Goal: Task Accomplishment & Management: Contribute content

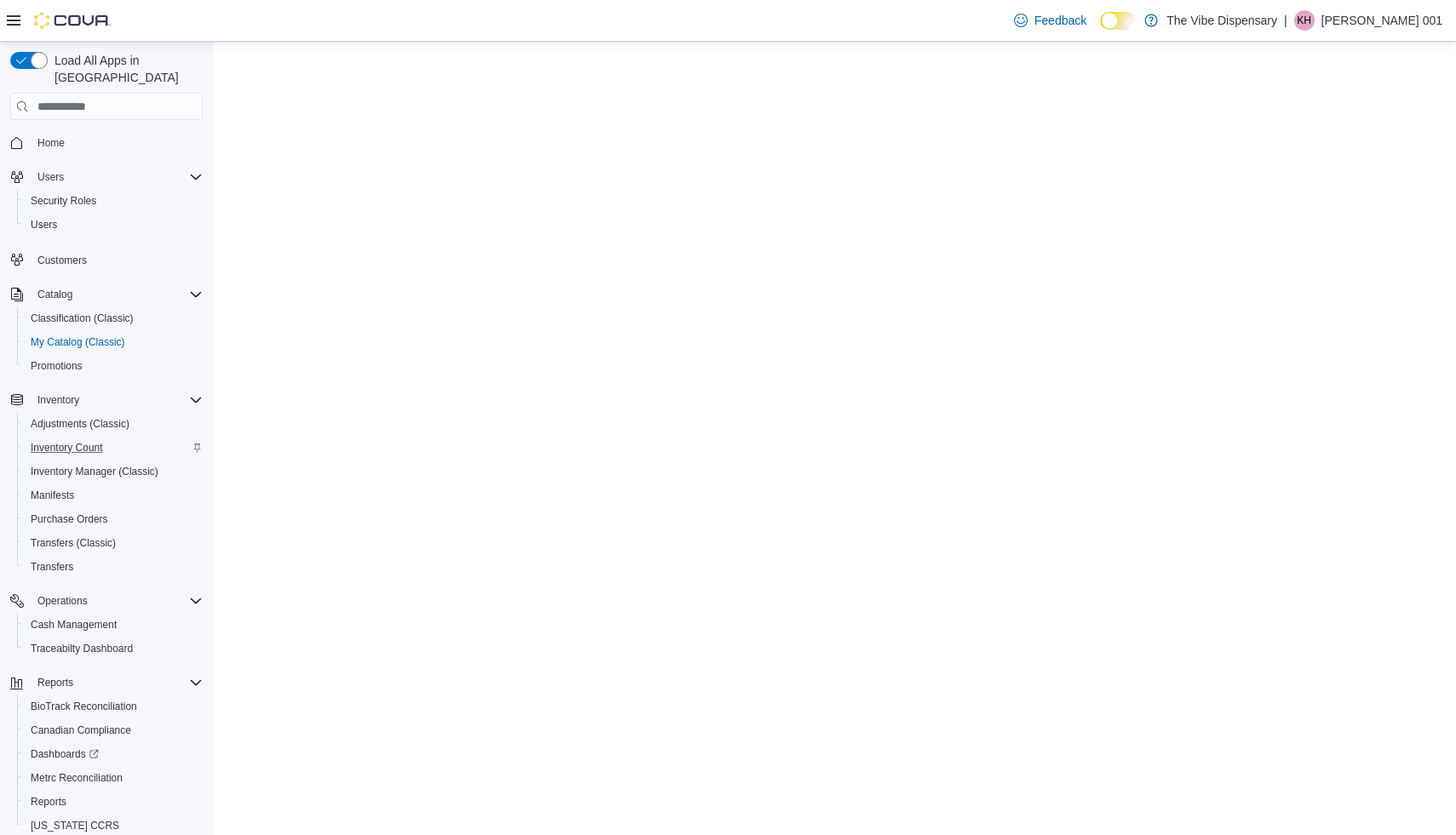
select select "**********"
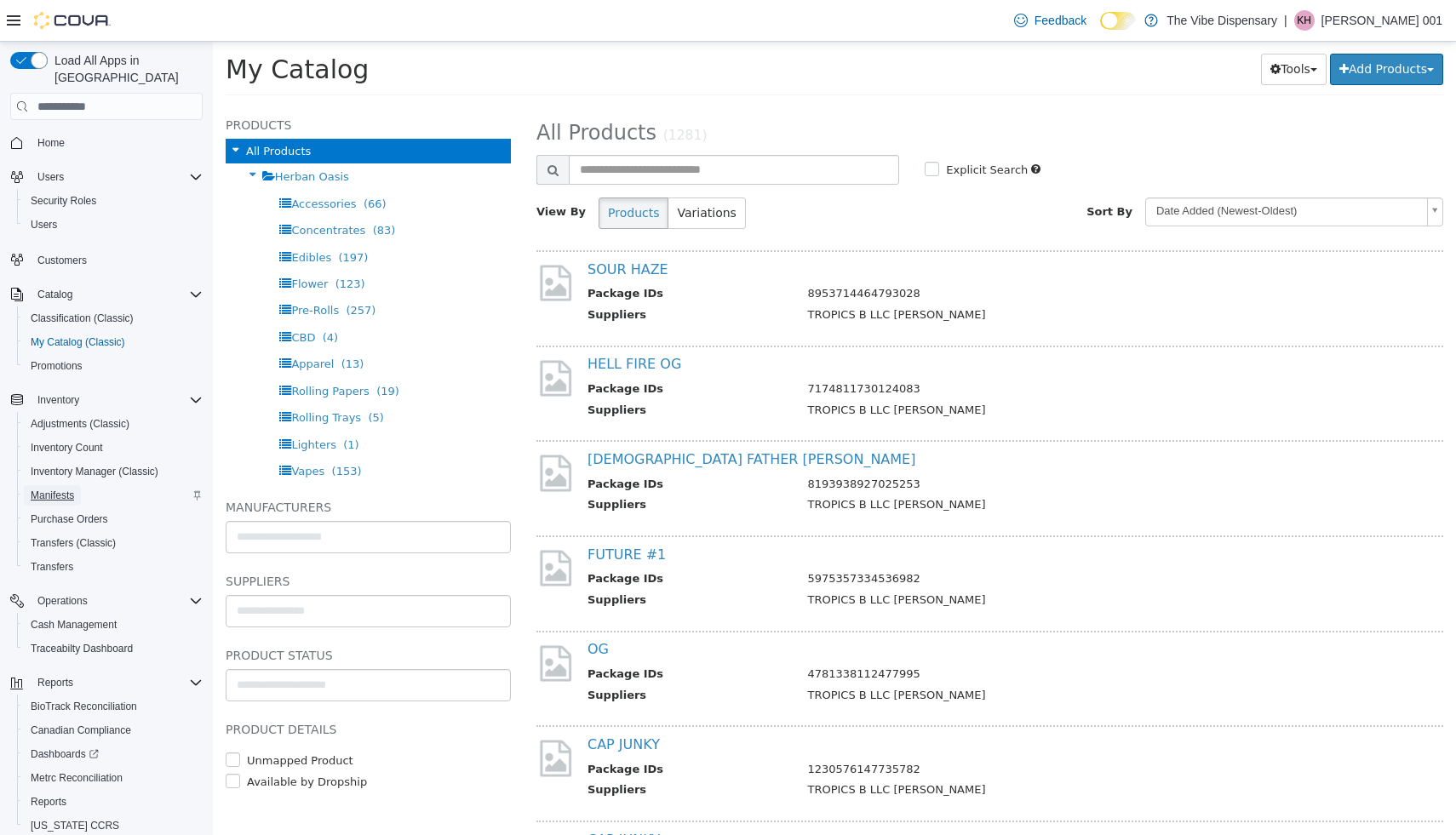
click at [31, 486] on span "Manifests" at bounding box center [52, 495] width 43 height 20
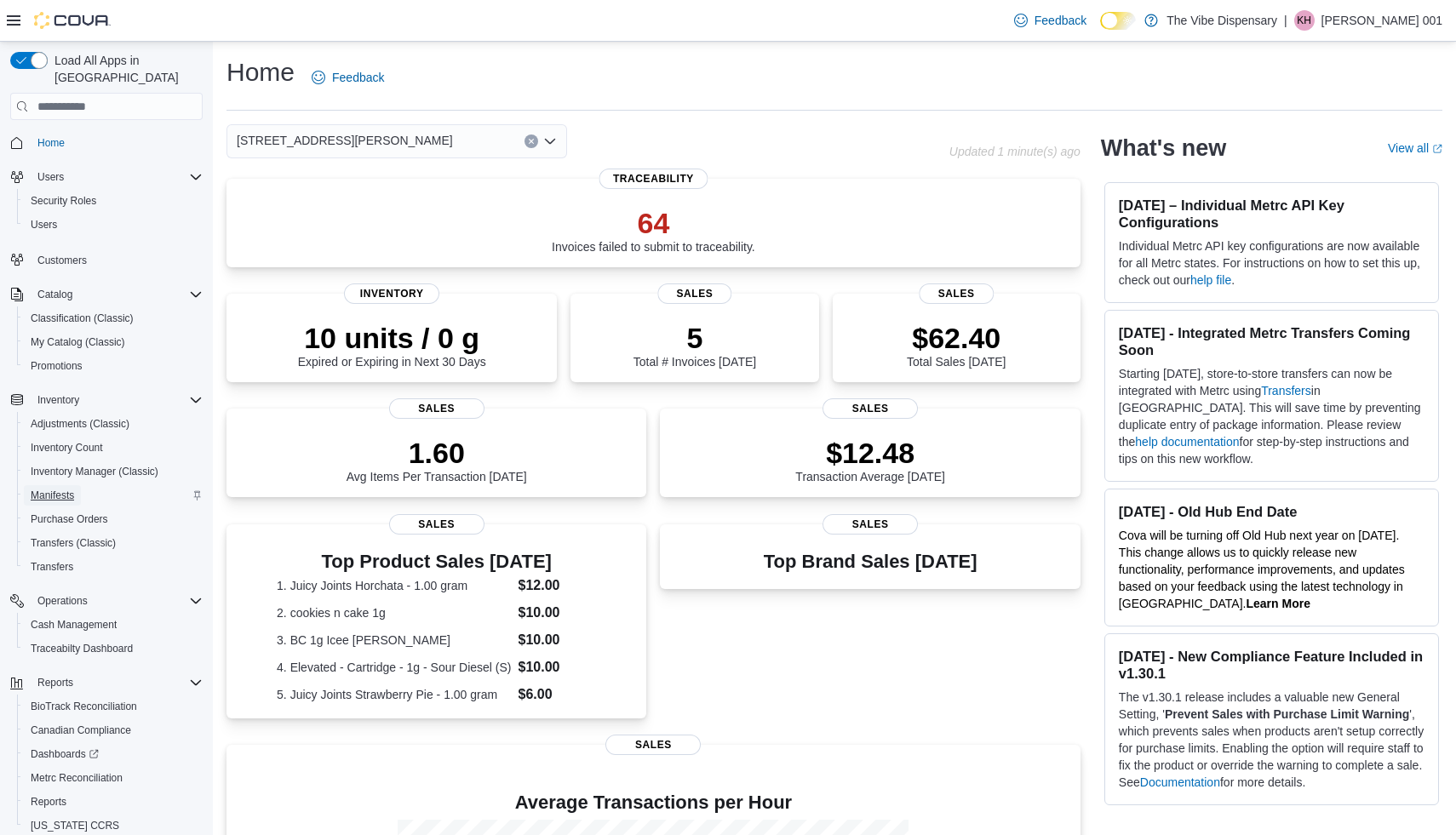
click at [53, 489] on span "Manifests" at bounding box center [52, 495] width 43 height 13
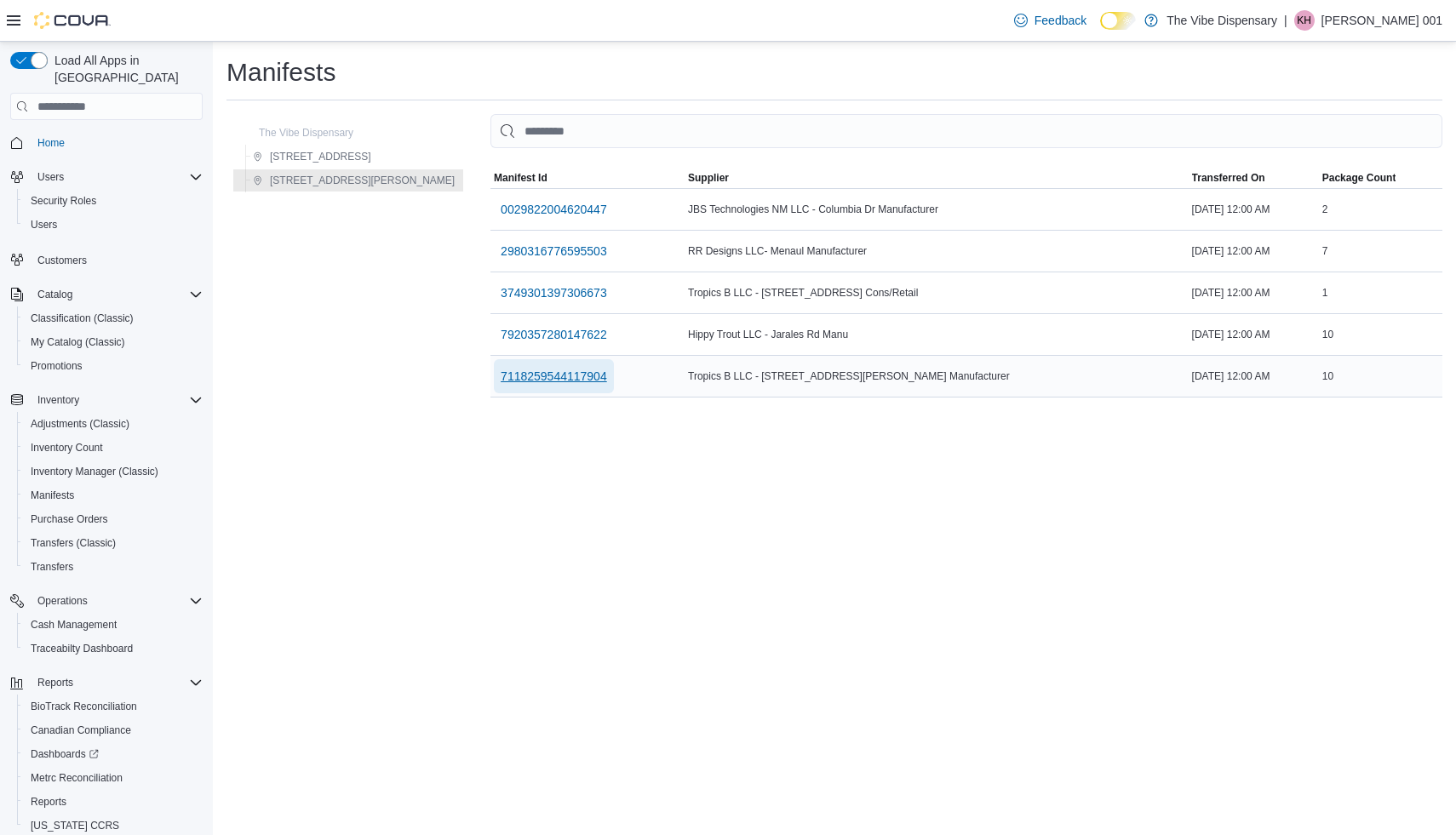
click at [507, 376] on span "7118259544117904" at bounding box center [553, 376] width 106 height 17
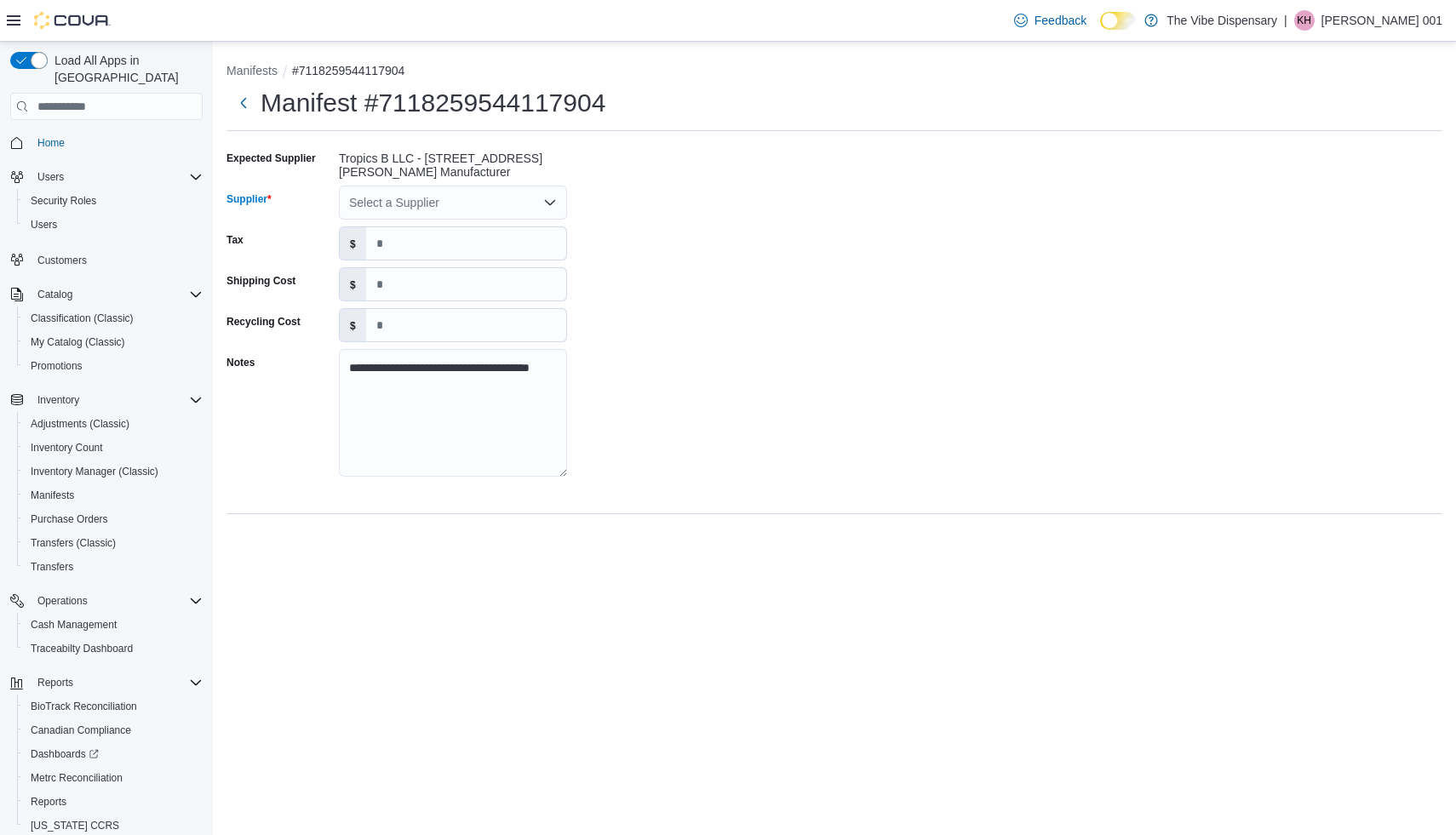
click at [552, 215] on div "Select a Supplier" at bounding box center [453, 202] width 228 height 34
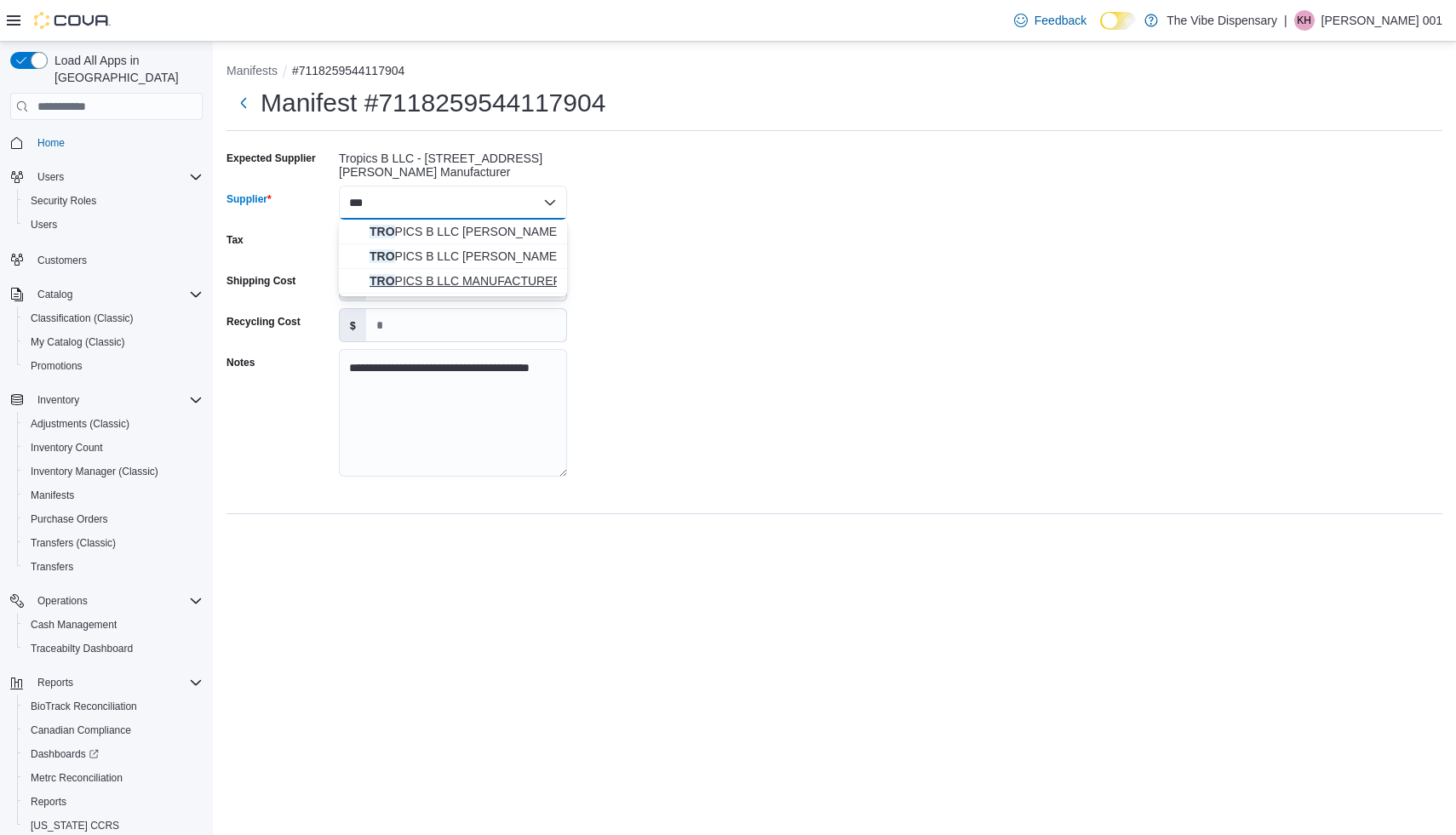
type input "***"
click at [542, 286] on span "TRO PICS B LLC MANUFACTURER" at bounding box center [463, 280] width 187 height 17
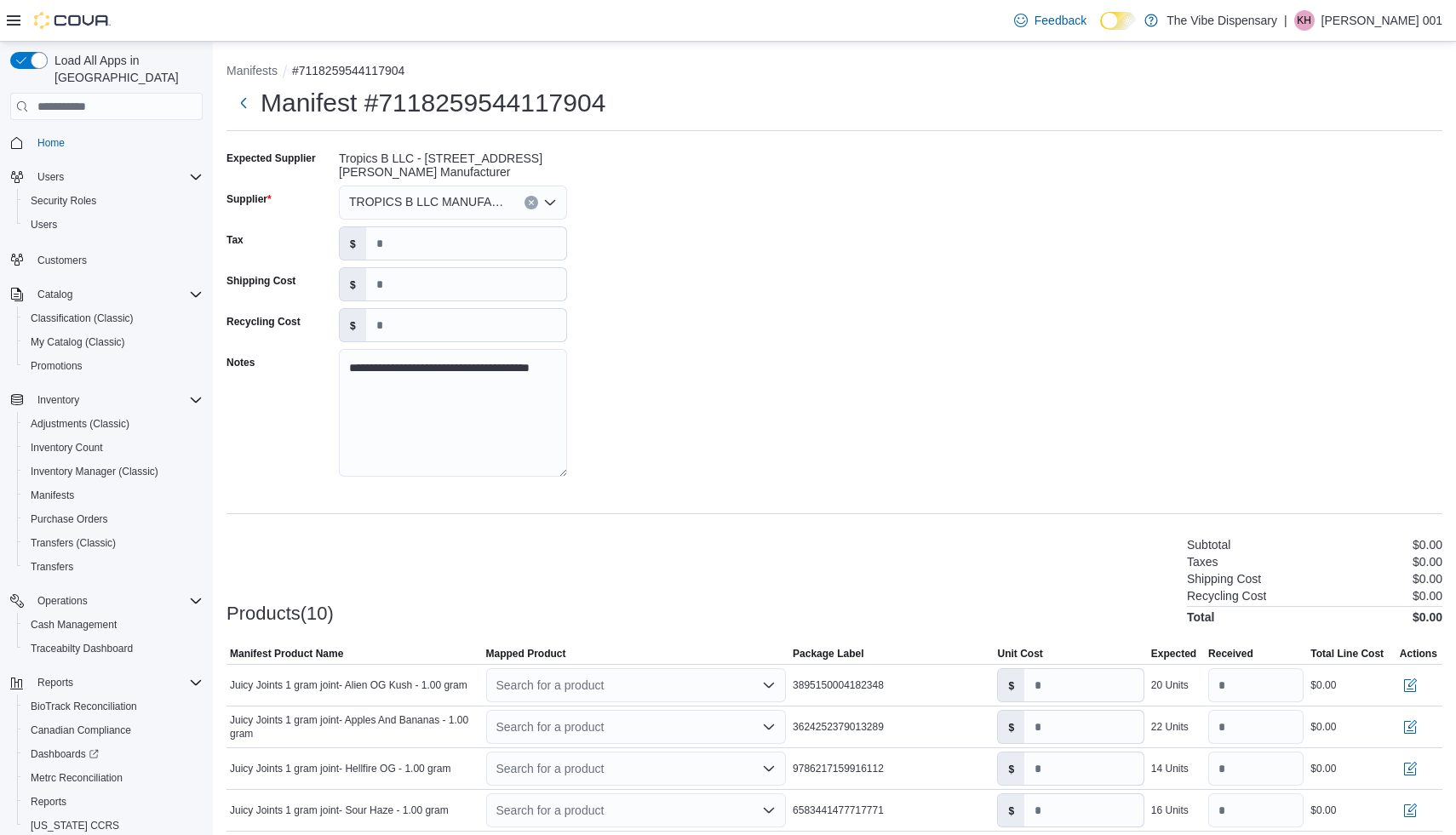
click at [632, 530] on div "**********" at bounding box center [835, 641] width 1216 height 991
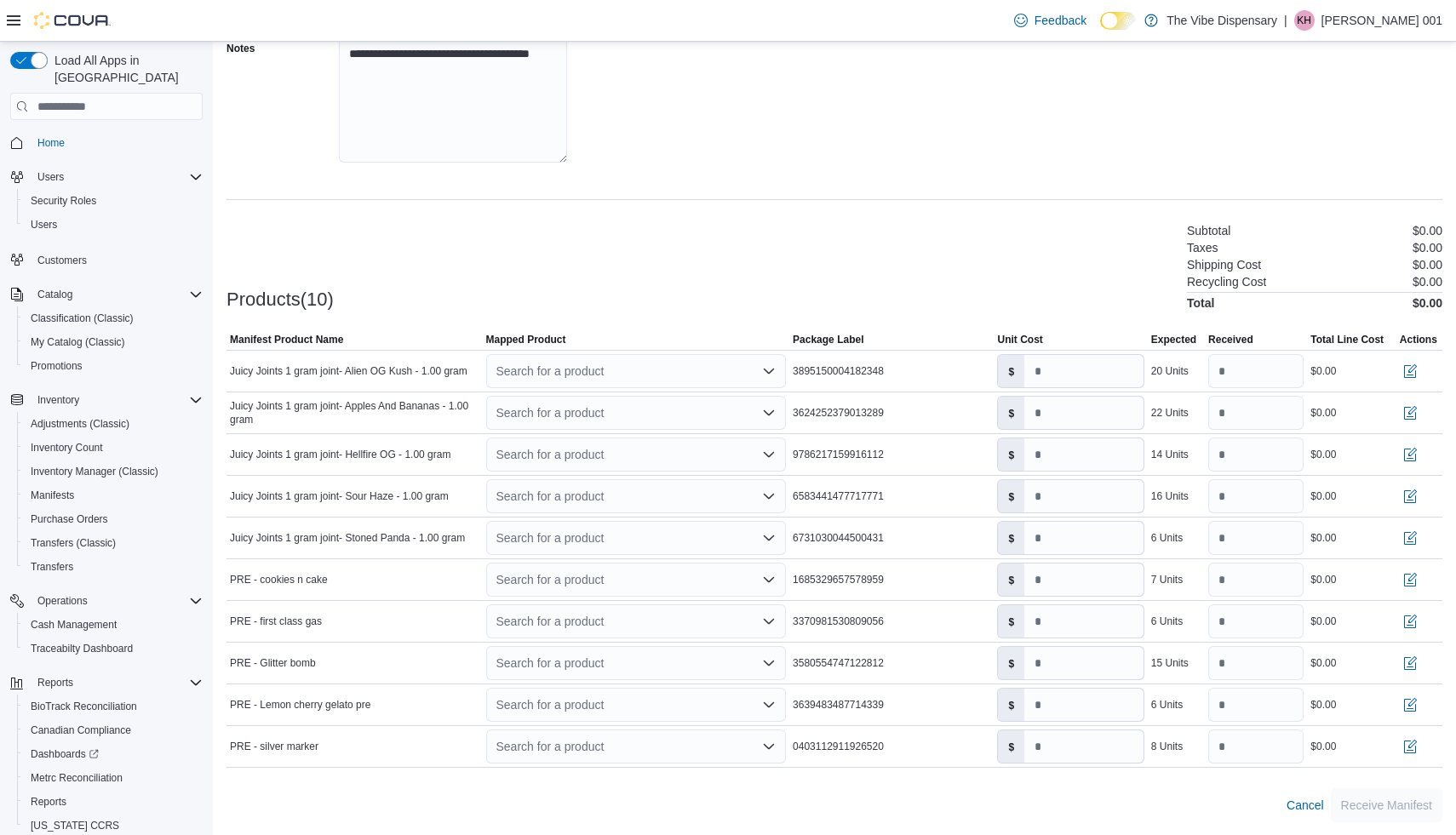
scroll to position [315, 0]
drag, startPoint x: 794, startPoint y: 370, endPoint x: 922, endPoint y: 364, distance: 128.1
click at [922, 364] on div "3895150004182348" at bounding box center [891, 369] width 204 height 20
copy span "3895150004182348"
click at [768, 368] on icon "Open list of options" at bounding box center [768, 369] width 13 height 13
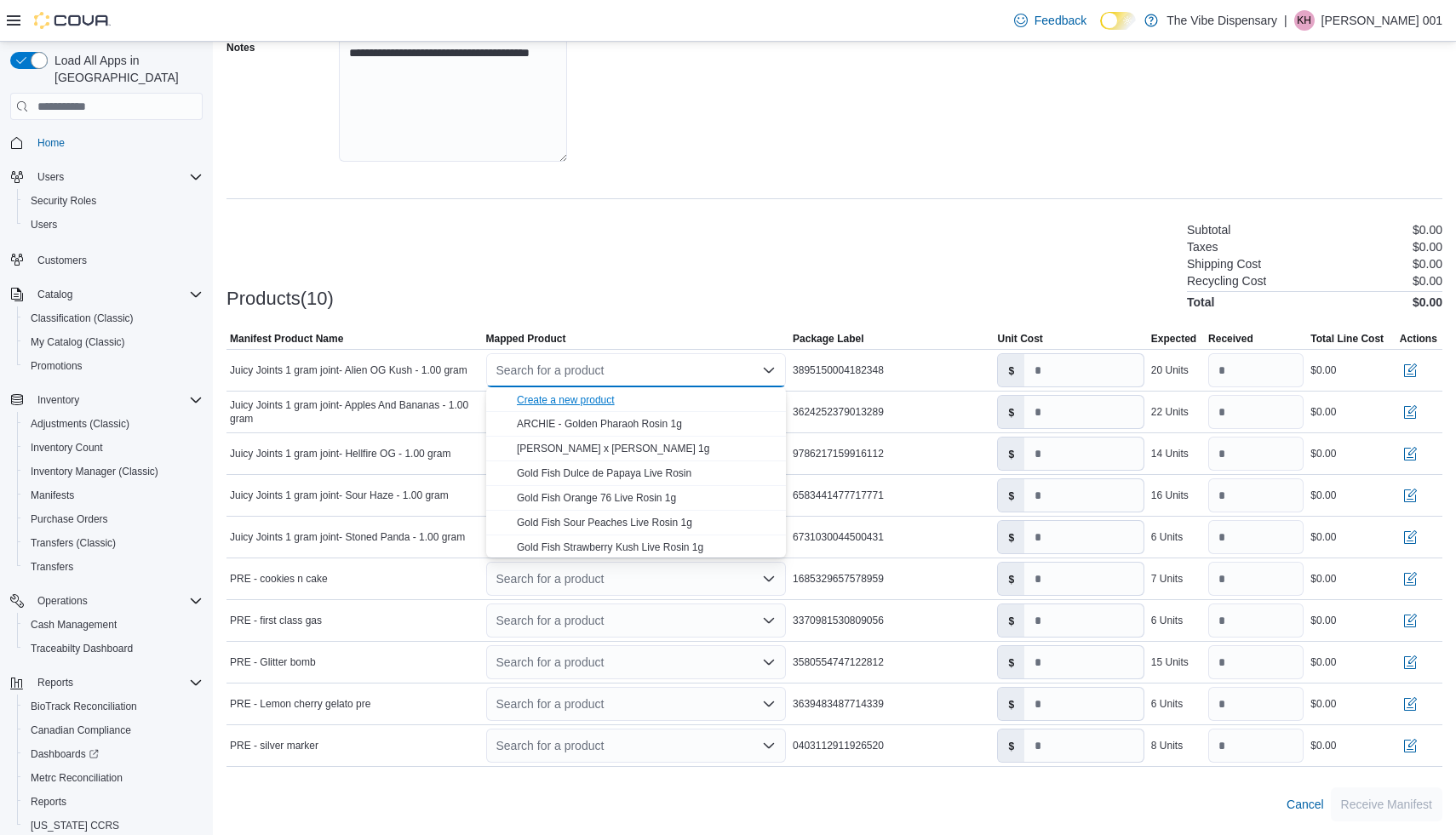
click at [614, 399] on div "Create a new product" at bounding box center [566, 399] width 98 height 13
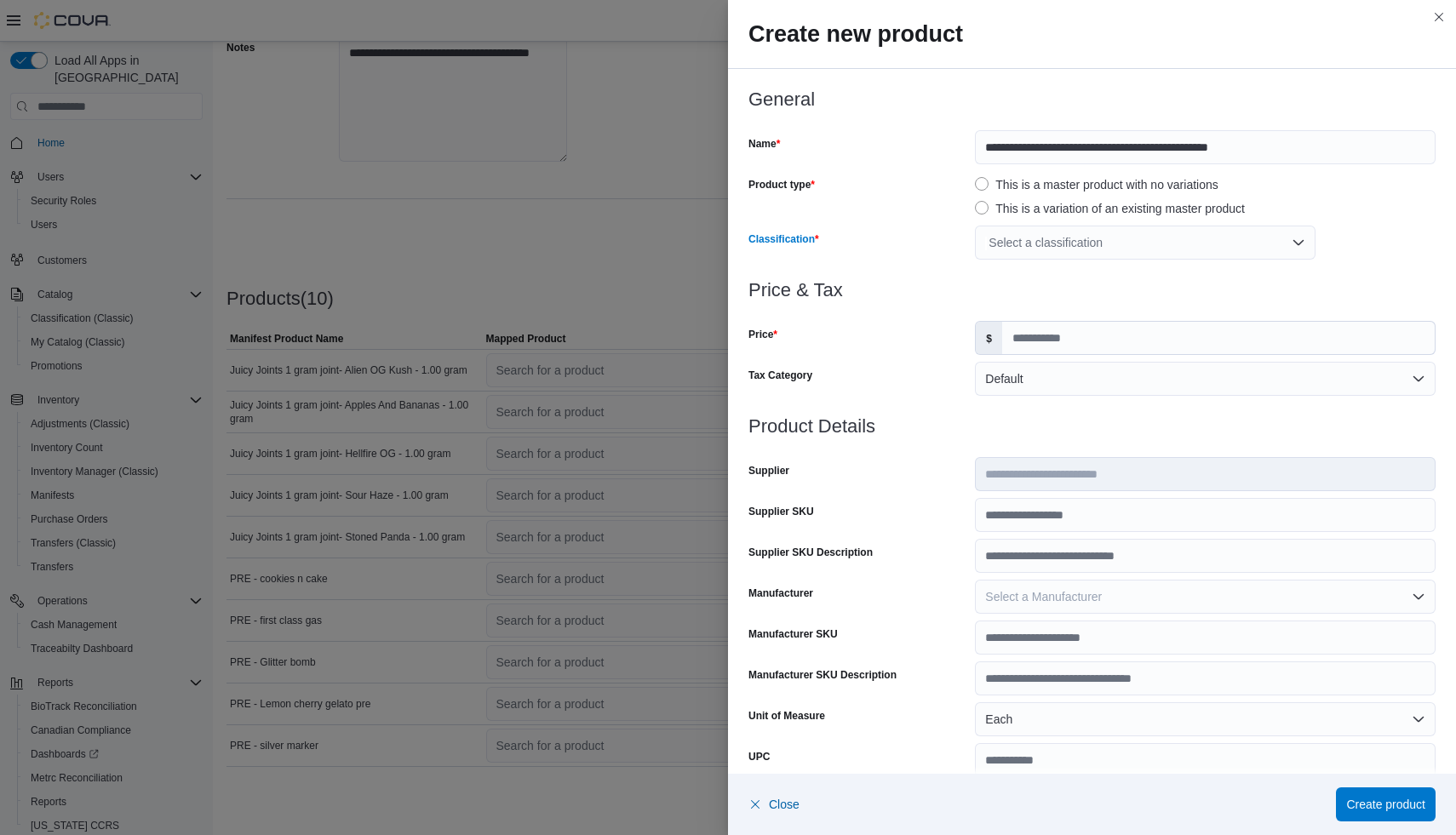
click at [1259, 243] on div "Select a classification" at bounding box center [1145, 242] width 340 height 34
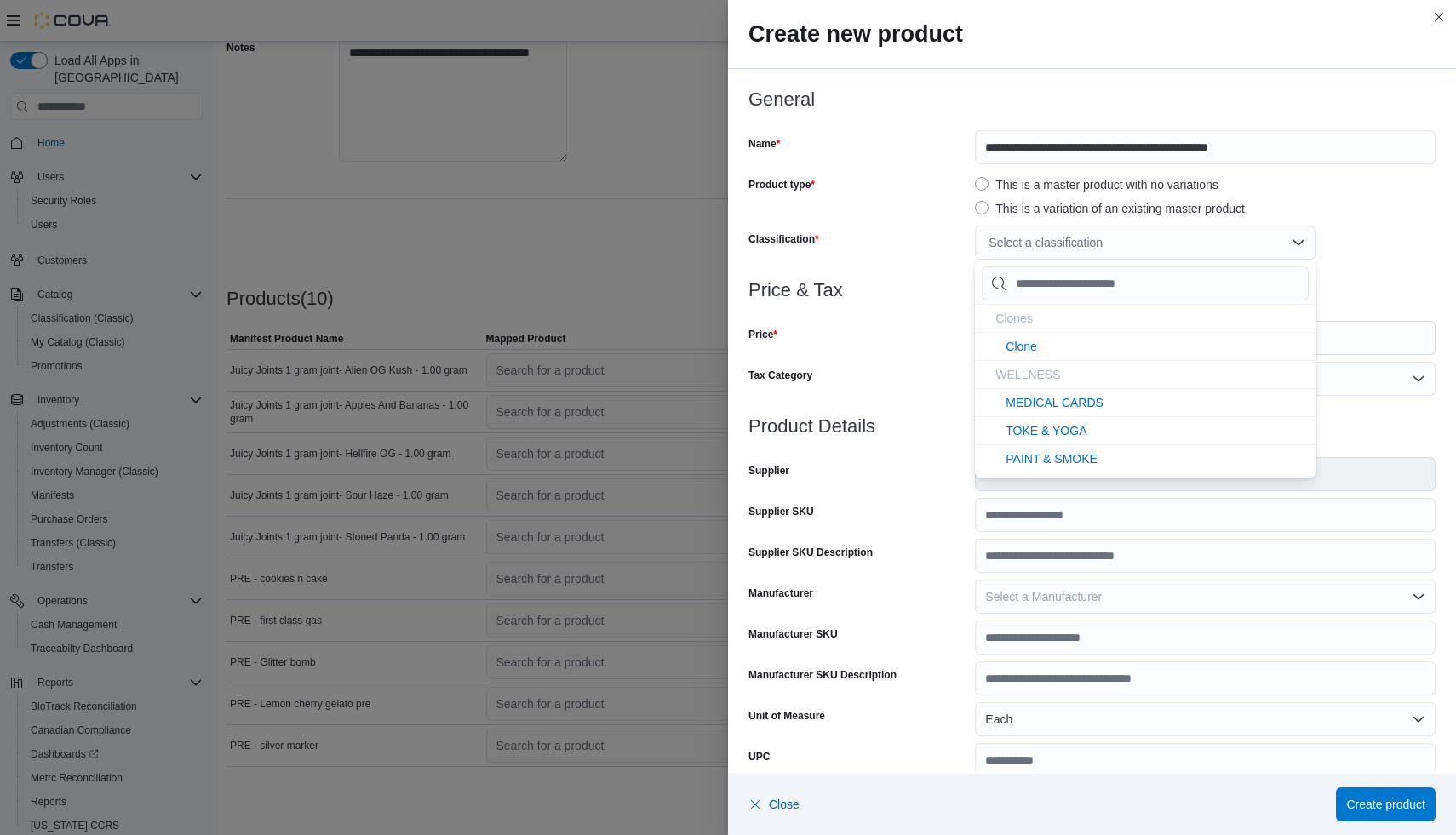
type input "*"
type input "**"
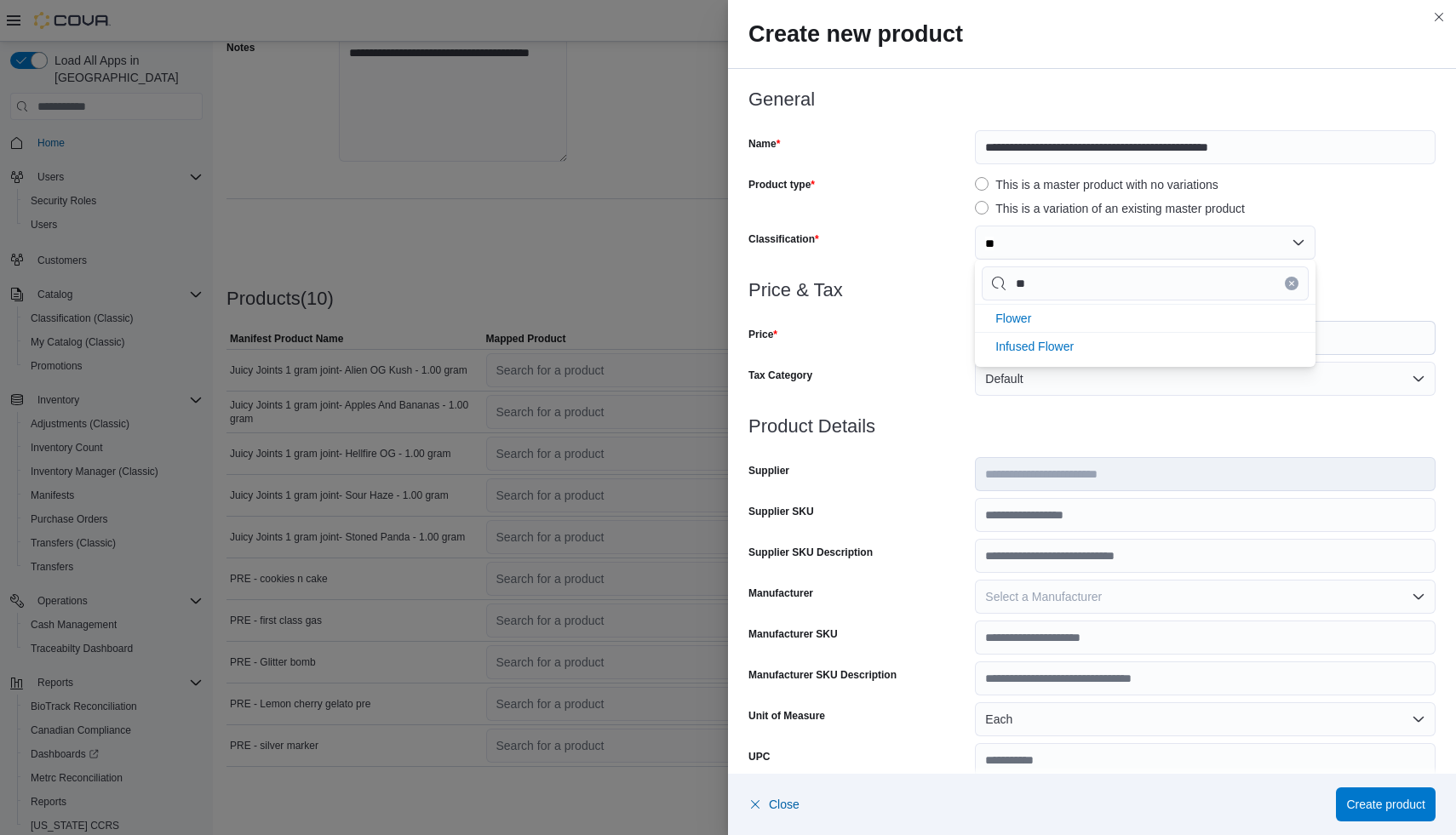
type input "***"
type input "****"
type input "*****"
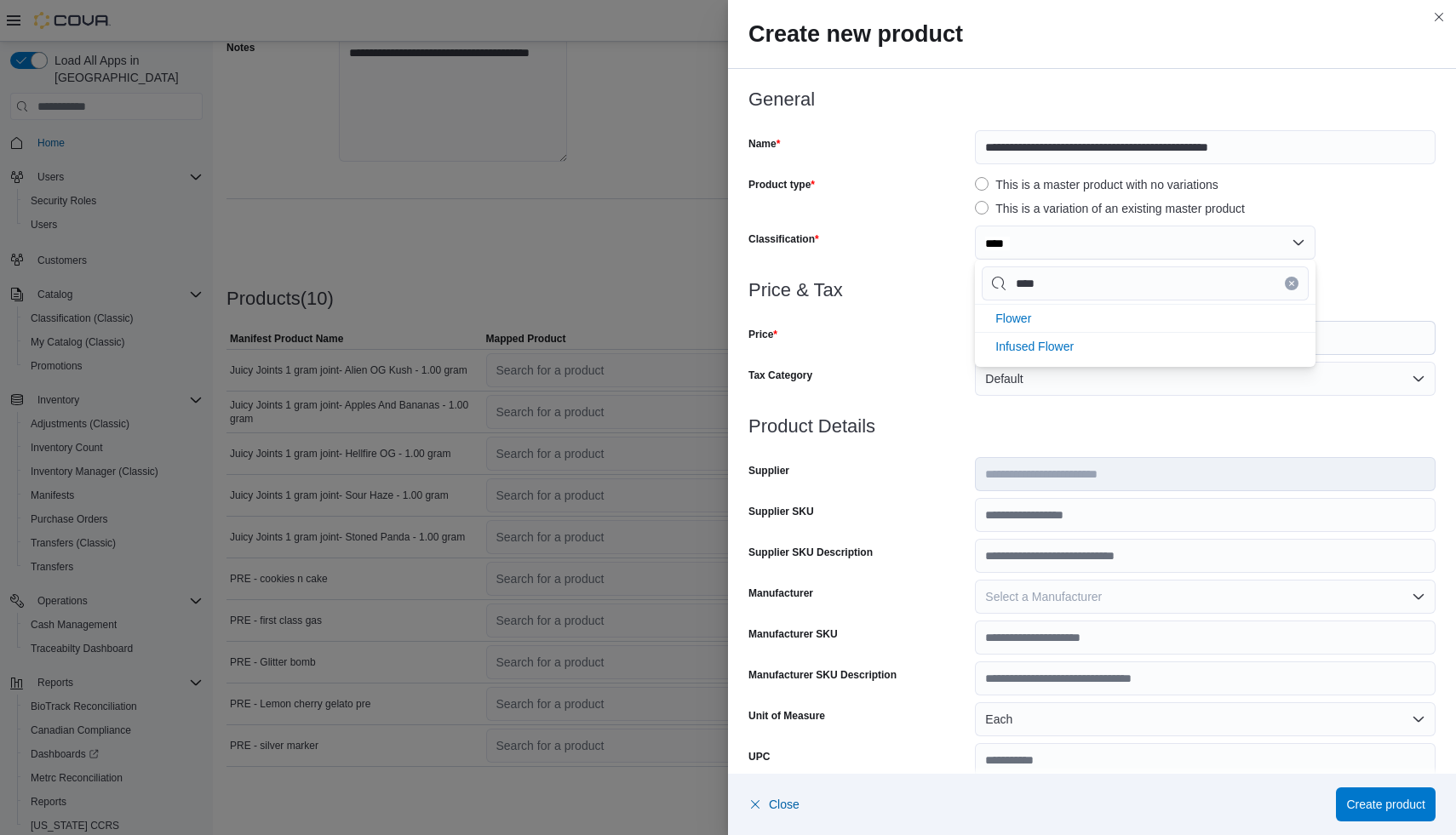
type input "*****"
type input "******"
click at [1180, 323] on li "Flower" at bounding box center [1145, 318] width 340 height 28
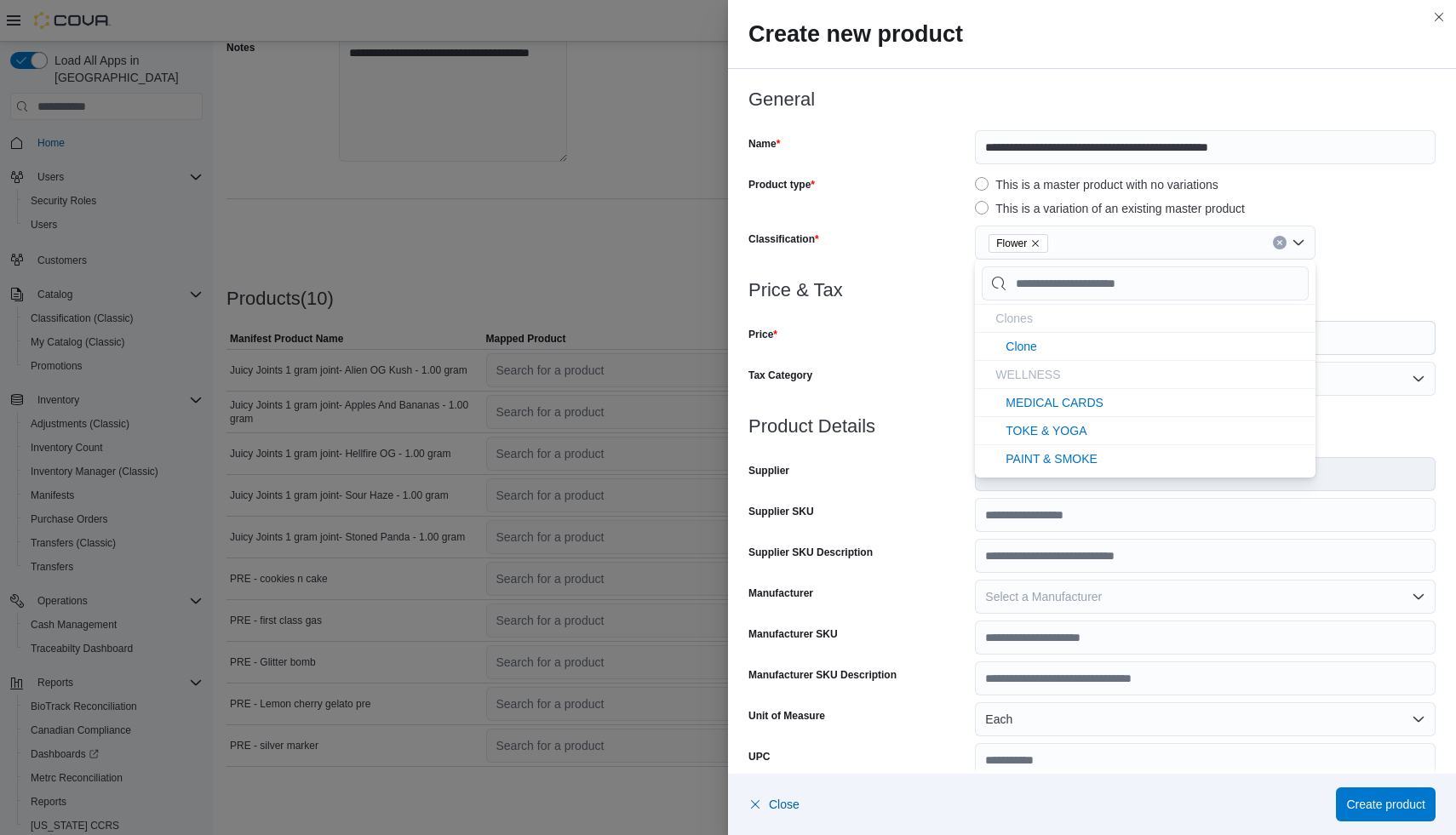
click at [942, 347] on div "Price" at bounding box center [858, 338] width 220 height 34
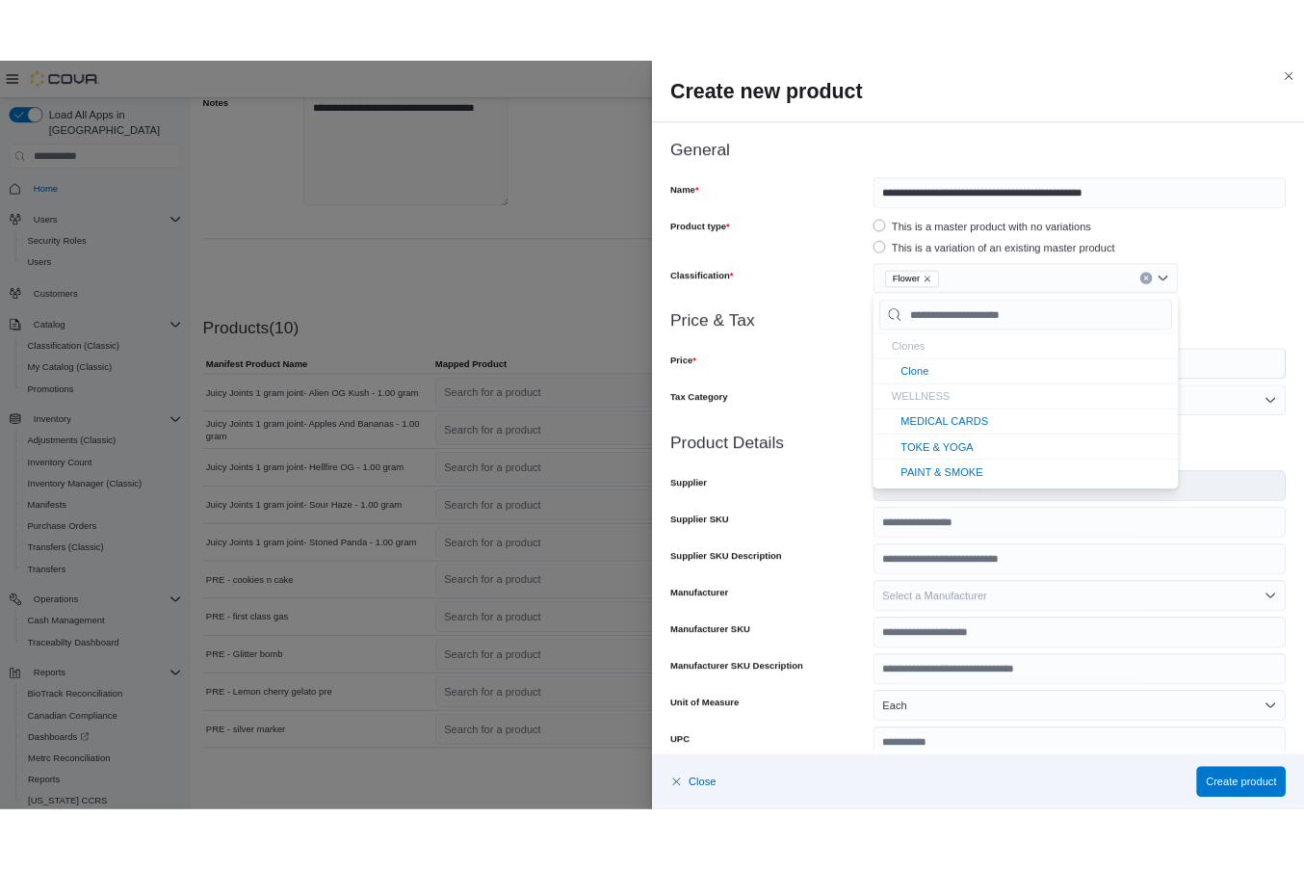
scroll to position [0, 0]
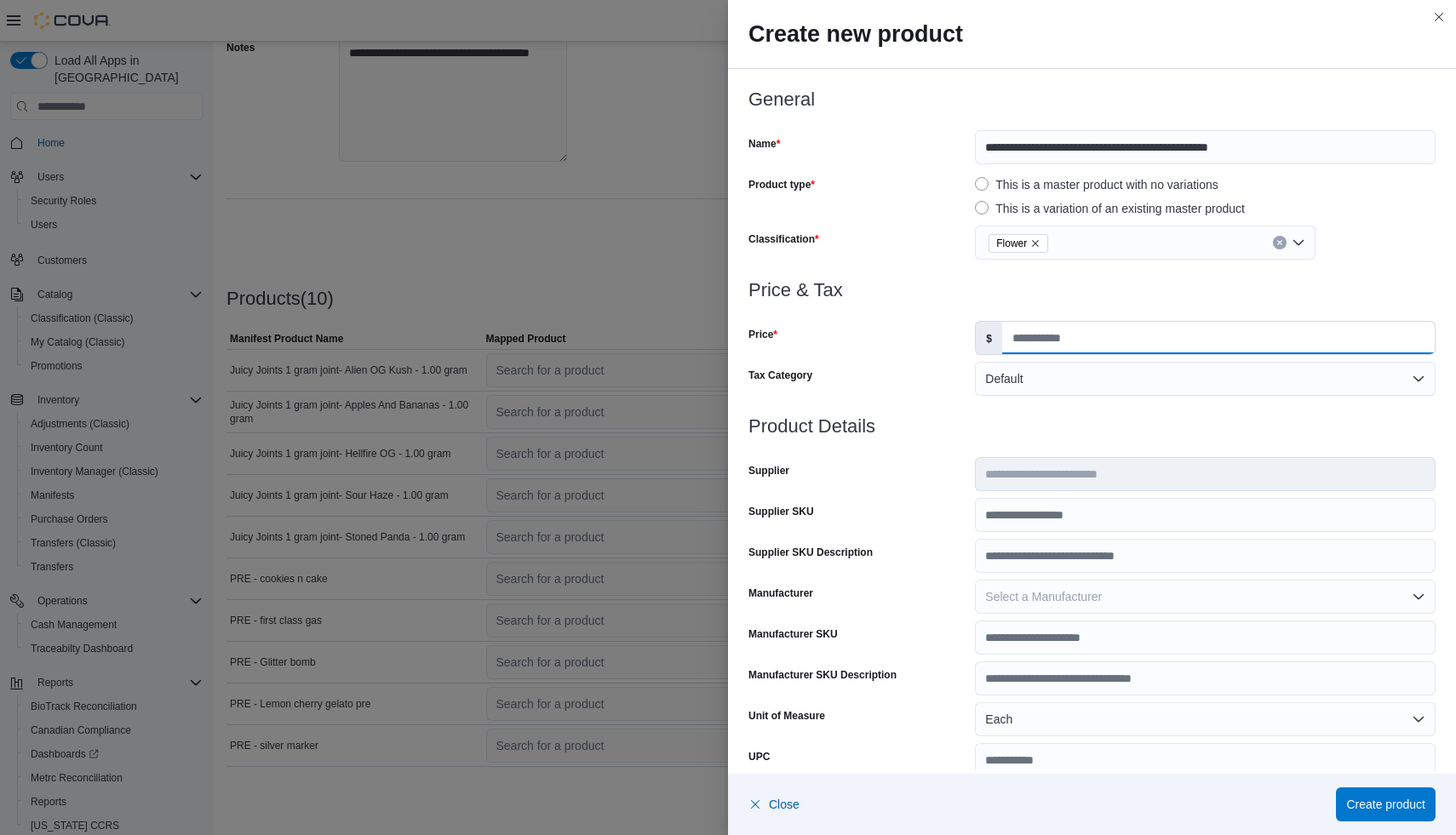
click at [1047, 328] on input "Price" at bounding box center [1218, 338] width 432 height 33
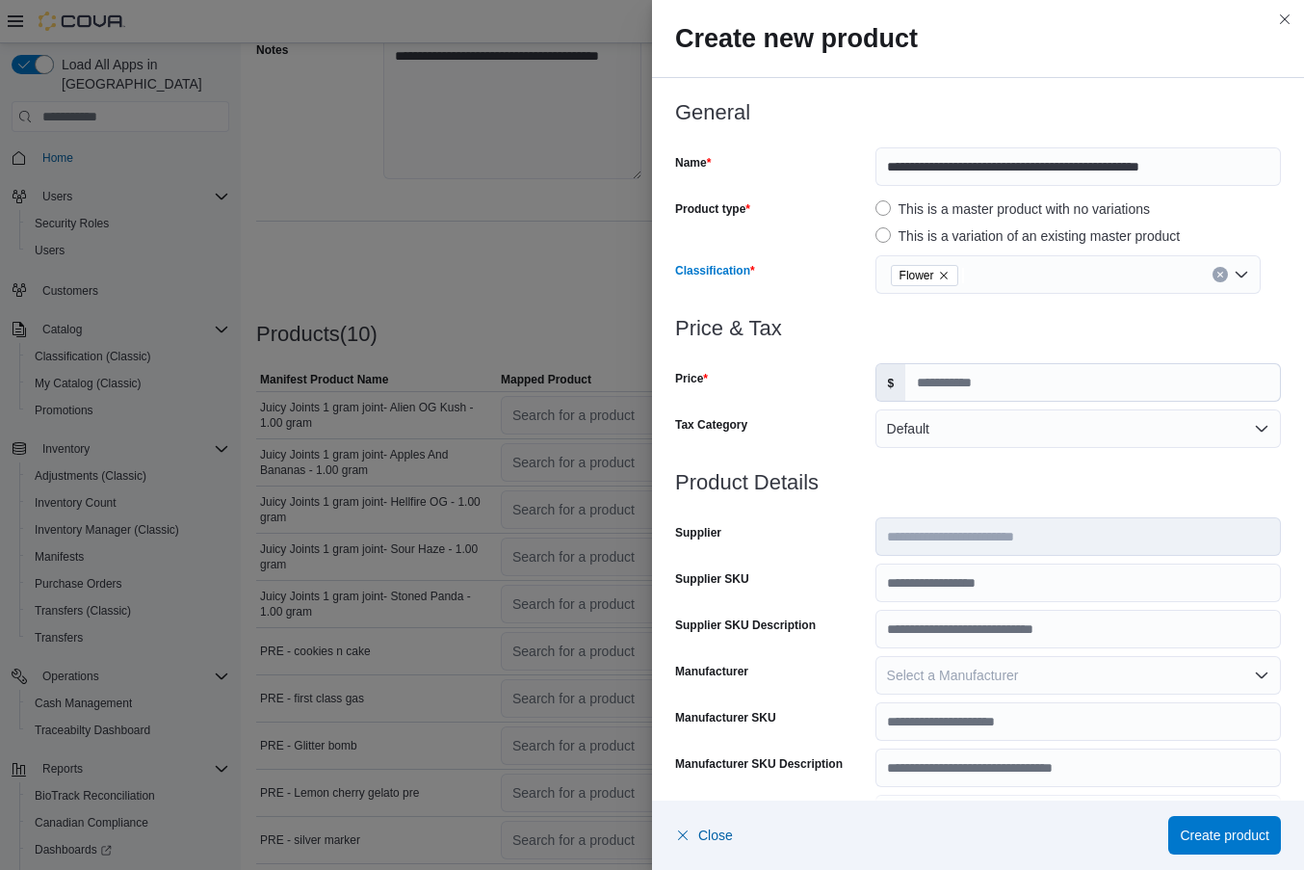
click at [1223, 270] on button "Clear input" at bounding box center [1220, 274] width 15 height 15
click at [1095, 278] on div "Select a classification" at bounding box center [1068, 274] width 385 height 39
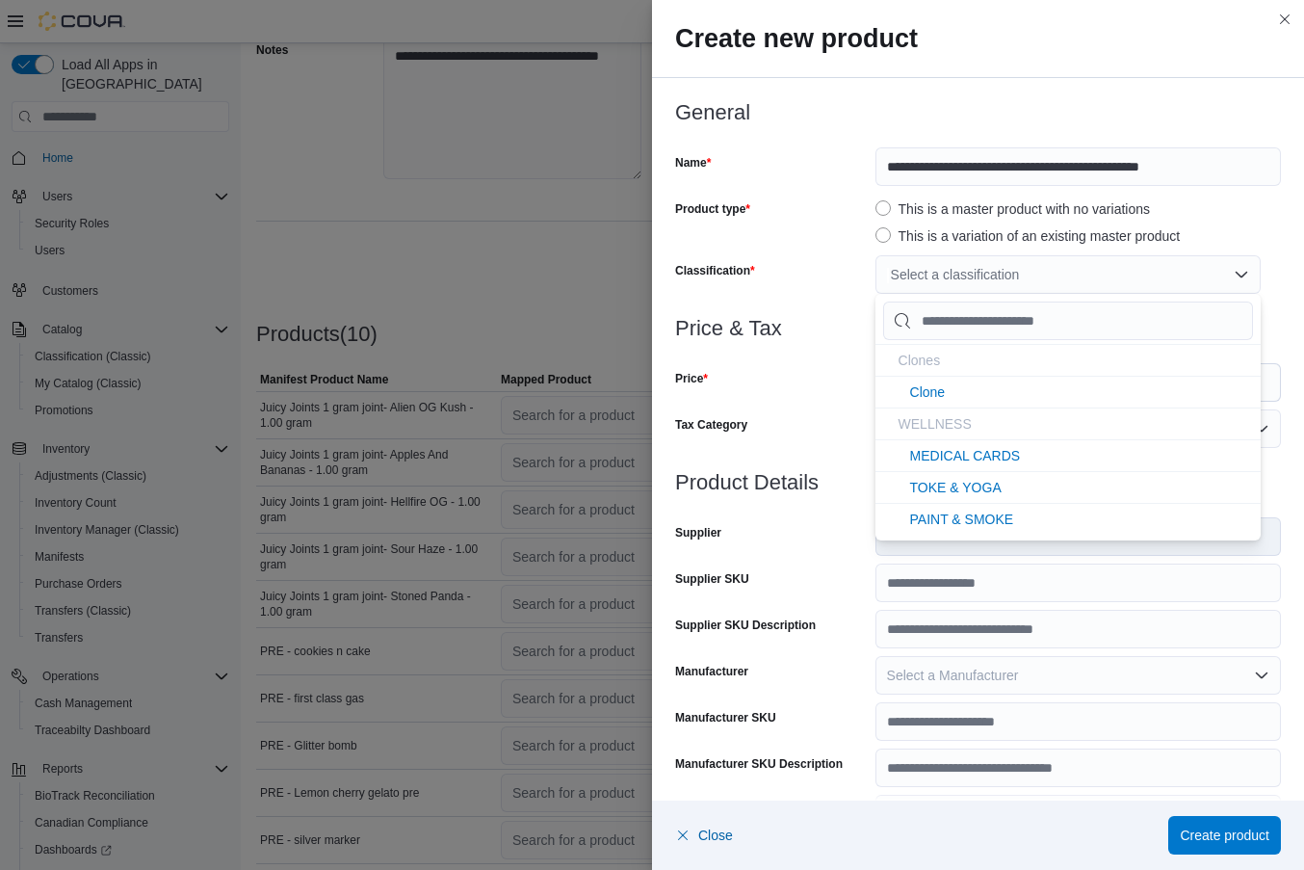
type input "*"
type input "**"
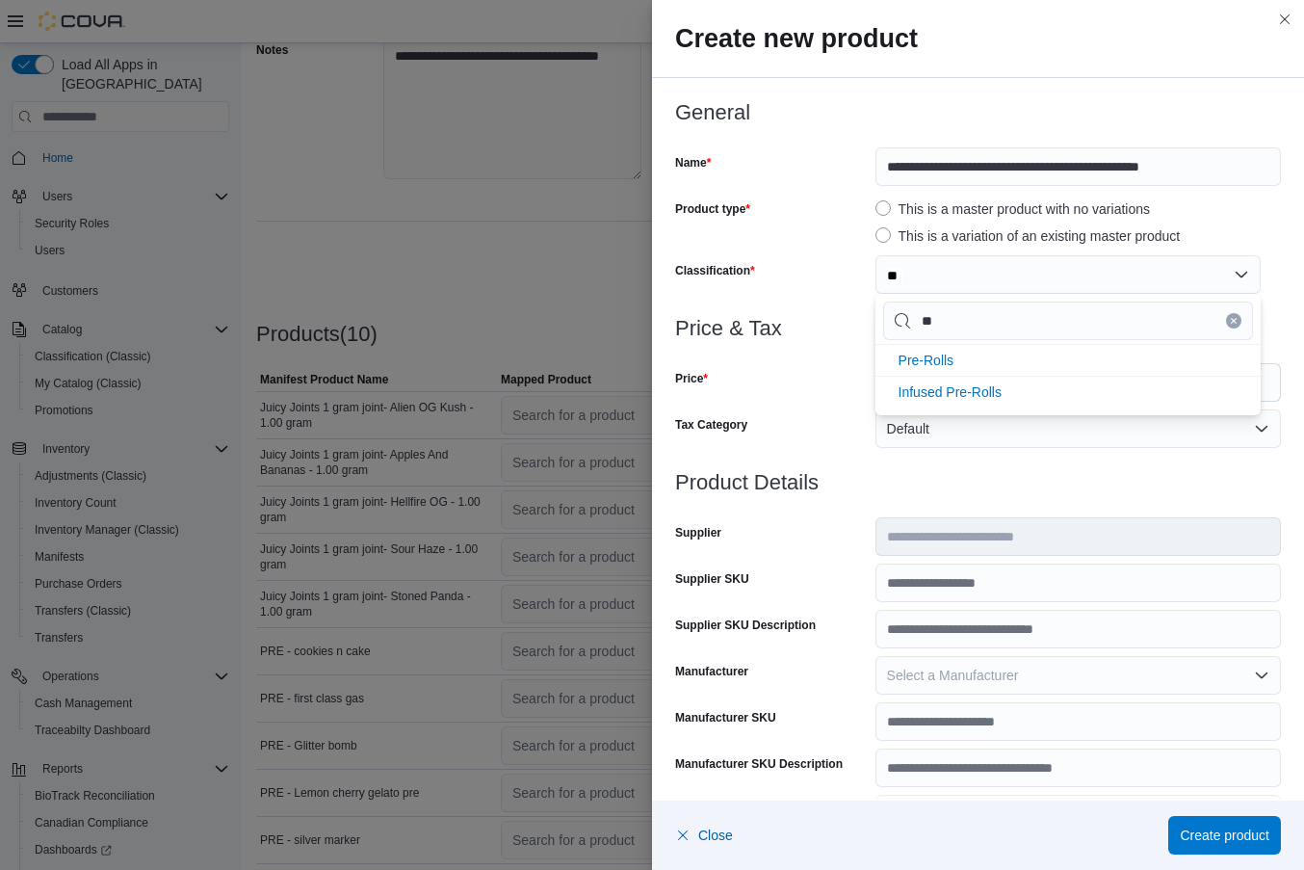
type input "***"
click at [1015, 358] on li "Pre-Rolls" at bounding box center [1068, 360] width 385 height 32
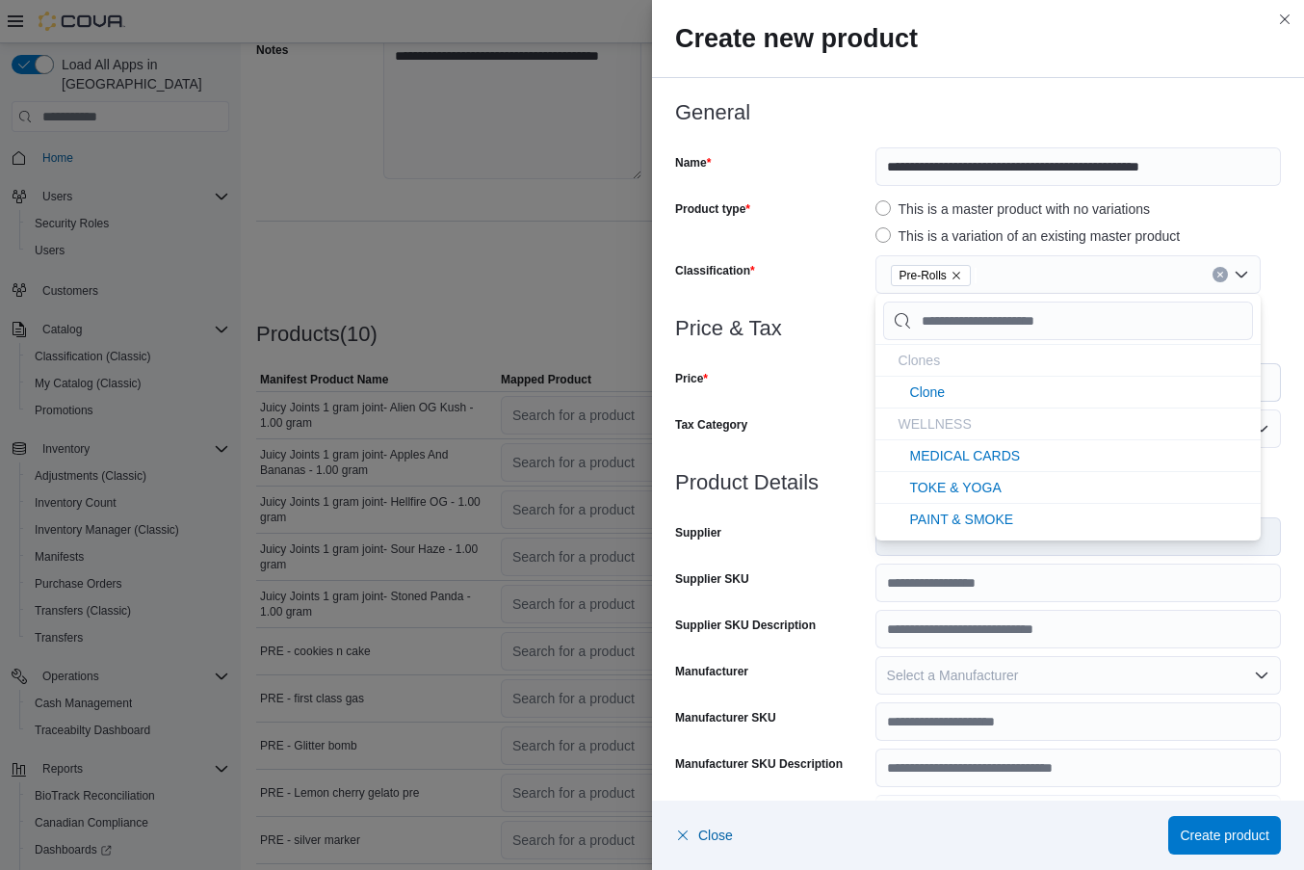
click at [856, 405] on div "Price & Tax Price $ Tax Category Default" at bounding box center [978, 394] width 606 height 154
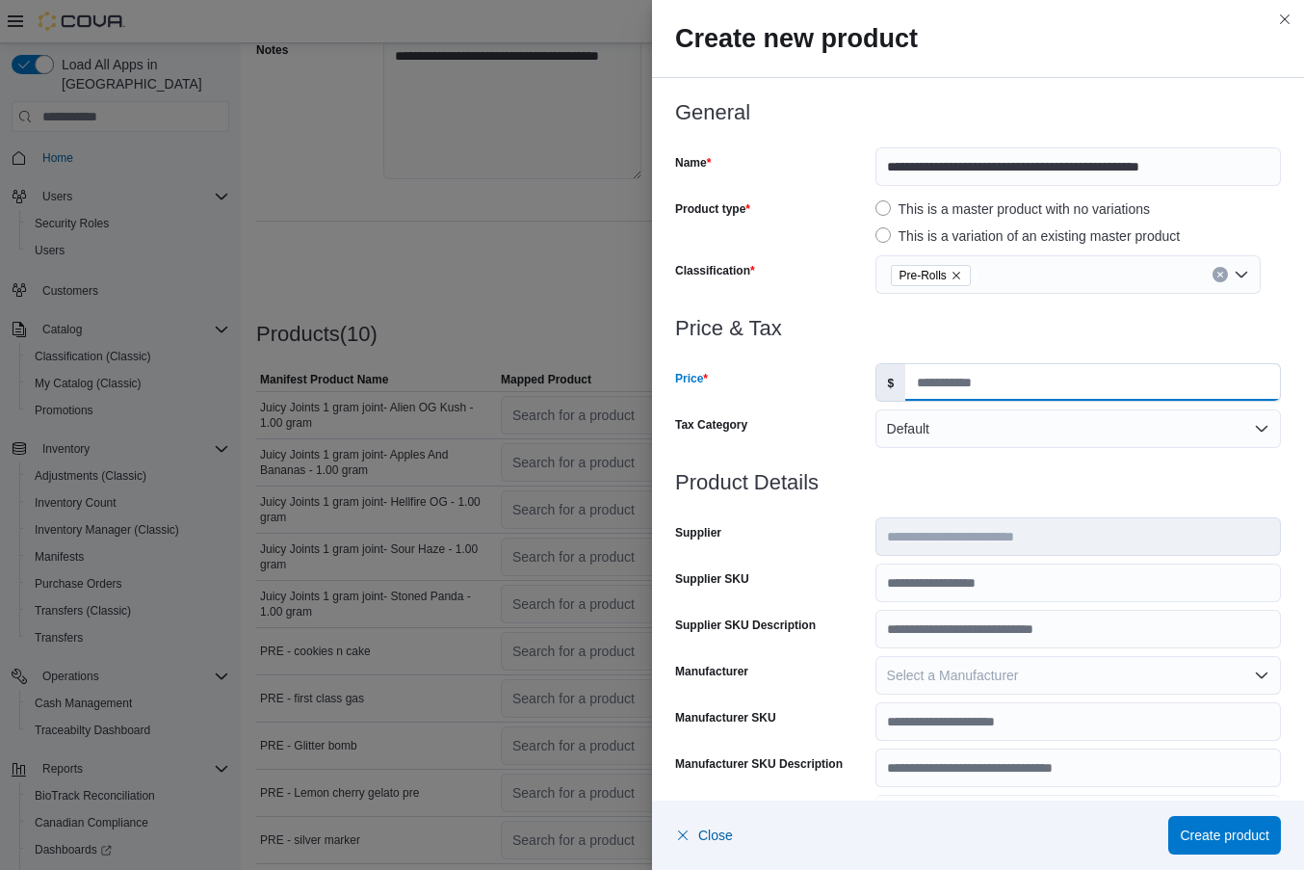
click at [952, 387] on input "Price" at bounding box center [1093, 382] width 375 height 37
type input "*"
click at [932, 472] on h3 "Product Details" at bounding box center [978, 482] width 606 height 23
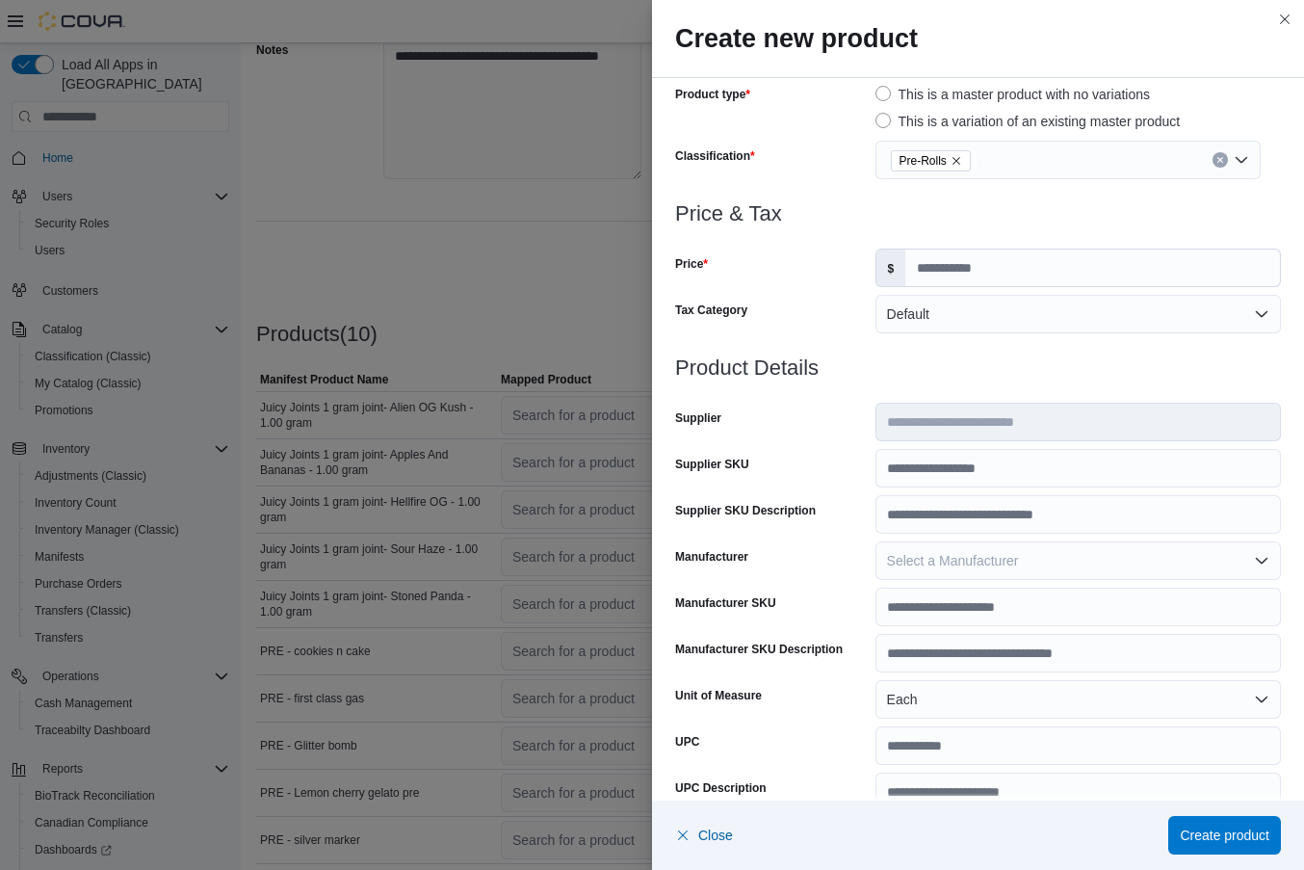
scroll to position [116, 0]
click at [932, 472] on input "Supplier SKU" at bounding box center [1079, 467] width 406 height 39
paste input "**********"
type input "**********"
click at [860, 441] on div "**********" at bounding box center [978, 672] width 606 height 635
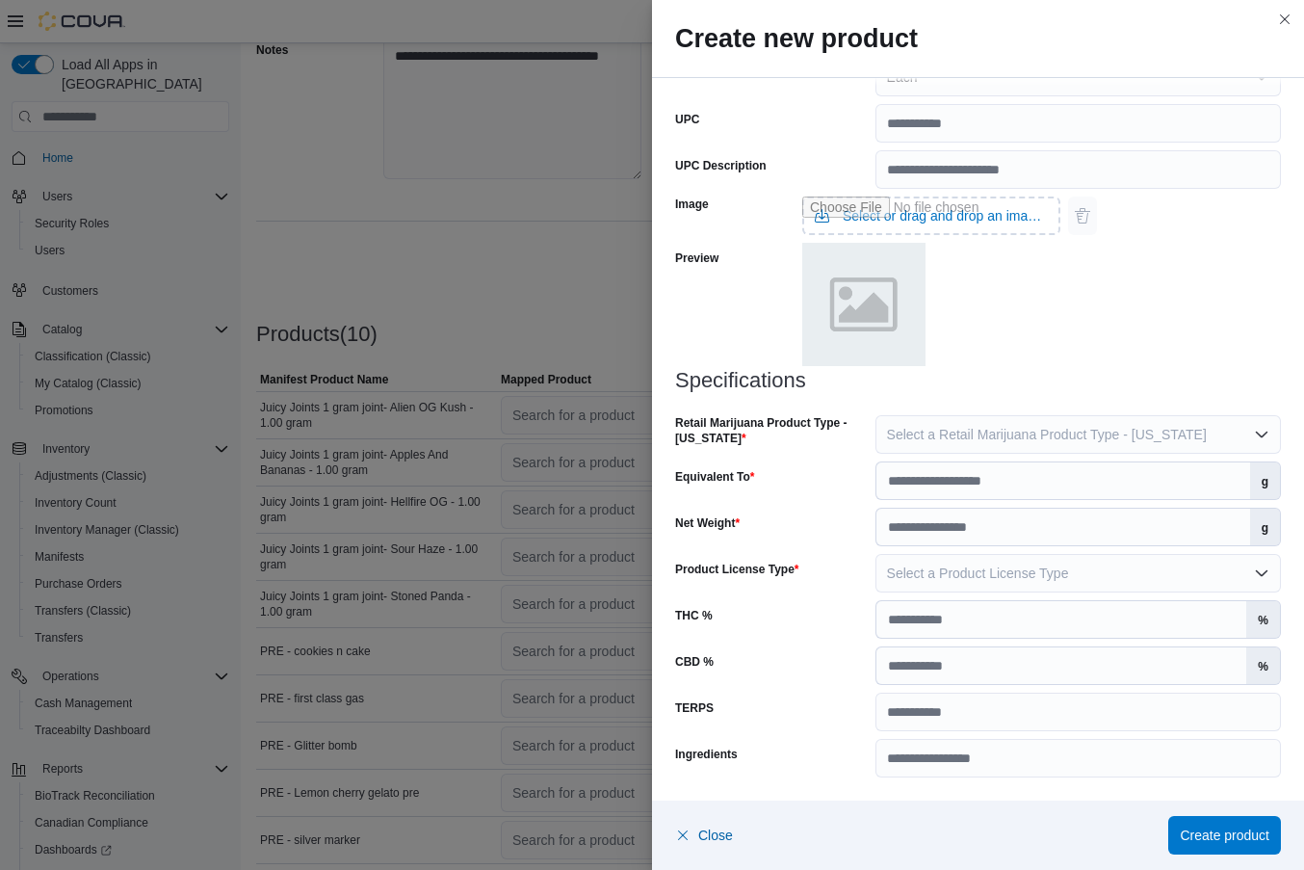
scroll to position [428, 0]
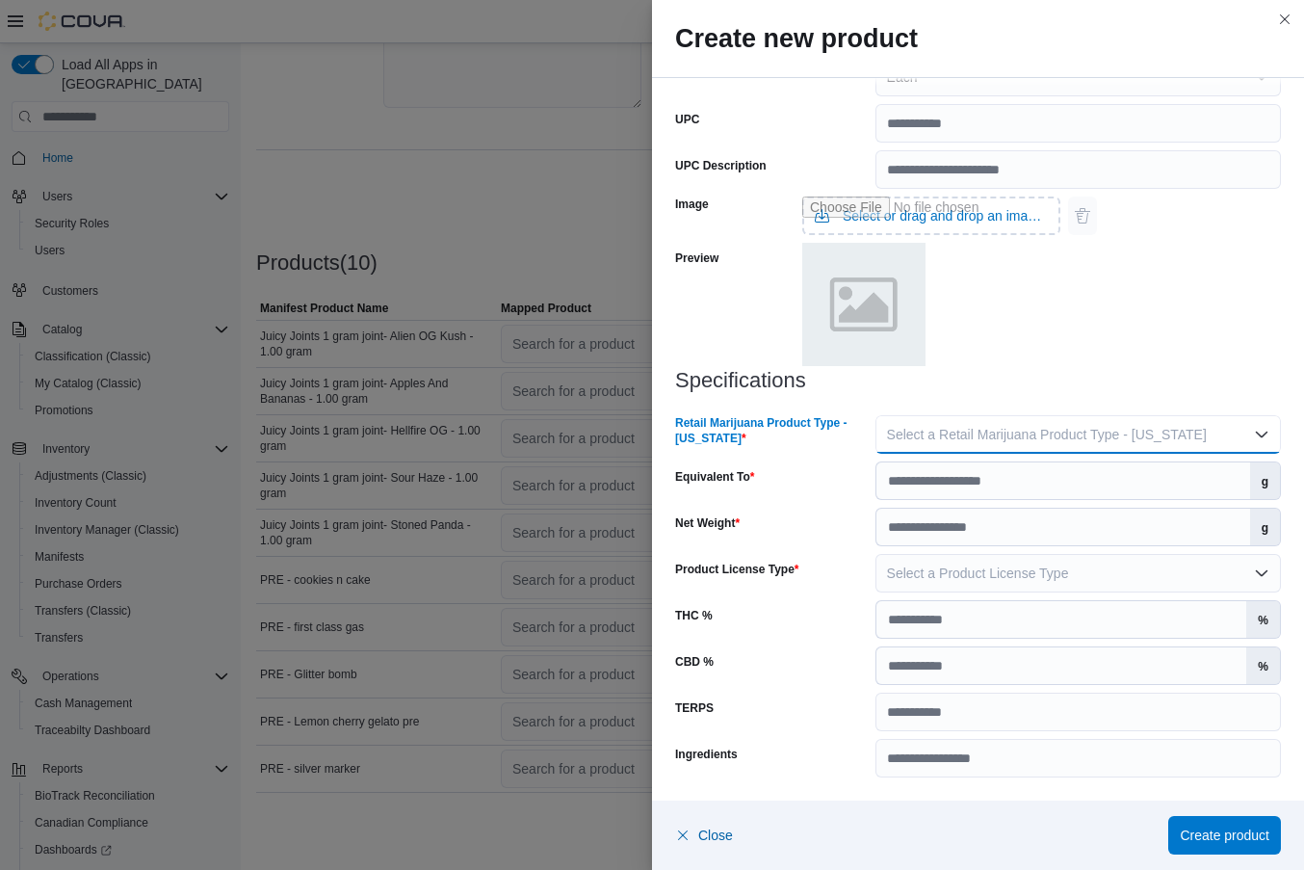
click at [927, 427] on span "Select a Retail Marijuana Product Type - [US_STATE]" at bounding box center [1047, 434] width 320 height 15
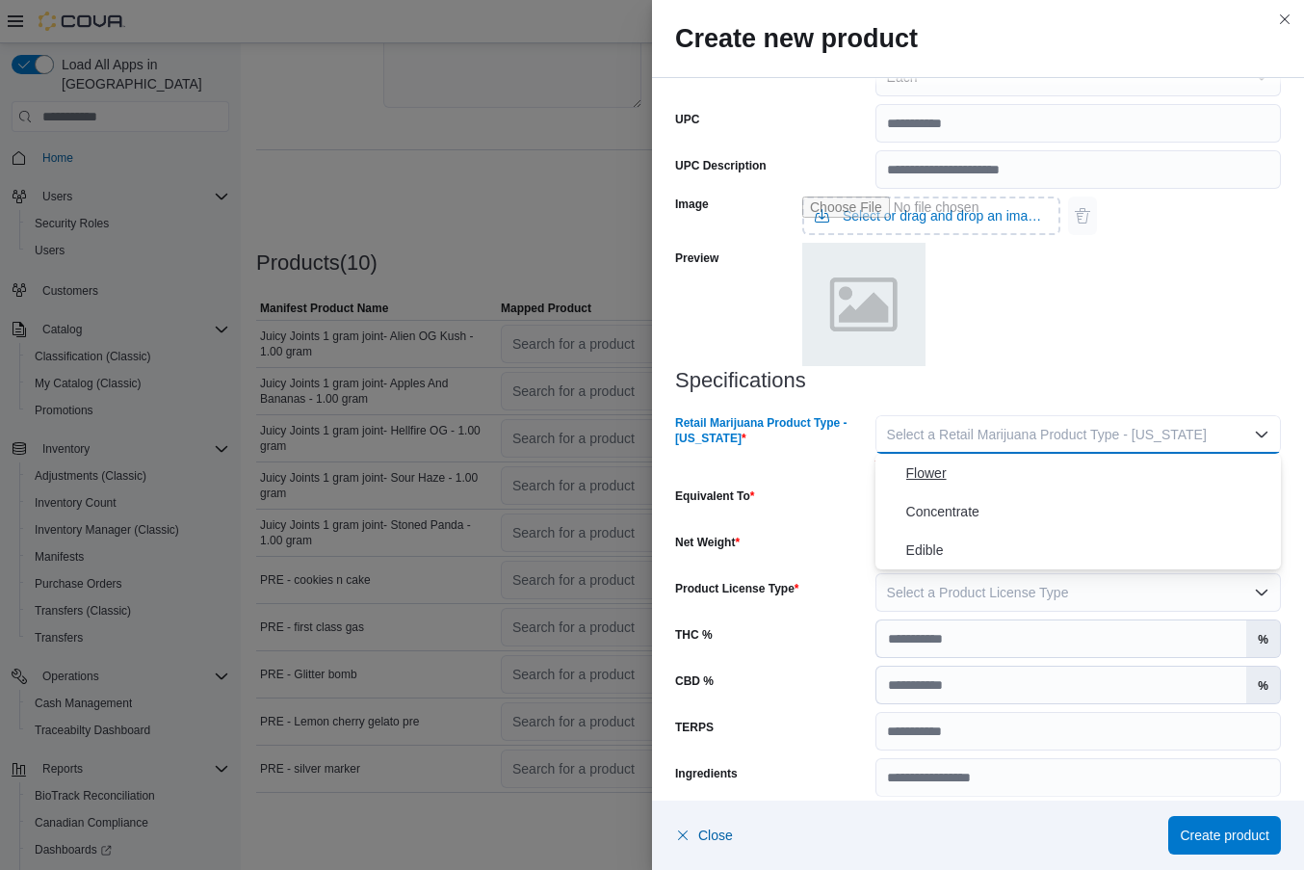
click at [913, 478] on span "Flower" at bounding box center [1089, 472] width 367 height 23
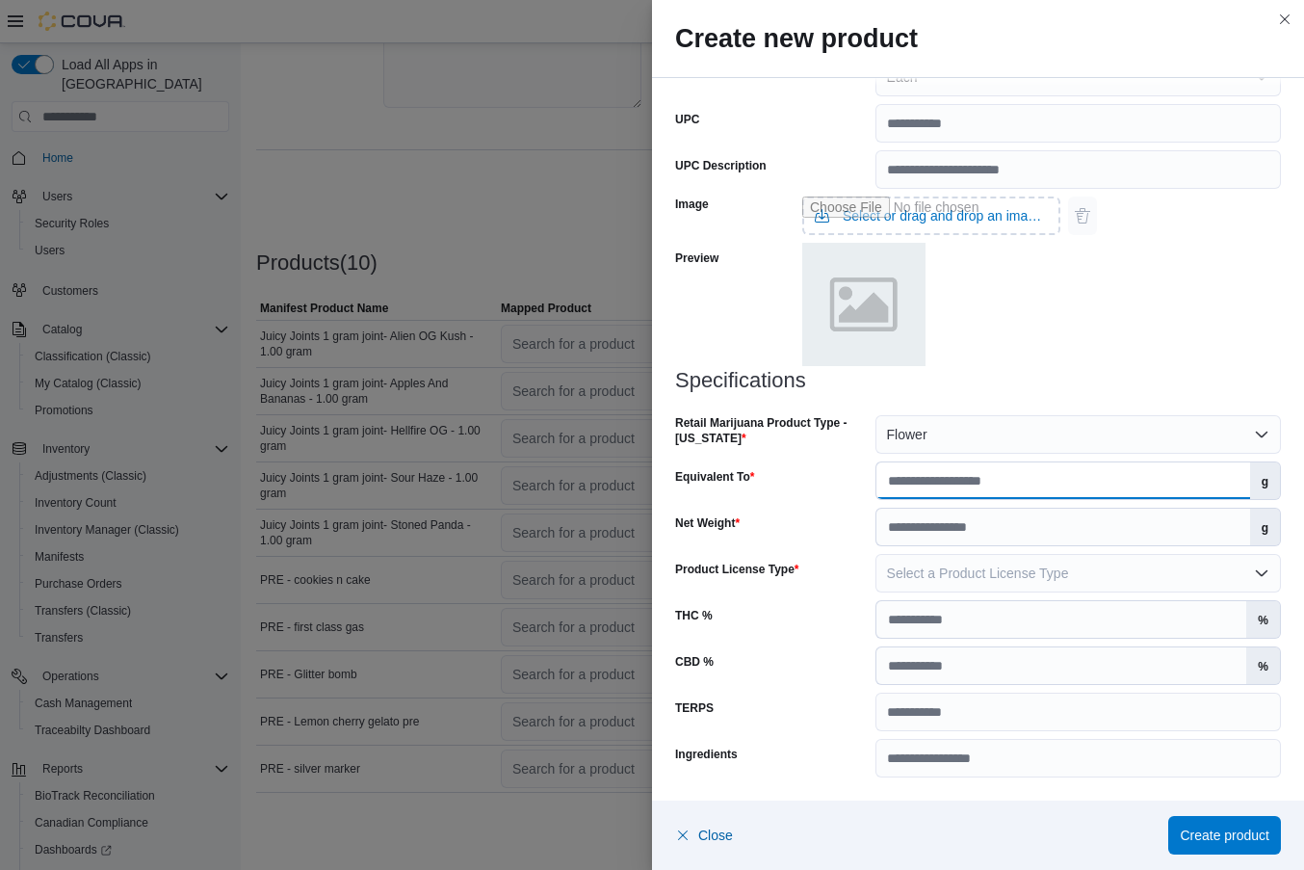
click at [905, 489] on input "Equivalent To" at bounding box center [1064, 480] width 374 height 37
type input "*"
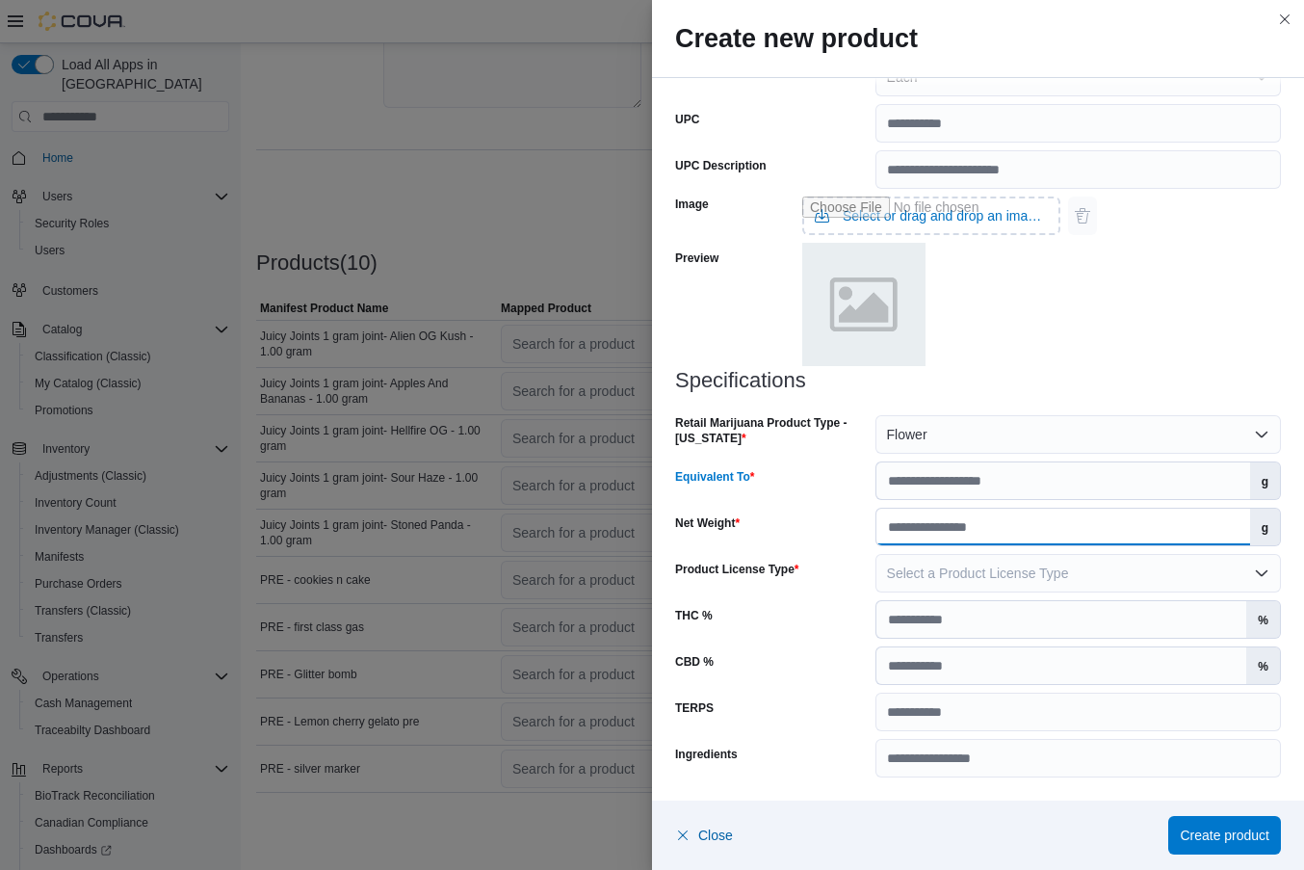
click at [925, 541] on input "Net Weight" at bounding box center [1064, 527] width 374 height 37
type input "*"
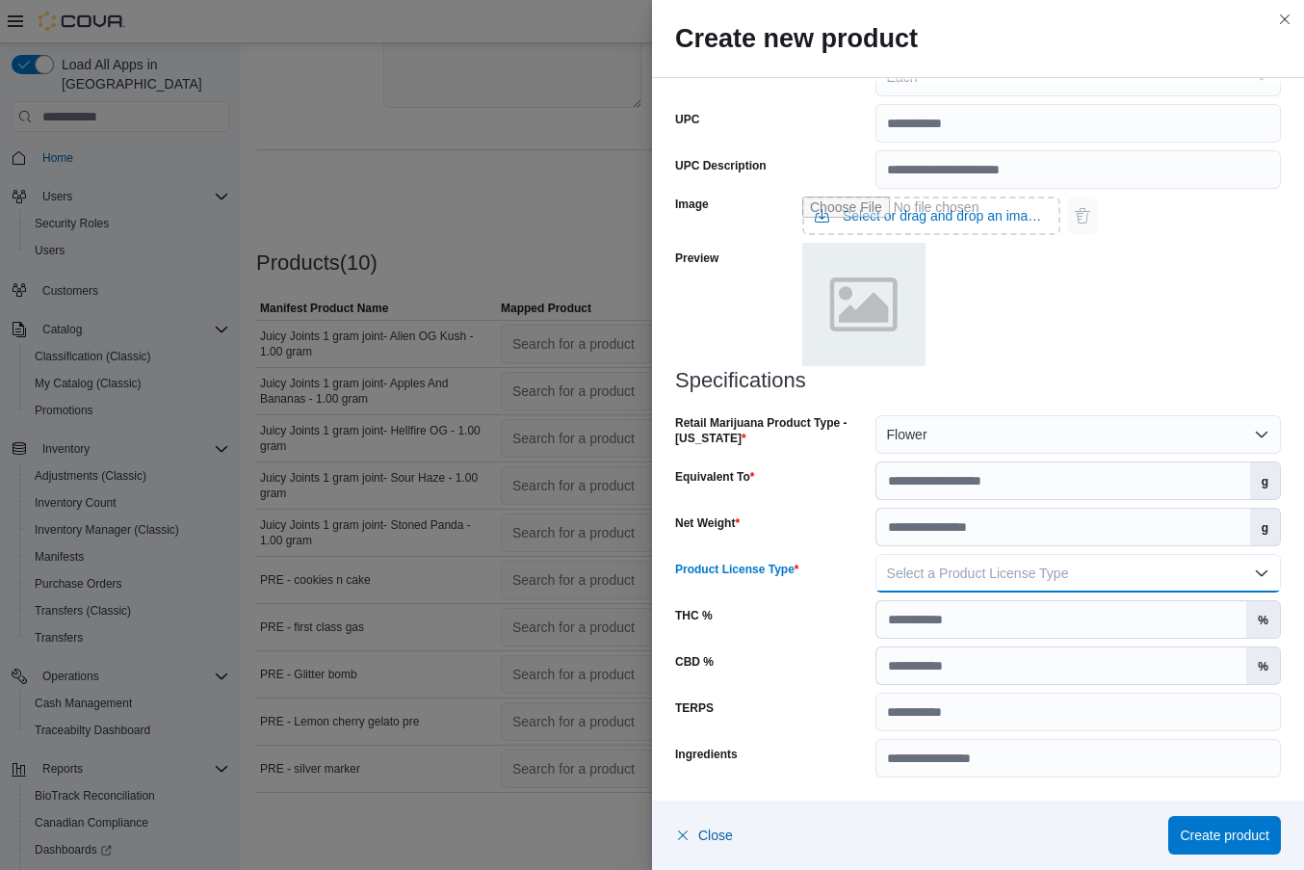
click at [948, 582] on button "Select a Product License Type" at bounding box center [1079, 573] width 406 height 39
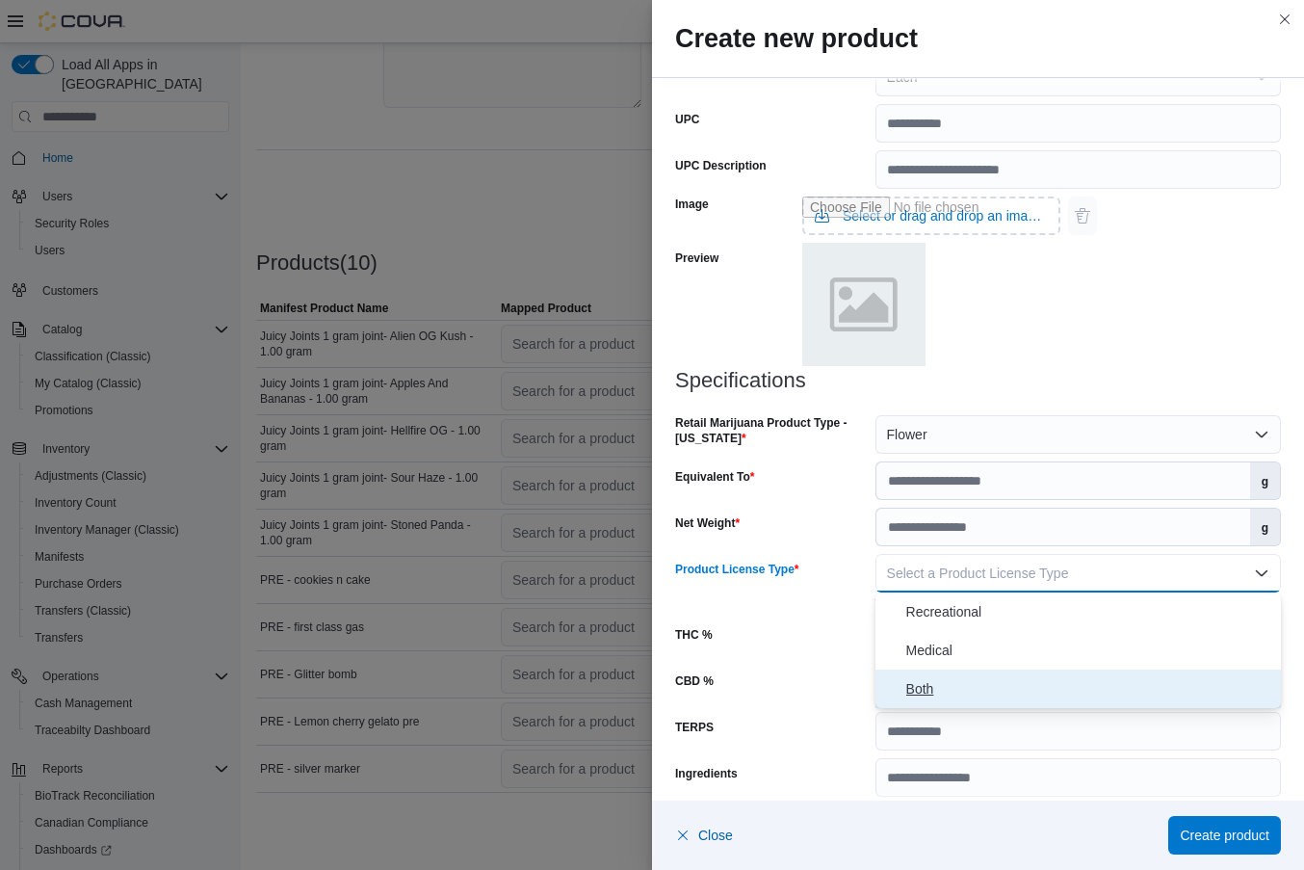
click at [927, 685] on span "Both" at bounding box center [1089, 688] width 367 height 23
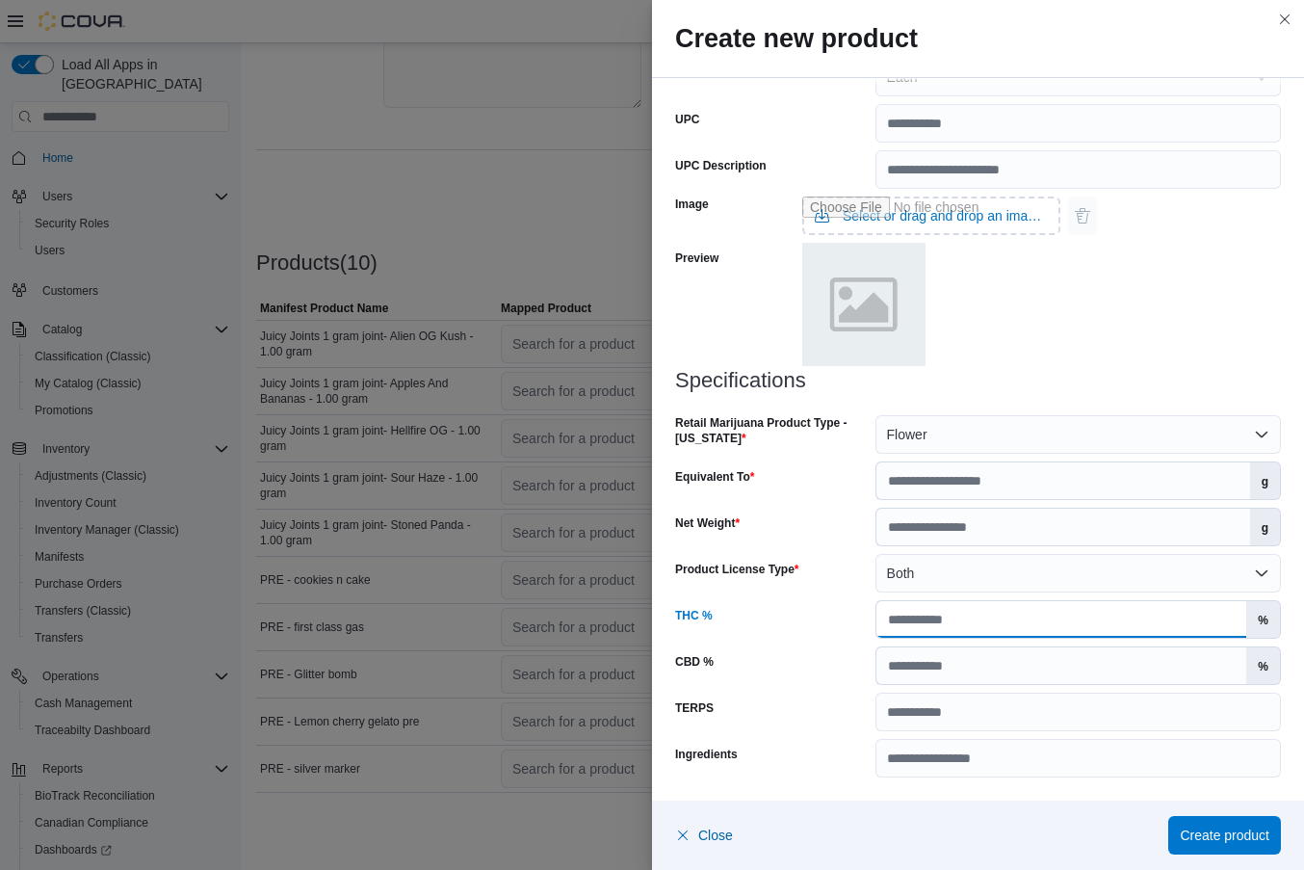
click at [974, 623] on input "THC %" at bounding box center [1062, 619] width 371 height 37
type input "**"
click at [1205, 833] on span "Create product" at bounding box center [1225, 834] width 90 height 19
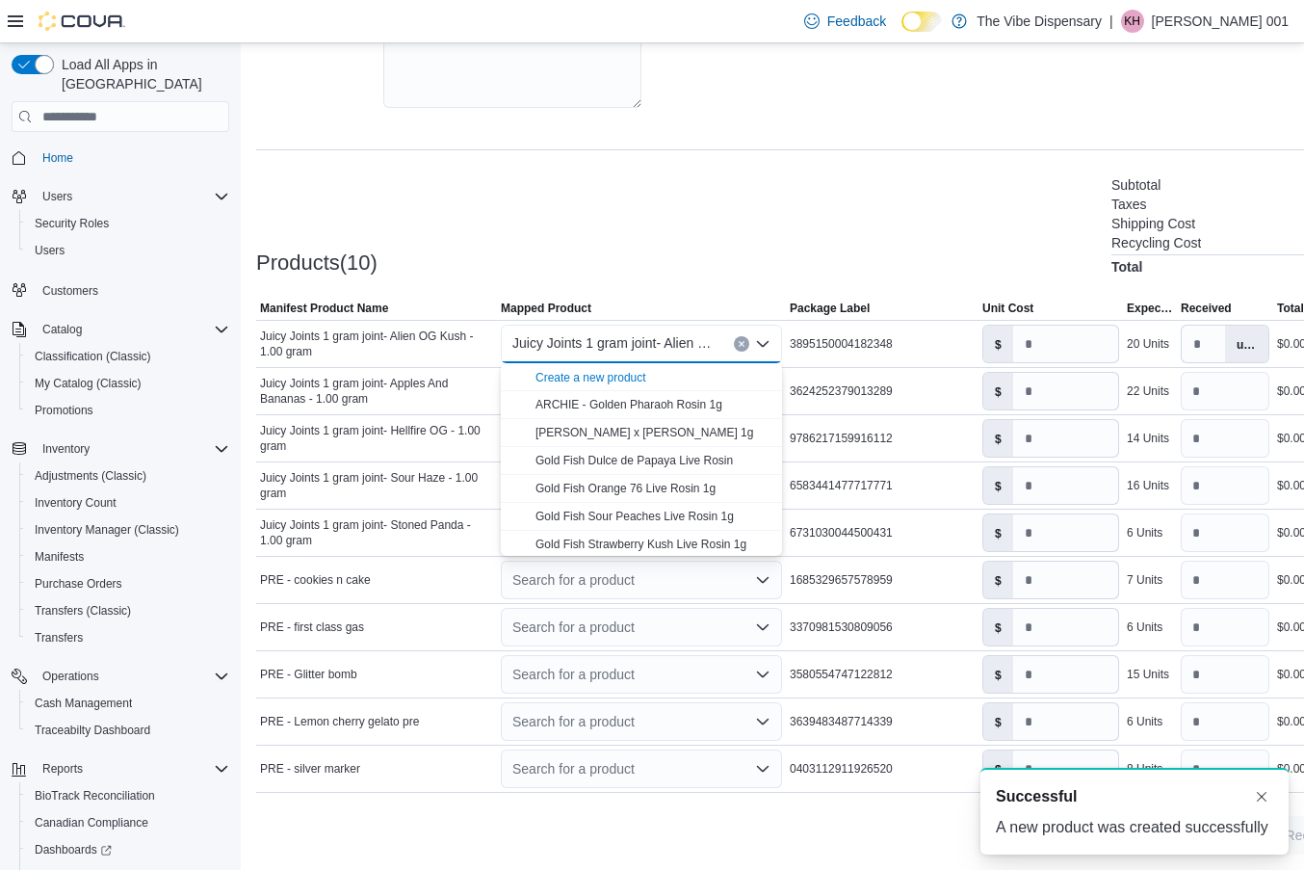
scroll to position [0, 0]
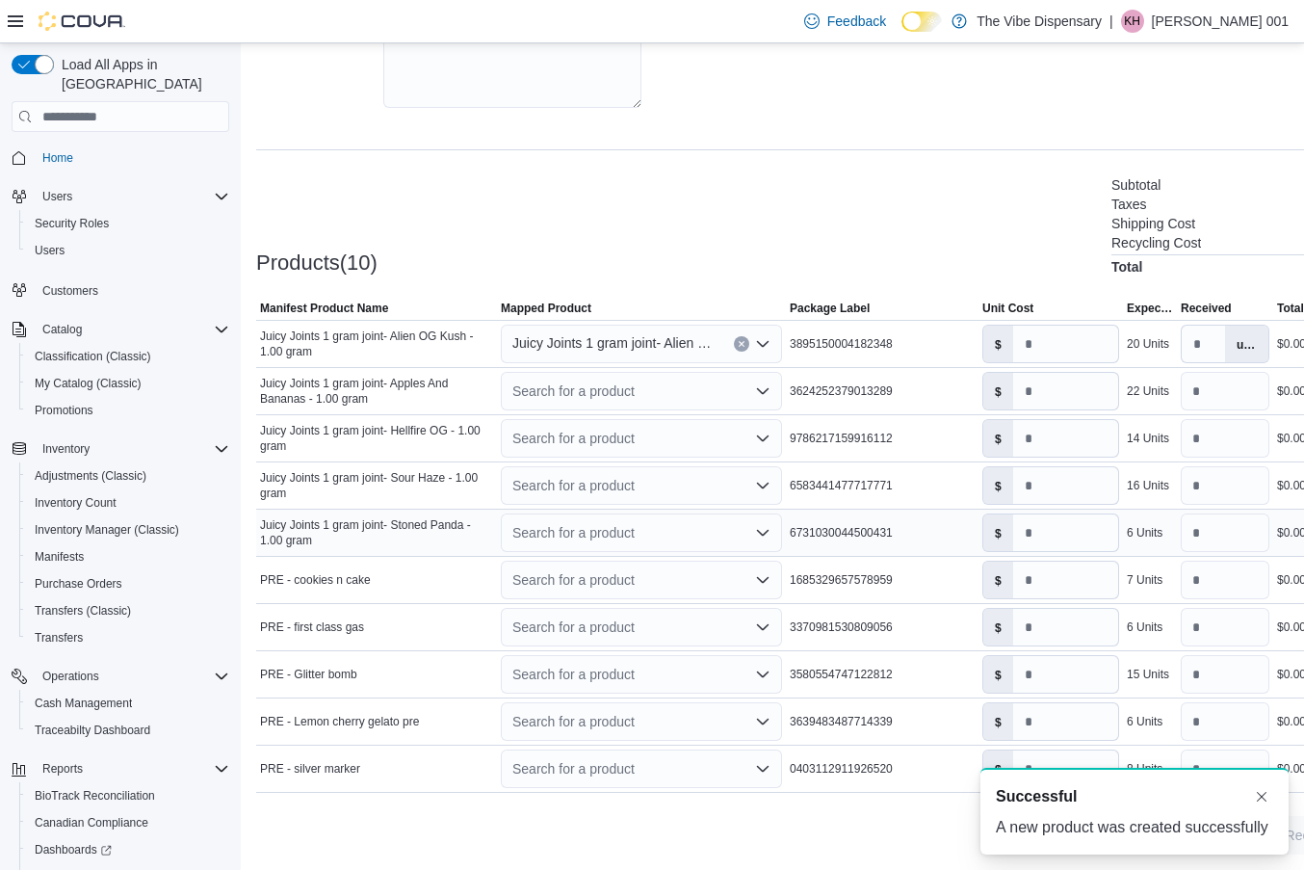
click at [919, 531] on div "6731030044500431" at bounding box center [882, 532] width 193 height 23
drag, startPoint x: 788, startPoint y: 388, endPoint x: 924, endPoint y: 406, distance: 136.9
click at [924, 406] on td "Package Label 3624252379013289" at bounding box center [882, 391] width 193 height 47
copy span "3624252379013289"
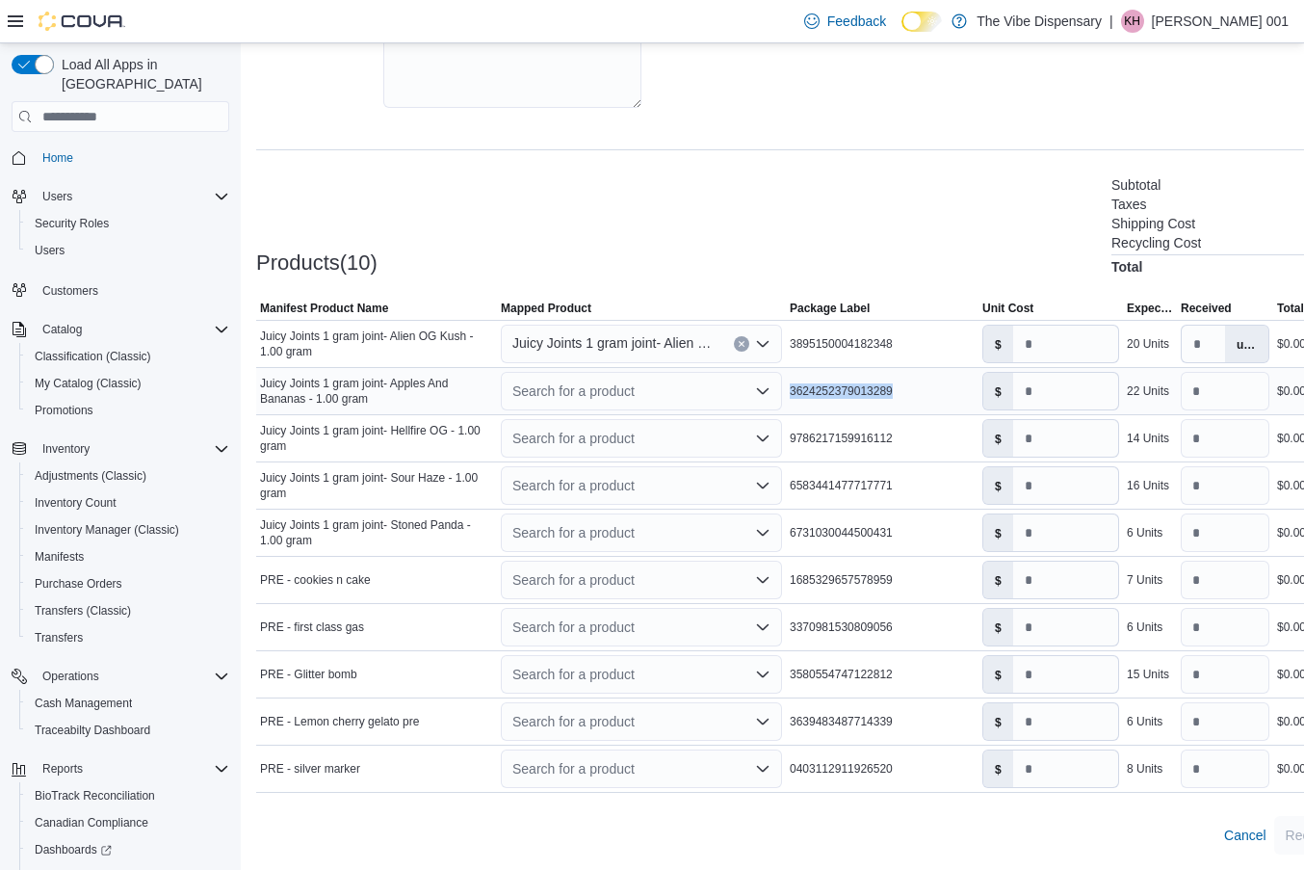
click at [760, 395] on icon "Open list of options" at bounding box center [762, 390] width 15 height 15
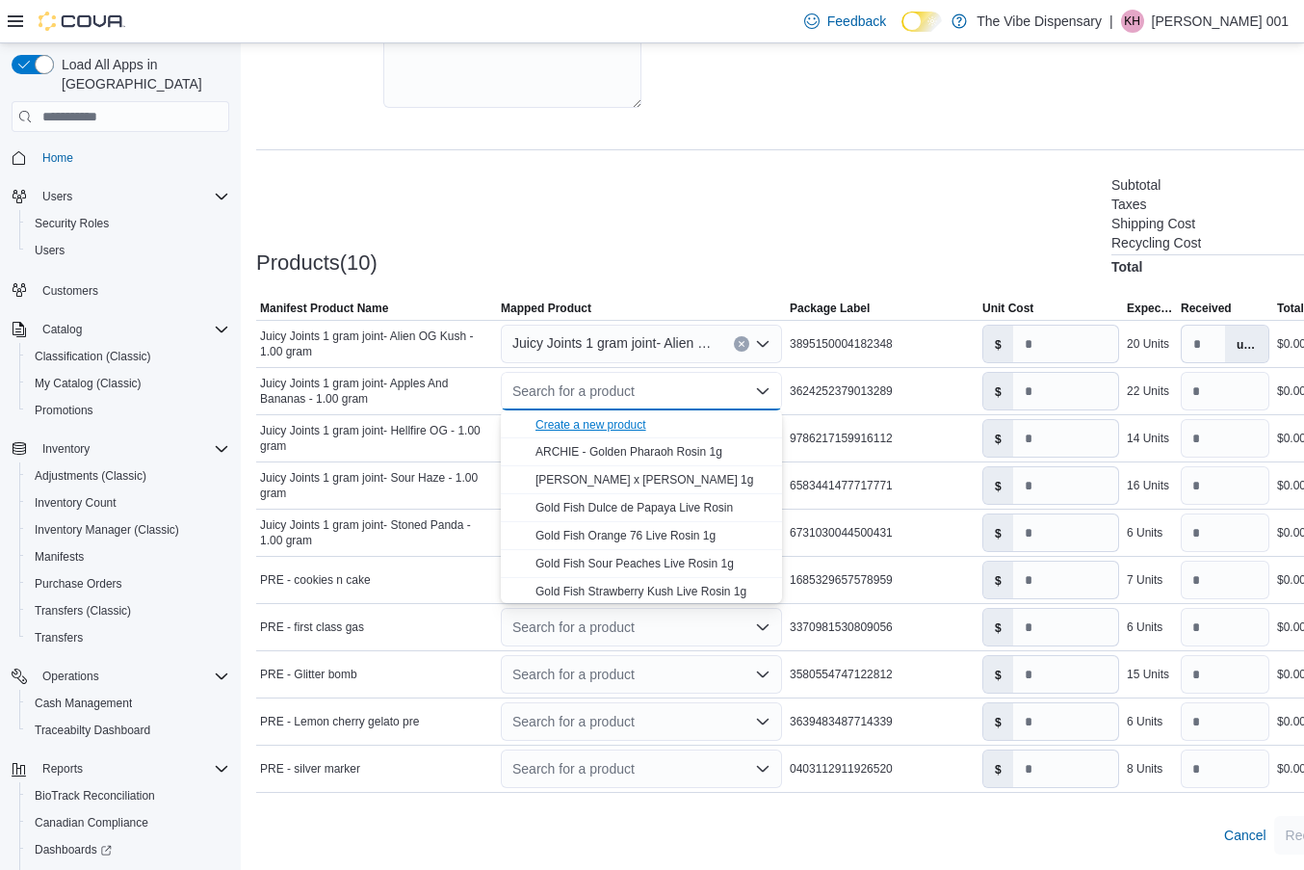
click at [637, 425] on div "Create a new product" at bounding box center [591, 424] width 111 height 15
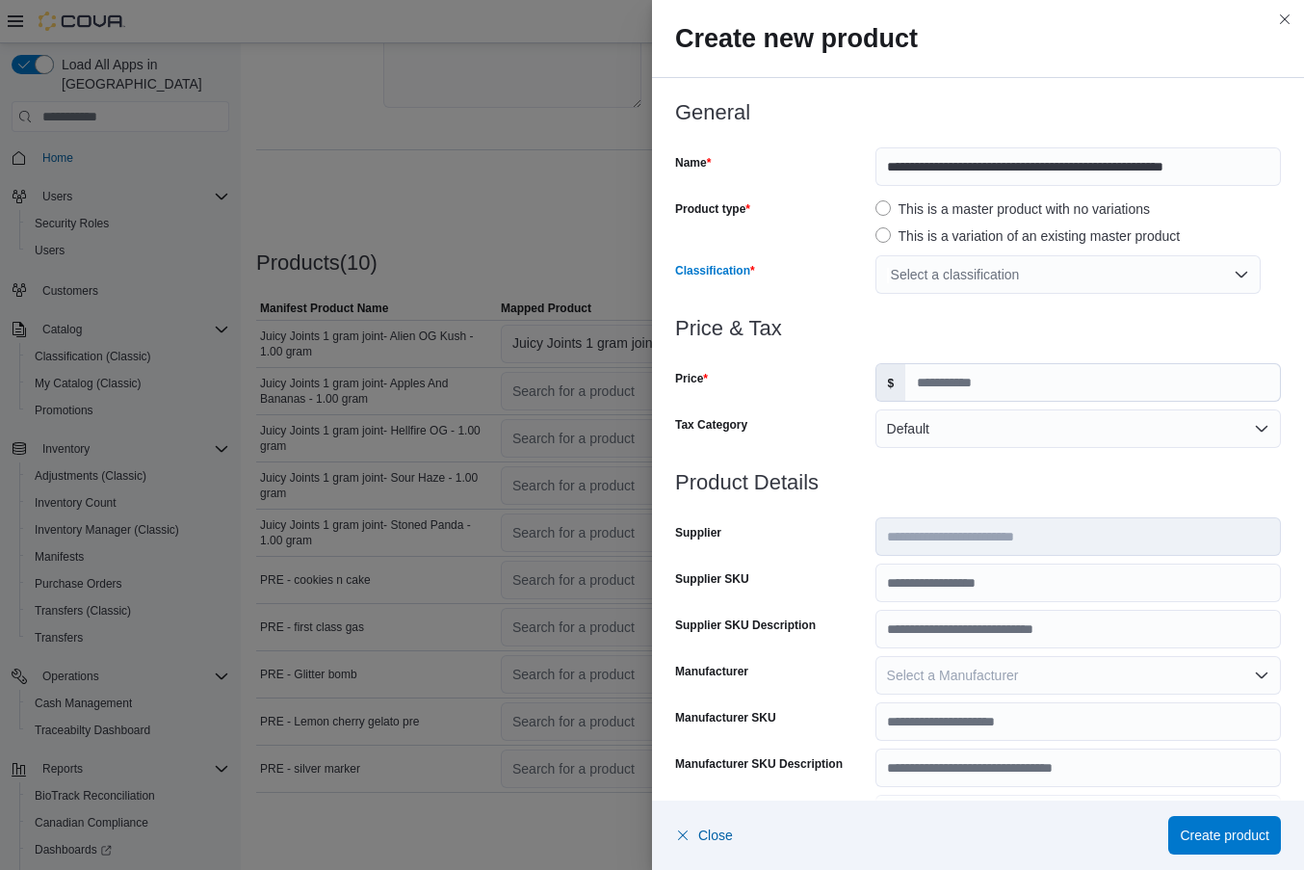
click at [1057, 279] on div "Select a classification" at bounding box center [1068, 274] width 385 height 39
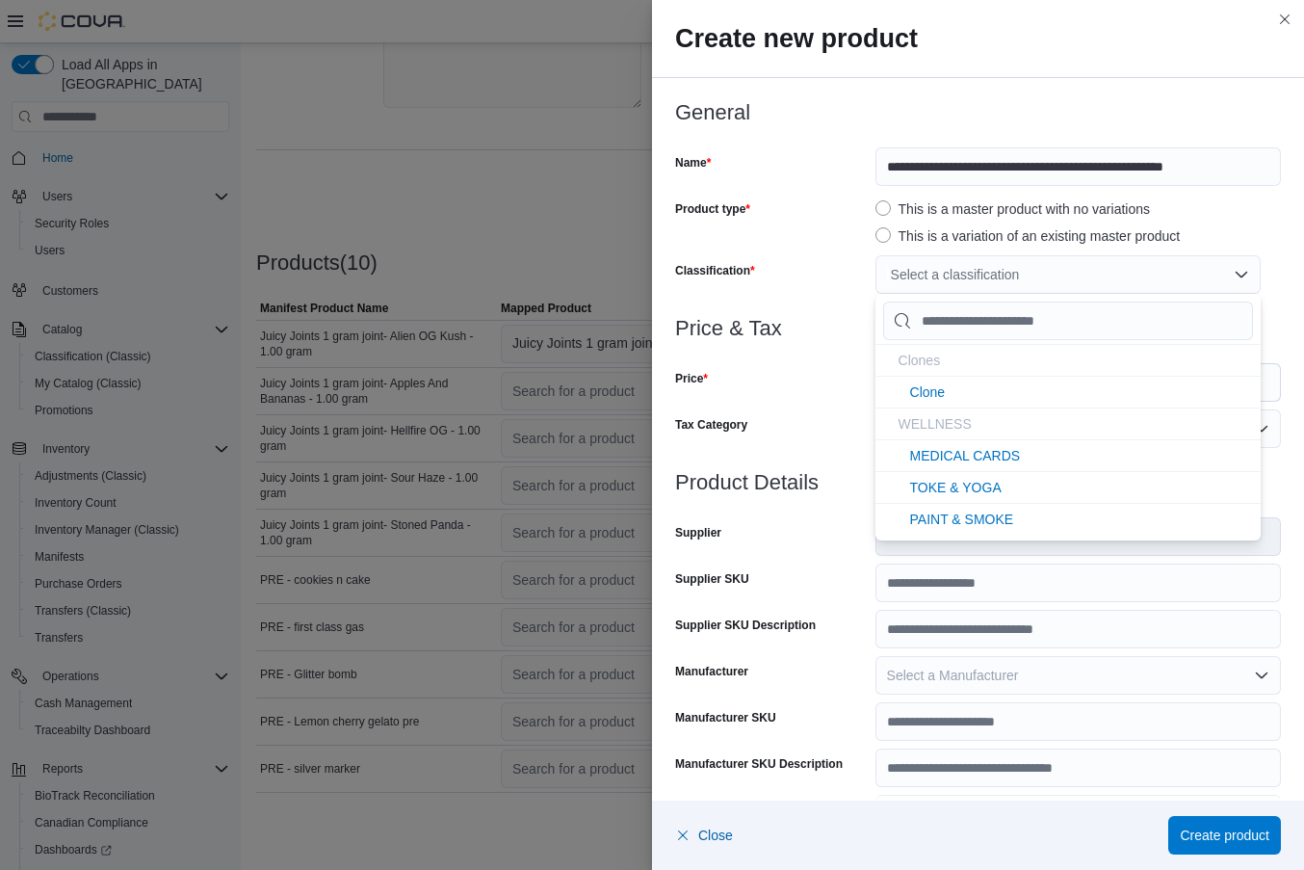
type input "*"
type input "**"
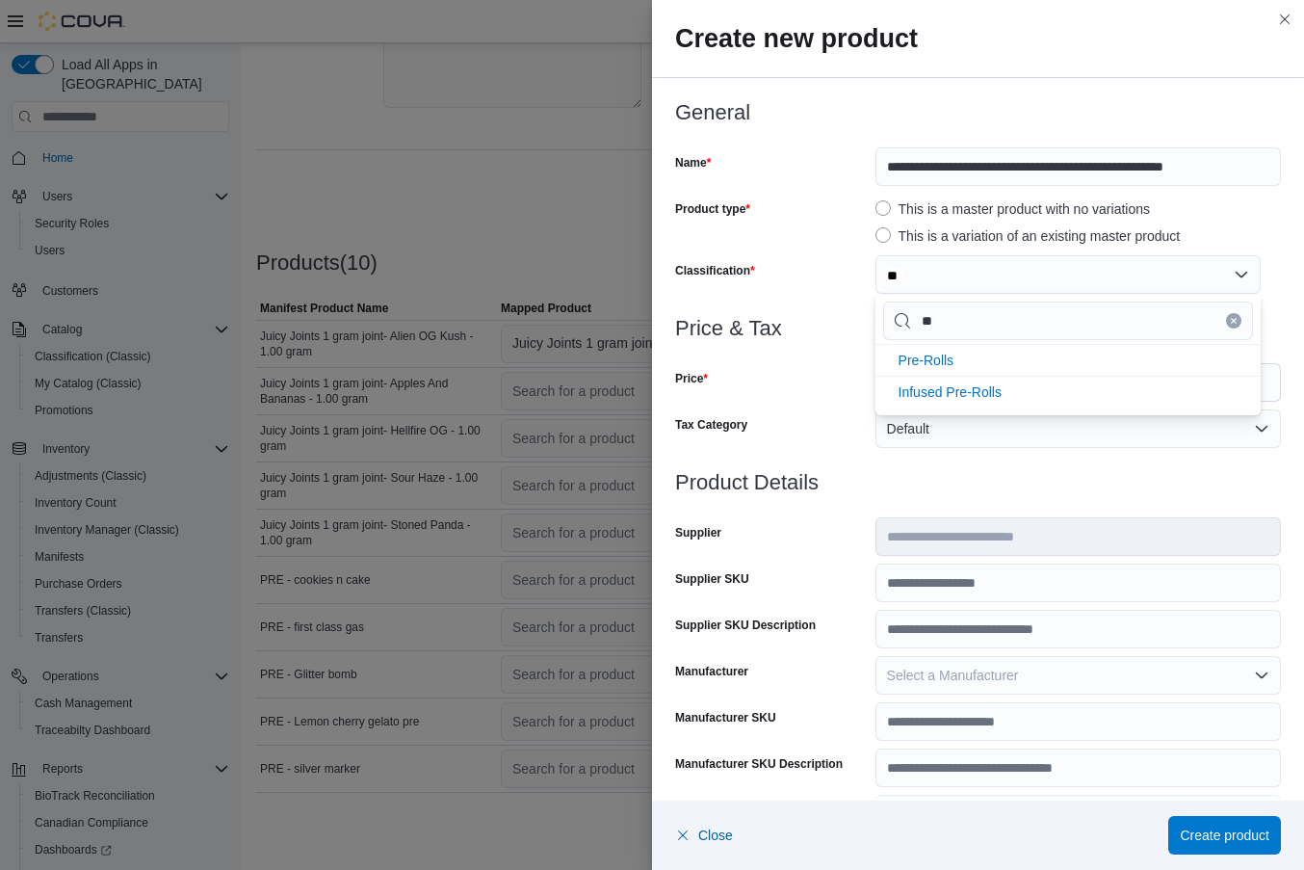
type input "***"
click at [998, 372] on li "Pre-Rolls" at bounding box center [1068, 360] width 385 height 32
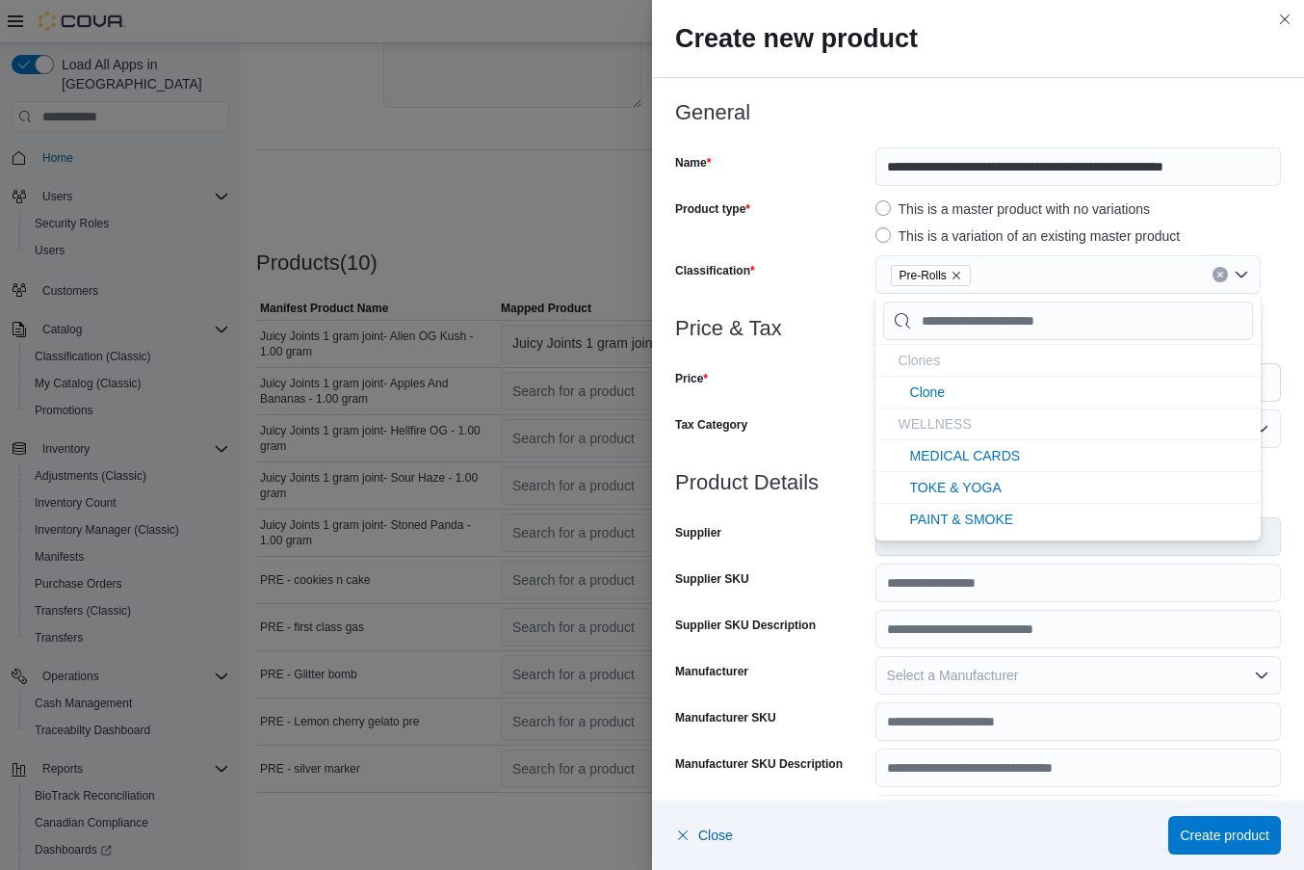
click at [814, 368] on div "Price" at bounding box center [771, 382] width 193 height 39
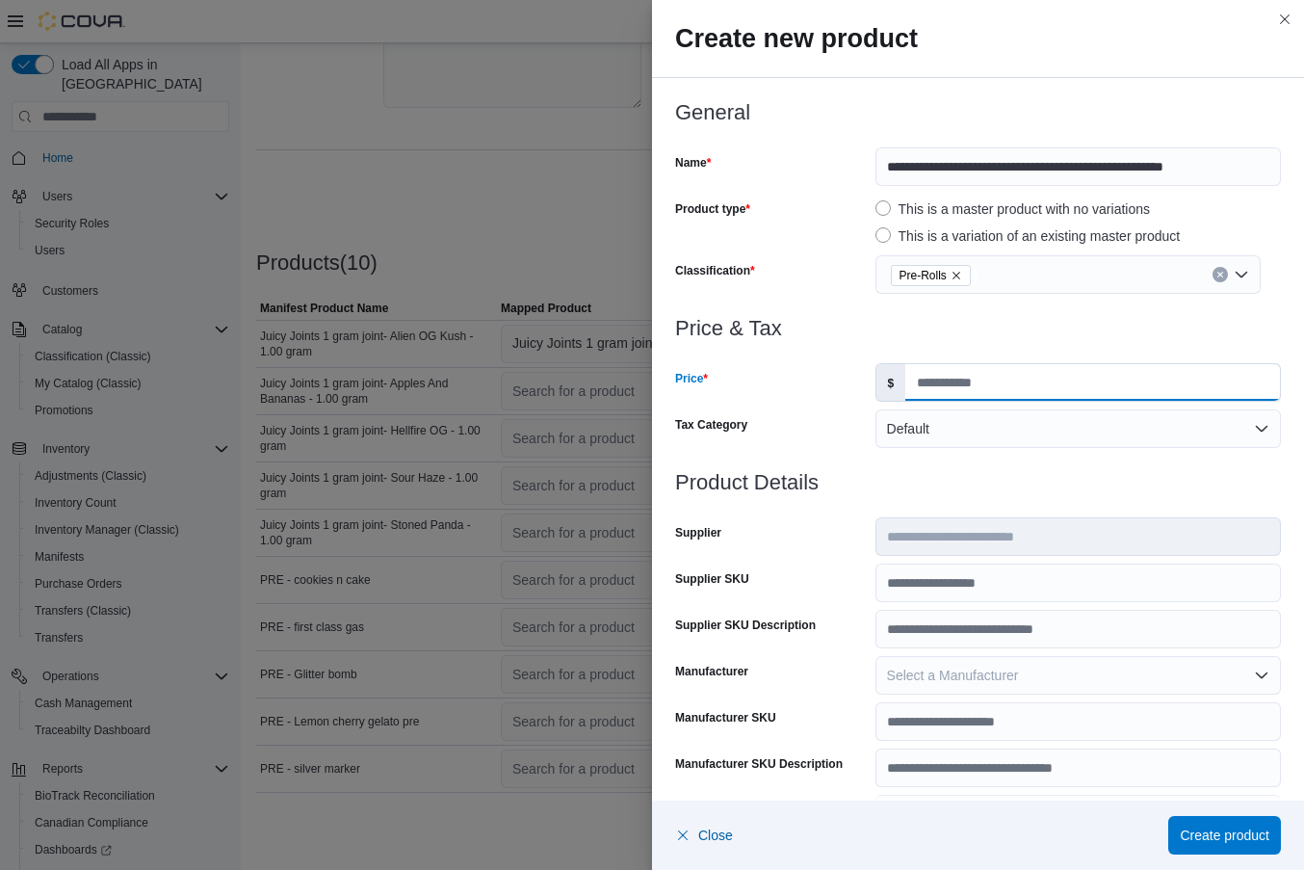
click at [922, 378] on input "Price" at bounding box center [1093, 382] width 375 height 37
type input "*"
click at [932, 590] on input "Supplier SKU" at bounding box center [1079, 583] width 406 height 39
paste input "**********"
type input "**********"
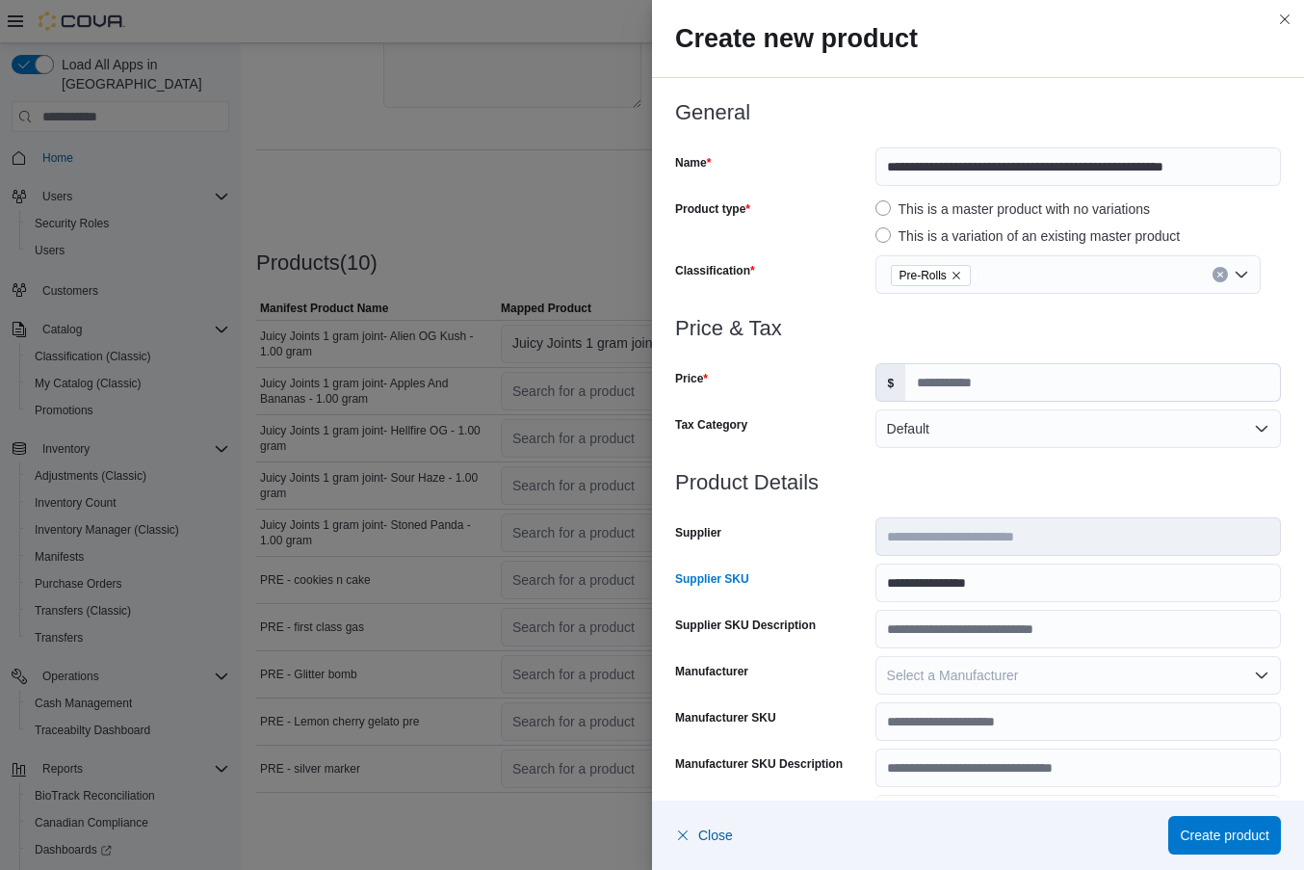
click at [855, 595] on div "Supplier SKU" at bounding box center [771, 583] width 193 height 39
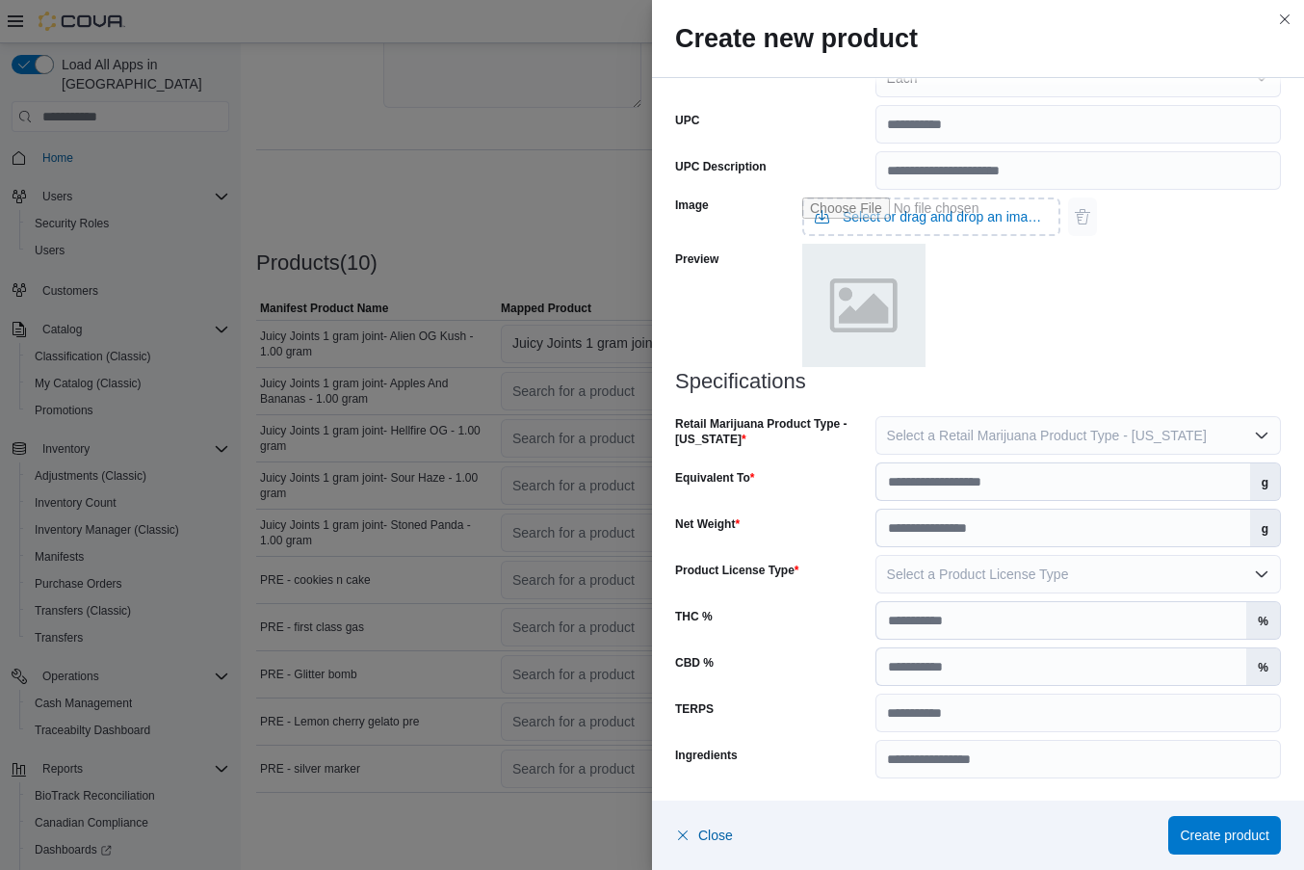
scroll to position [737, 0]
click at [1038, 422] on button "Select a Retail Marijuana Product Type - [US_STATE]" at bounding box center [1079, 434] width 406 height 39
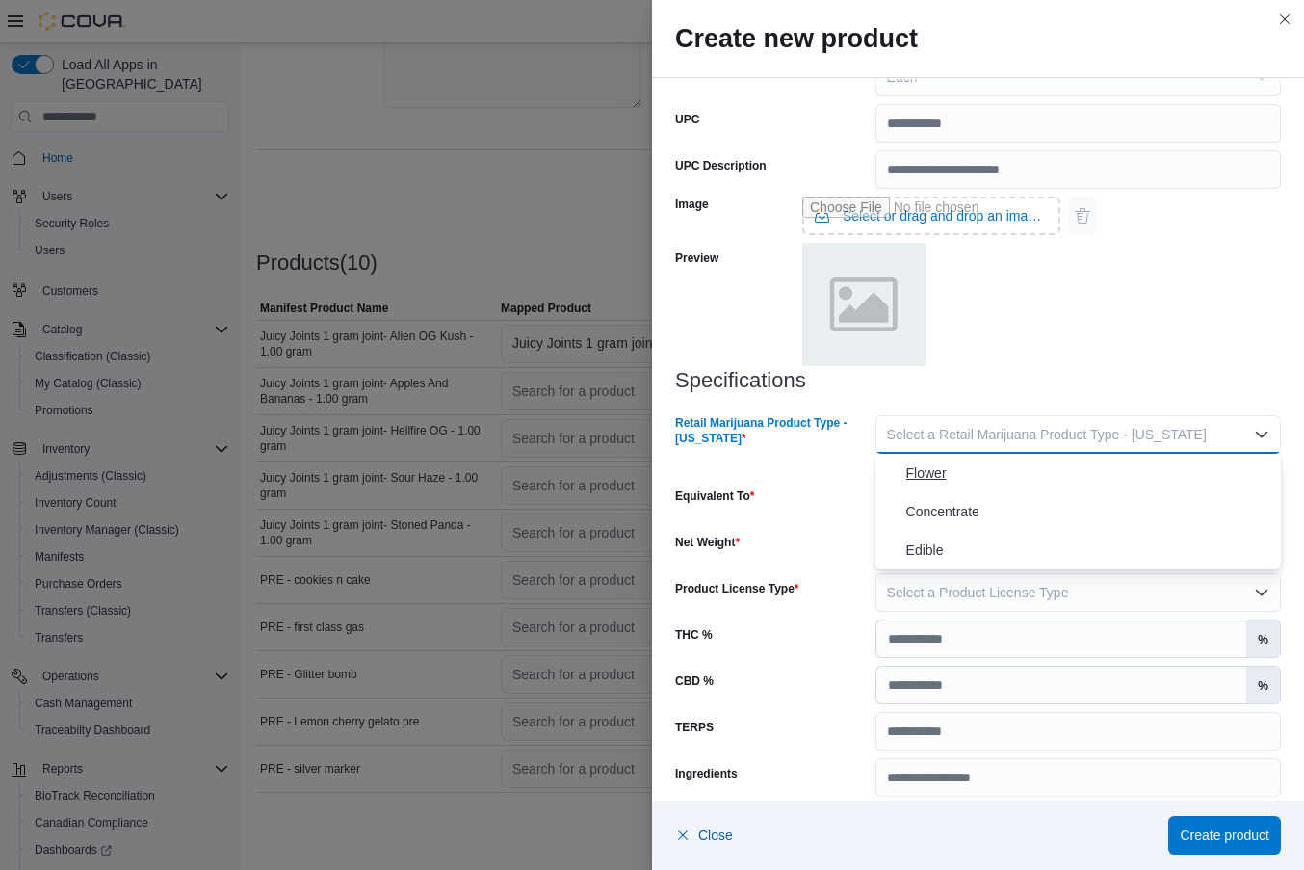
click at [1010, 479] on span "Flower" at bounding box center [1089, 472] width 367 height 23
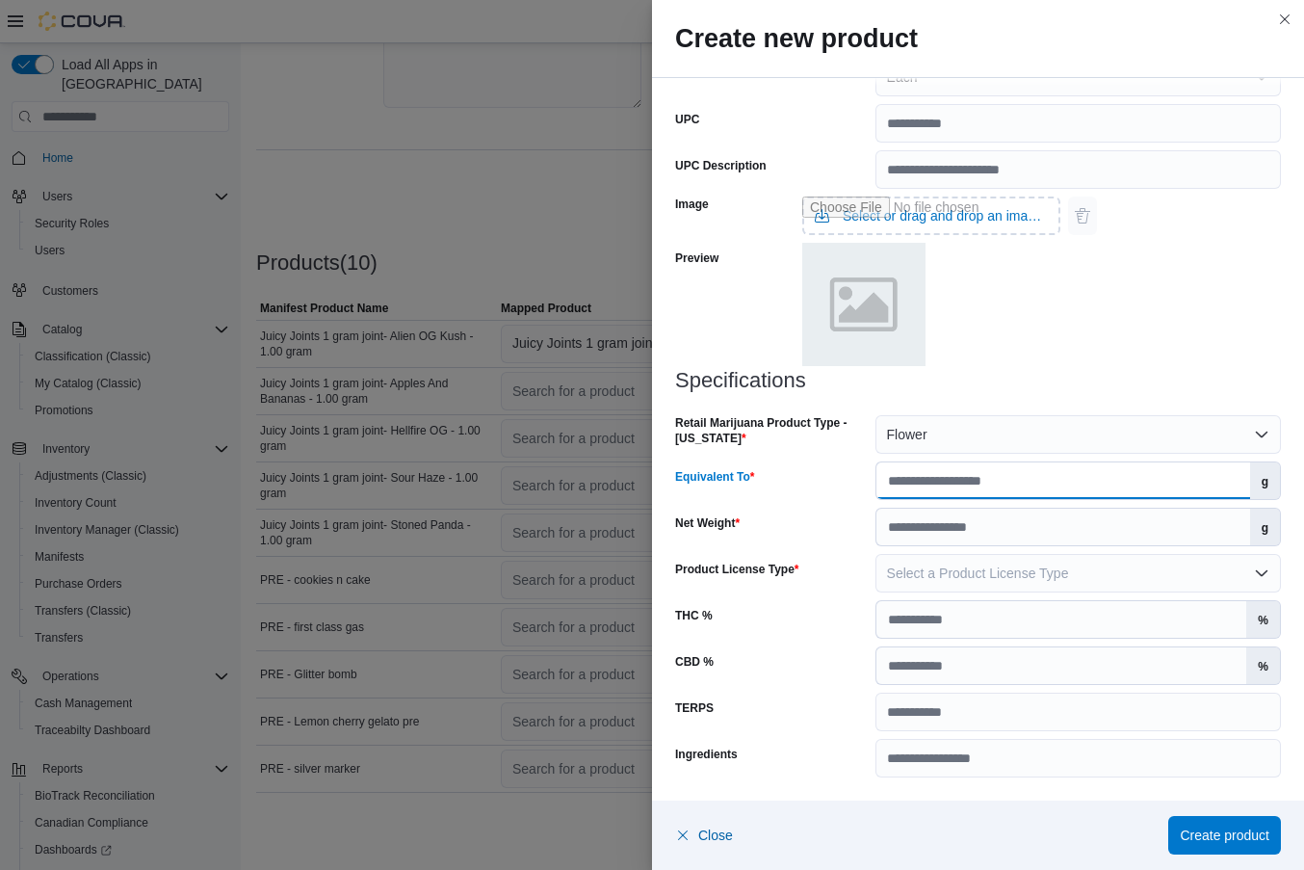
click at [1001, 485] on input "Equivalent To" at bounding box center [1064, 480] width 374 height 37
type input "*"
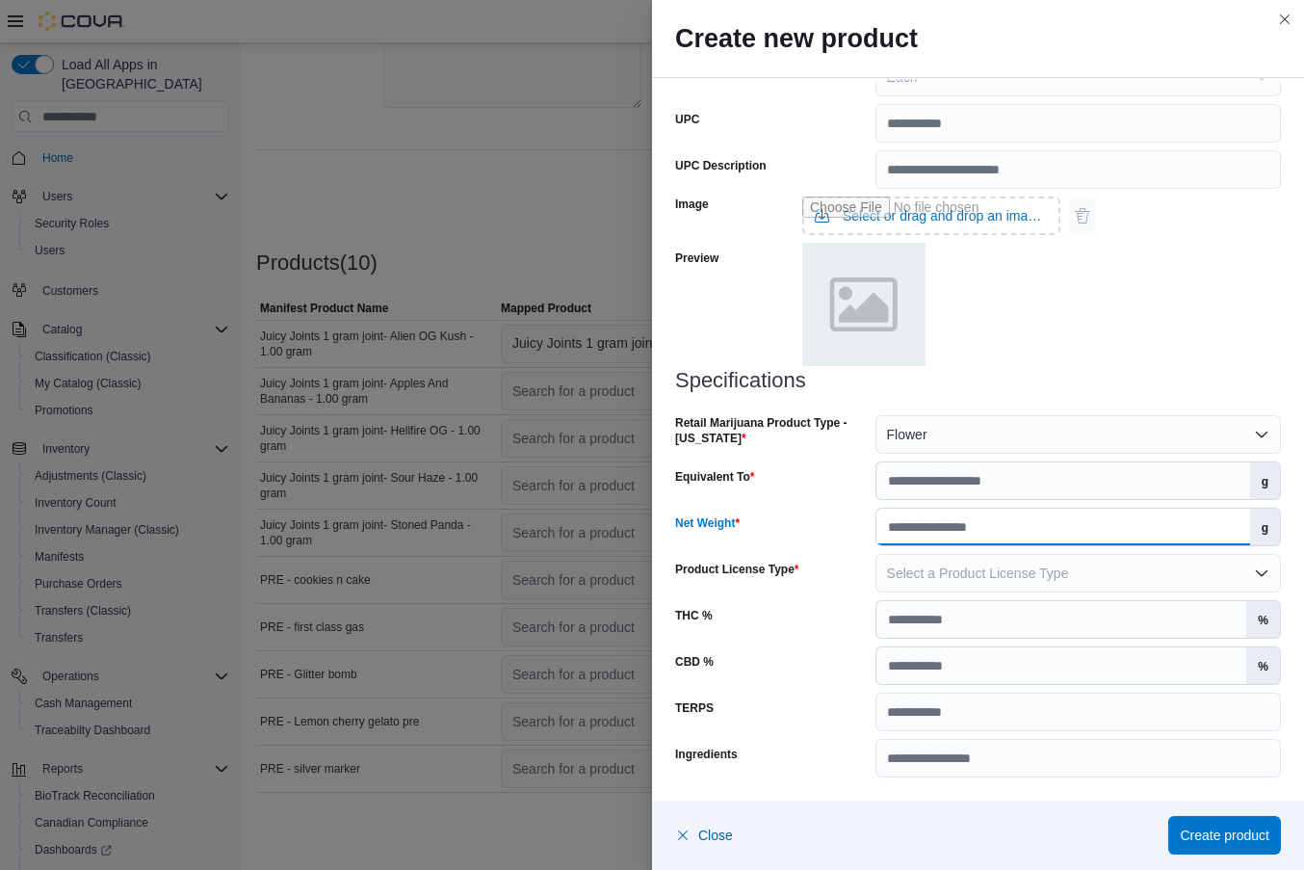
click at [968, 538] on input "Net Weight" at bounding box center [1064, 527] width 374 height 37
type input "*"
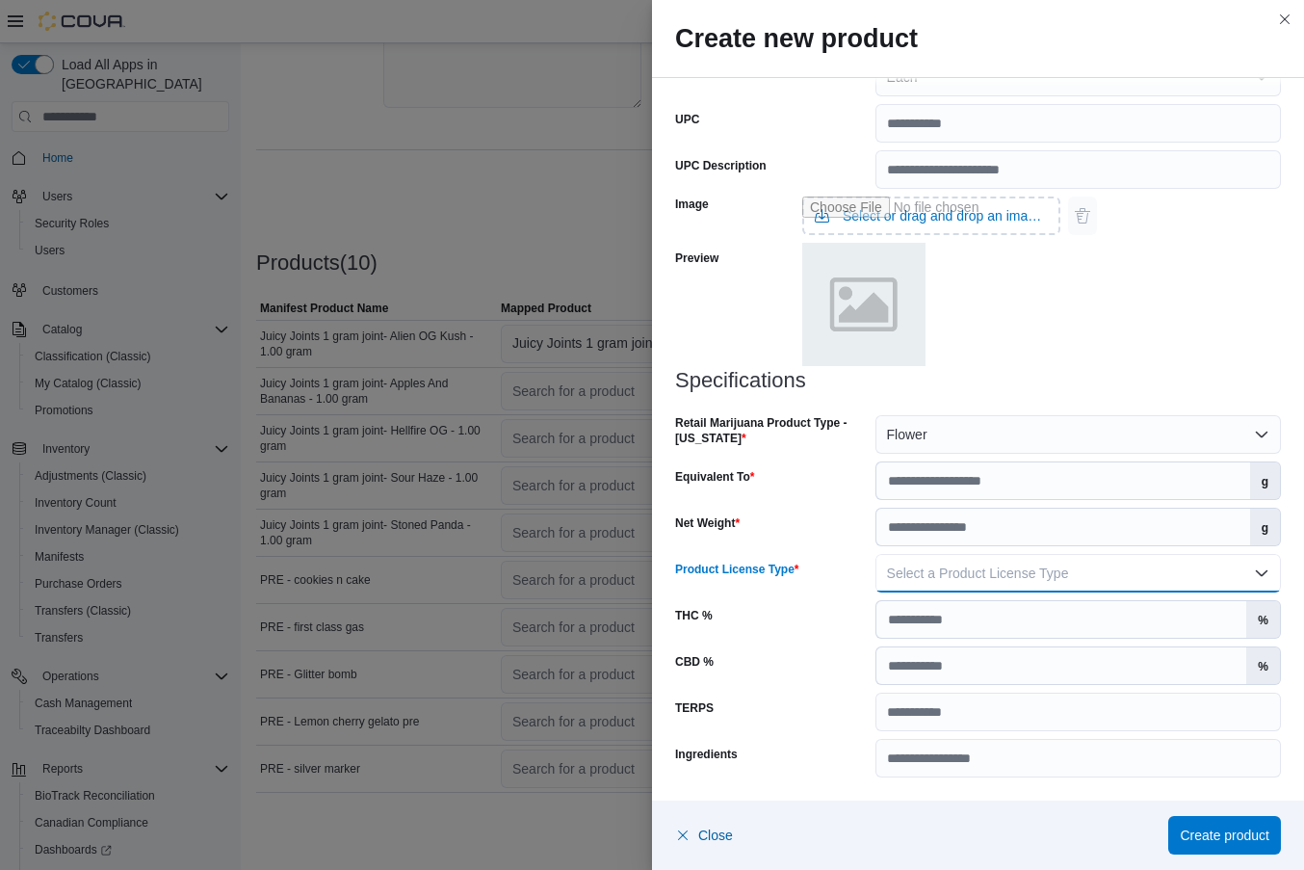
click at [956, 569] on span "Select a Product License Type" at bounding box center [978, 572] width 182 height 15
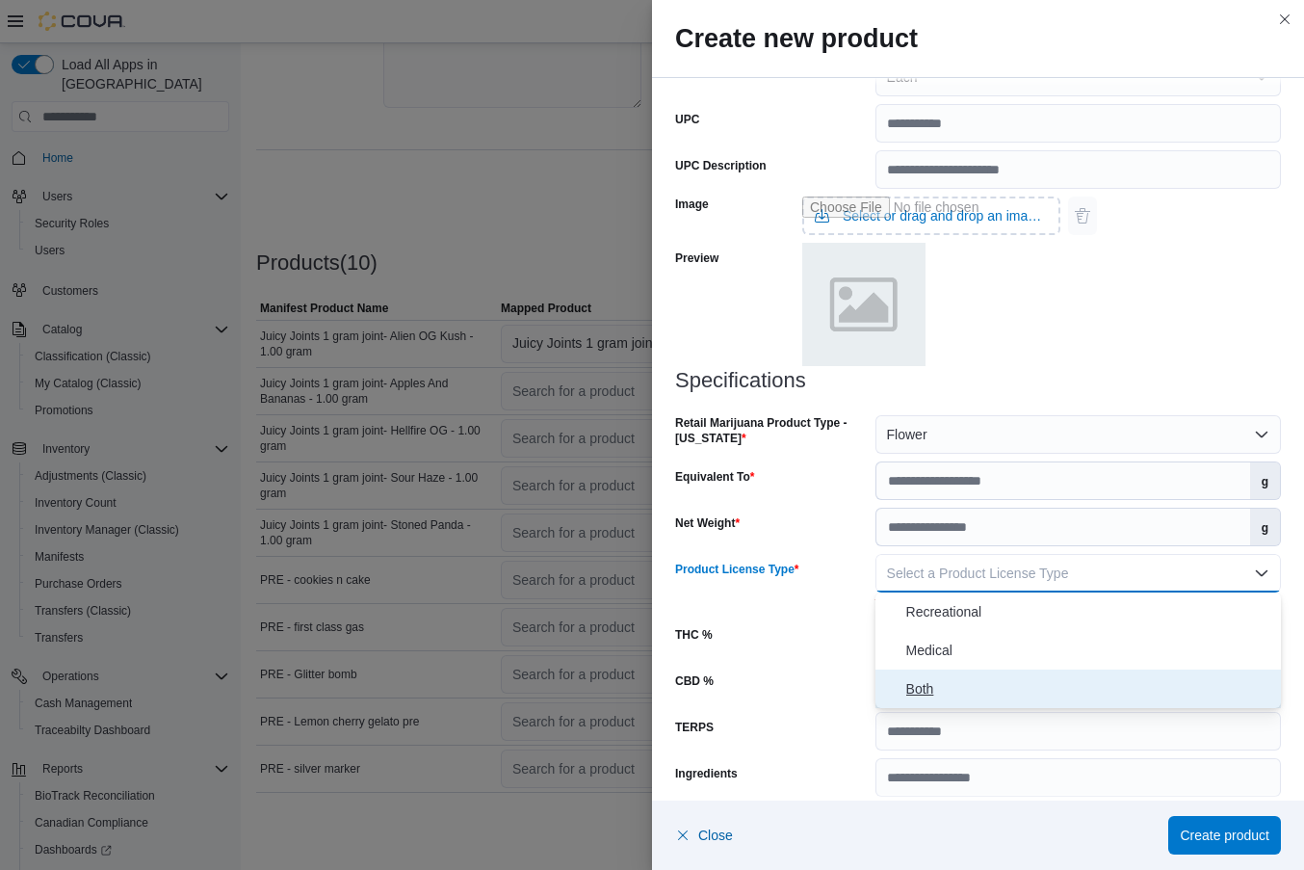
click at [925, 691] on span "Both" at bounding box center [1089, 688] width 367 height 23
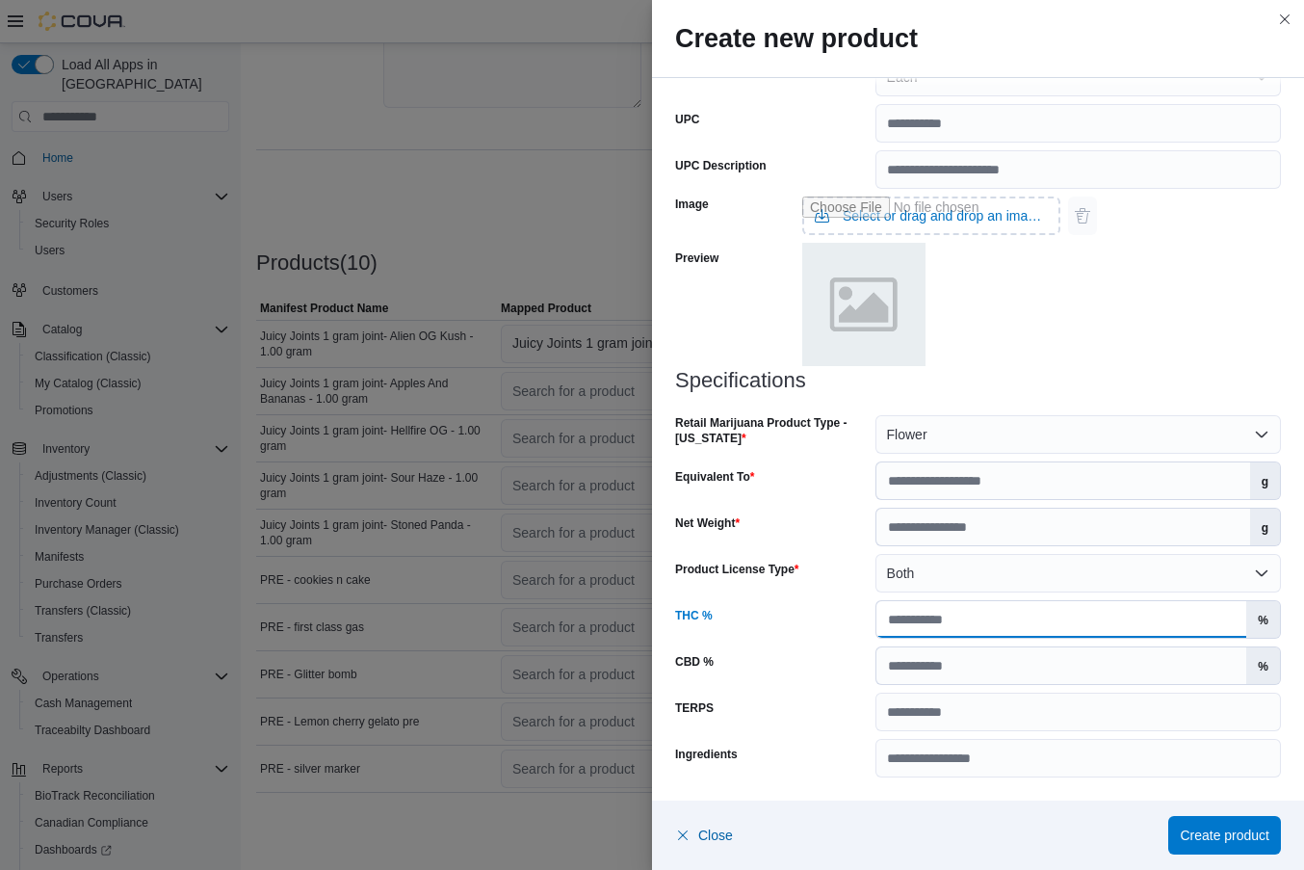
click at [958, 634] on input "THC %" at bounding box center [1062, 619] width 371 height 37
type input "**"
click at [1186, 849] on span "Create product" at bounding box center [1225, 834] width 90 height 39
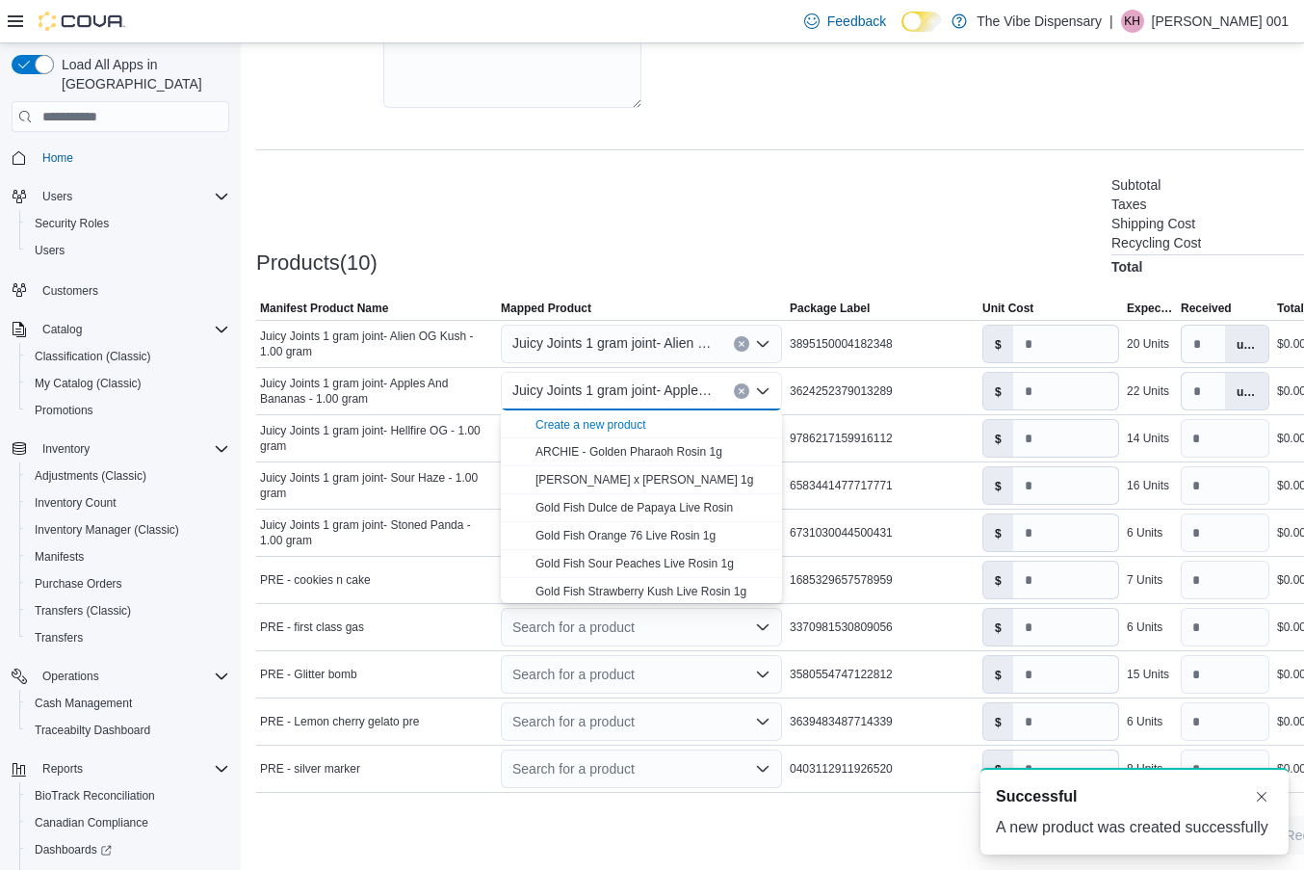
scroll to position [0, 0]
click at [848, 444] on span "9786217159916112" at bounding box center [841, 438] width 103 height 15
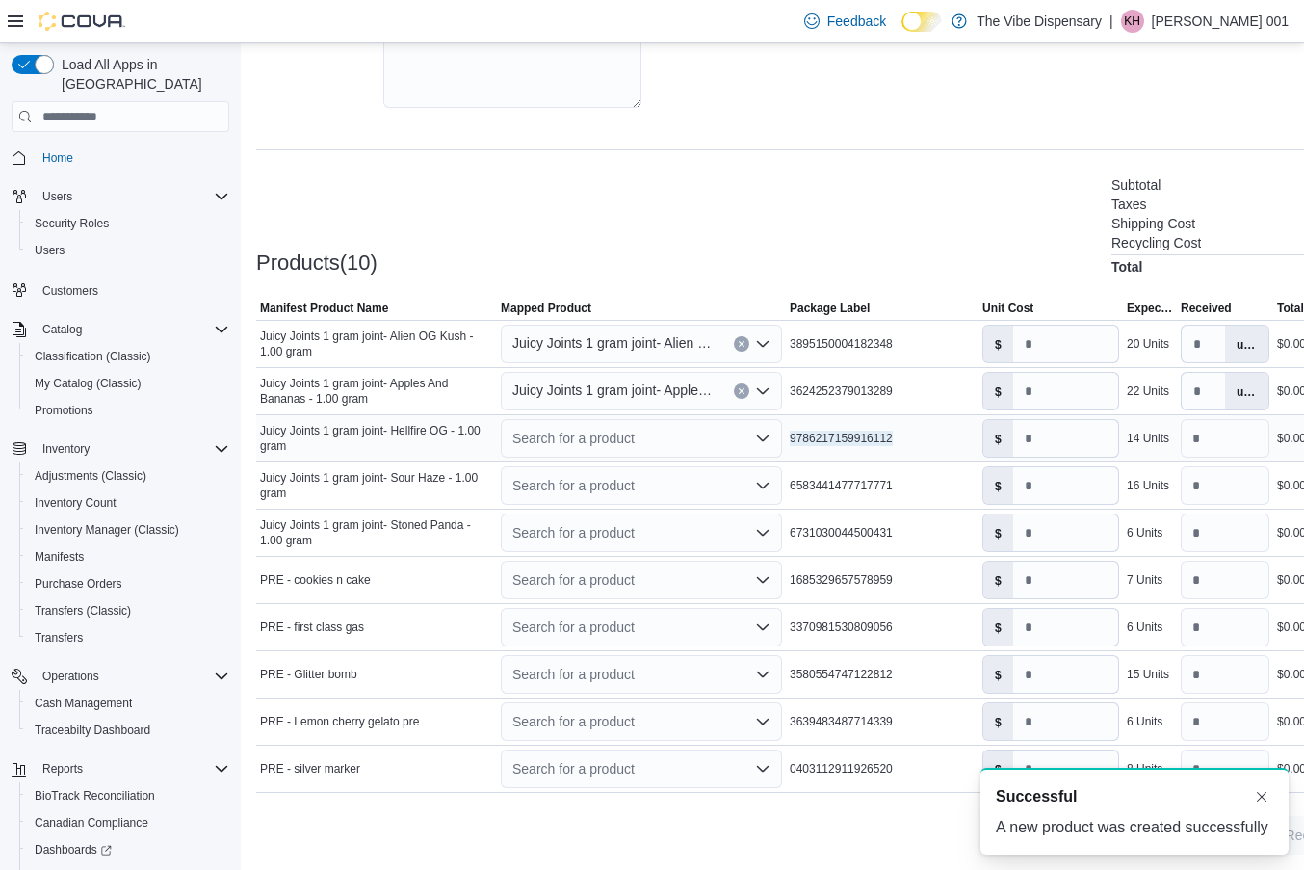
drag, startPoint x: 789, startPoint y: 433, endPoint x: 930, endPoint y: 453, distance: 142.0
click at [930, 453] on td "Package Label 9786217159916112" at bounding box center [882, 438] width 193 height 47
click at [915, 438] on div "9786217159916112" at bounding box center [882, 438] width 193 height 23
drag, startPoint x: 791, startPoint y: 437, endPoint x: 943, endPoint y: 437, distance: 152.2
click at [943, 437] on div "9786217159916112" at bounding box center [882, 438] width 193 height 23
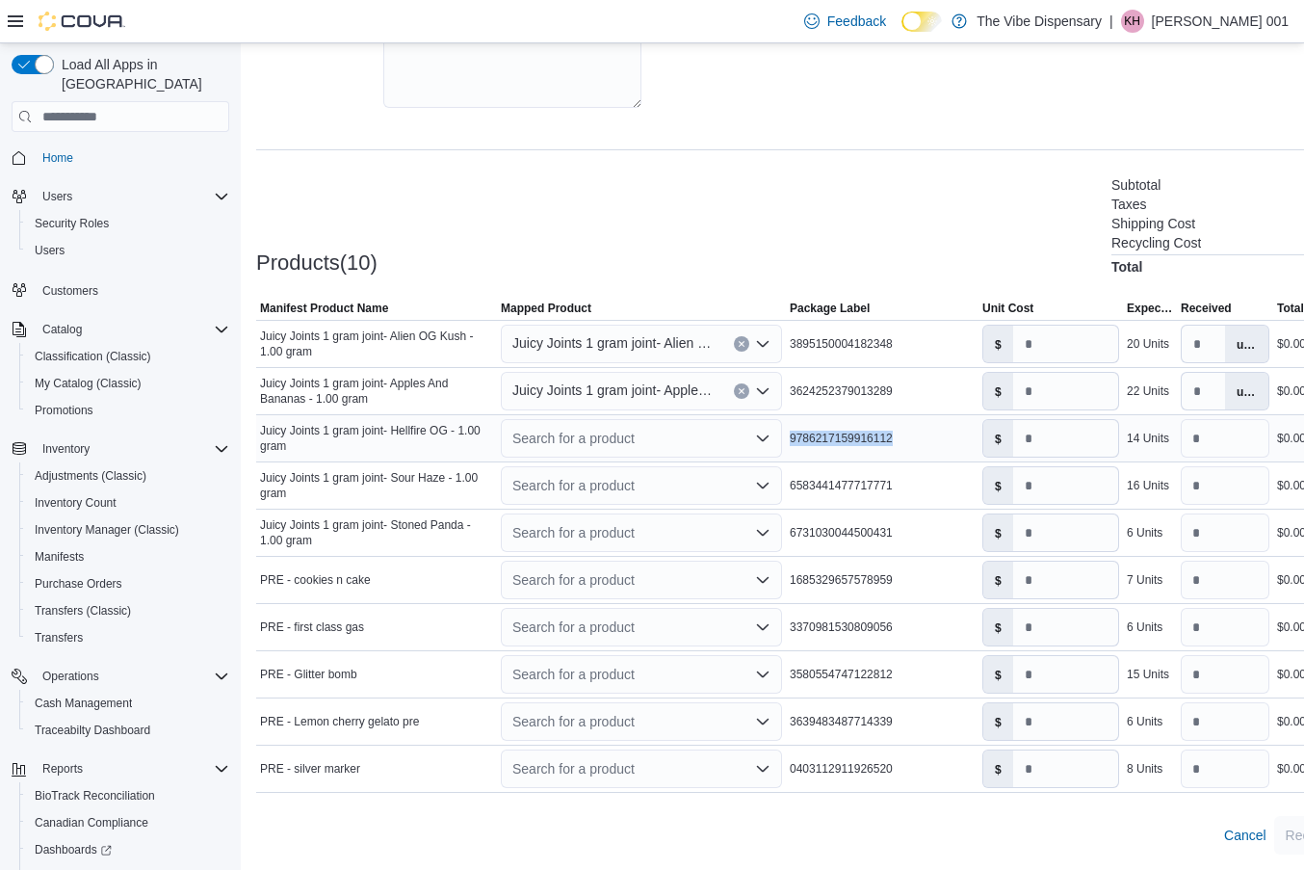
copy span "9786217159916112"
click at [760, 435] on icon "Open list of options" at bounding box center [762, 438] width 15 height 15
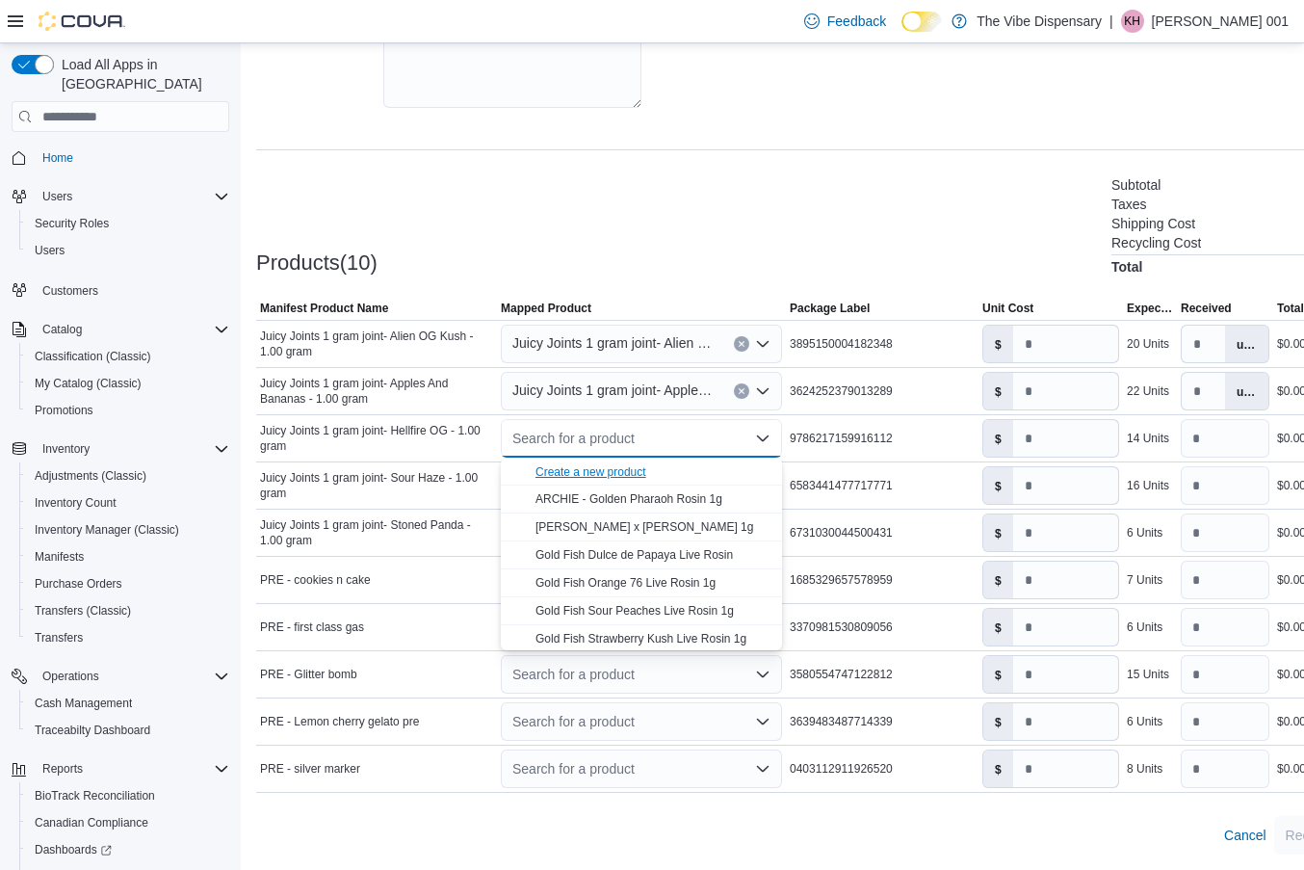
click at [602, 468] on div "Create a new product" at bounding box center [591, 471] width 111 height 15
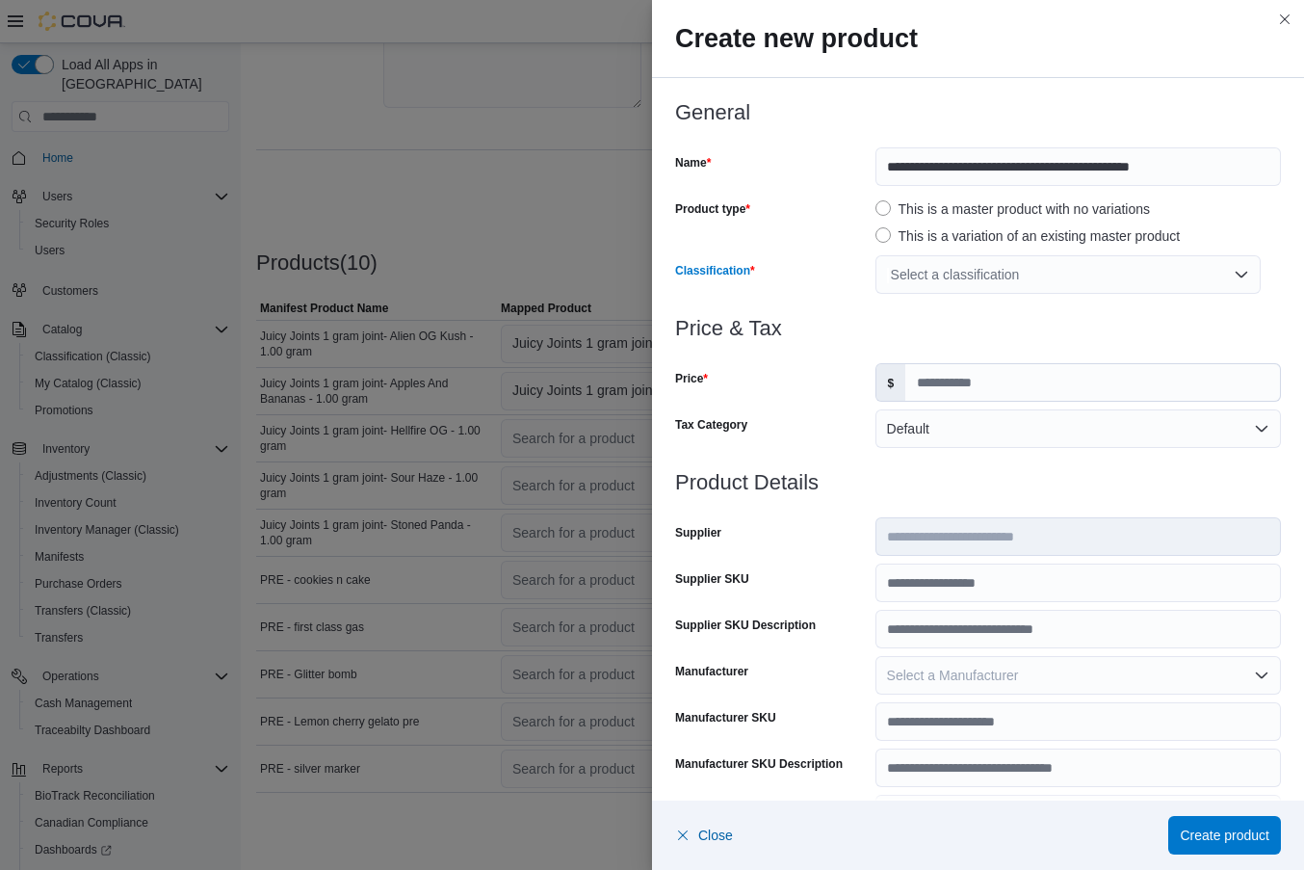
click at [1038, 276] on div "Select a classification" at bounding box center [1068, 274] width 385 height 39
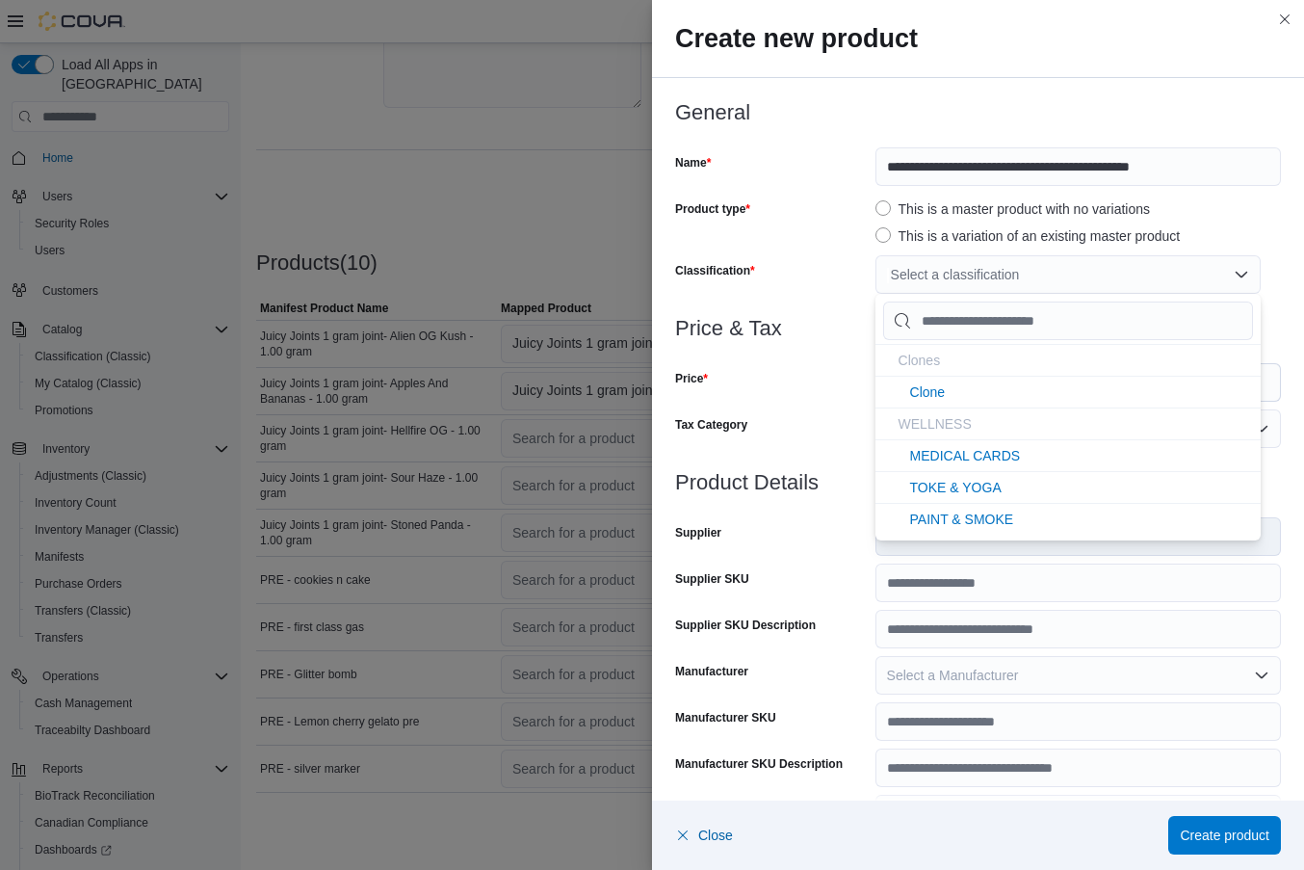
type input "*"
type input "**"
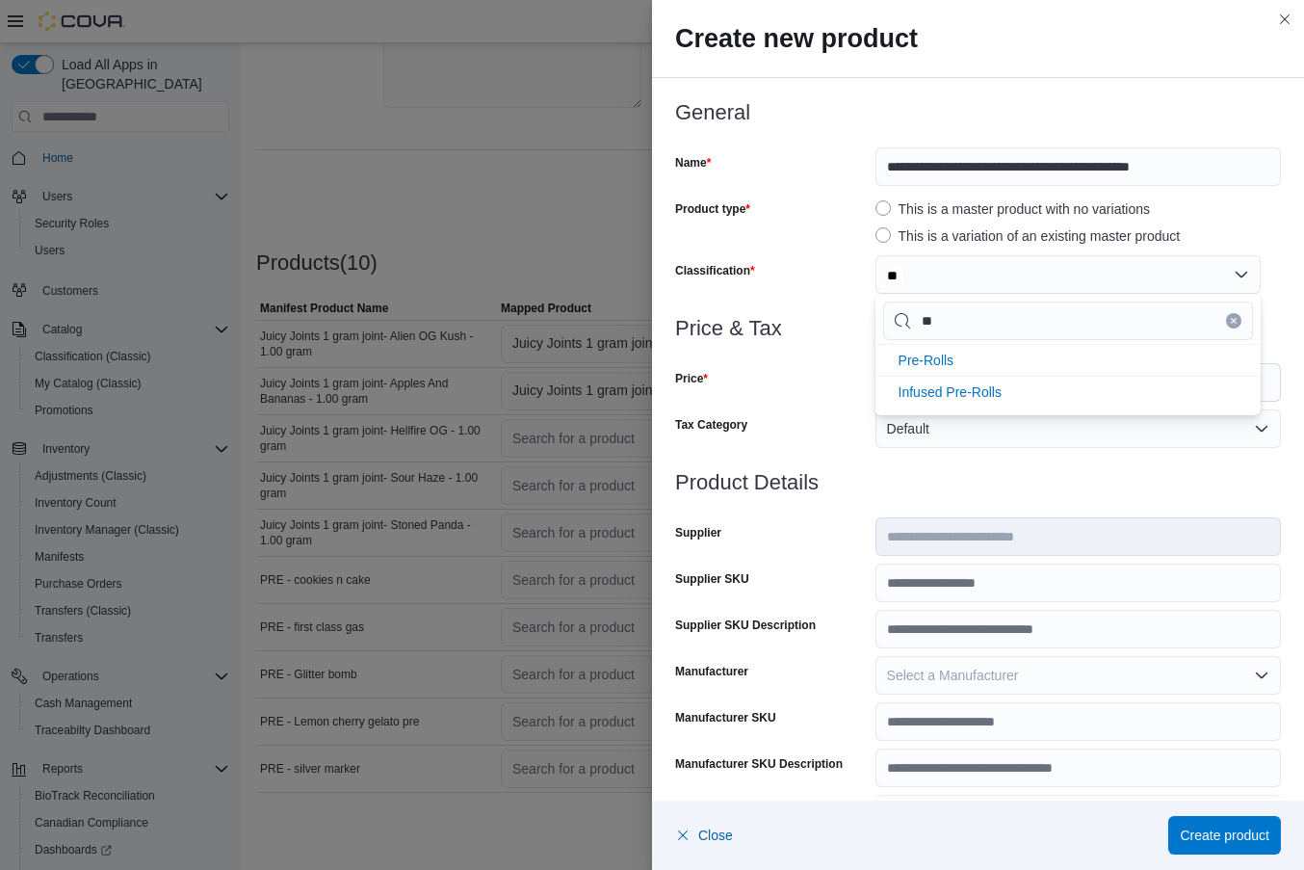
type input "***"
click at [1002, 377] on li "Infused Pre-Rolls" at bounding box center [1068, 392] width 385 height 32
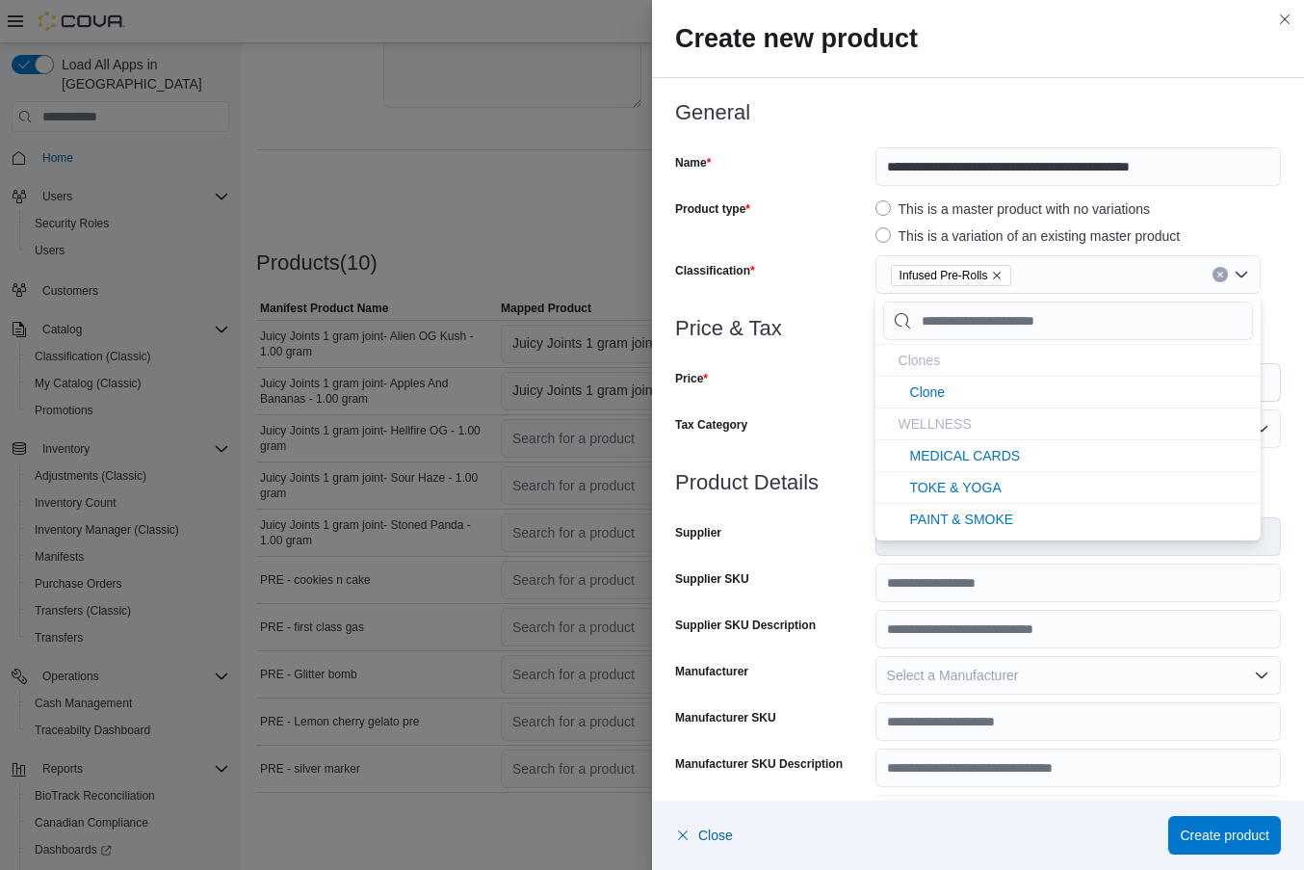
click at [1002, 275] on icon "Remove Infused Pre-Rolls from selection in this group" at bounding box center [998, 276] width 8 height 8
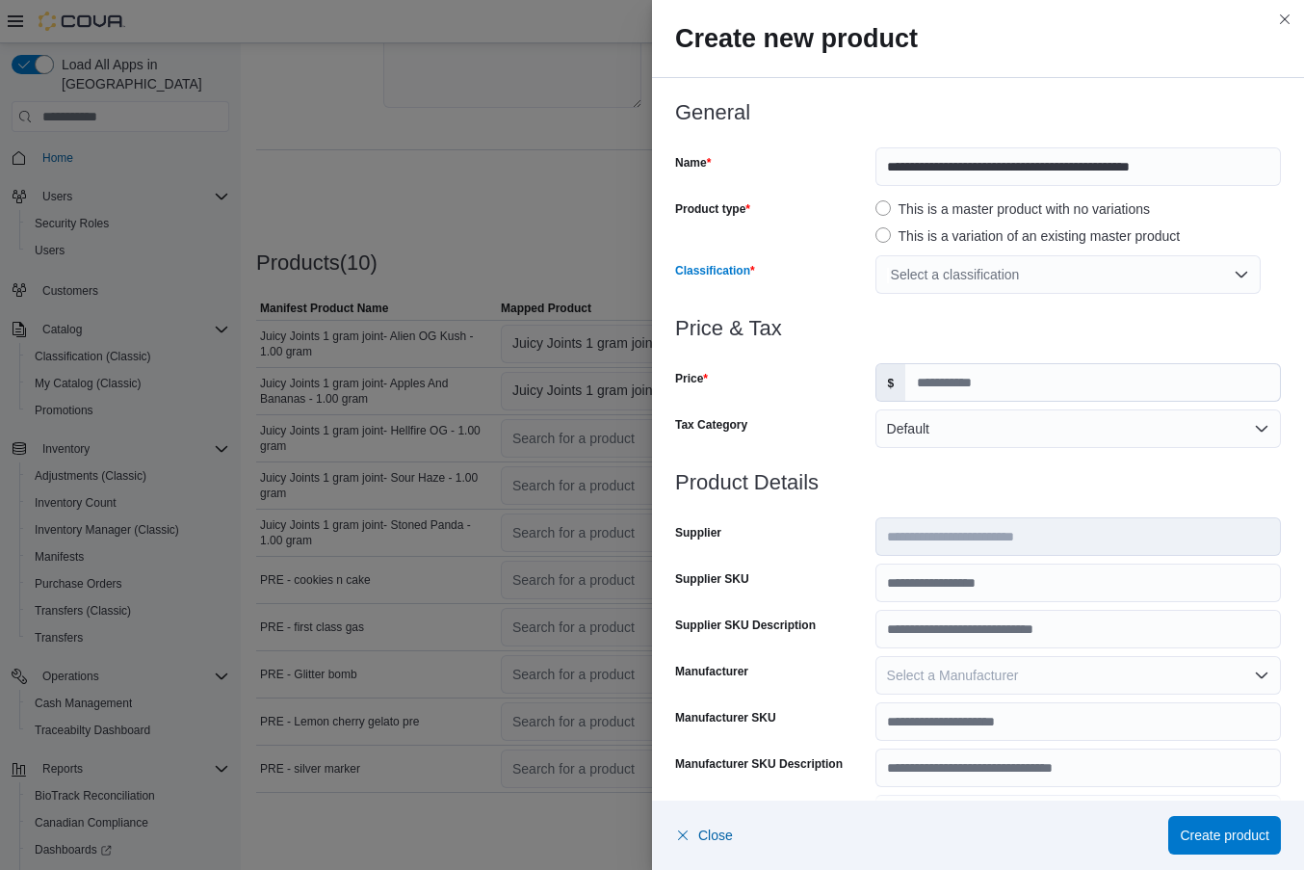
click at [1005, 275] on div "Select a classification" at bounding box center [1068, 274] width 385 height 39
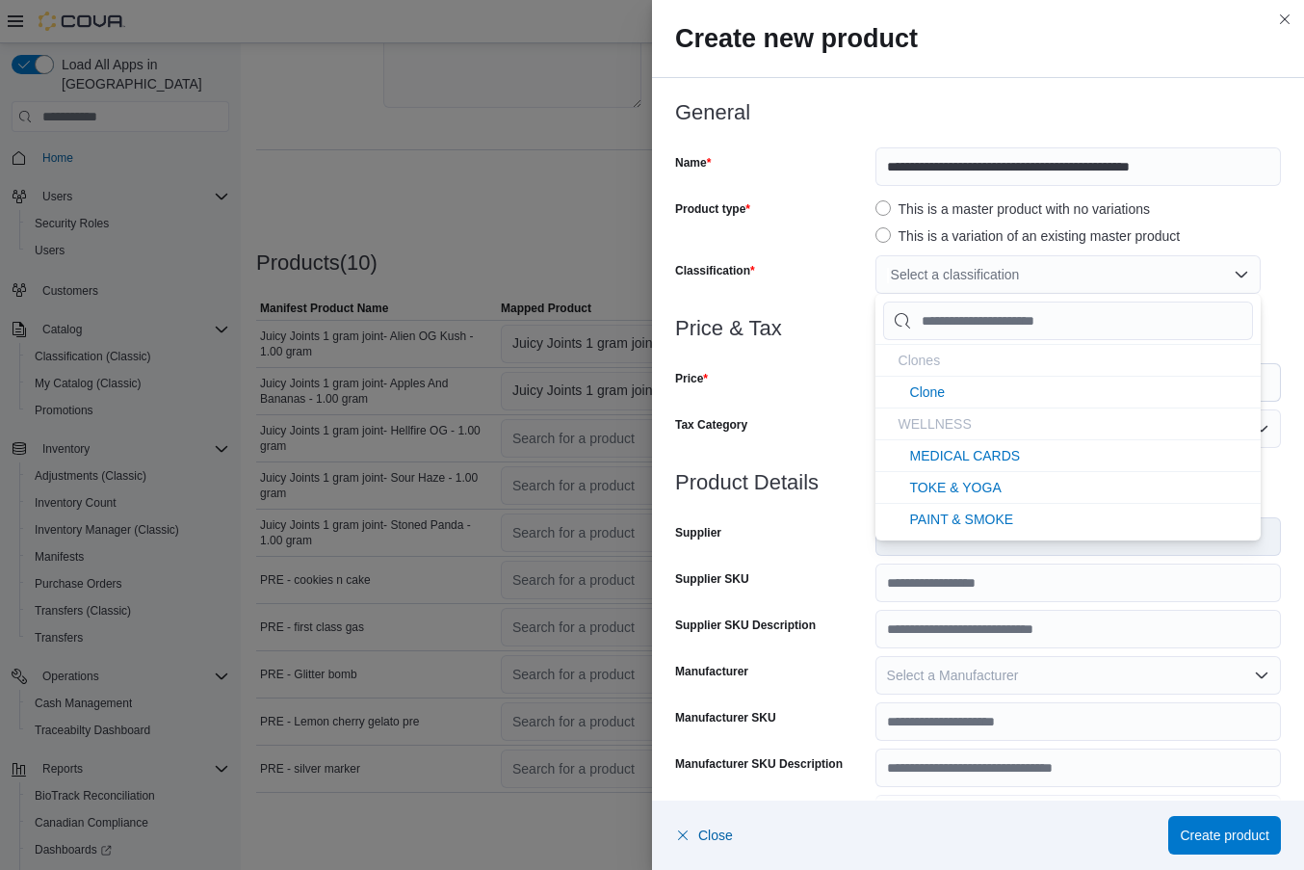
type input "*"
type input "**"
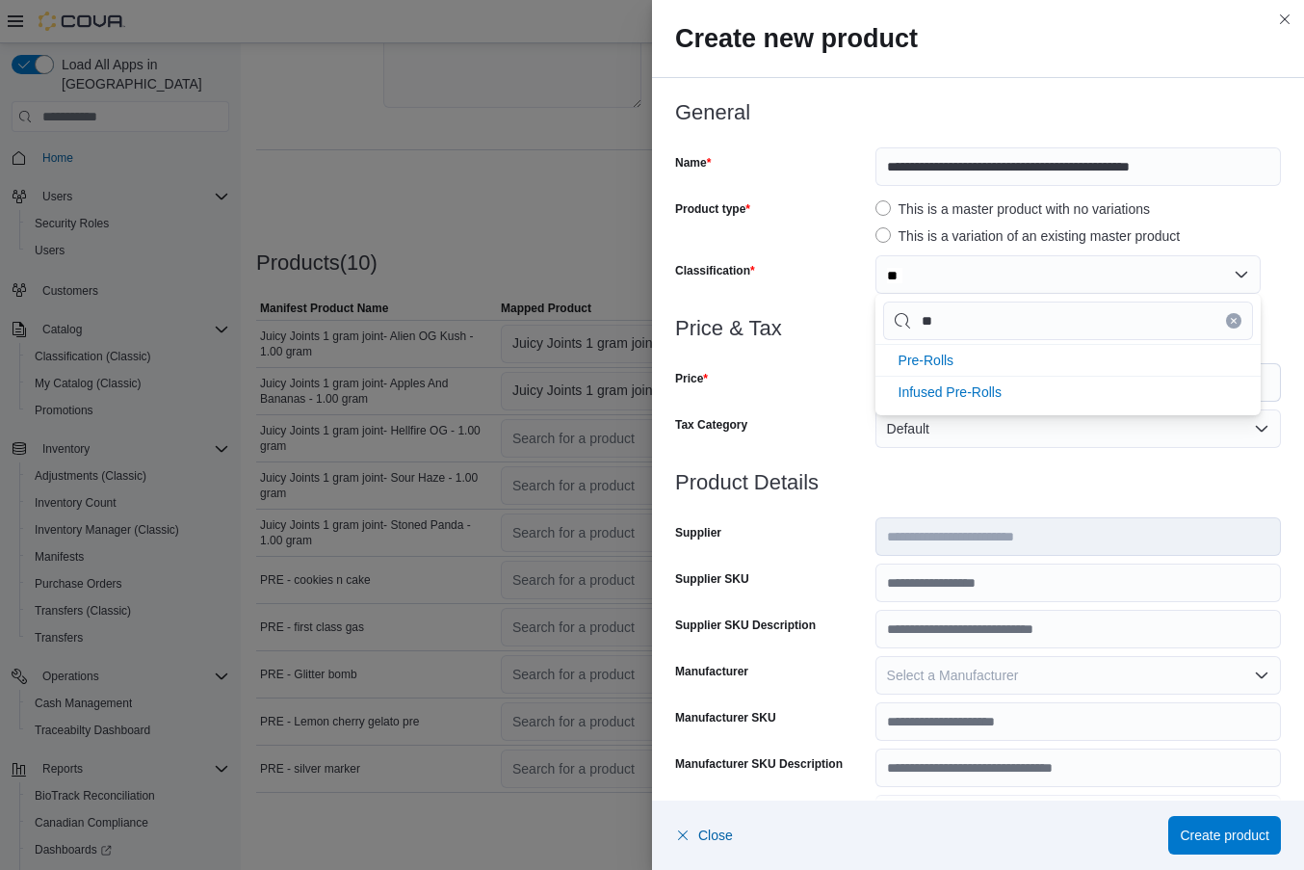
type input "***"
click at [971, 353] on li "Pre-Rolls" at bounding box center [1068, 360] width 385 height 32
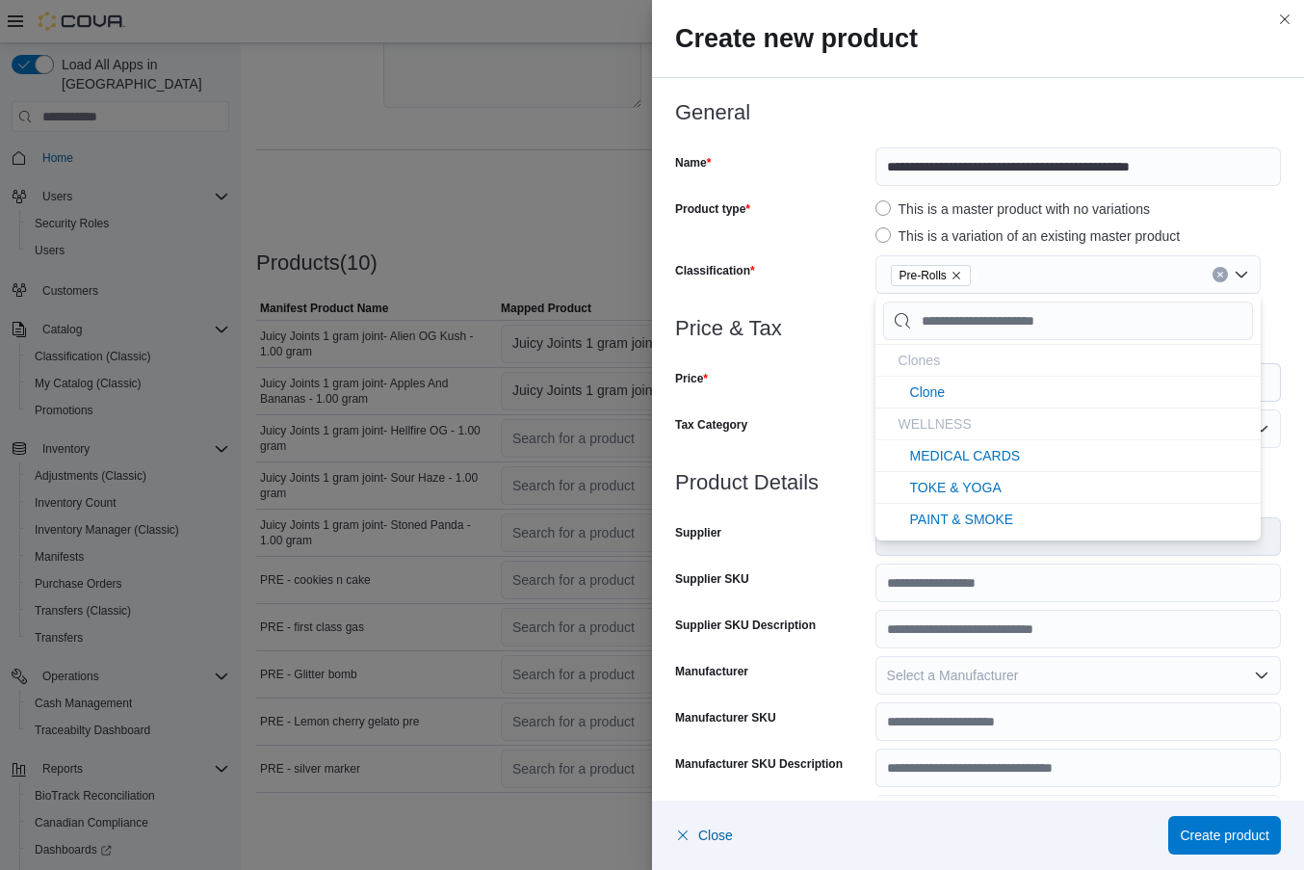
click at [801, 364] on div "Price" at bounding box center [771, 382] width 193 height 39
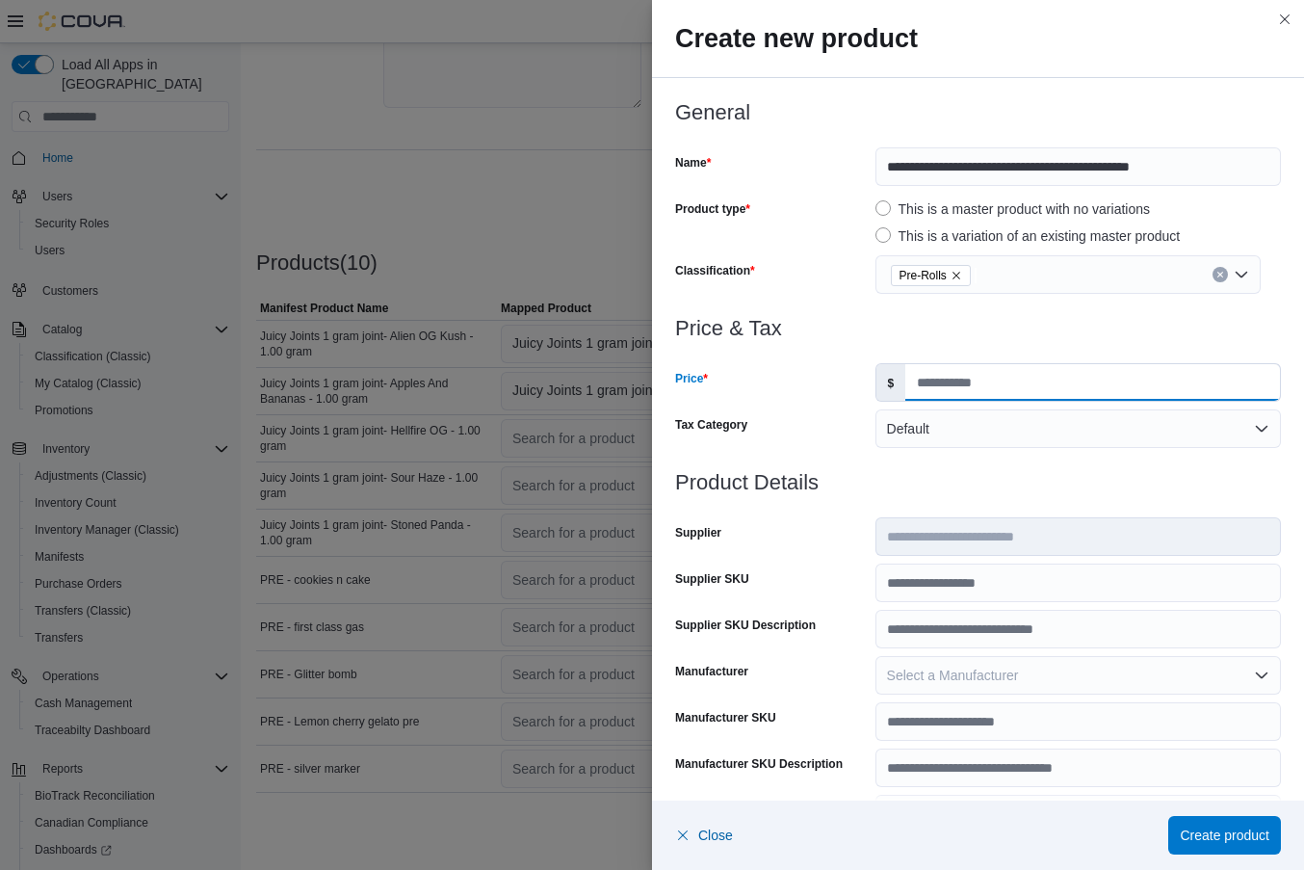
click at [945, 383] on input "Price" at bounding box center [1093, 382] width 375 height 37
type input "*"
click at [947, 572] on input "Supplier SKU" at bounding box center [1079, 583] width 406 height 39
paste input "**********"
type input "**********"
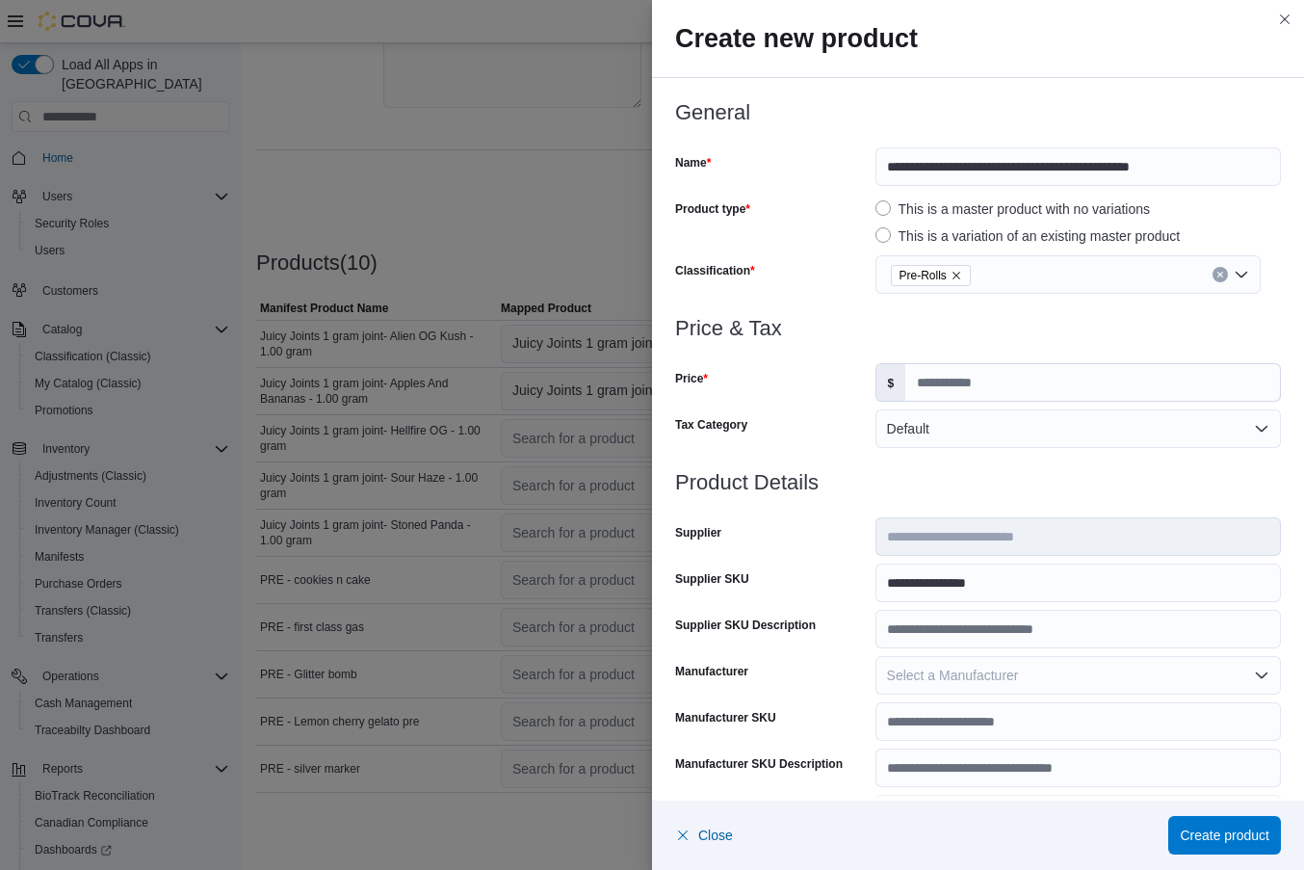
click at [827, 582] on div "Supplier SKU" at bounding box center [771, 583] width 193 height 39
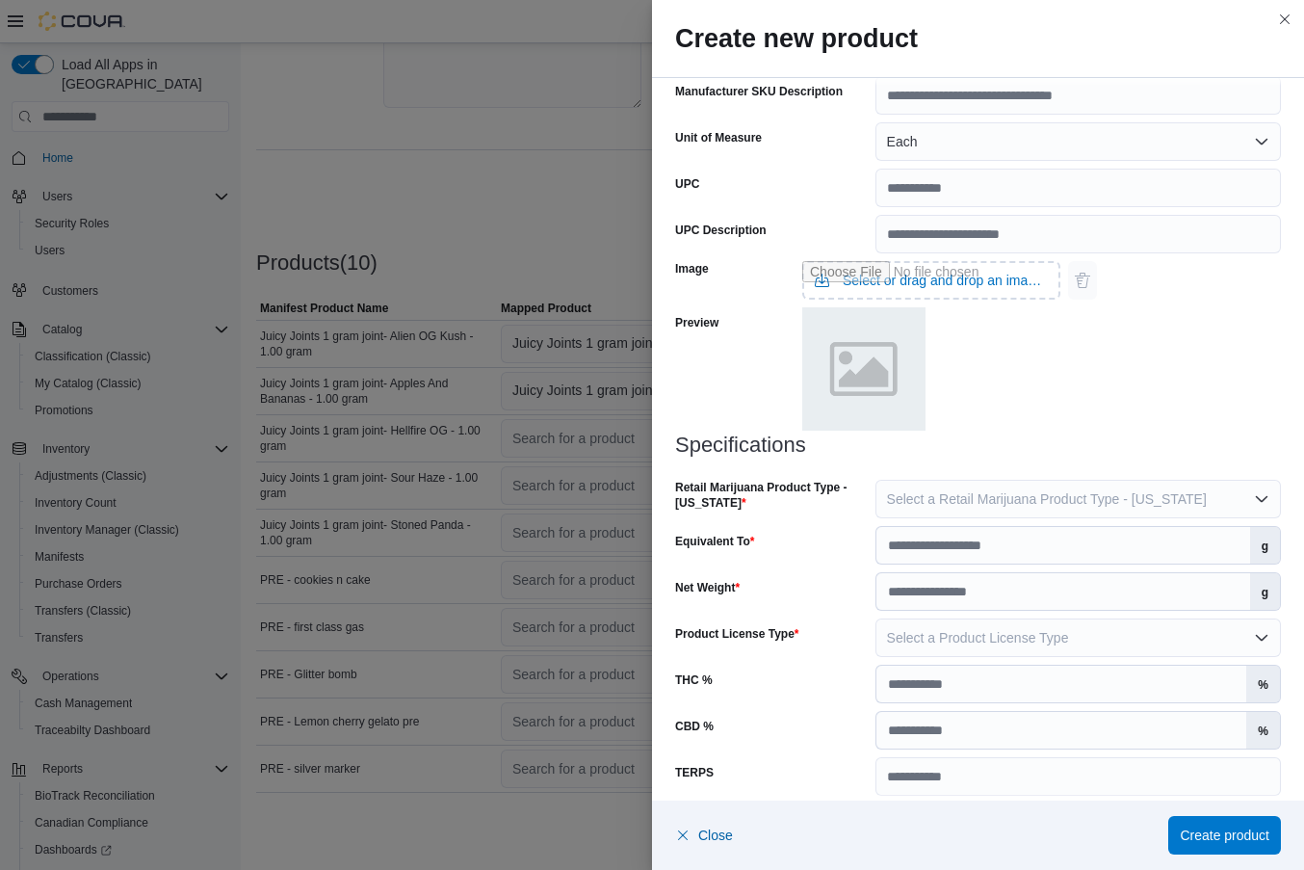
scroll to position [737, 0]
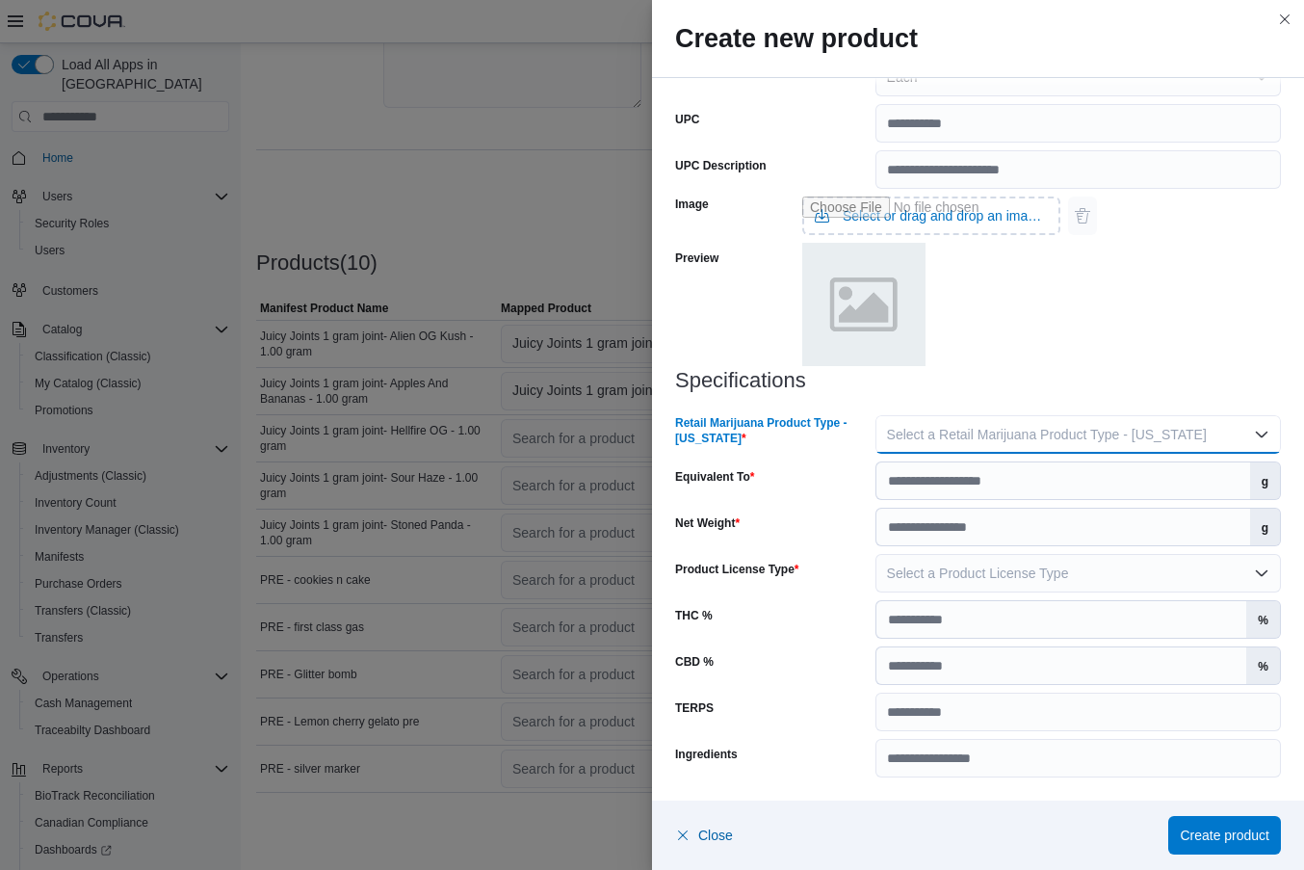
click at [971, 436] on span "Select a Retail Marijuana Product Type - [US_STATE]" at bounding box center [1047, 434] width 320 height 15
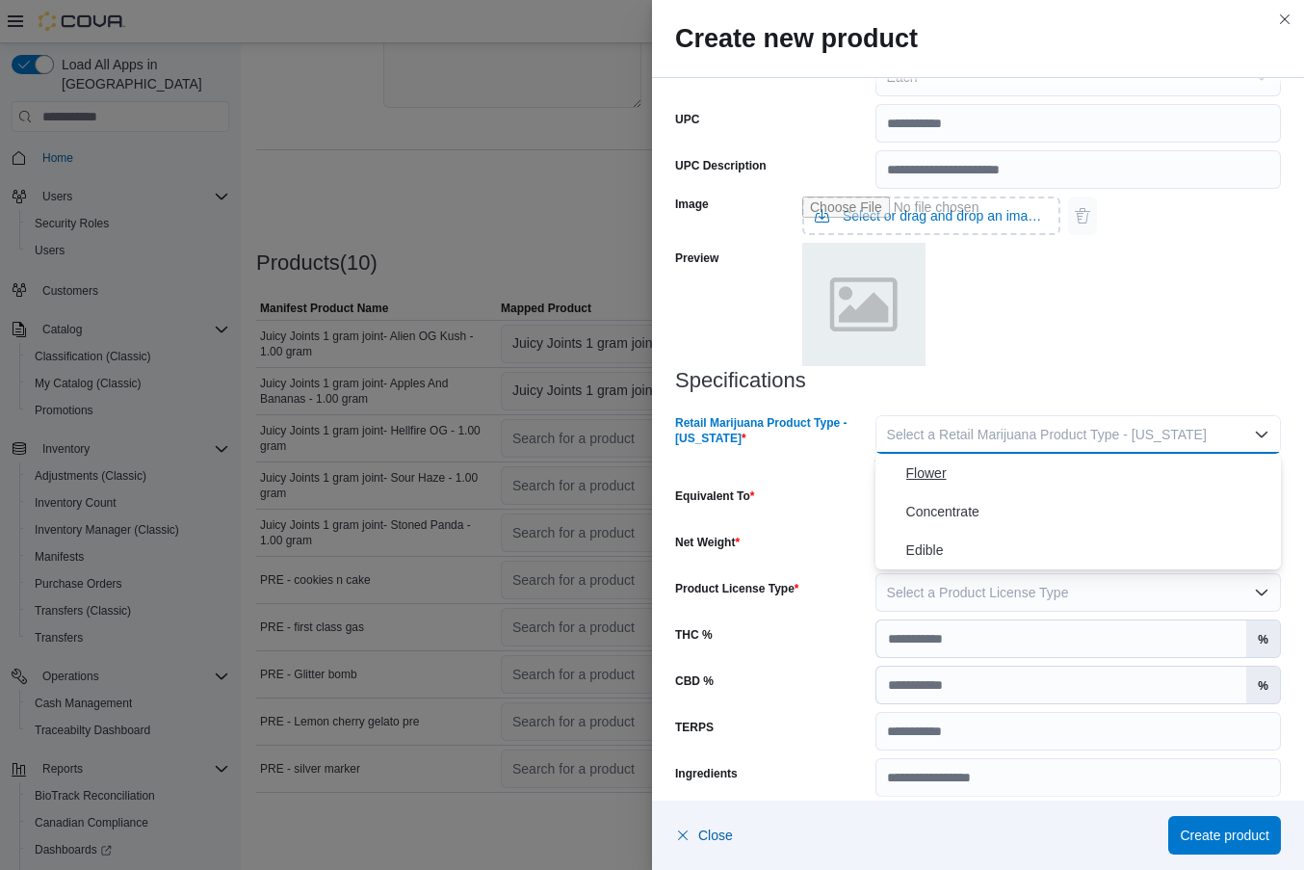
click at [955, 475] on span "Flower" at bounding box center [1089, 472] width 367 height 23
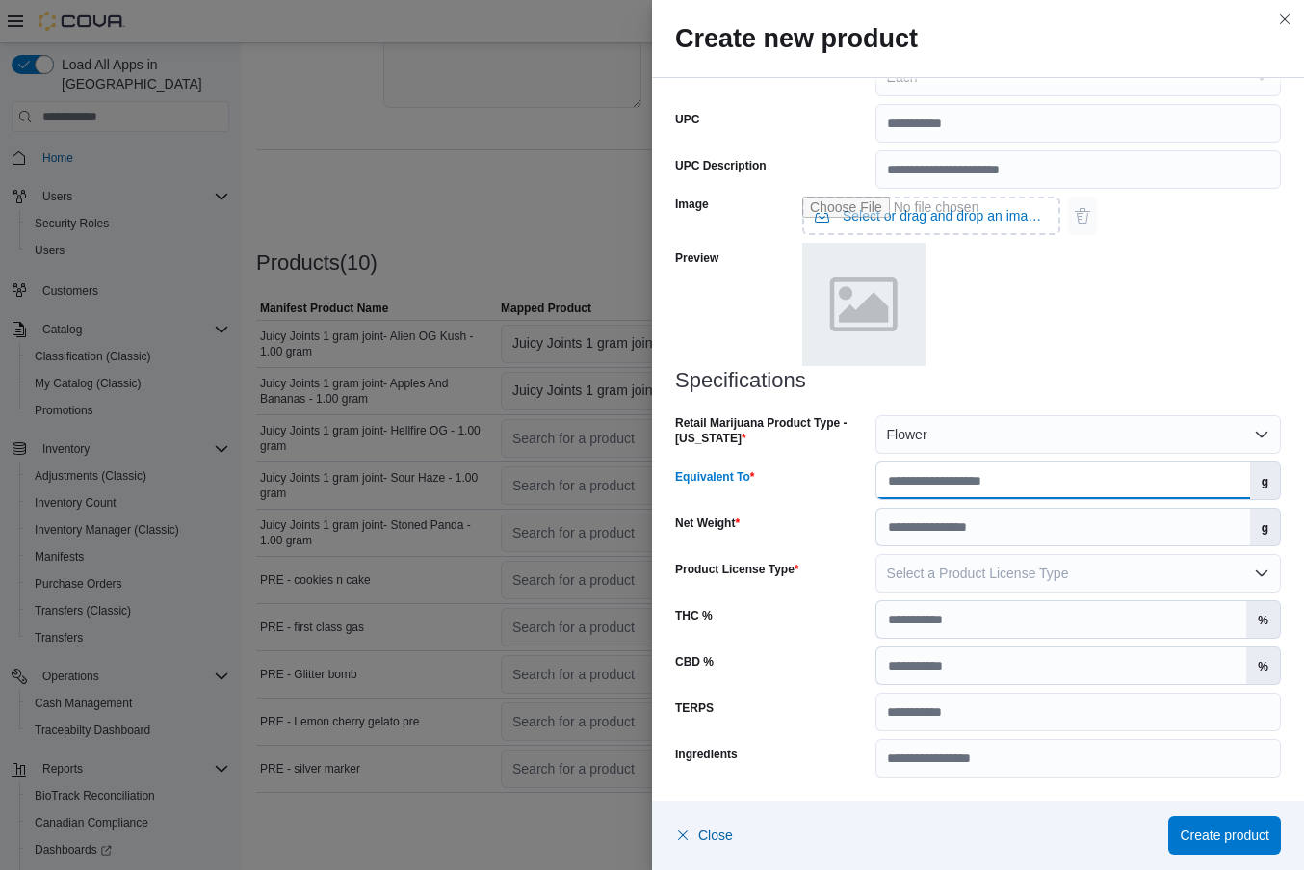
click at [955, 475] on input "Equivalent To" at bounding box center [1064, 480] width 374 height 37
type input "*"
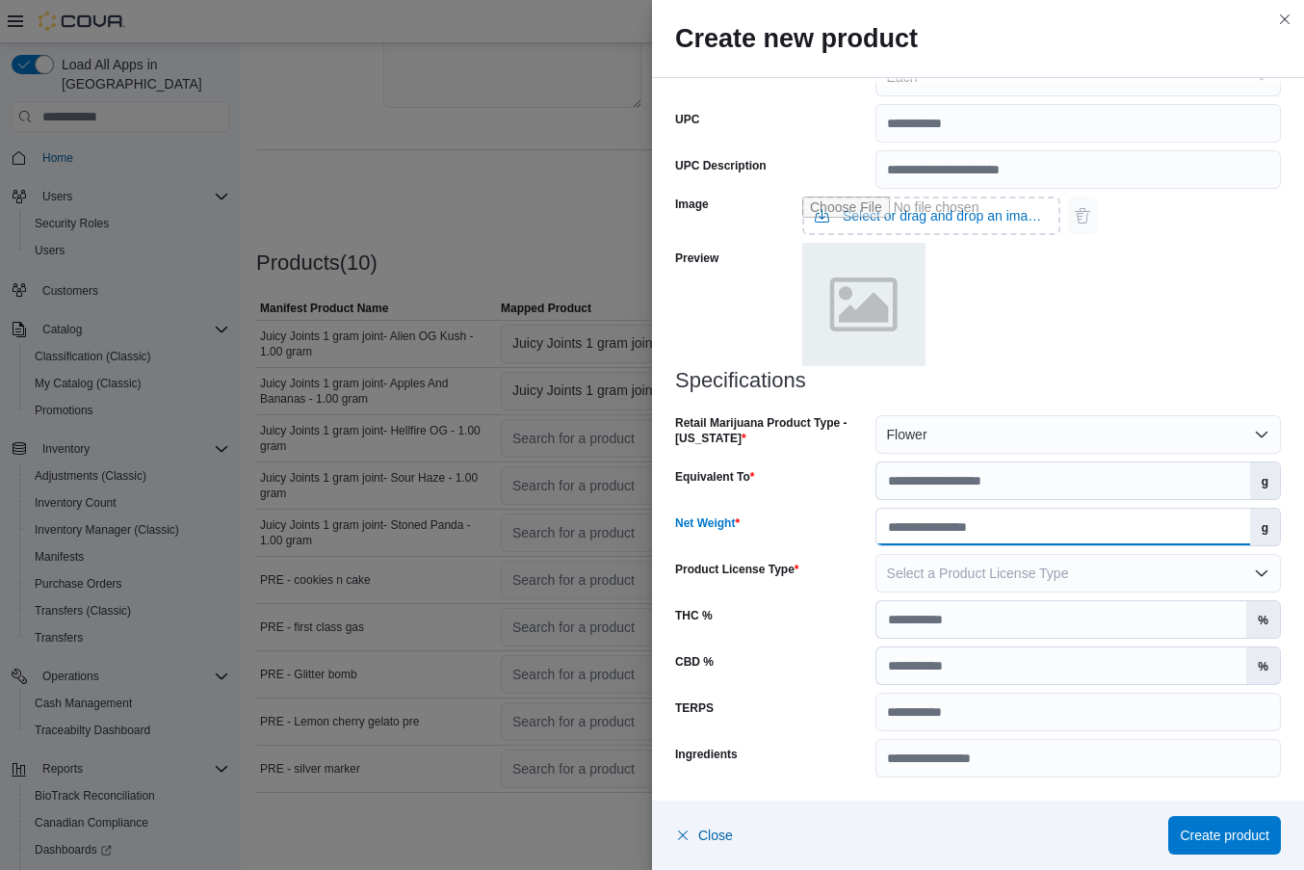
click at [943, 523] on input "Net Weight" at bounding box center [1064, 527] width 374 height 37
type input "*"
click at [933, 570] on span "Select a Product License Type" at bounding box center [978, 572] width 182 height 15
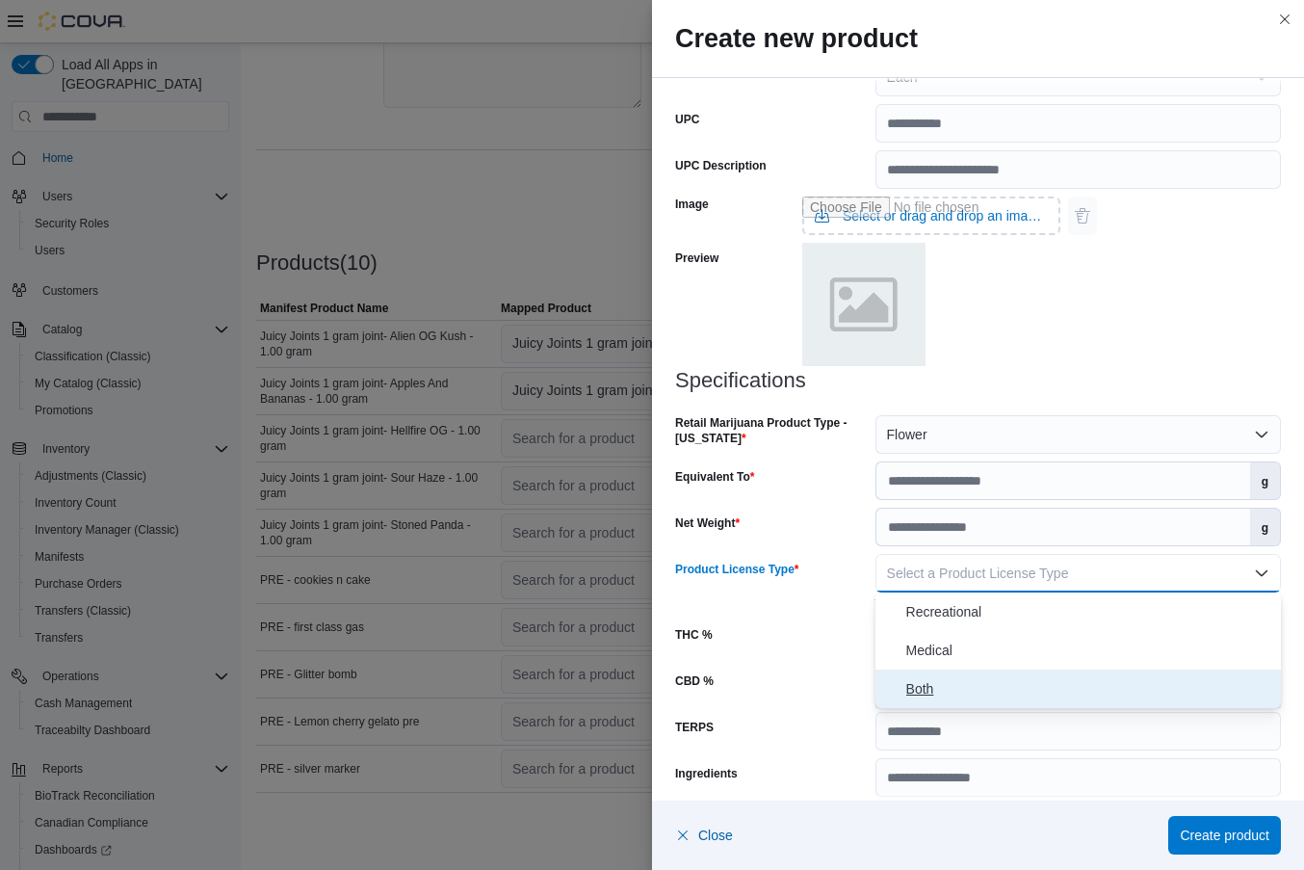
click at [915, 683] on span "Both" at bounding box center [1089, 688] width 367 height 23
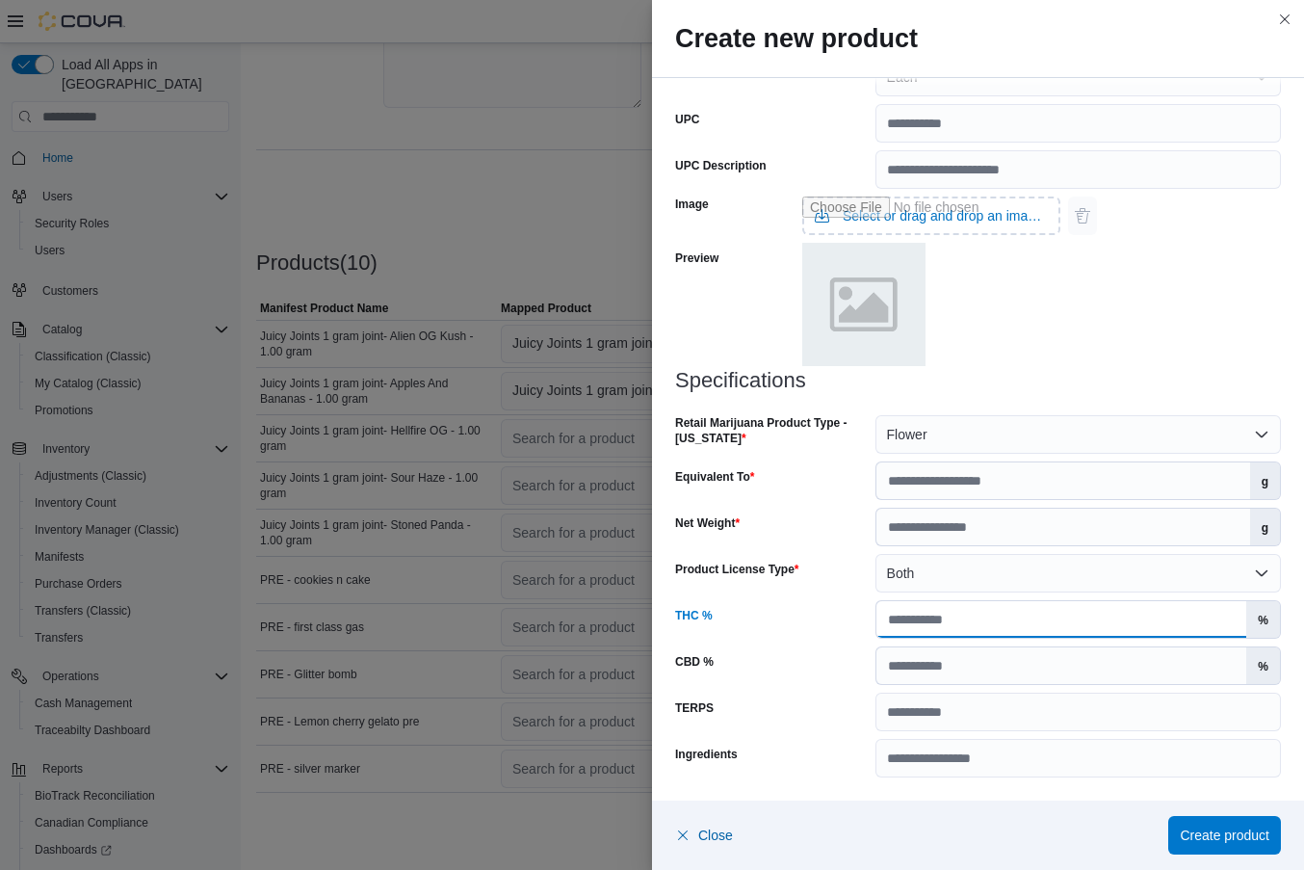
click at [936, 625] on input "THC %" at bounding box center [1062, 619] width 371 height 37
type input "**"
click at [1183, 844] on span "Create product" at bounding box center [1225, 834] width 90 height 39
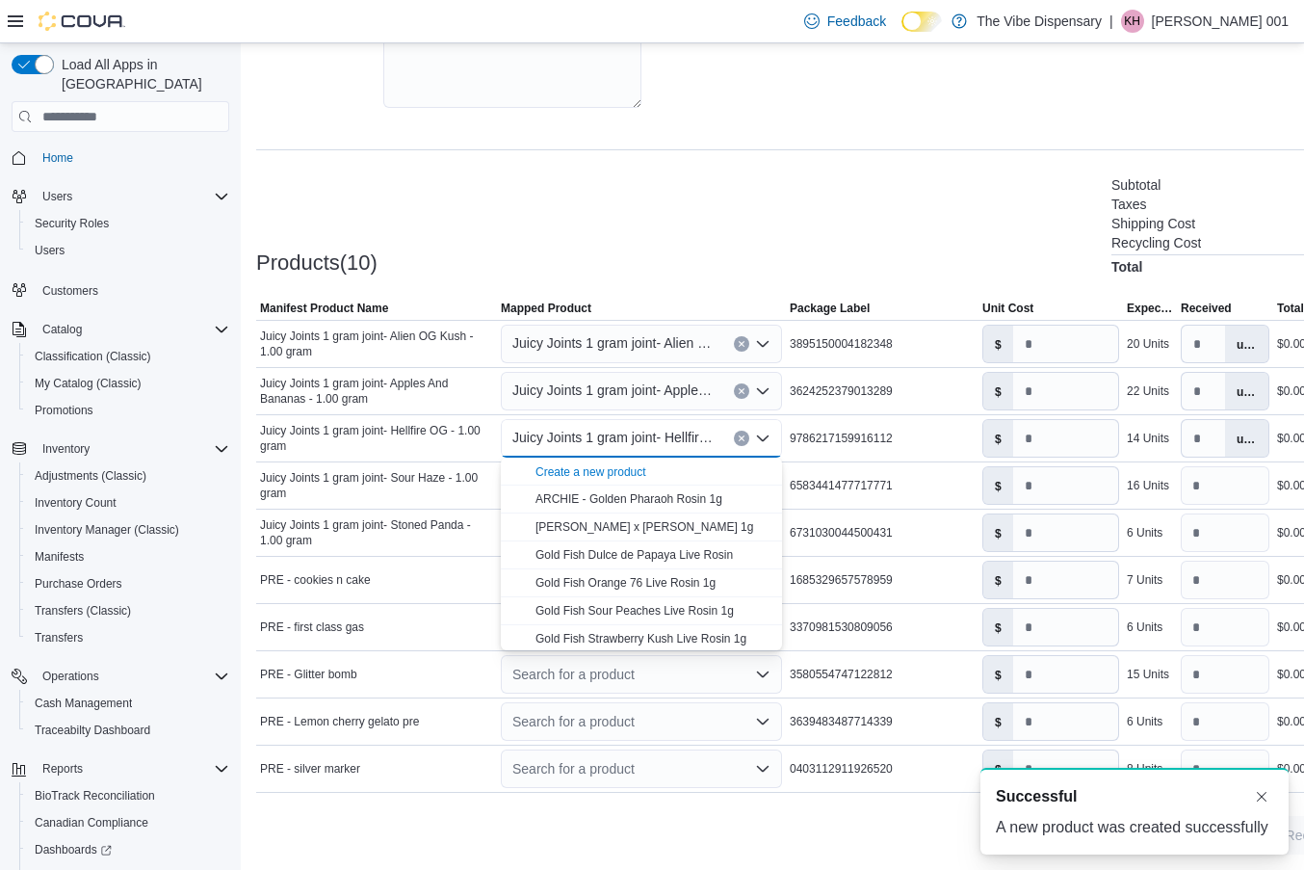
scroll to position [0, 0]
click at [868, 473] on td "Package Label 6583441477717771" at bounding box center [882, 485] width 193 height 47
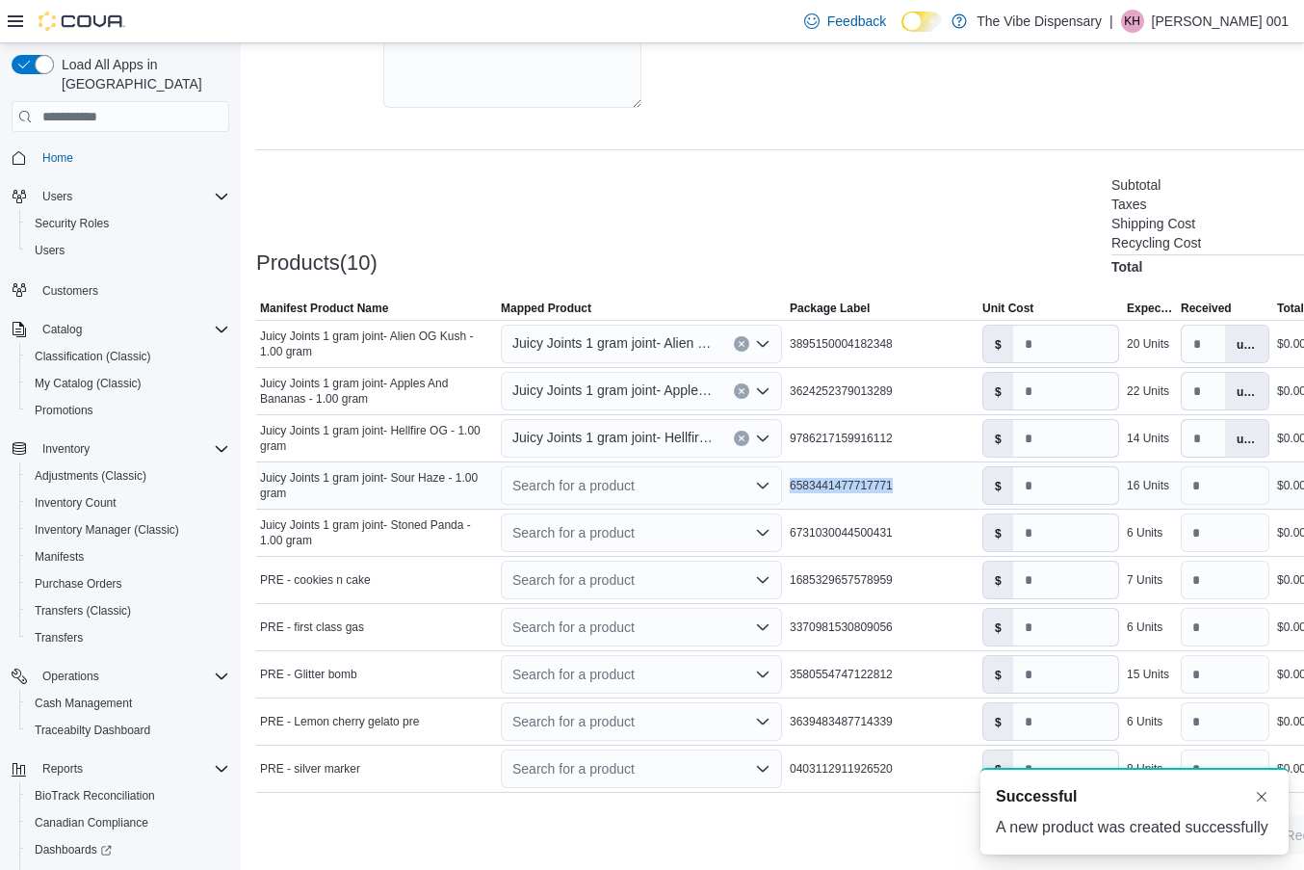
drag, startPoint x: 792, startPoint y: 485, endPoint x: 938, endPoint y: 487, distance: 146.5
click at [938, 487] on div "6583441477717771" at bounding box center [882, 485] width 193 height 23
copy span "6583441477717771"
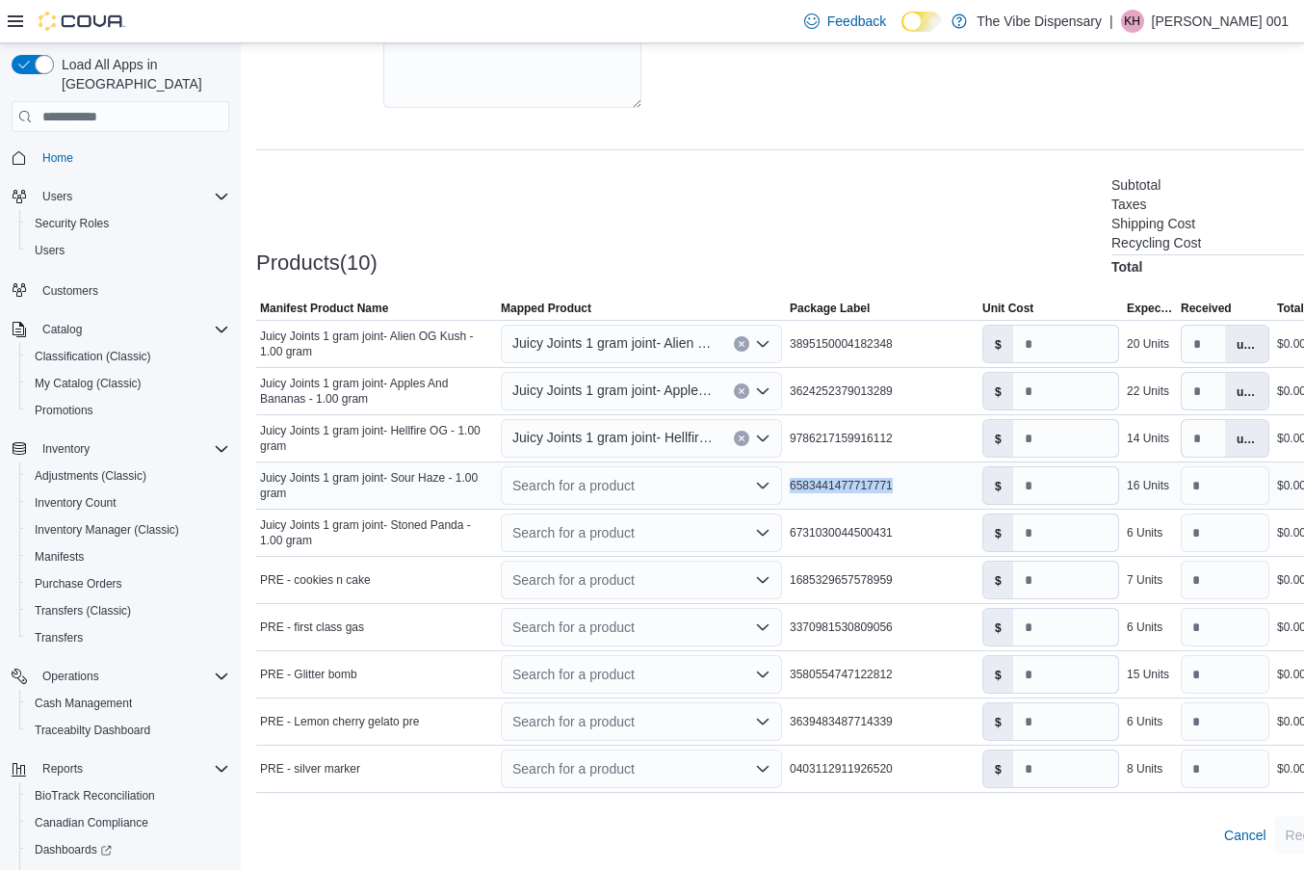
click at [759, 483] on icon "Open list of options" at bounding box center [762, 485] width 15 height 15
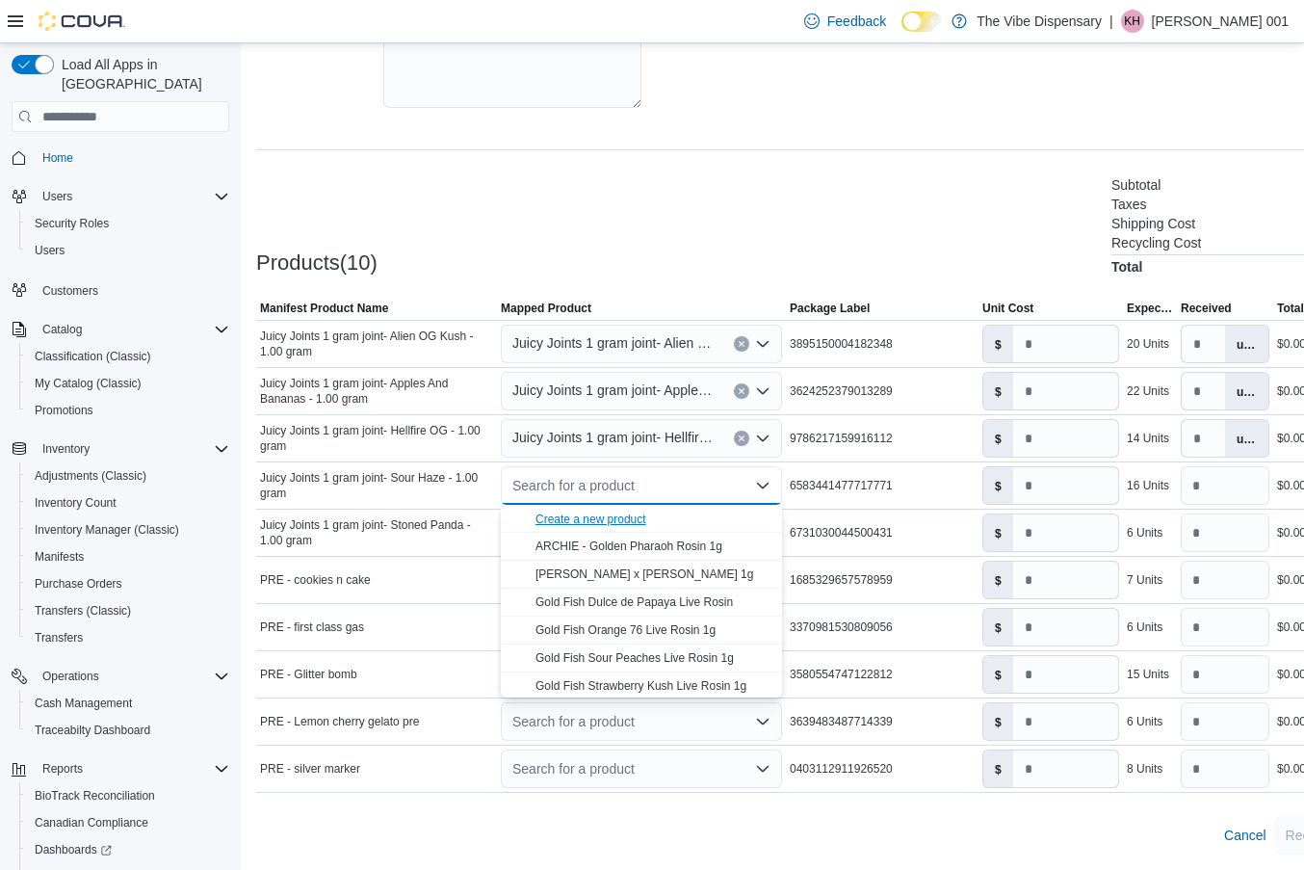
click at [646, 512] on div "Create a new product" at bounding box center [591, 519] width 111 height 15
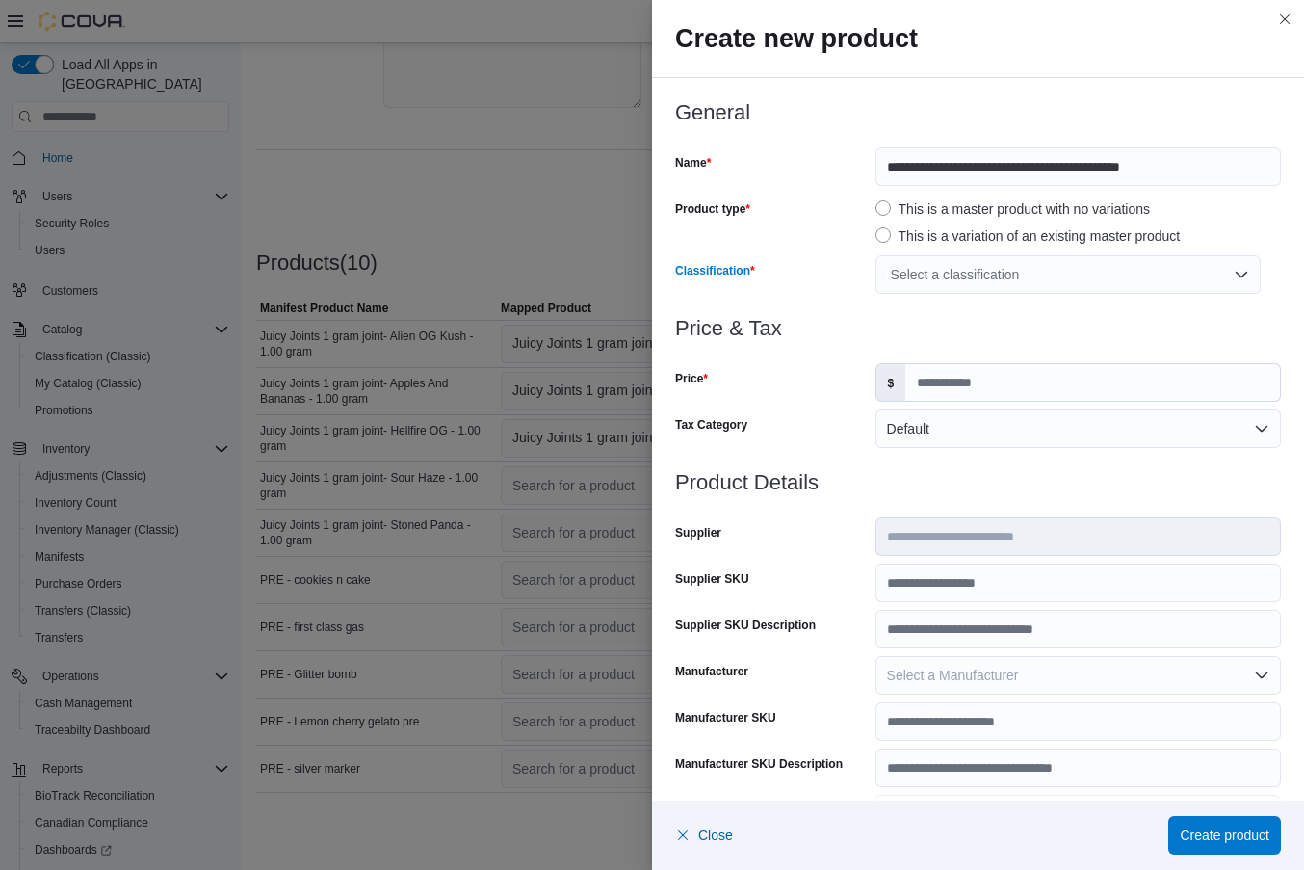
click at [955, 276] on div "Select a classification" at bounding box center [1068, 274] width 385 height 39
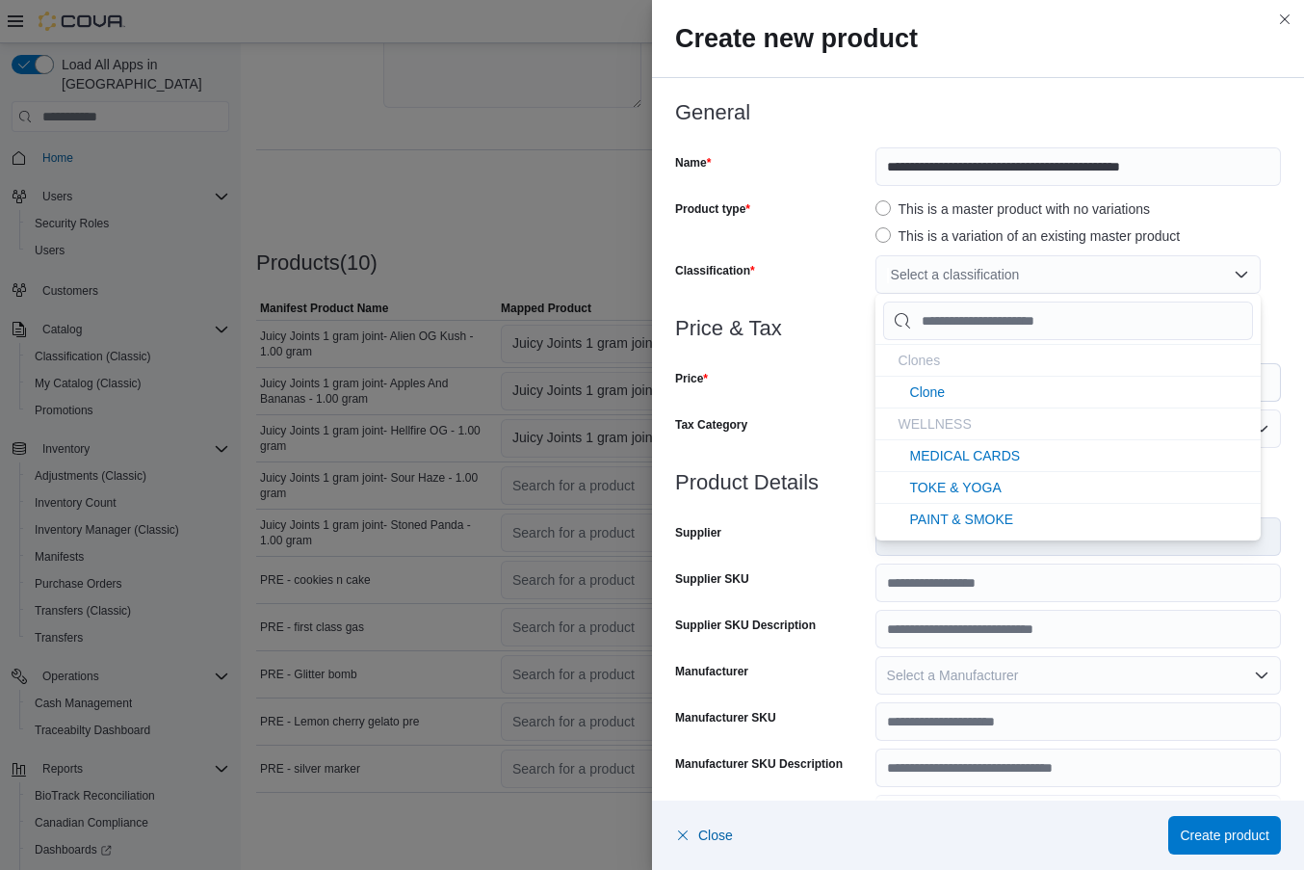
type input "*"
type input "**"
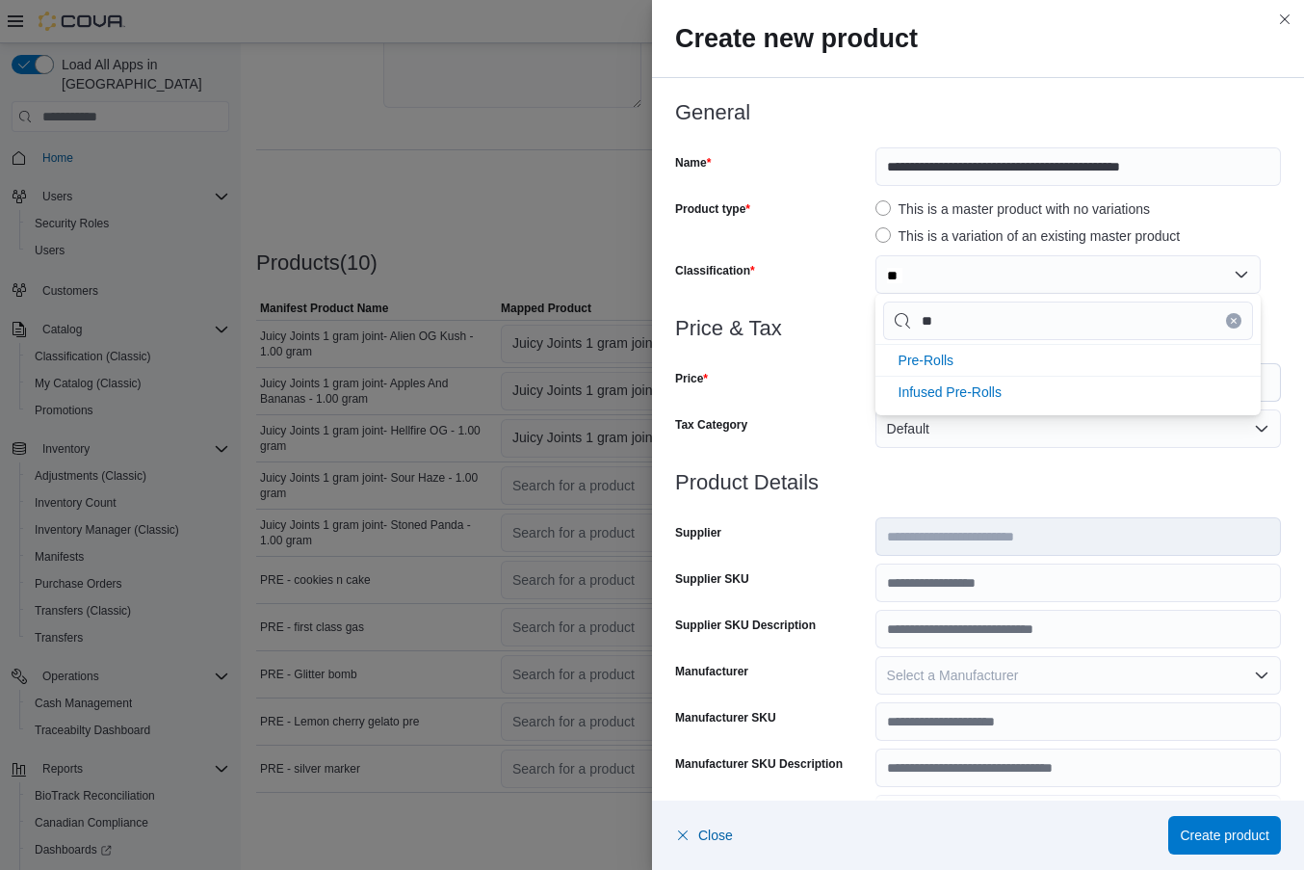
type input "***"
click at [906, 365] on span "Pre-Rolls" at bounding box center [927, 360] width 56 height 15
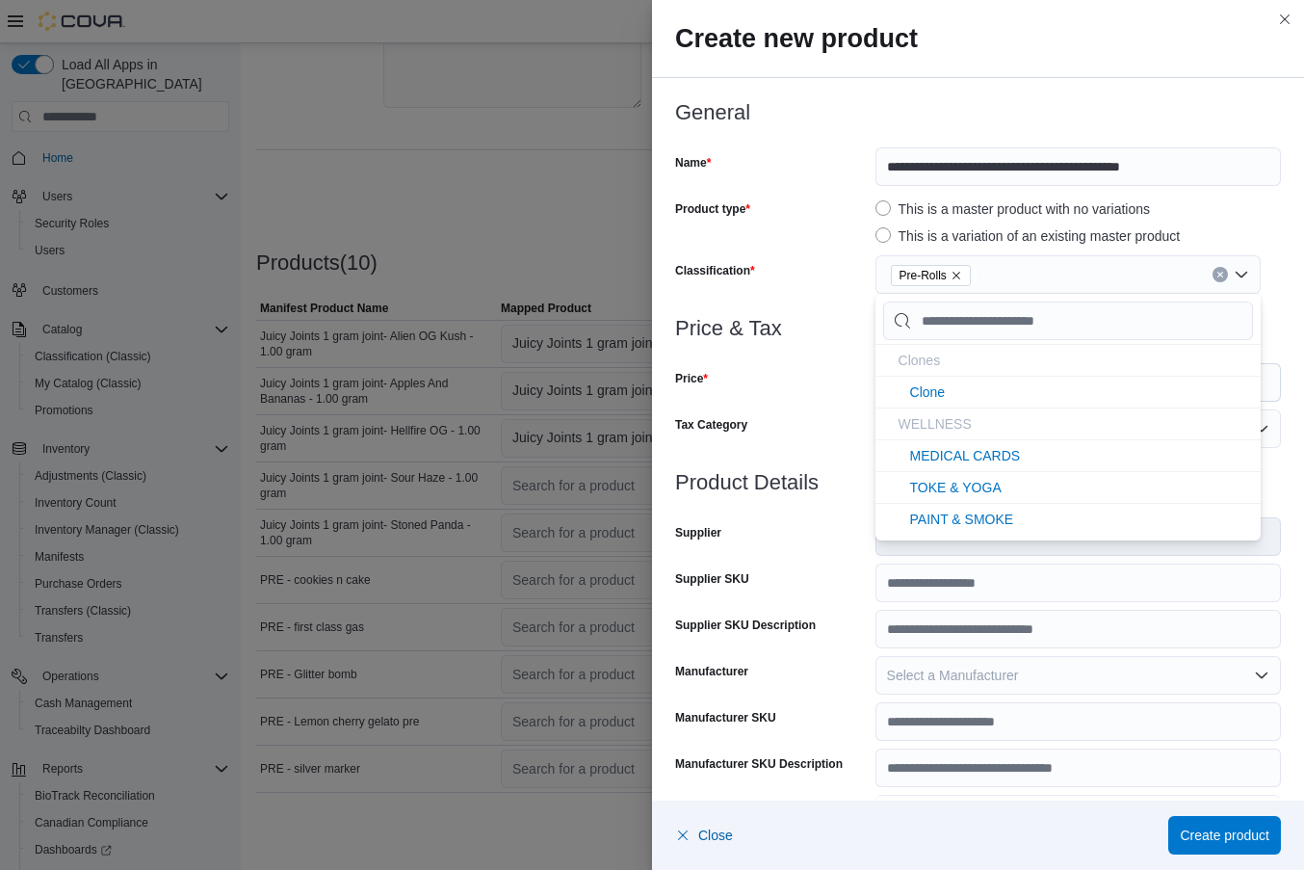
click at [839, 377] on div "Price" at bounding box center [771, 382] width 193 height 39
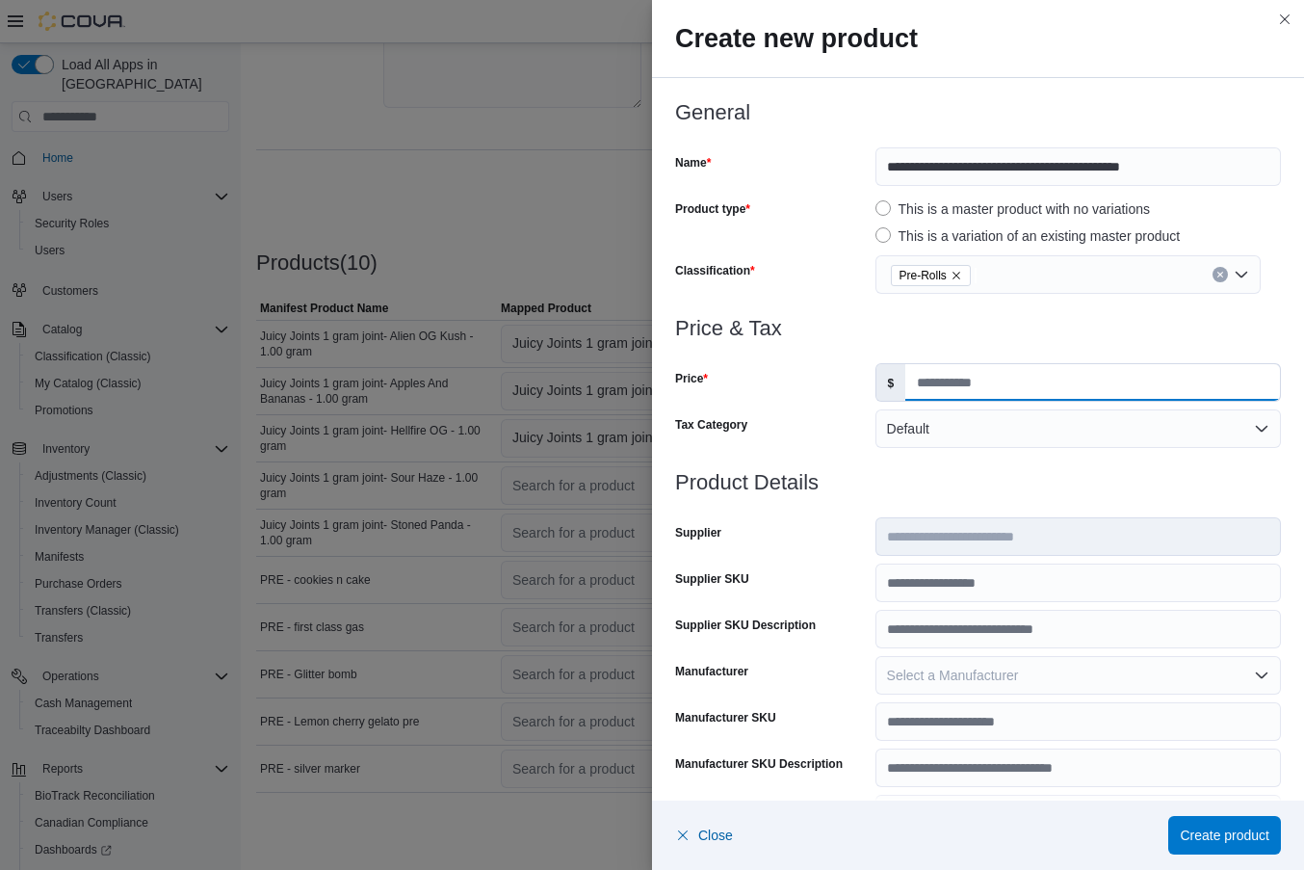
click at [949, 384] on input "Price" at bounding box center [1093, 382] width 375 height 37
type input "*"
click at [904, 581] on input "Supplier SKU" at bounding box center [1079, 583] width 406 height 39
paste input "**********"
type input "**********"
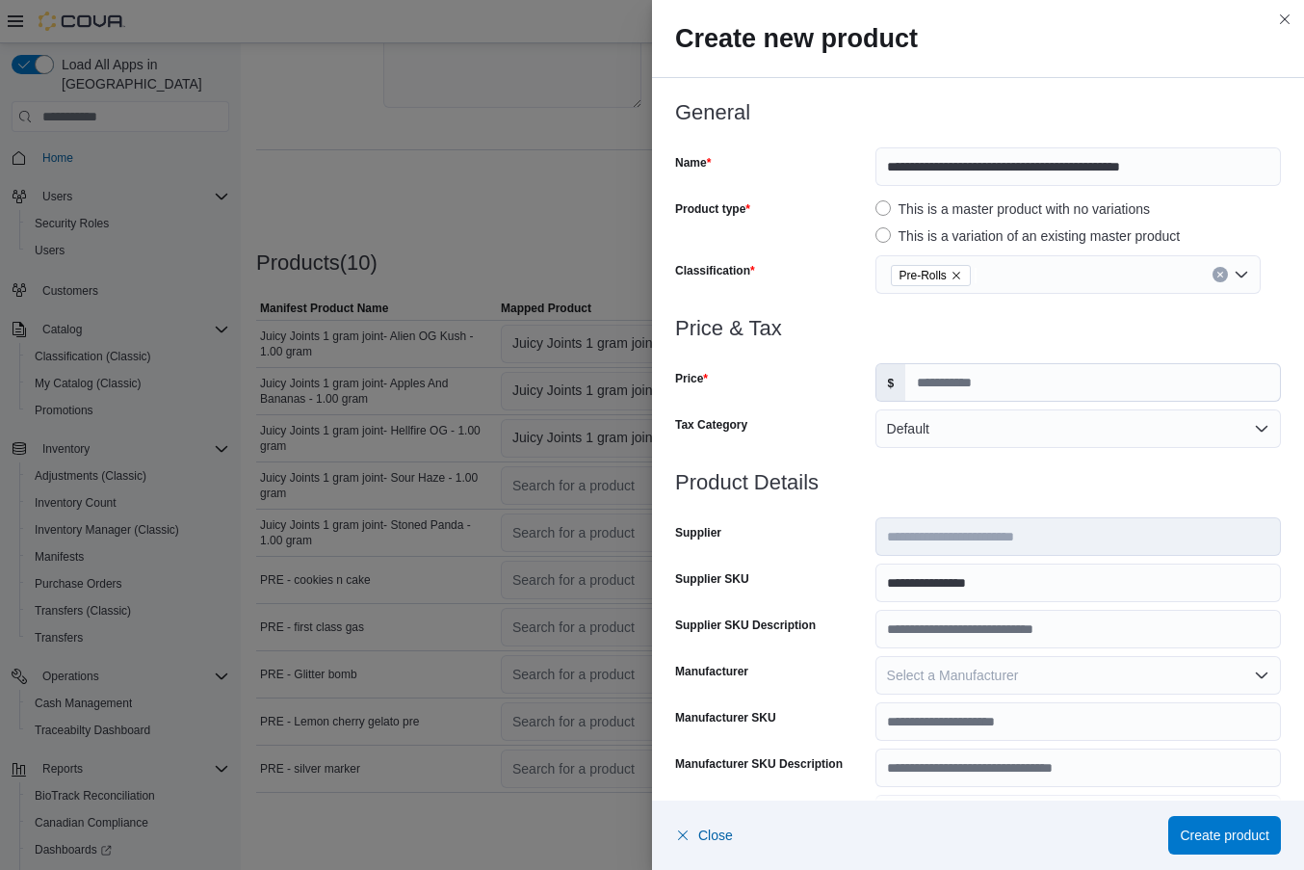
click at [850, 558] on div "**********" at bounding box center [978, 788] width 606 height 635
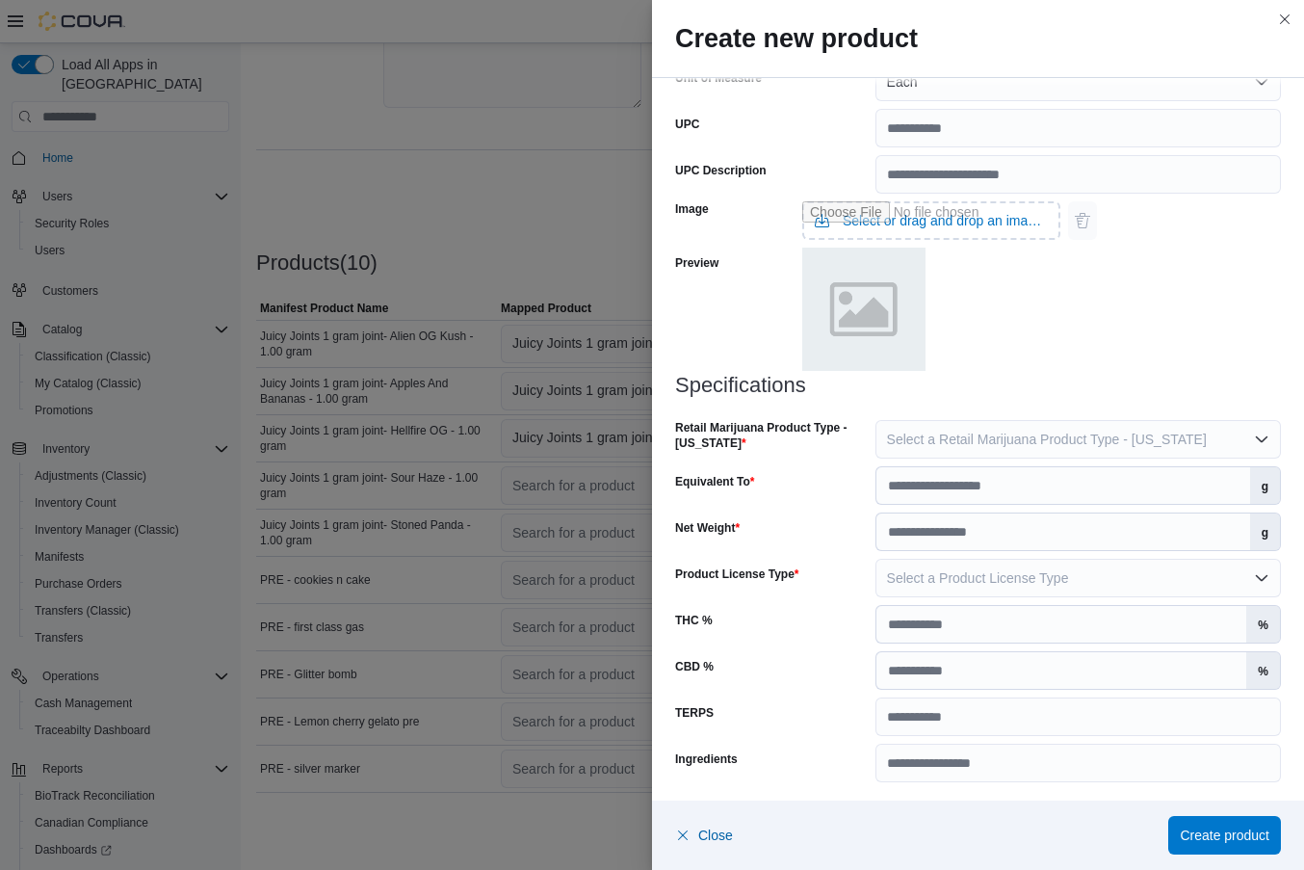
scroll to position [737, 0]
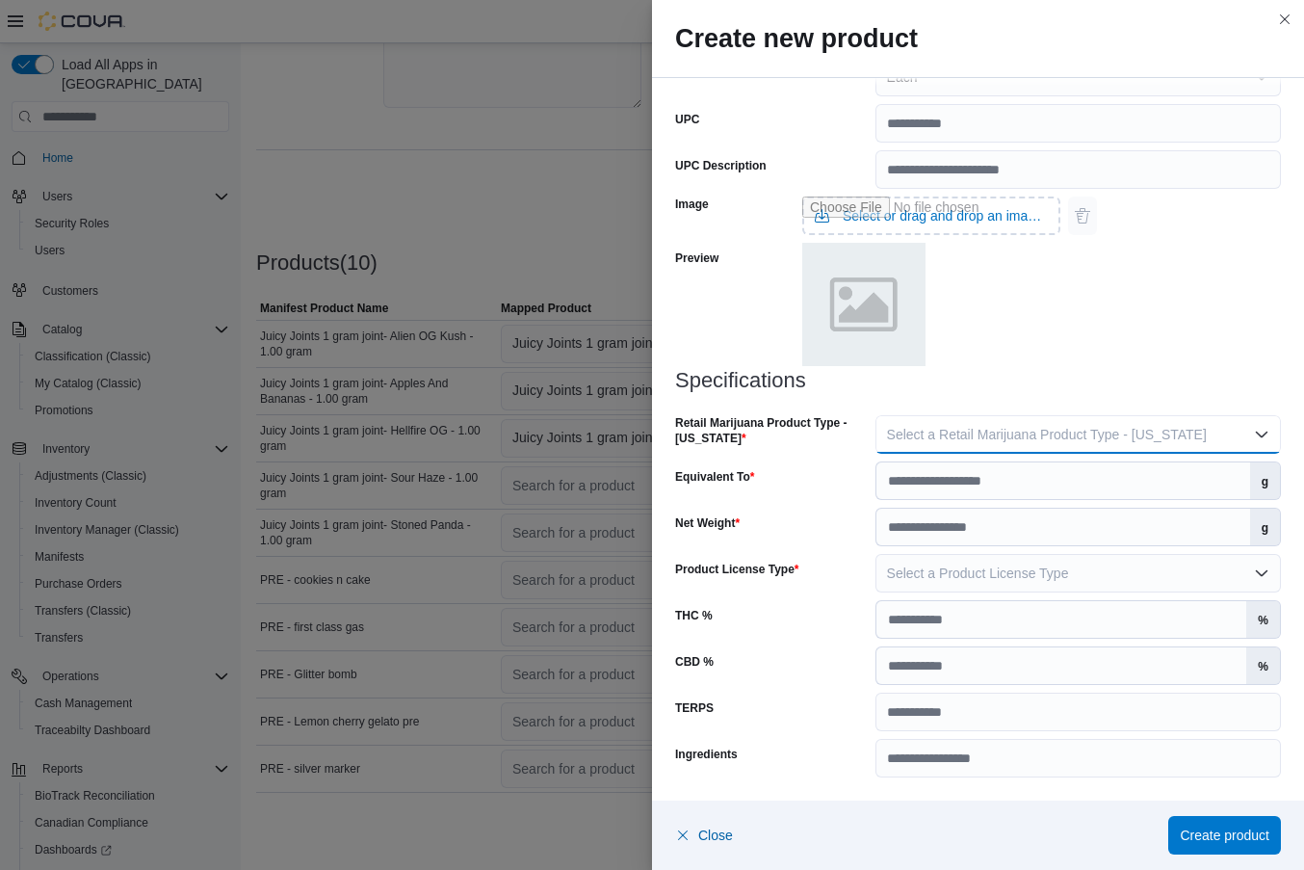
click at [998, 433] on span "Select a Retail Marijuana Product Type - [US_STATE]" at bounding box center [1047, 434] width 320 height 15
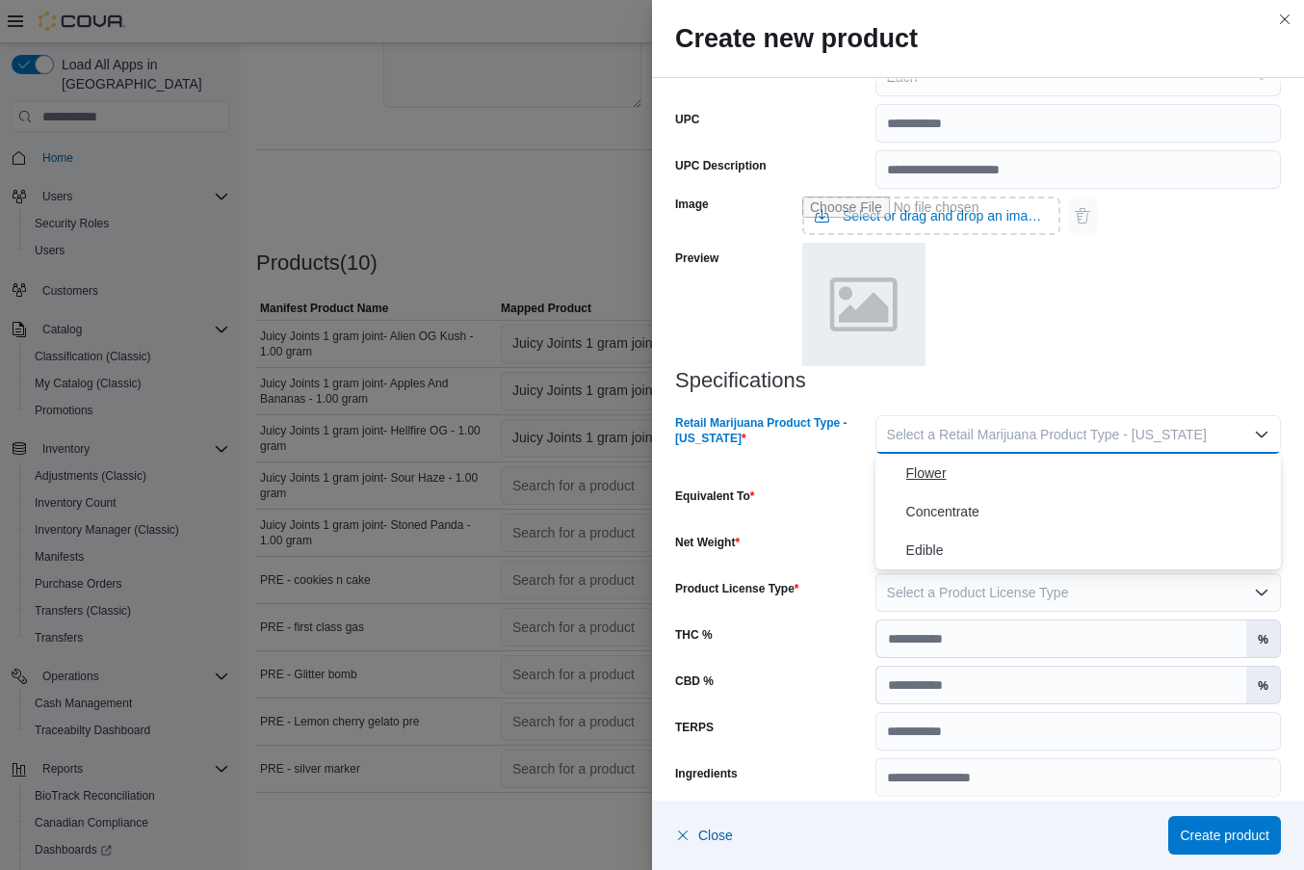
click at [973, 476] on span "Flower" at bounding box center [1089, 472] width 367 height 23
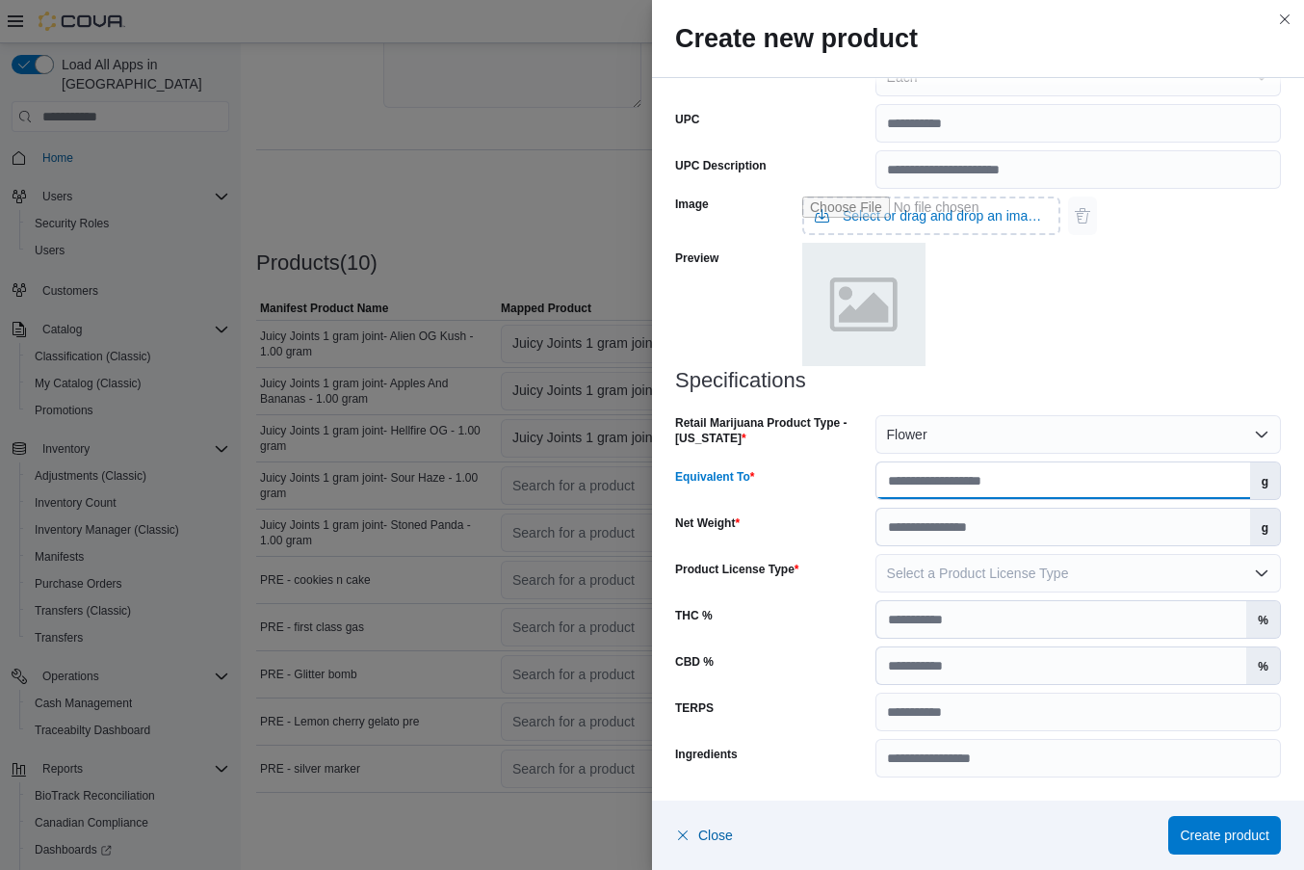
click at [968, 482] on input "Equivalent To" at bounding box center [1064, 480] width 374 height 37
type input "*"
click at [948, 524] on input "Net Weight" at bounding box center [1064, 527] width 374 height 37
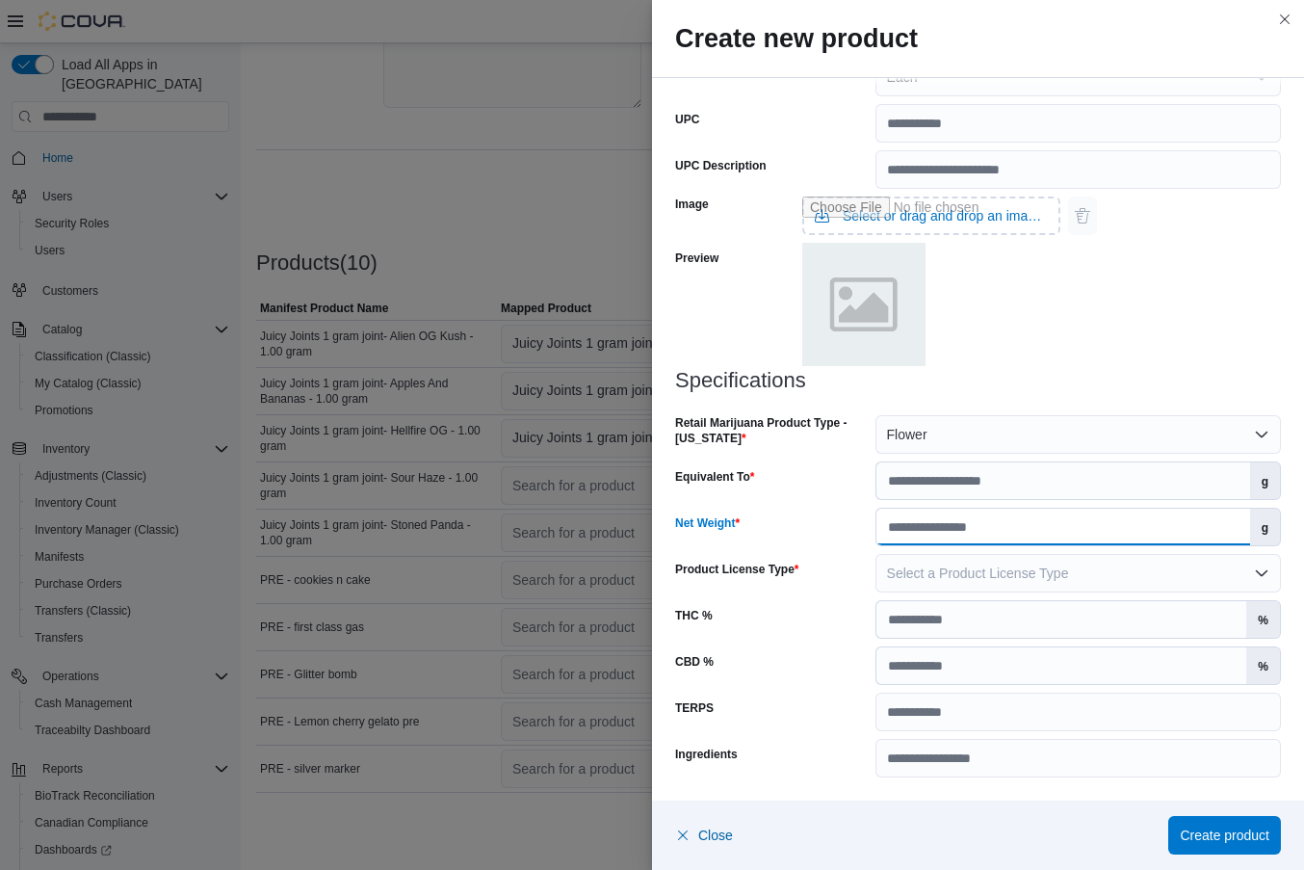
type input "*"
click at [931, 568] on span "Select a Product License Type" at bounding box center [978, 572] width 182 height 15
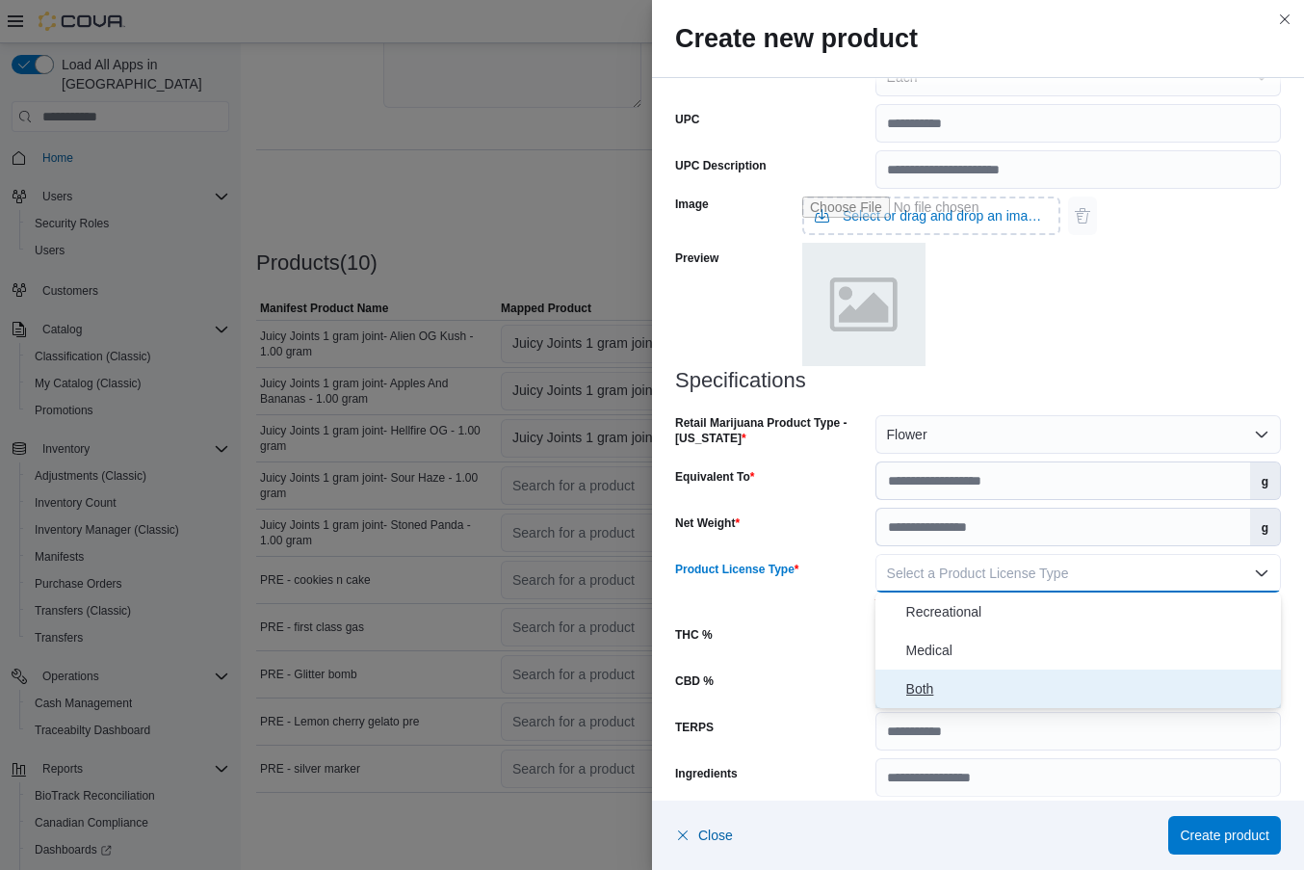
click at [895, 685] on icon "Select listbox" at bounding box center [890, 688] width 15 height 15
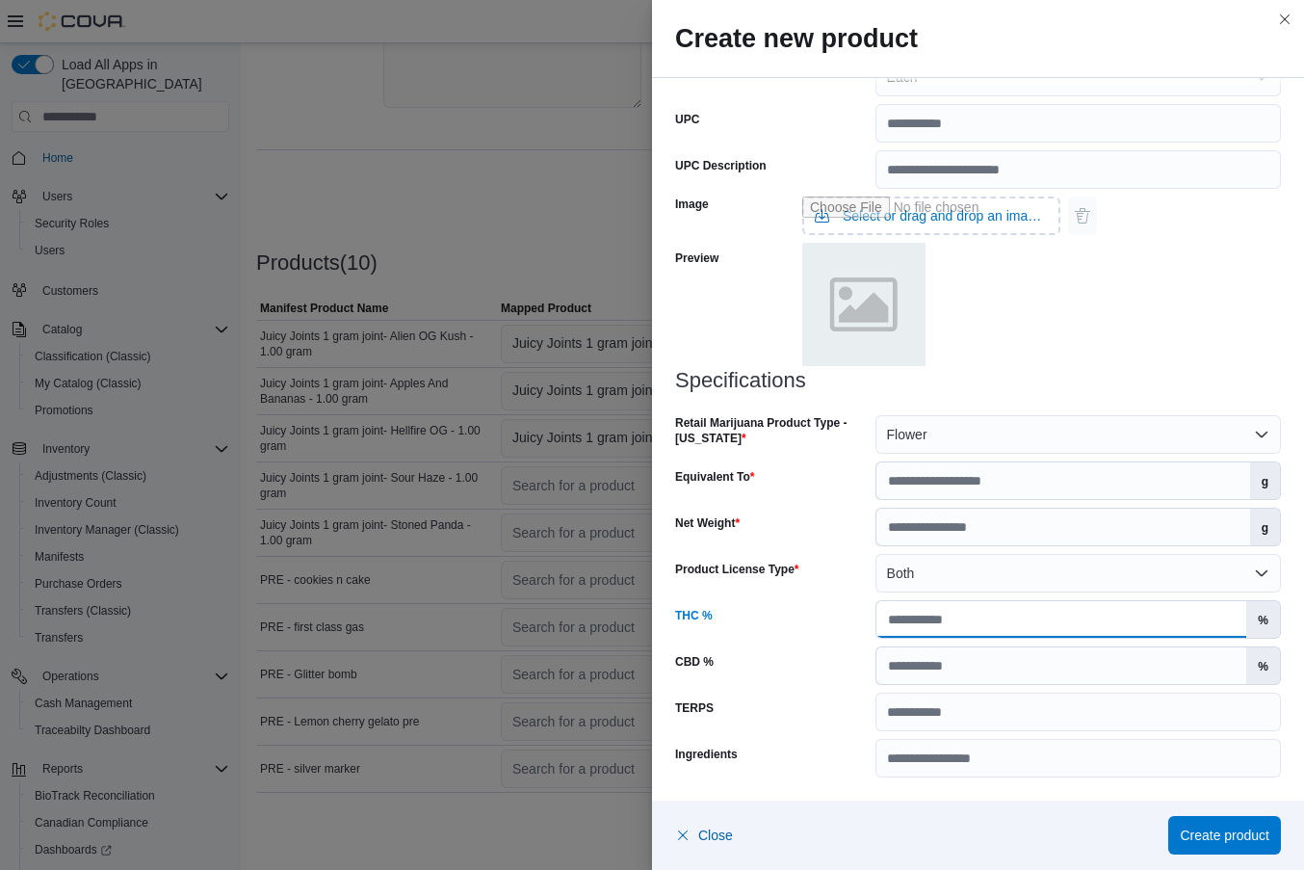
click at [935, 610] on input "THC %" at bounding box center [1062, 619] width 371 height 37
type input "**"
click at [1207, 839] on span "Create product" at bounding box center [1225, 834] width 90 height 19
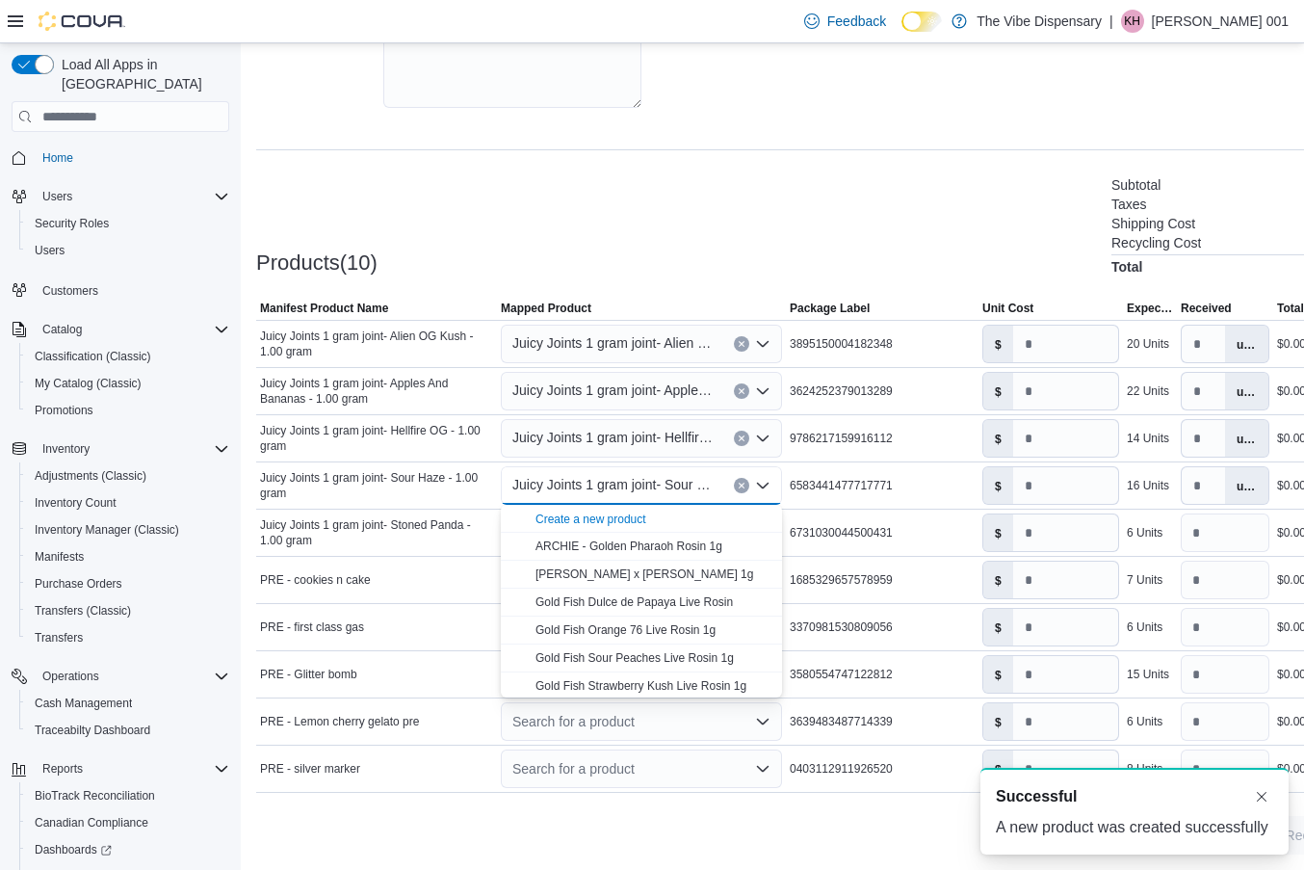
scroll to position [0, 0]
click at [895, 513] on td "Package Label 6731030044500431" at bounding box center [882, 533] width 193 height 47
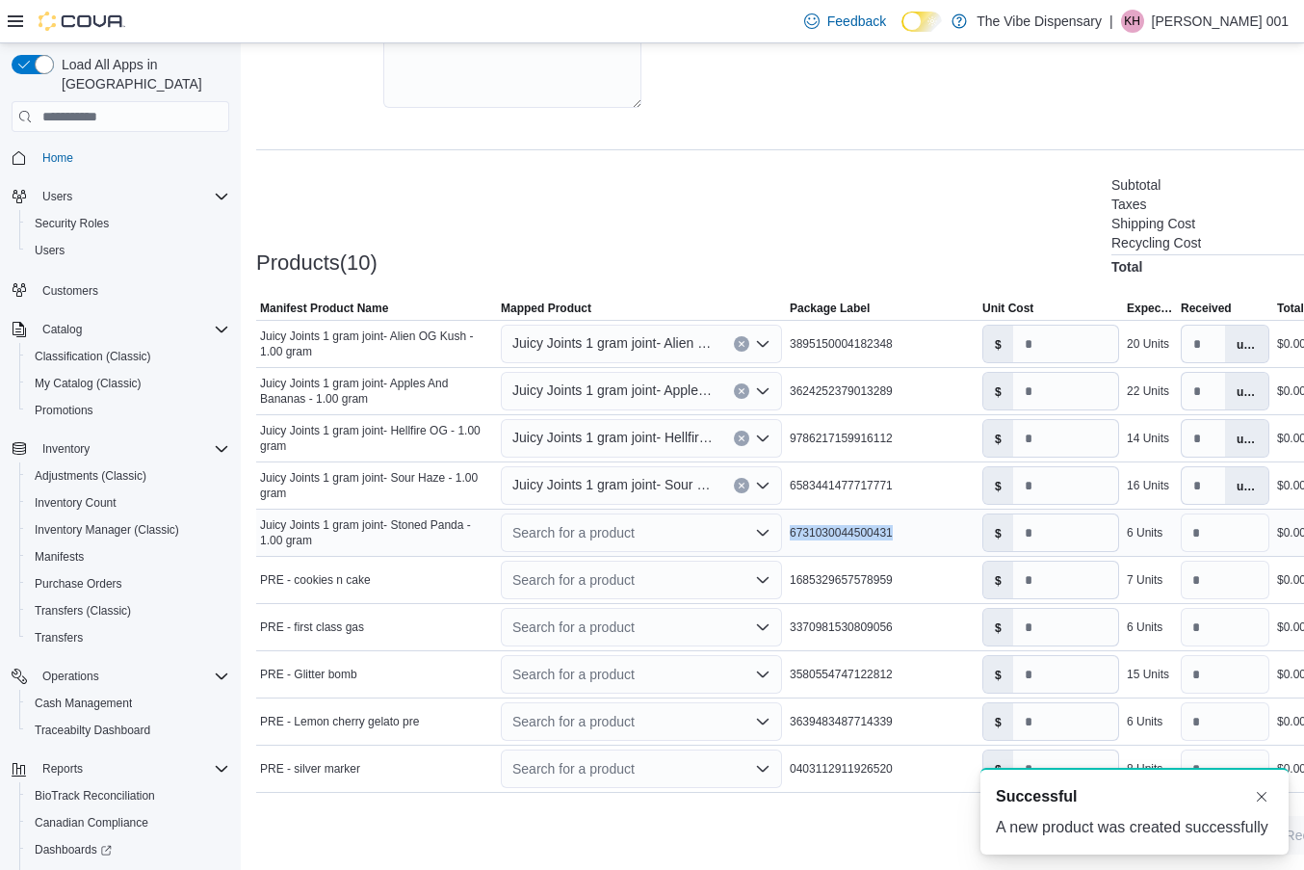
drag, startPoint x: 789, startPoint y: 531, endPoint x: 943, endPoint y: 541, distance: 154.5
click at [943, 541] on div "6731030044500431" at bounding box center [882, 532] width 193 height 23
copy span "6731030044500431"
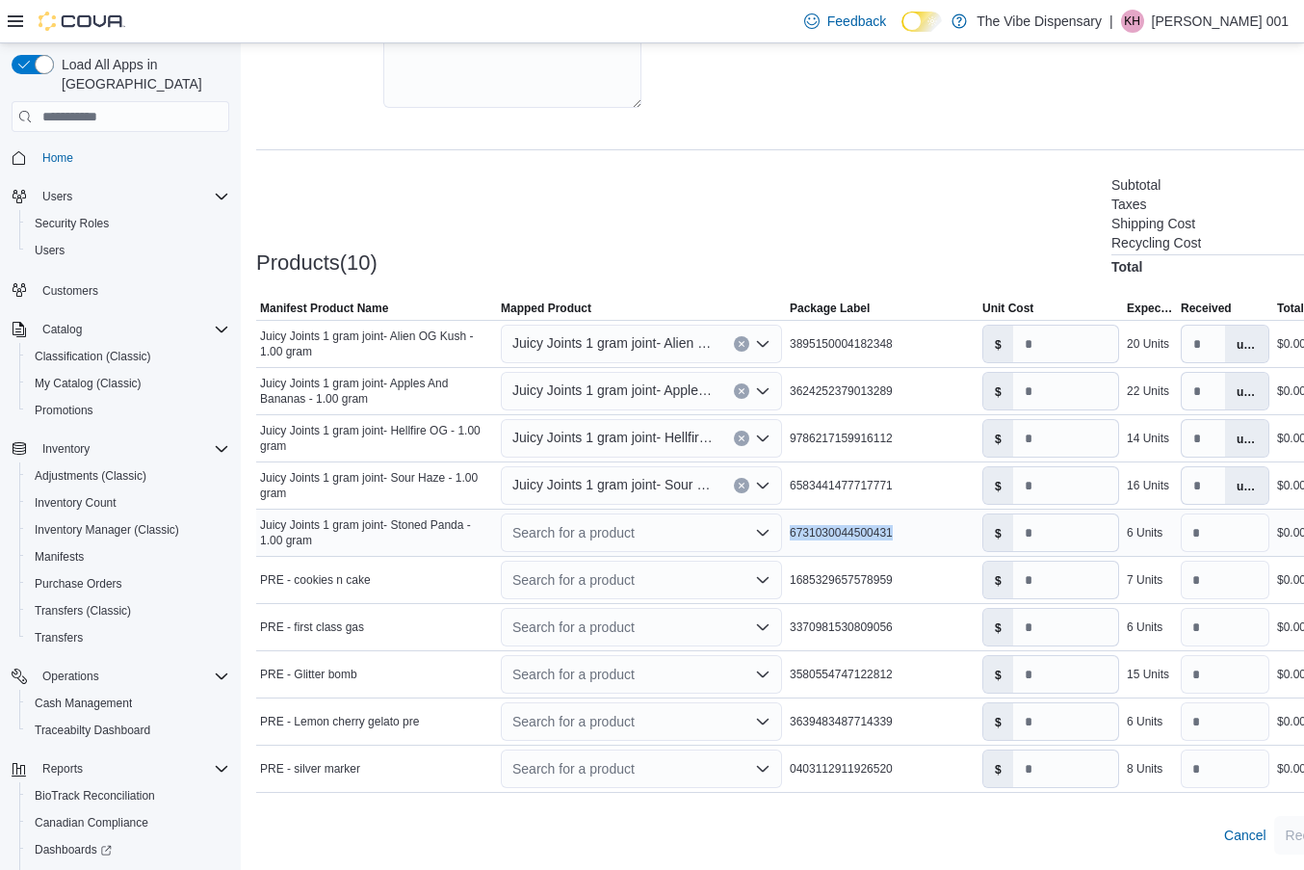
click at [764, 526] on icon "Open list of options" at bounding box center [762, 532] width 15 height 15
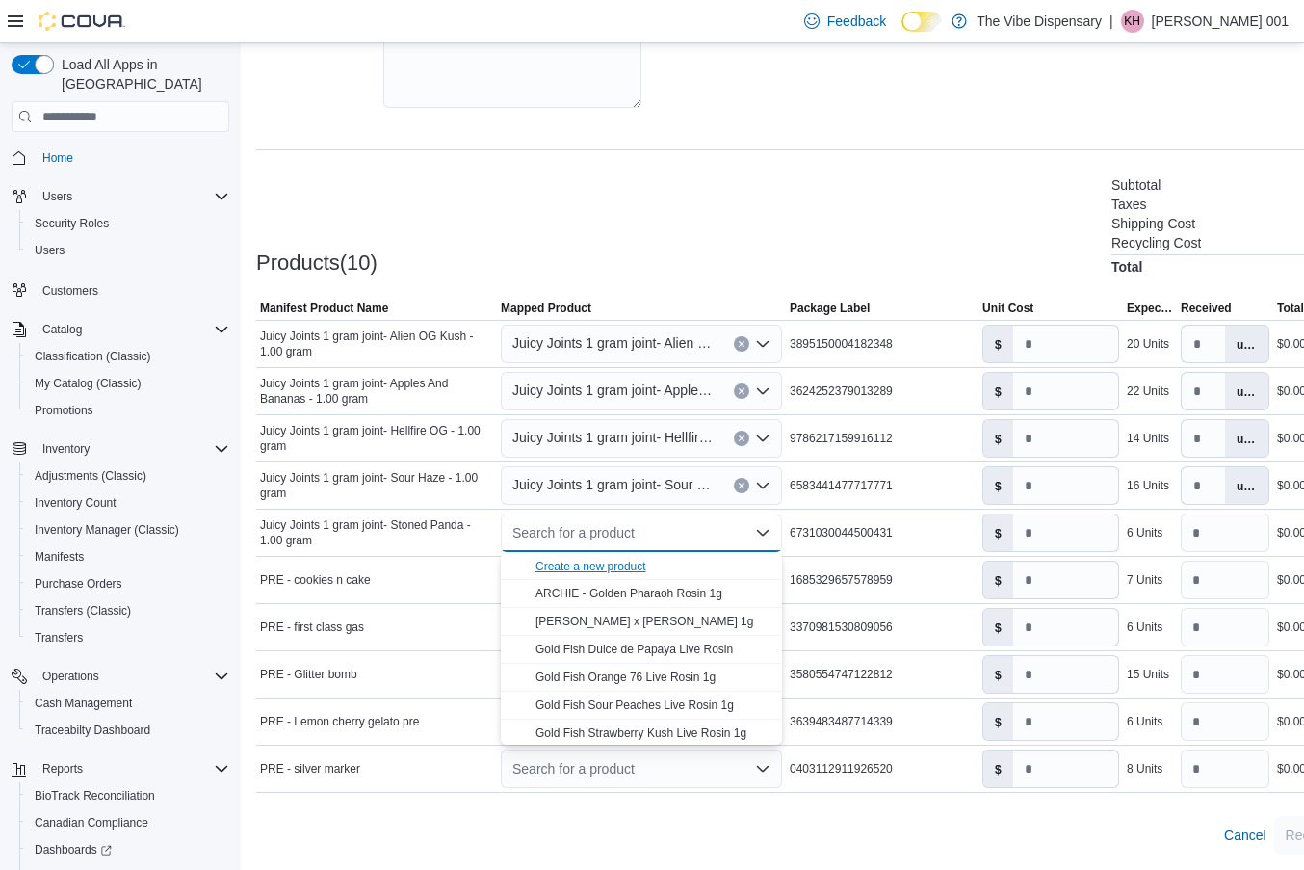
click at [624, 560] on div "Create a new product" at bounding box center [591, 566] width 111 height 15
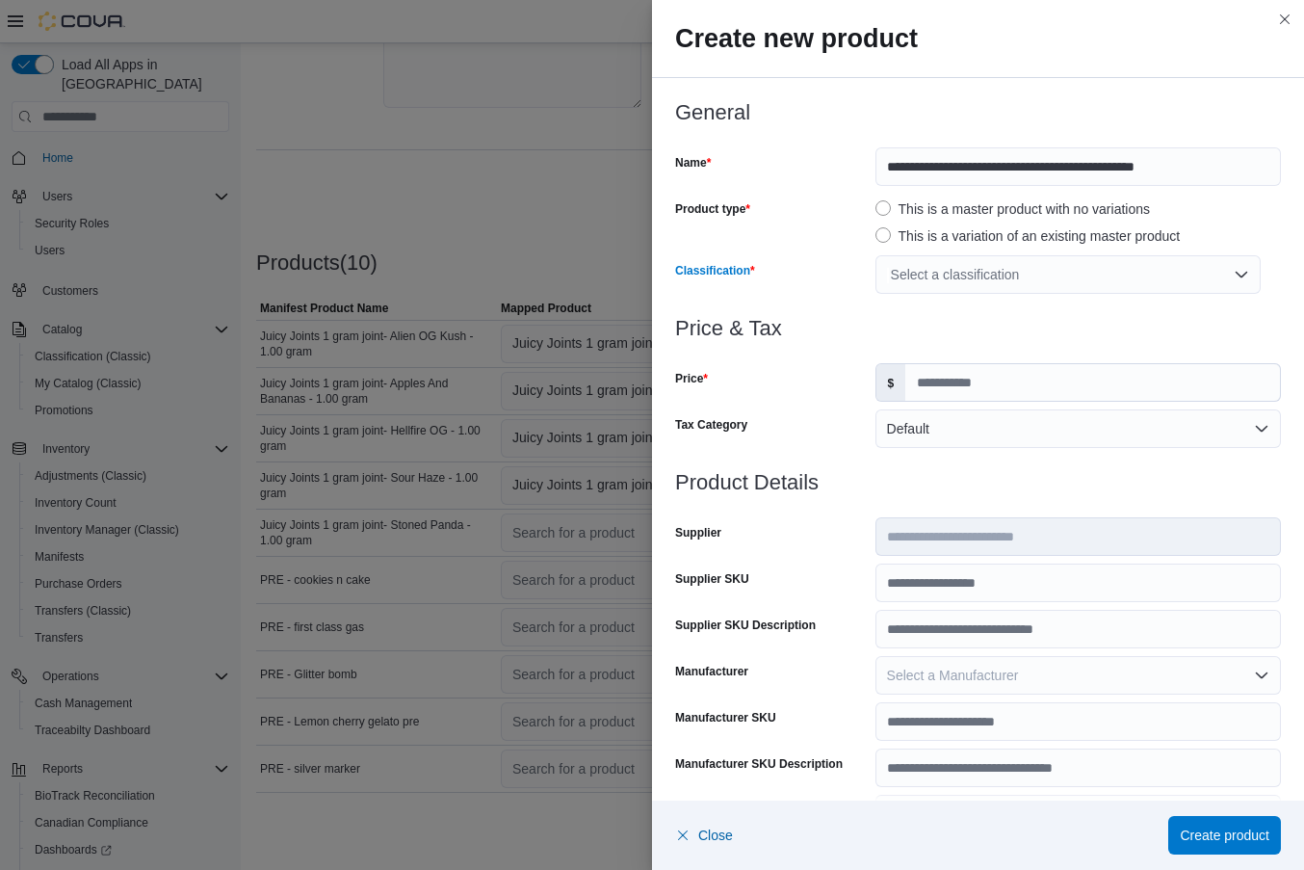
click at [910, 277] on div "Select a classification" at bounding box center [1068, 274] width 385 height 39
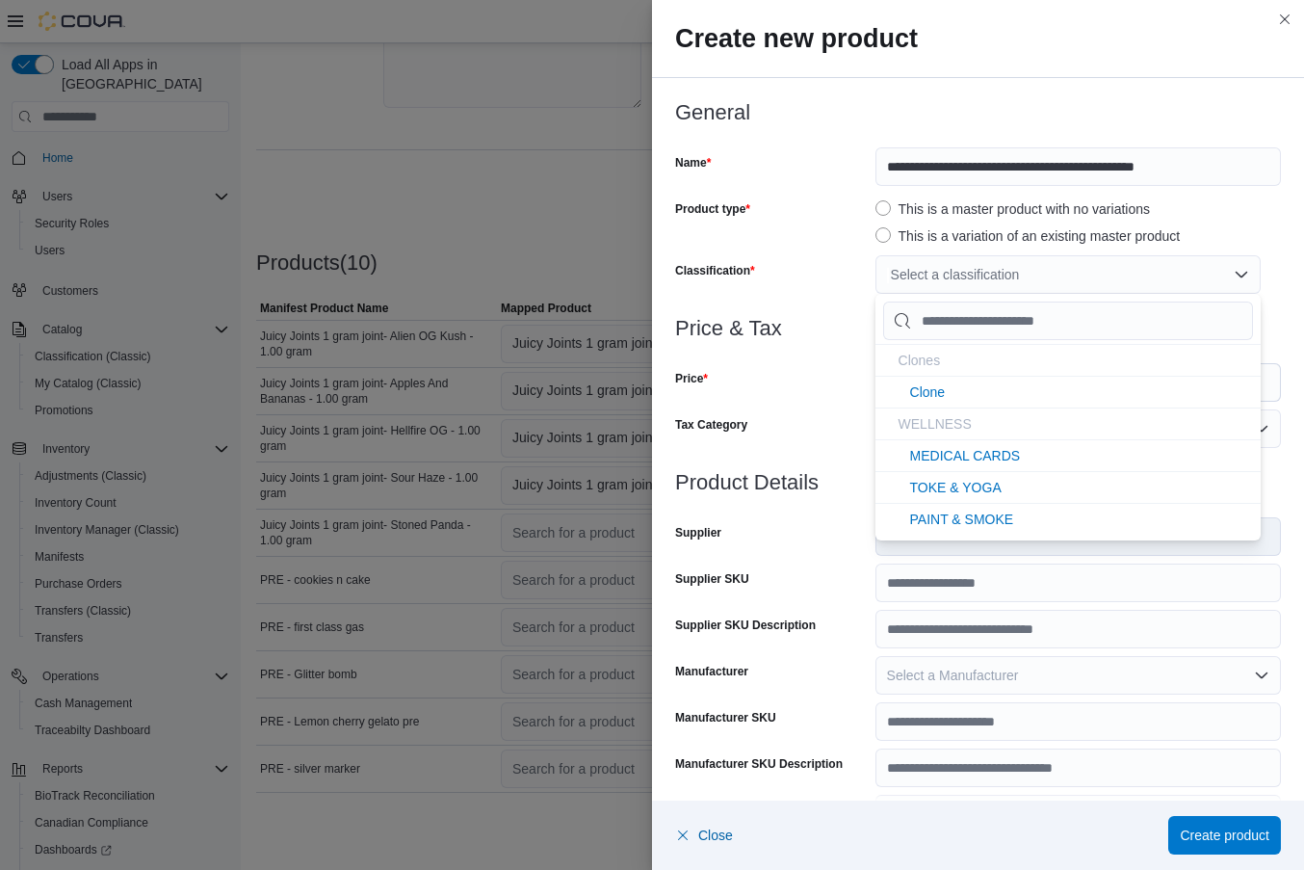
type input "*"
type input "**"
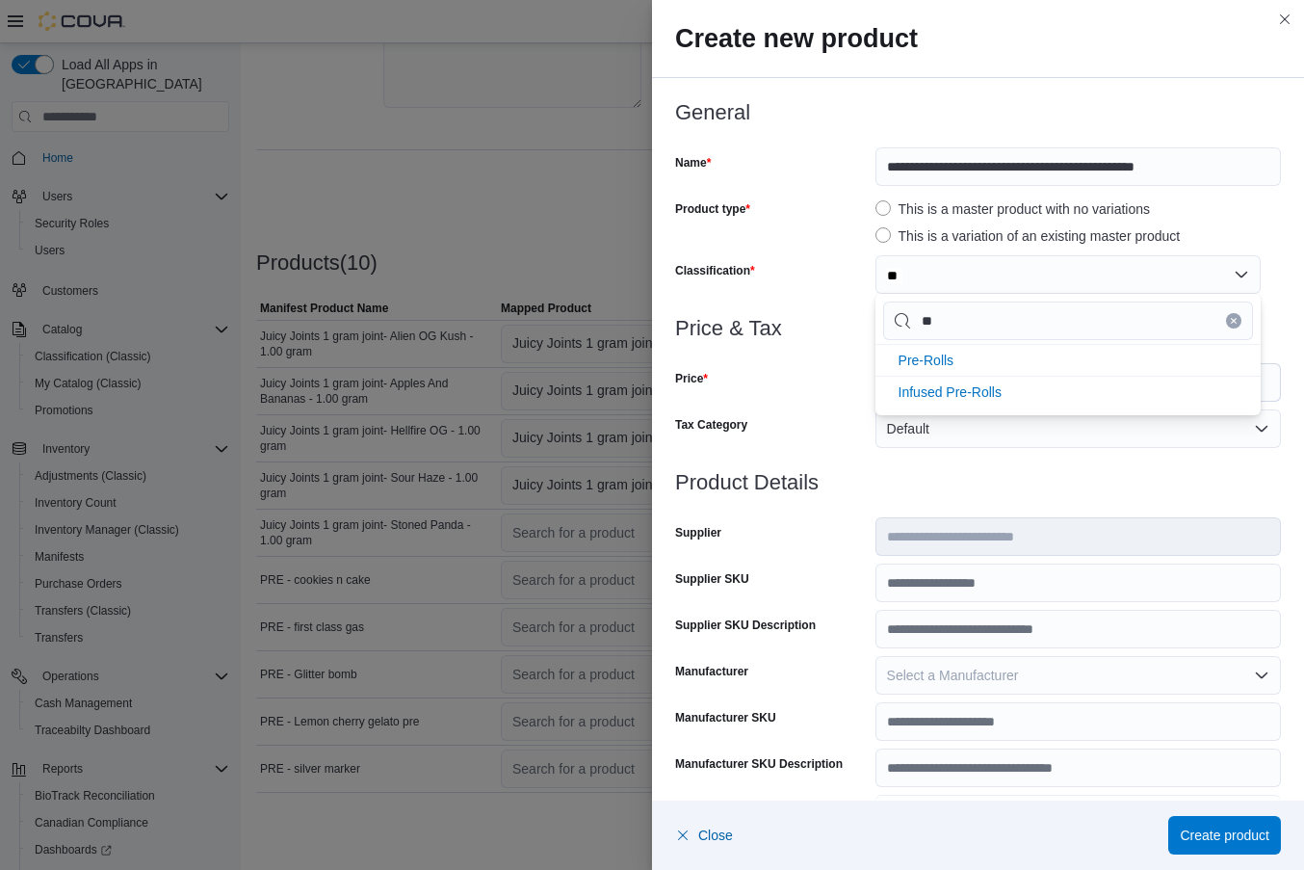
type input "***"
click at [915, 356] on span "Pre-Rolls" at bounding box center [927, 360] width 56 height 15
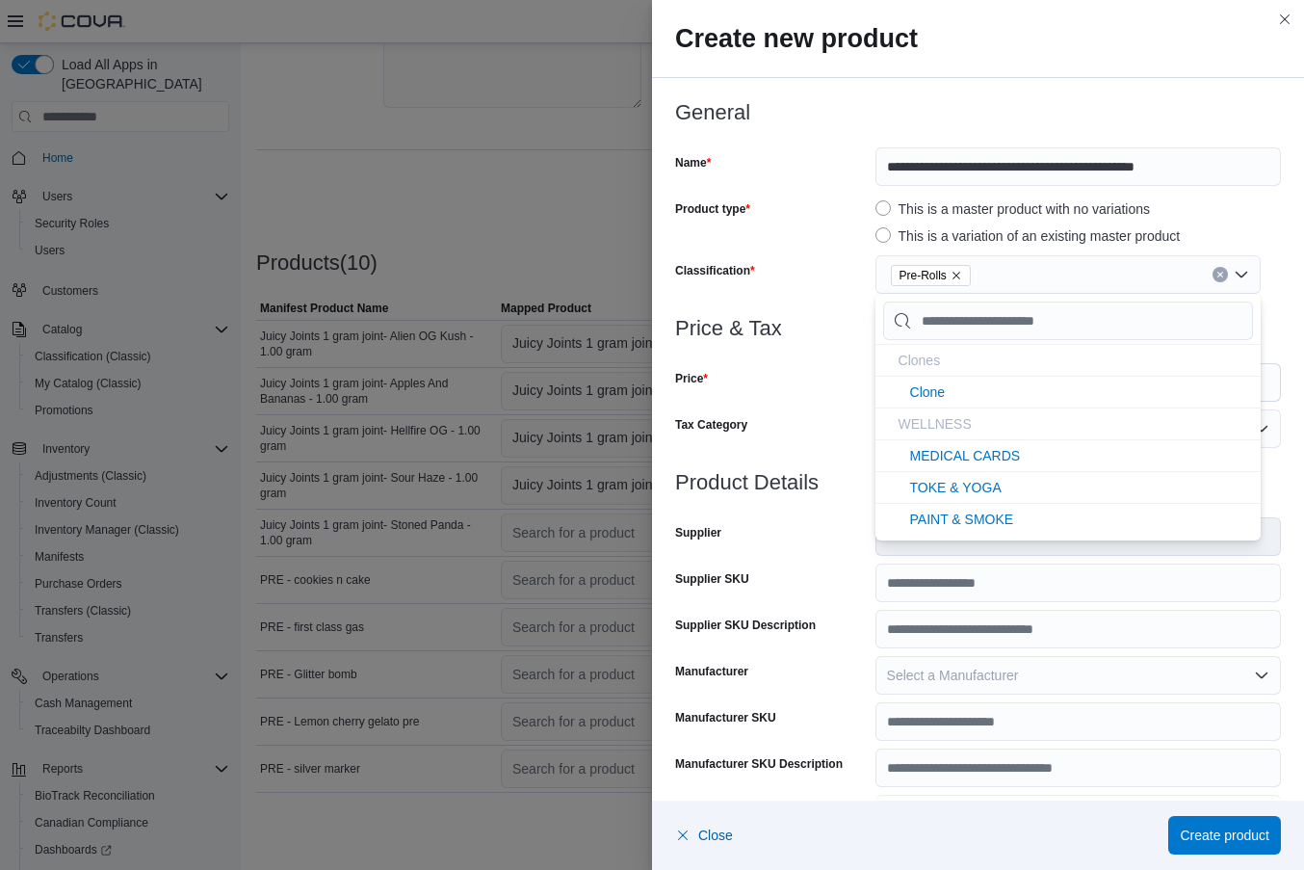
click at [854, 374] on div "Price" at bounding box center [771, 382] width 193 height 39
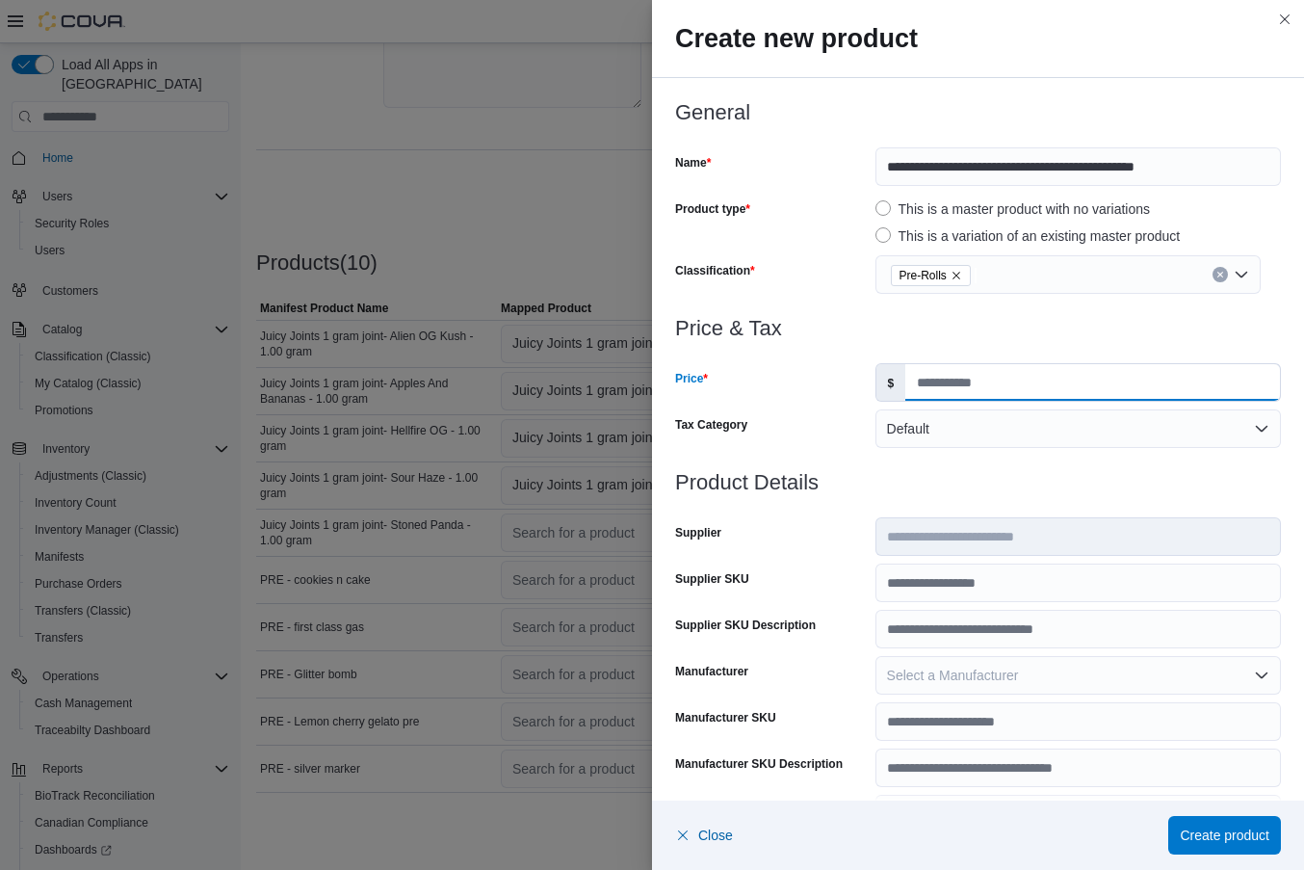
click at [940, 372] on input "Price" at bounding box center [1093, 382] width 375 height 37
type input "*"
click at [912, 589] on input "Supplier SKU" at bounding box center [1079, 583] width 406 height 39
paste input "**********"
type input "**********"
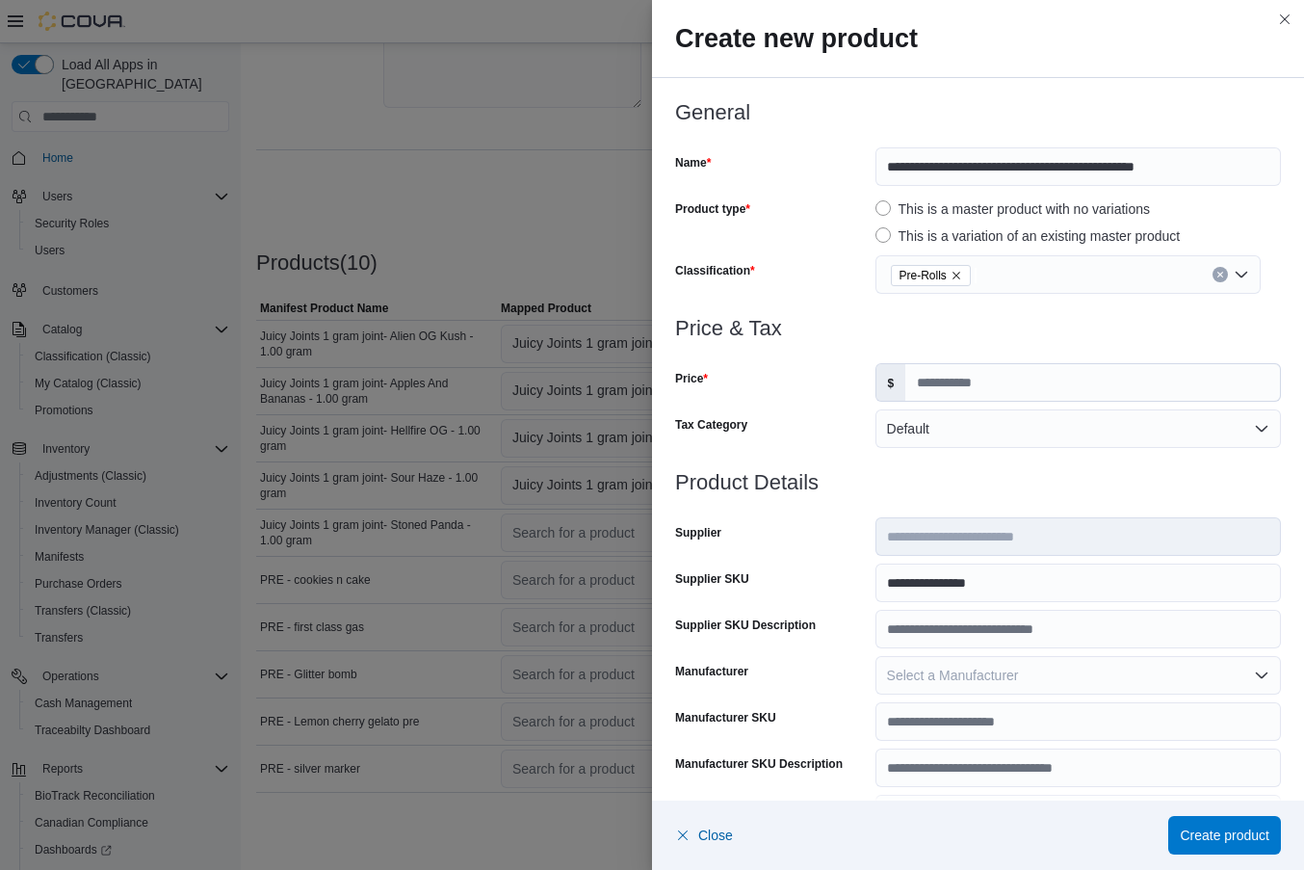
click at [854, 574] on div "Supplier SKU" at bounding box center [771, 583] width 193 height 39
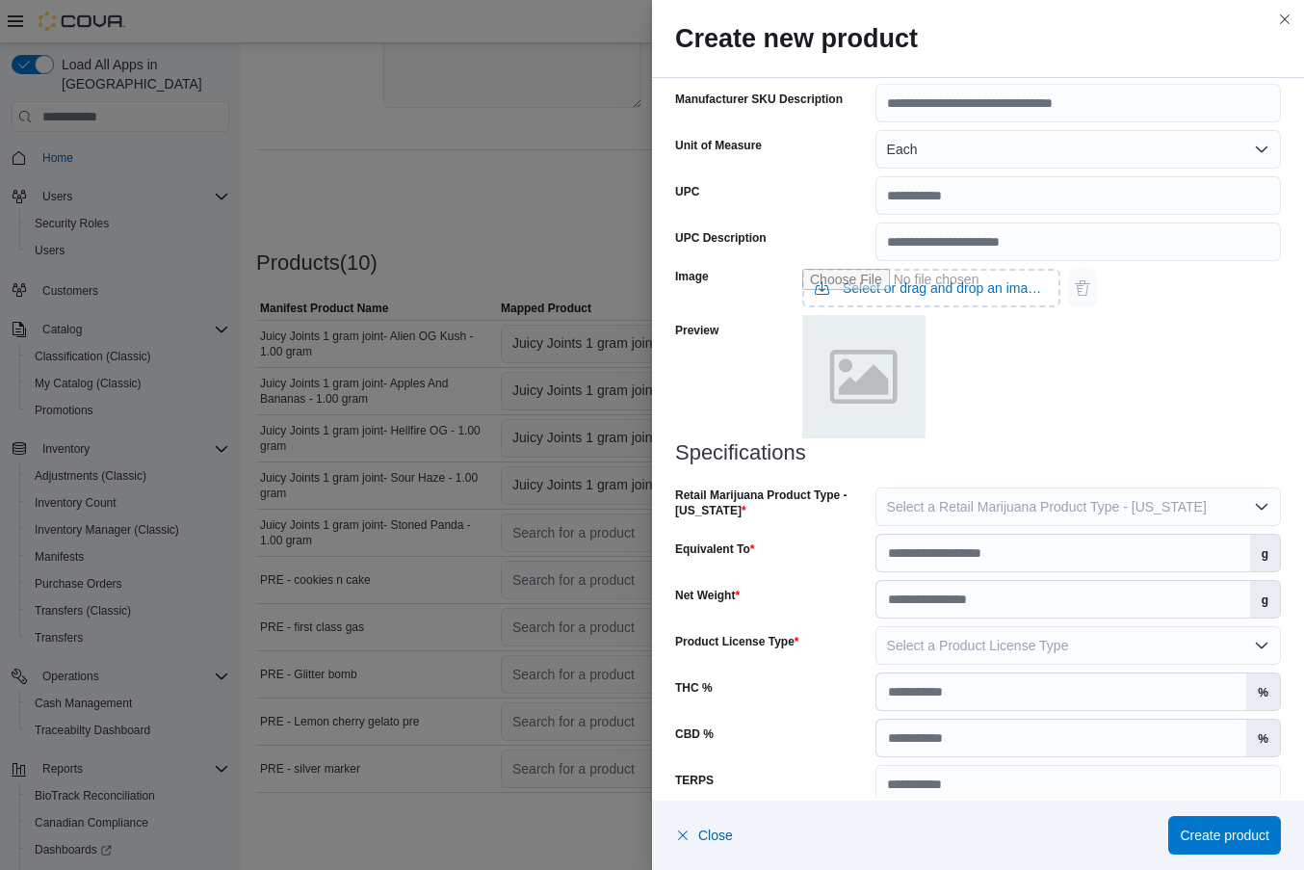
scroll to position [737, 0]
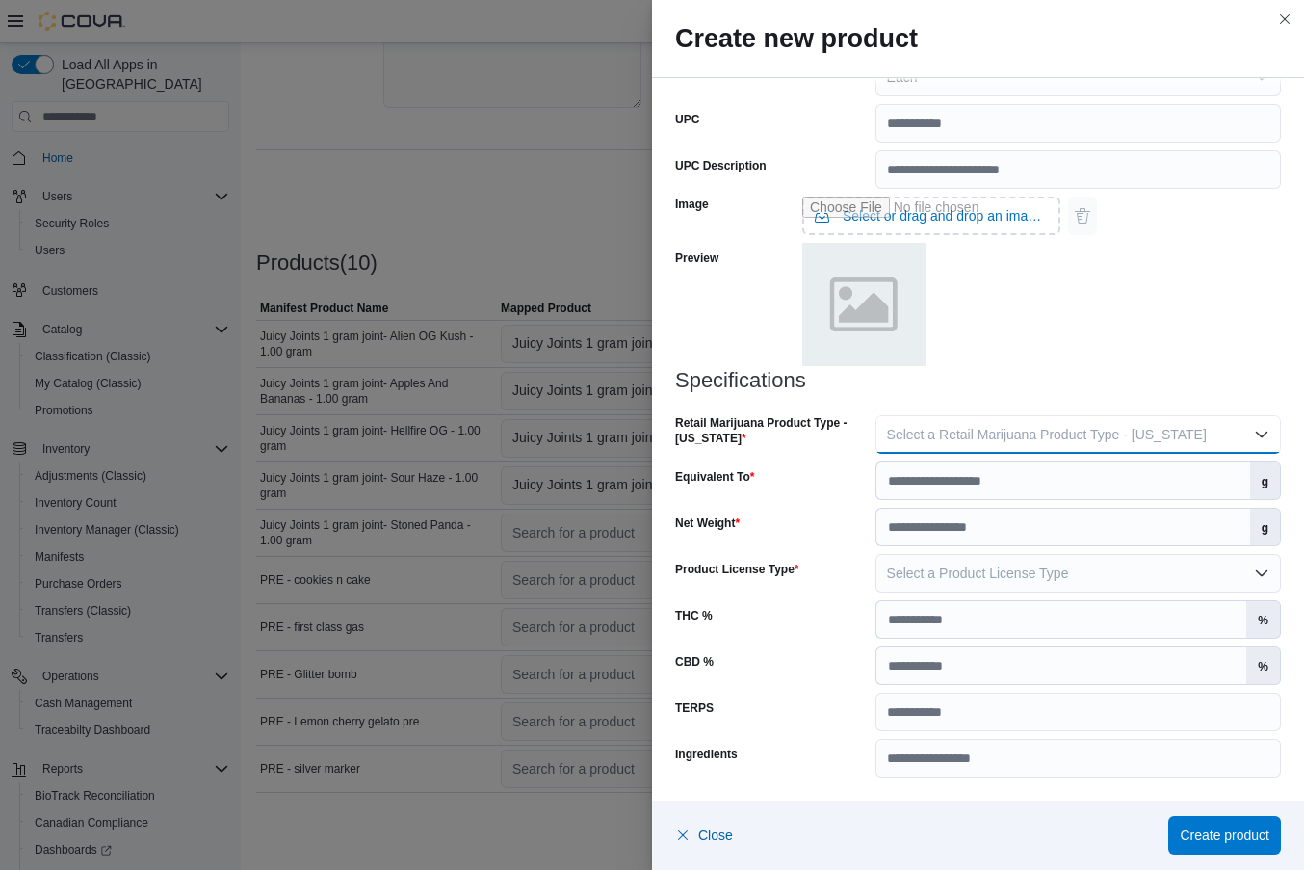
click at [982, 437] on span "Select a Retail Marijuana Product Type - [US_STATE]" at bounding box center [1047, 434] width 320 height 15
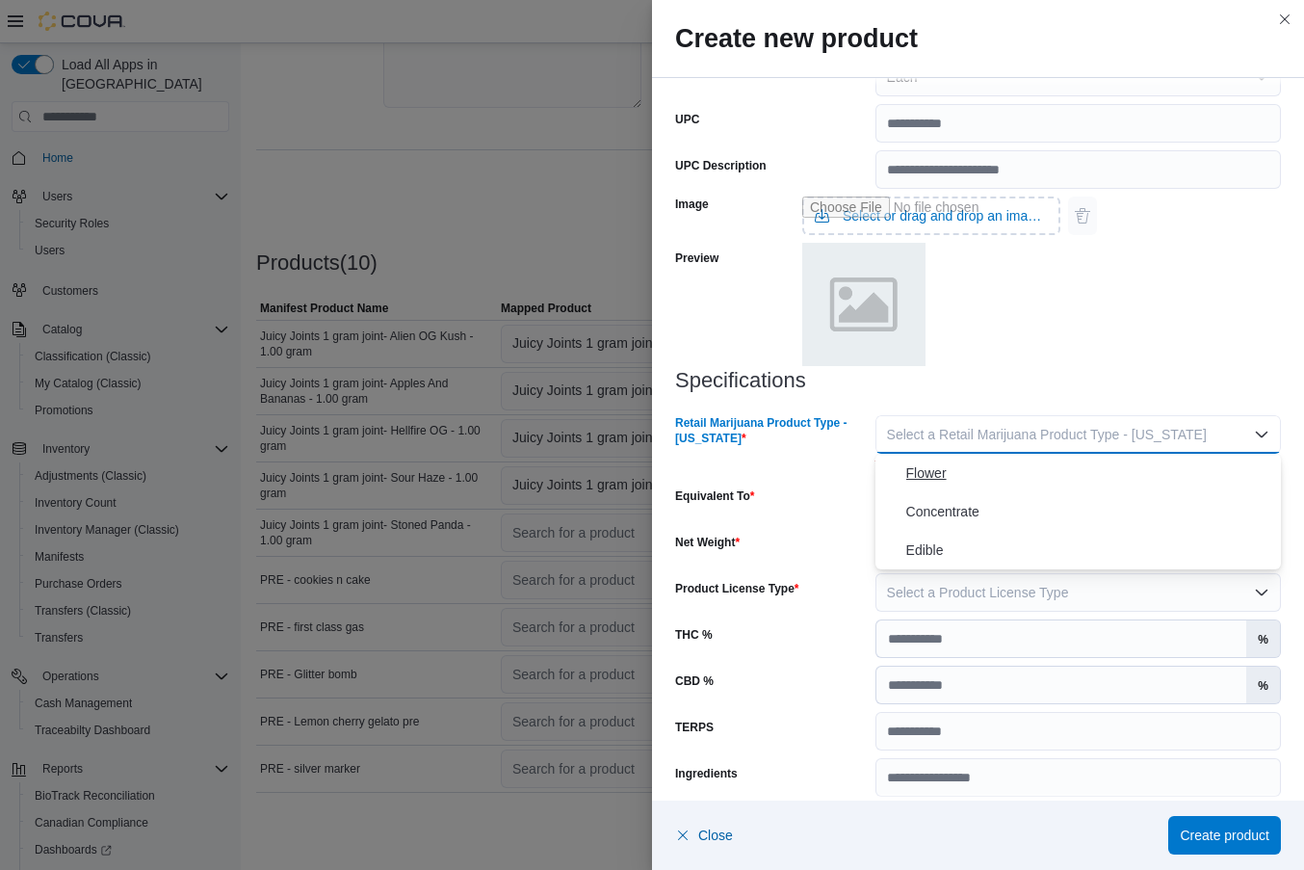
click at [962, 470] on span "Flower" at bounding box center [1089, 472] width 367 height 23
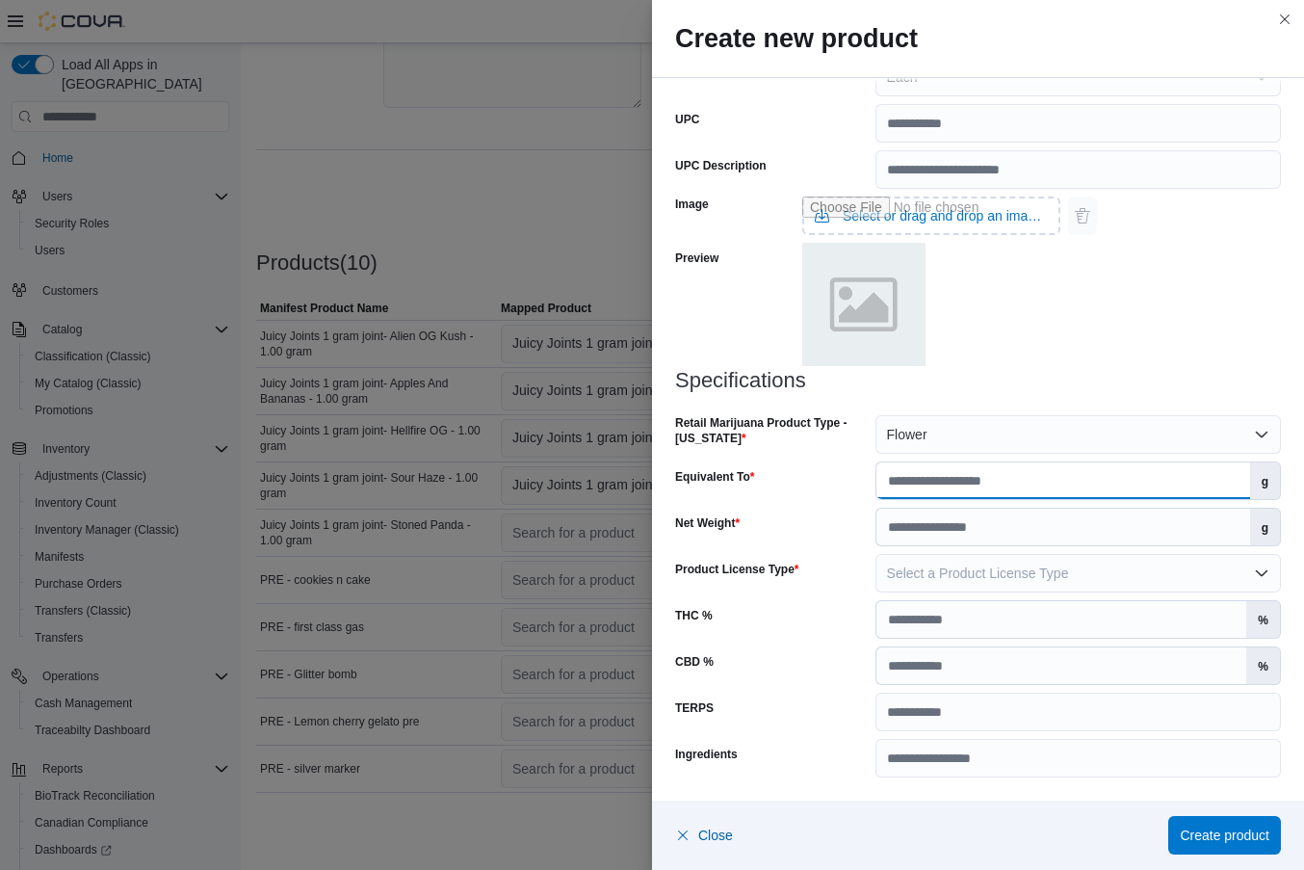
click at [962, 470] on input "Equivalent To" at bounding box center [1064, 480] width 374 height 37
type input "*"
click at [936, 524] on input "Net Weight" at bounding box center [1064, 527] width 374 height 37
type input "*"
click at [913, 570] on span "Select a Product License Type" at bounding box center [978, 572] width 182 height 15
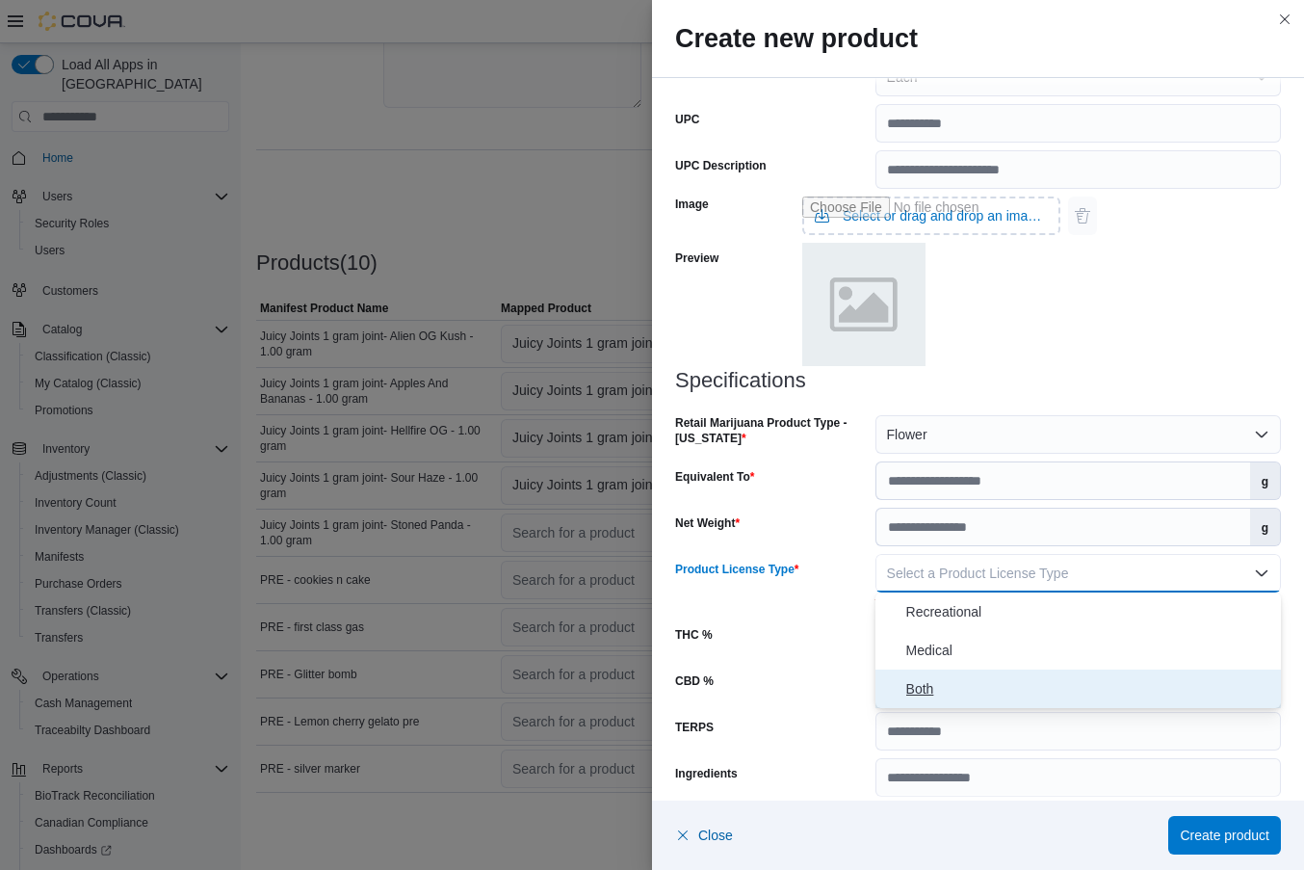
click at [903, 696] on button "Both" at bounding box center [1079, 689] width 406 height 39
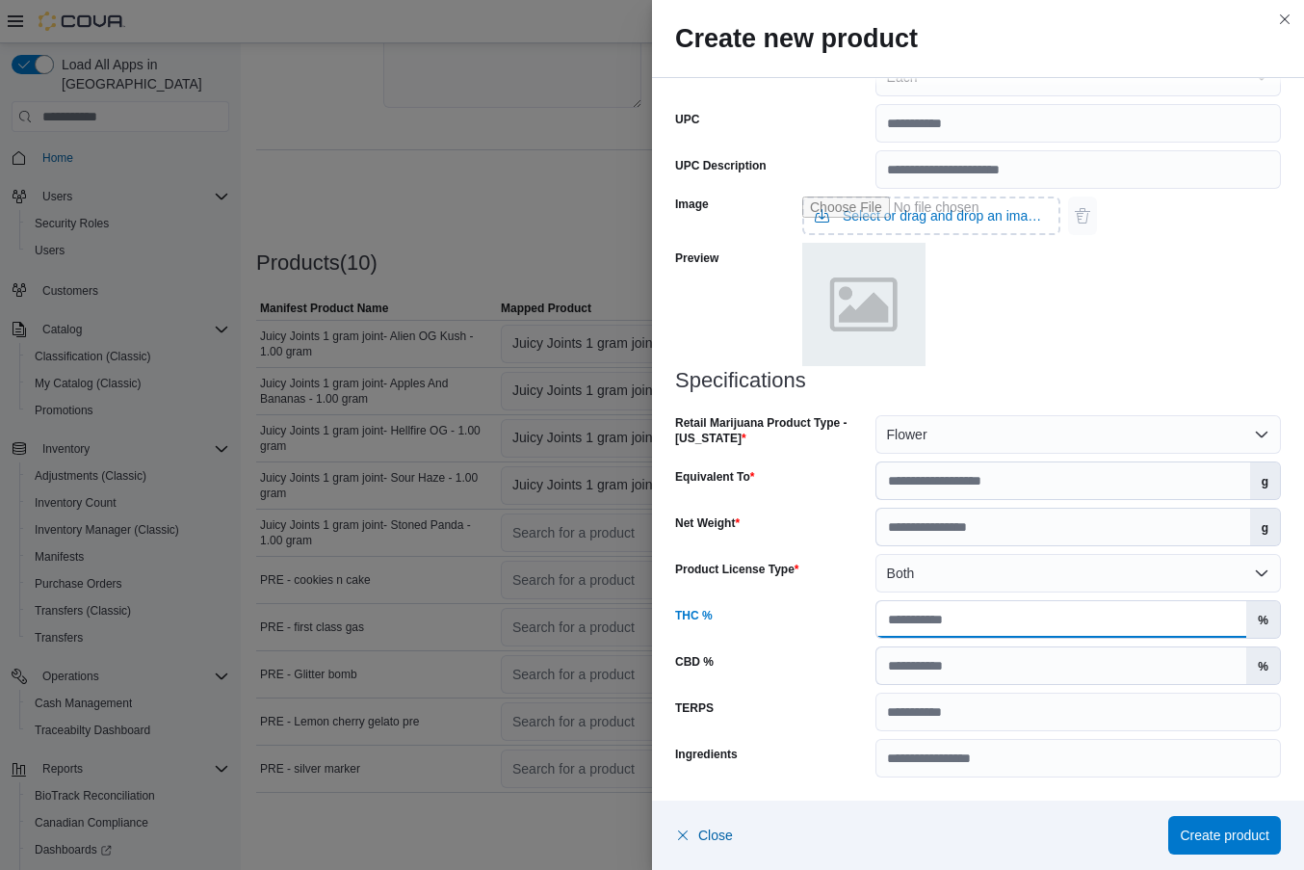
click at [938, 619] on input "THC %" at bounding box center [1062, 619] width 371 height 37
type input "**"
click at [1196, 830] on span "Create product" at bounding box center [1225, 834] width 90 height 19
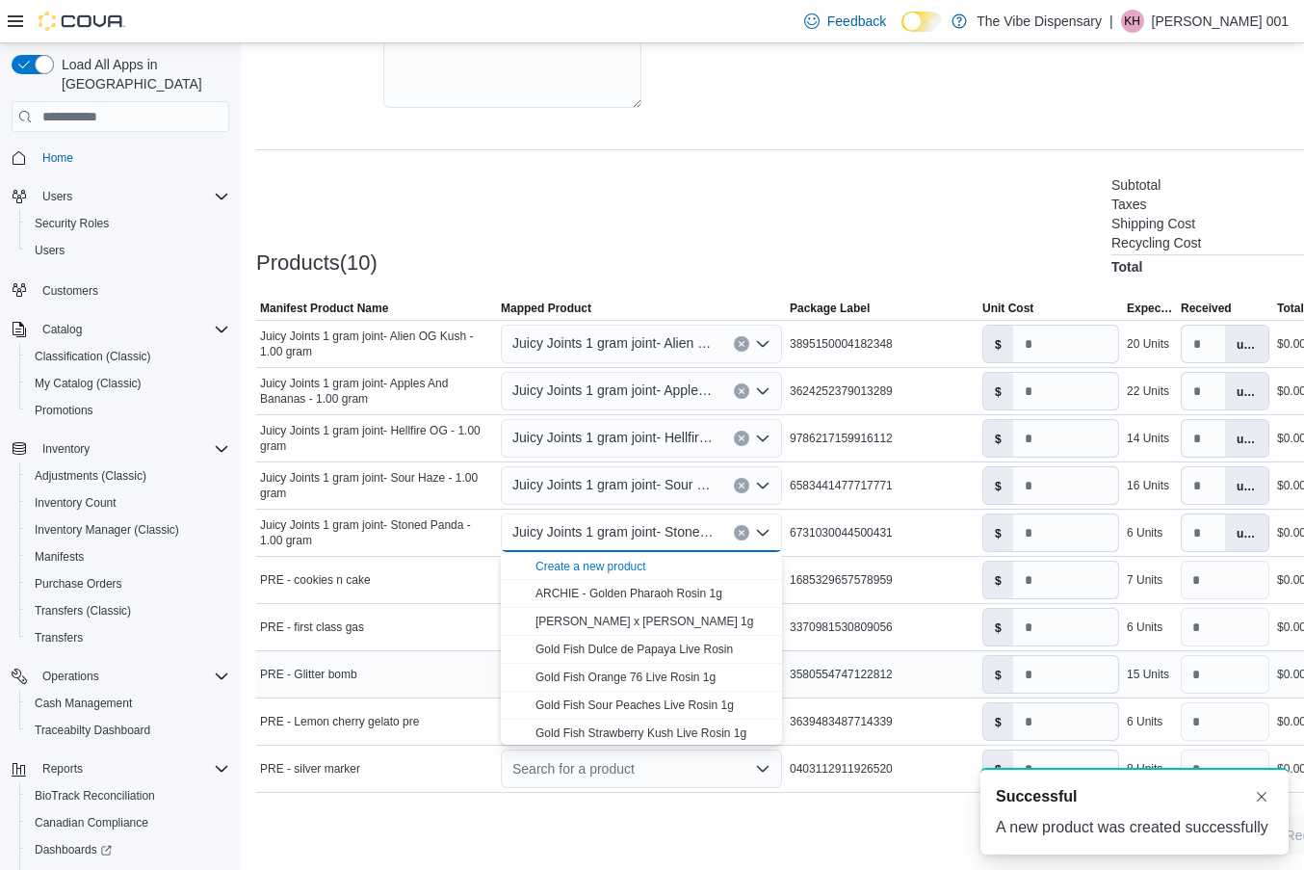
scroll to position [0, 0]
click at [871, 560] on td "Package Label 1685329657578959" at bounding box center [882, 580] width 193 height 47
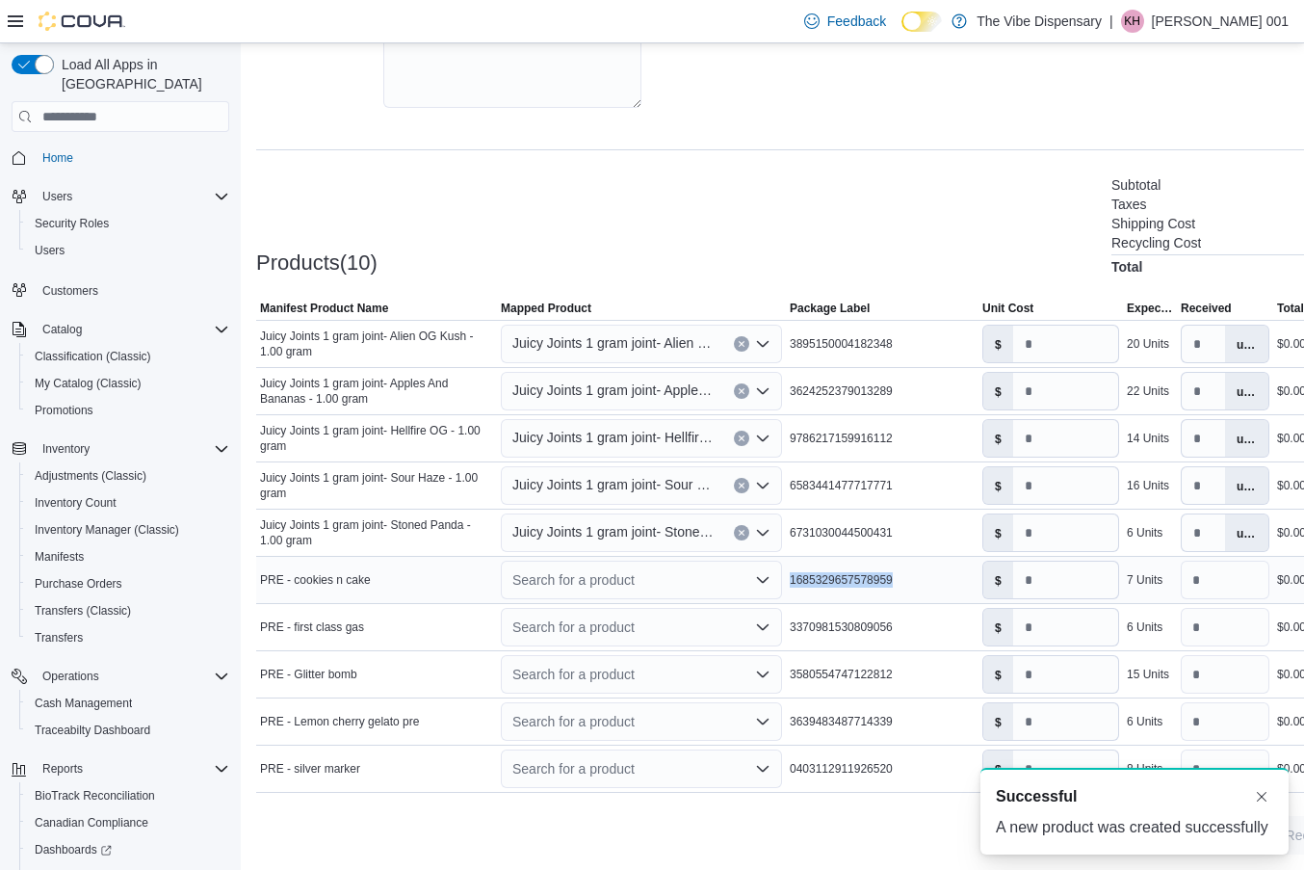
drag, startPoint x: 790, startPoint y: 583, endPoint x: 920, endPoint y: 581, distance: 130.1
click at [920, 581] on div "1685329657578959" at bounding box center [882, 579] width 193 height 23
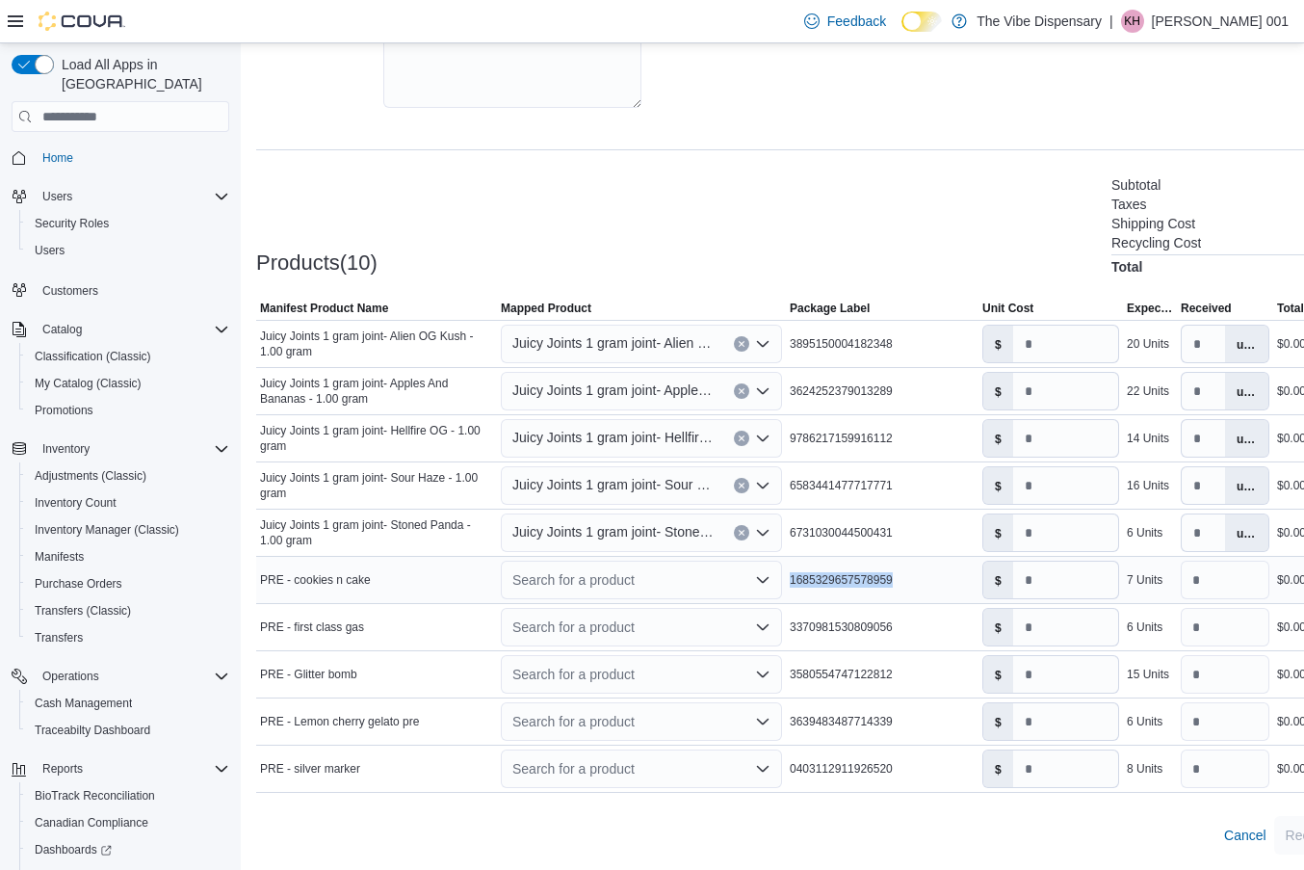
copy span "1685329657578959"
click at [759, 575] on icon "Open list of options" at bounding box center [762, 579] width 15 height 15
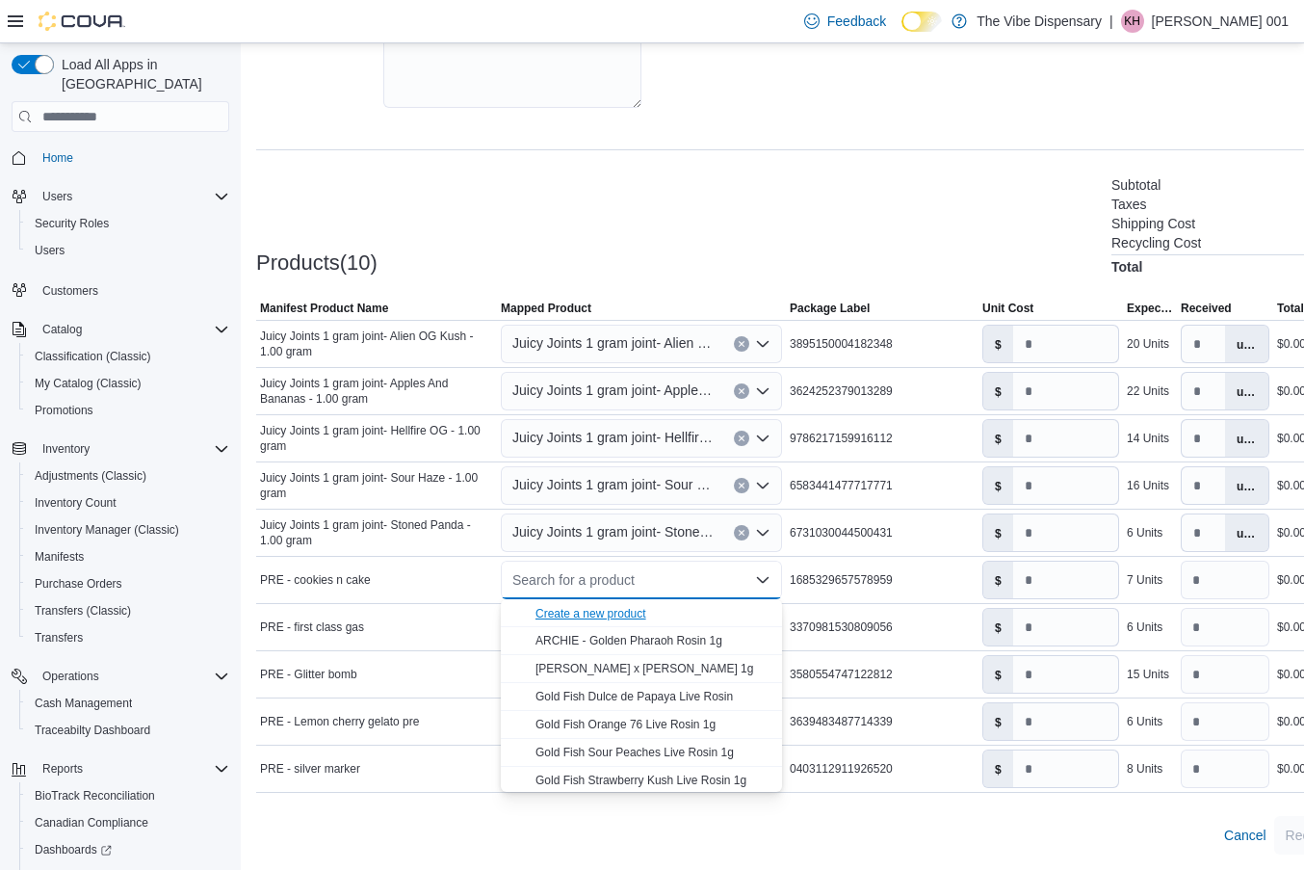
click at [626, 615] on div "Create a new product" at bounding box center [591, 613] width 111 height 15
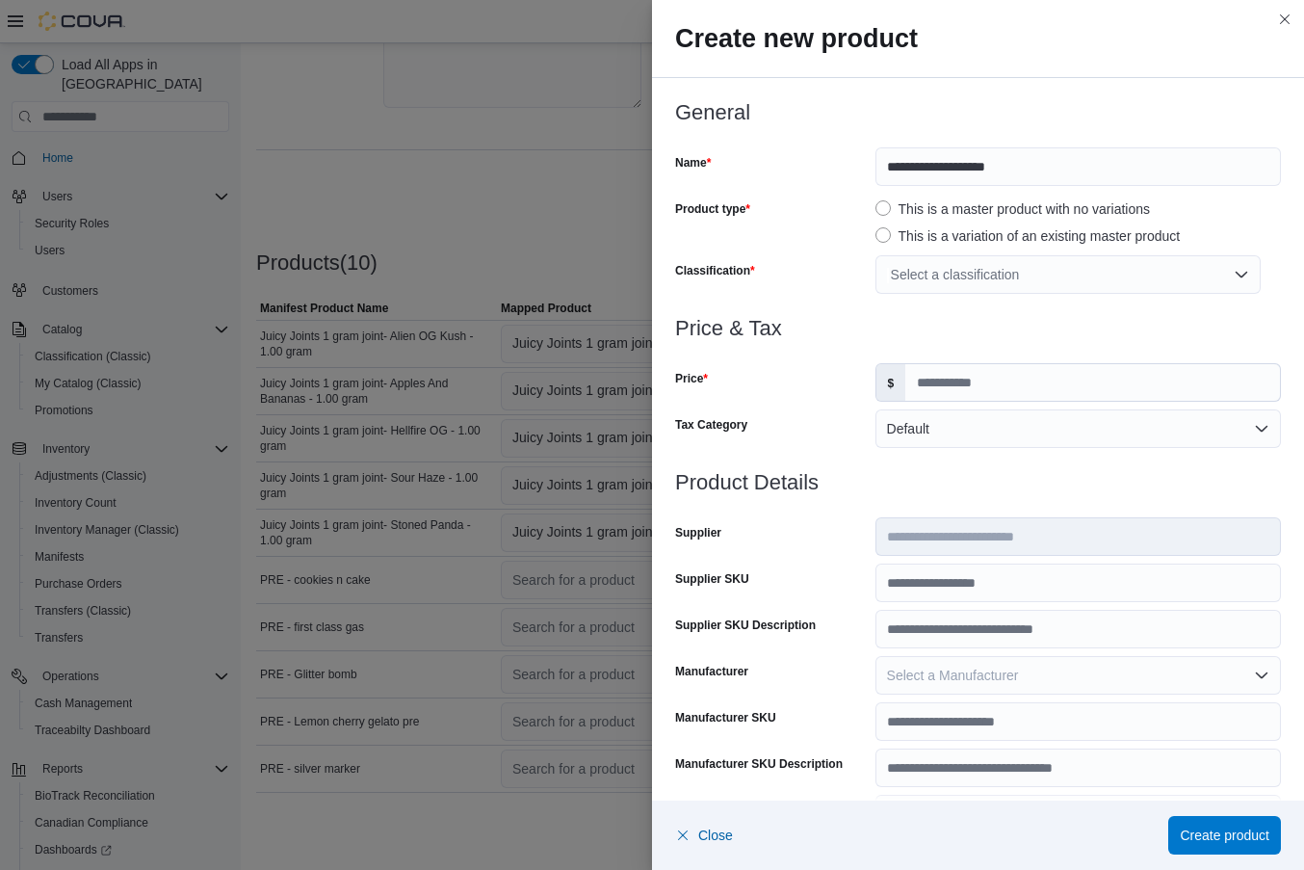
click at [983, 277] on div "Select a classification" at bounding box center [1068, 274] width 385 height 39
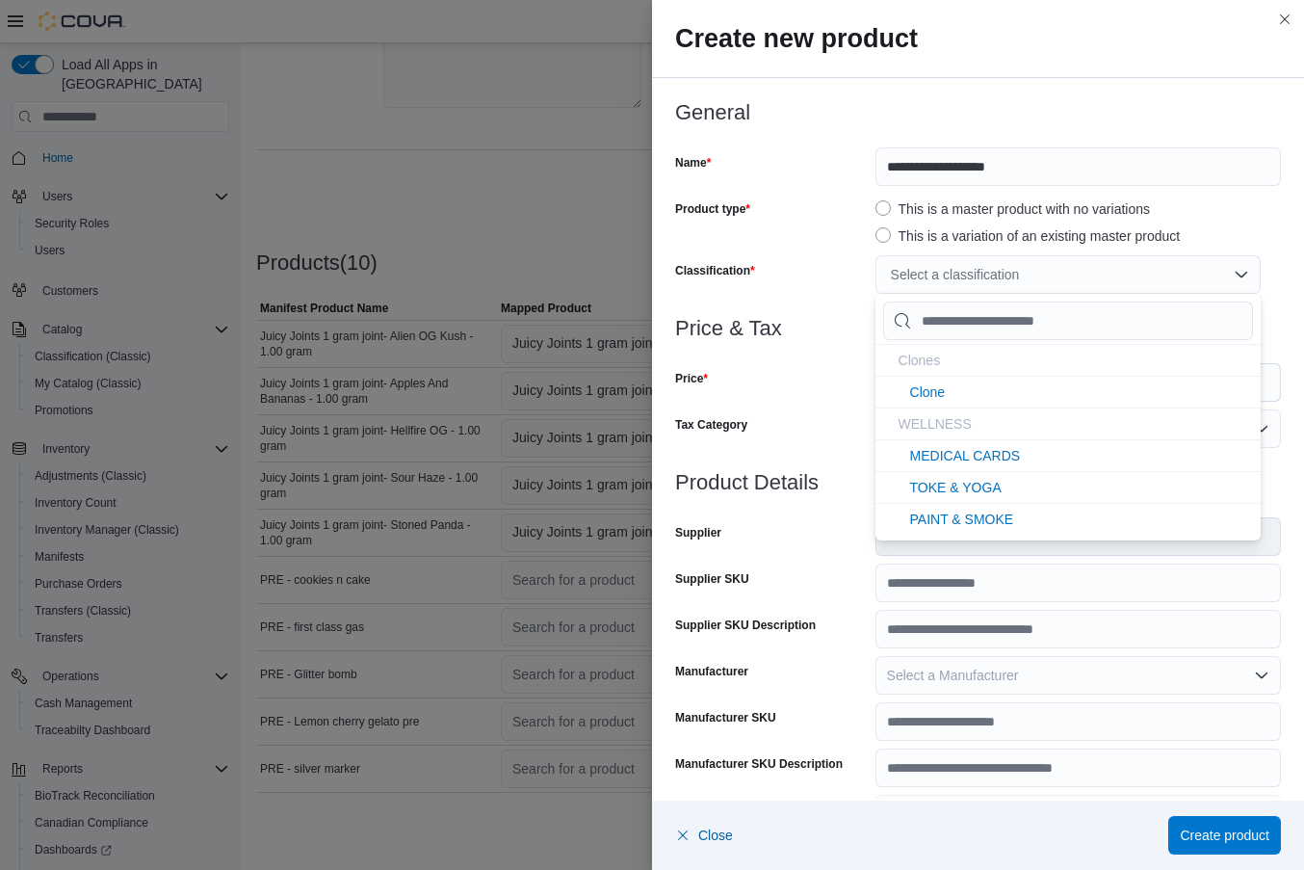
type input "*"
type input "**"
type input "***"
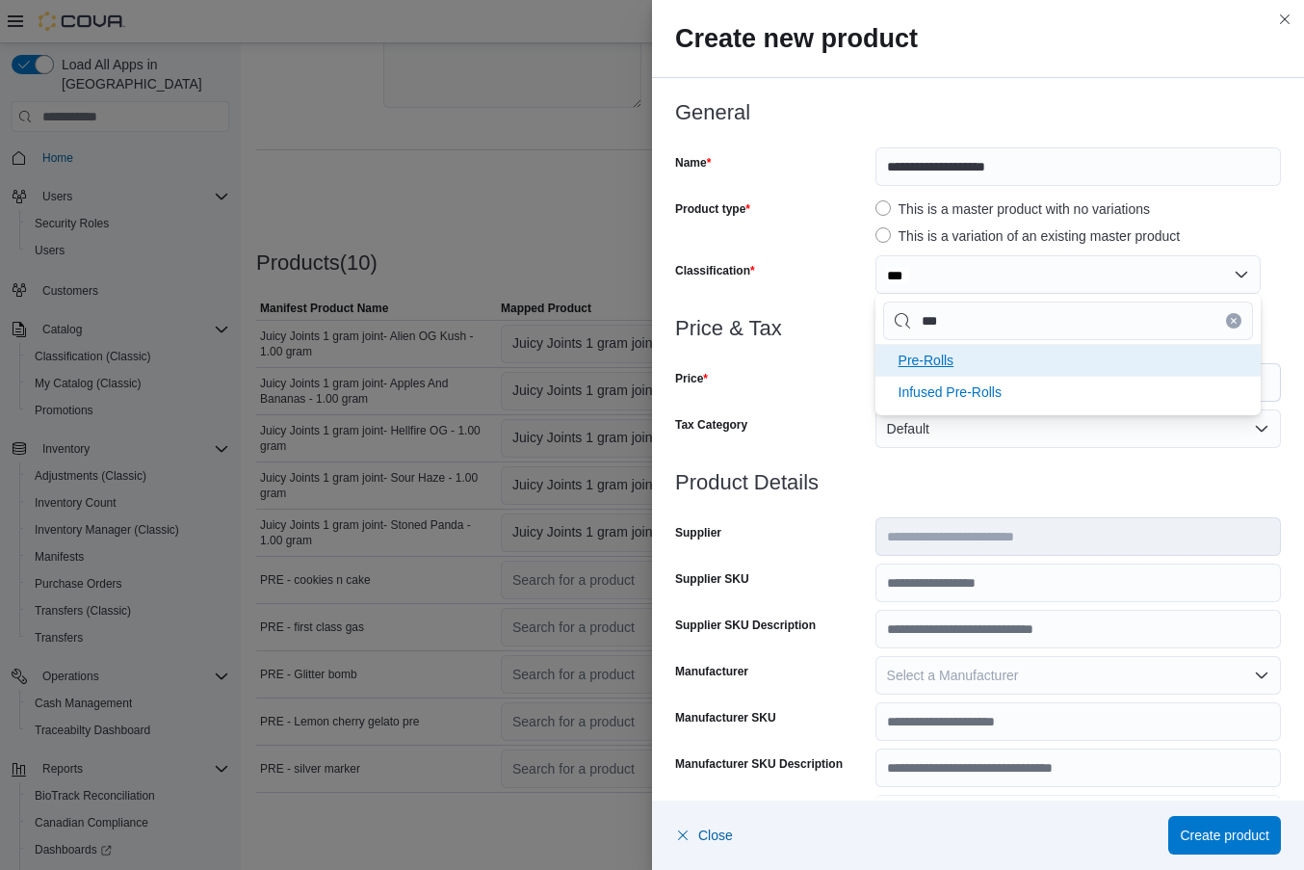
type input "***"
click at [939, 366] on span "Pre-Rolls" at bounding box center [927, 360] width 56 height 15
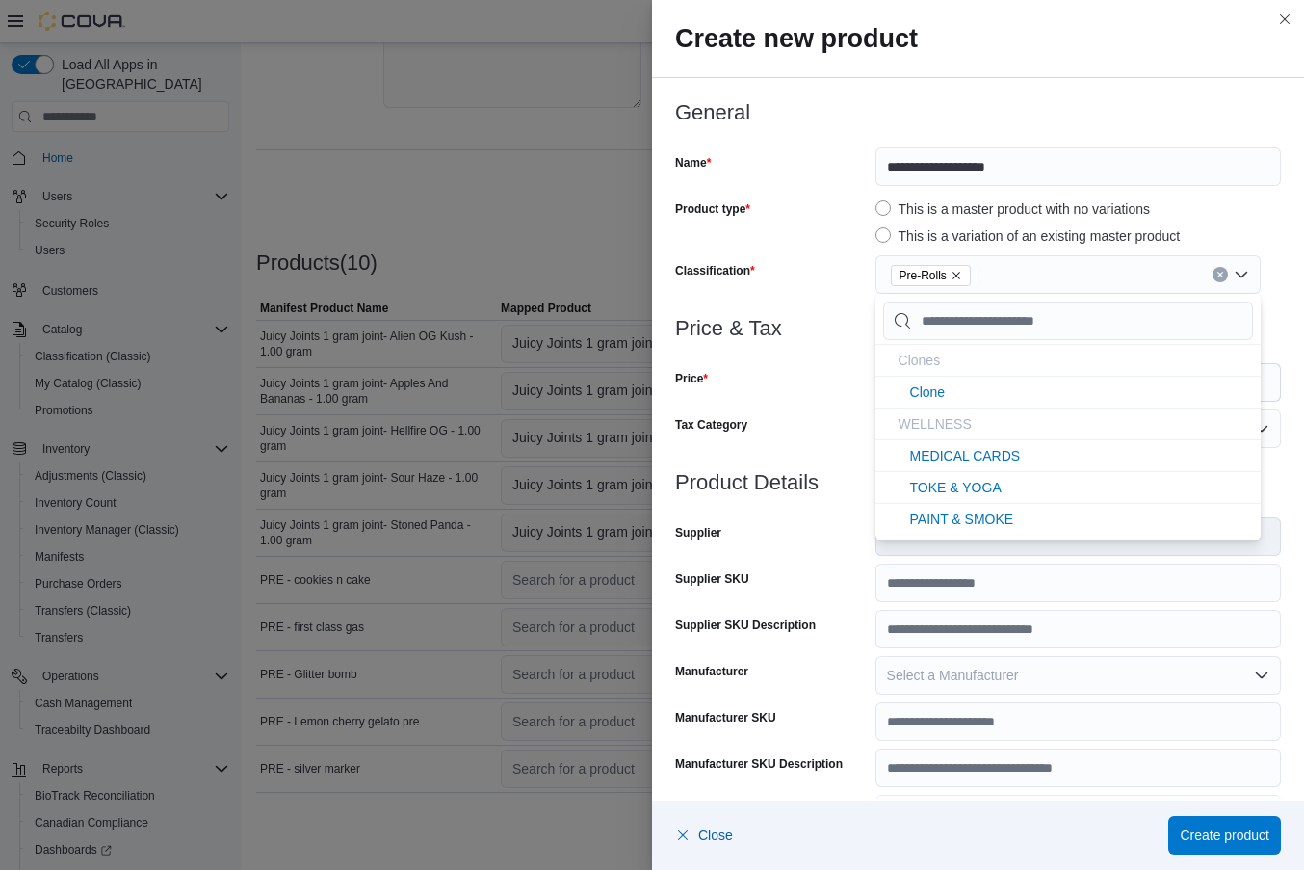
click at [852, 395] on div "Price" at bounding box center [771, 382] width 193 height 39
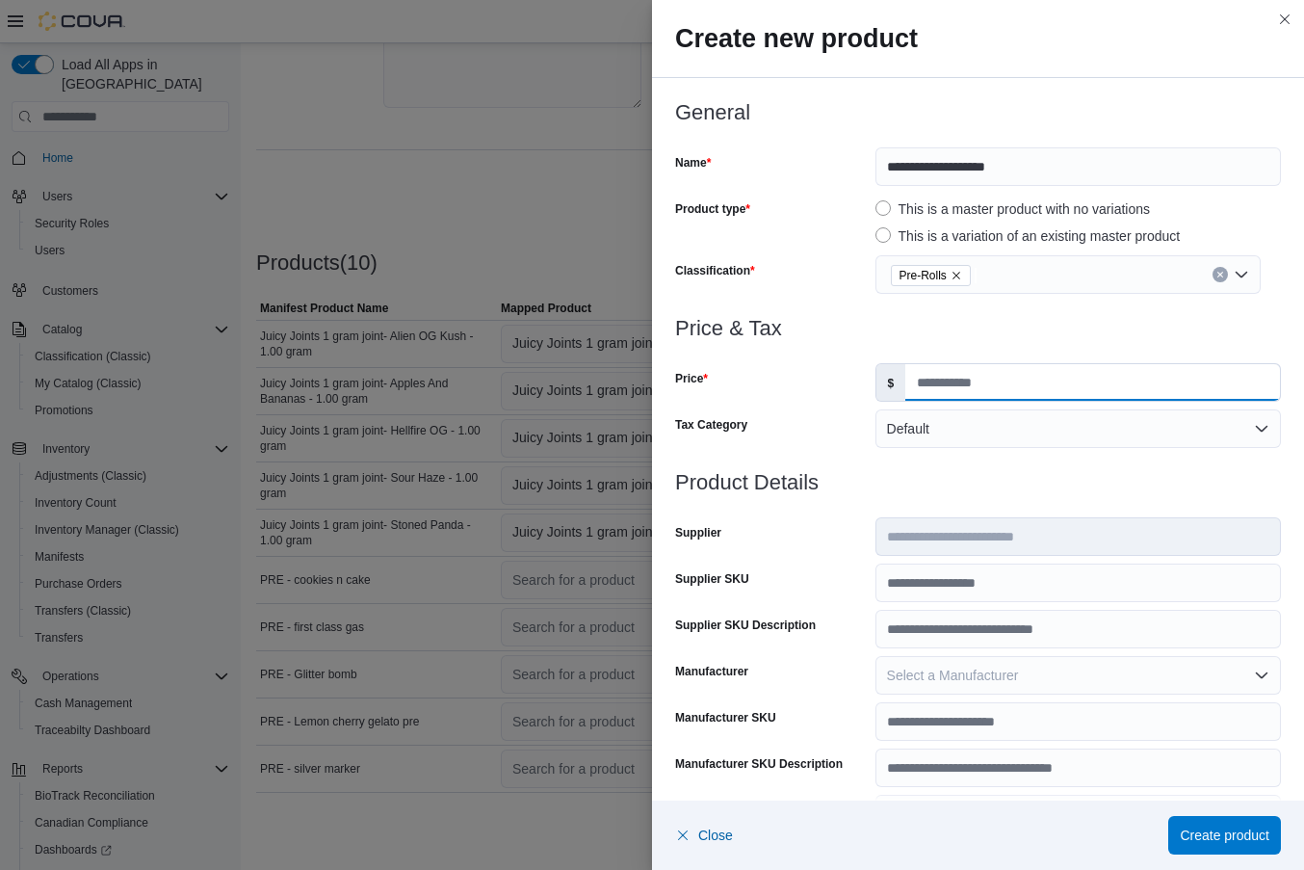
click at [935, 383] on input "Price" at bounding box center [1093, 382] width 375 height 37
type input "****"
click at [915, 600] on input "Supplier SKU" at bounding box center [1079, 583] width 406 height 39
paste input "**********"
type input "**********"
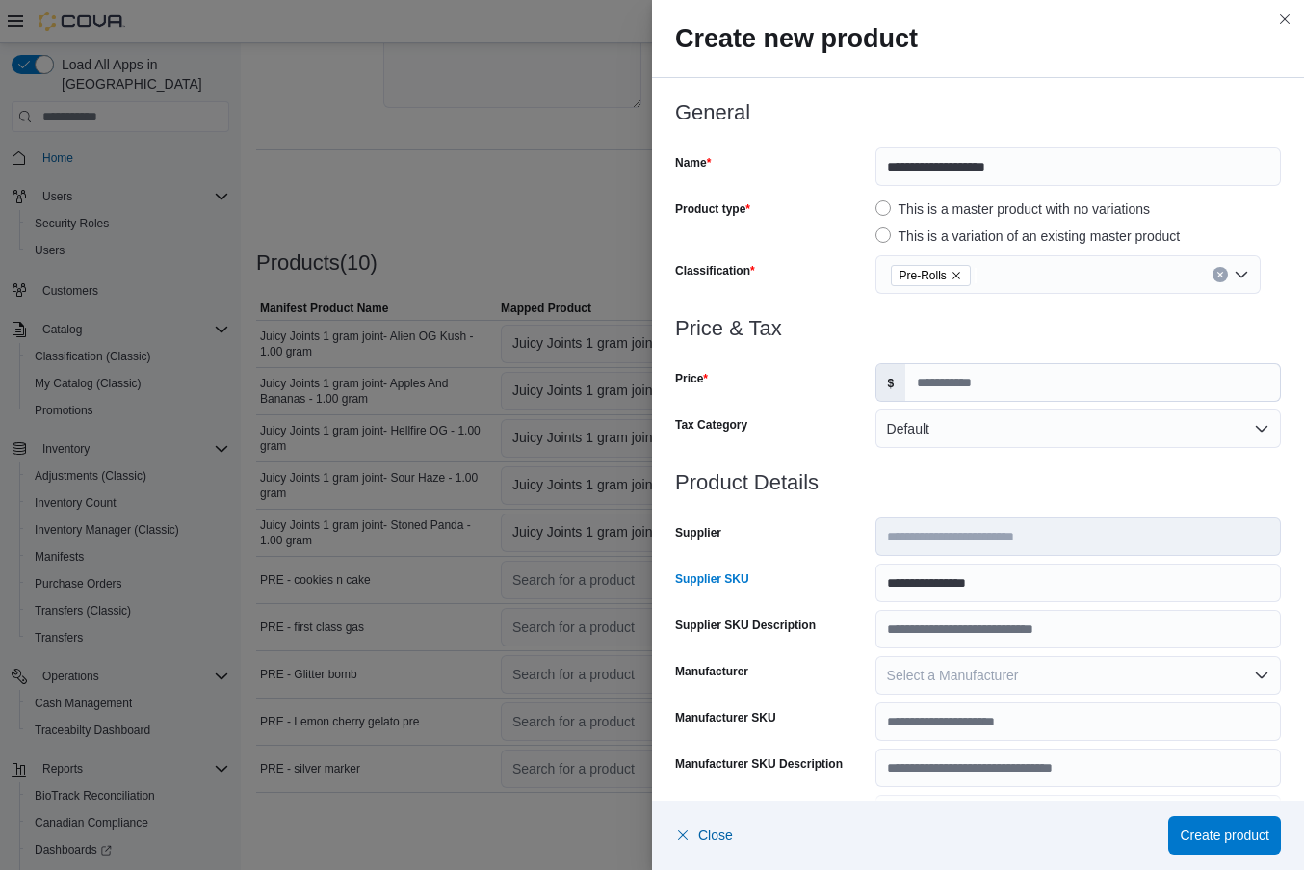
click at [844, 587] on div "Supplier SKU" at bounding box center [771, 583] width 193 height 39
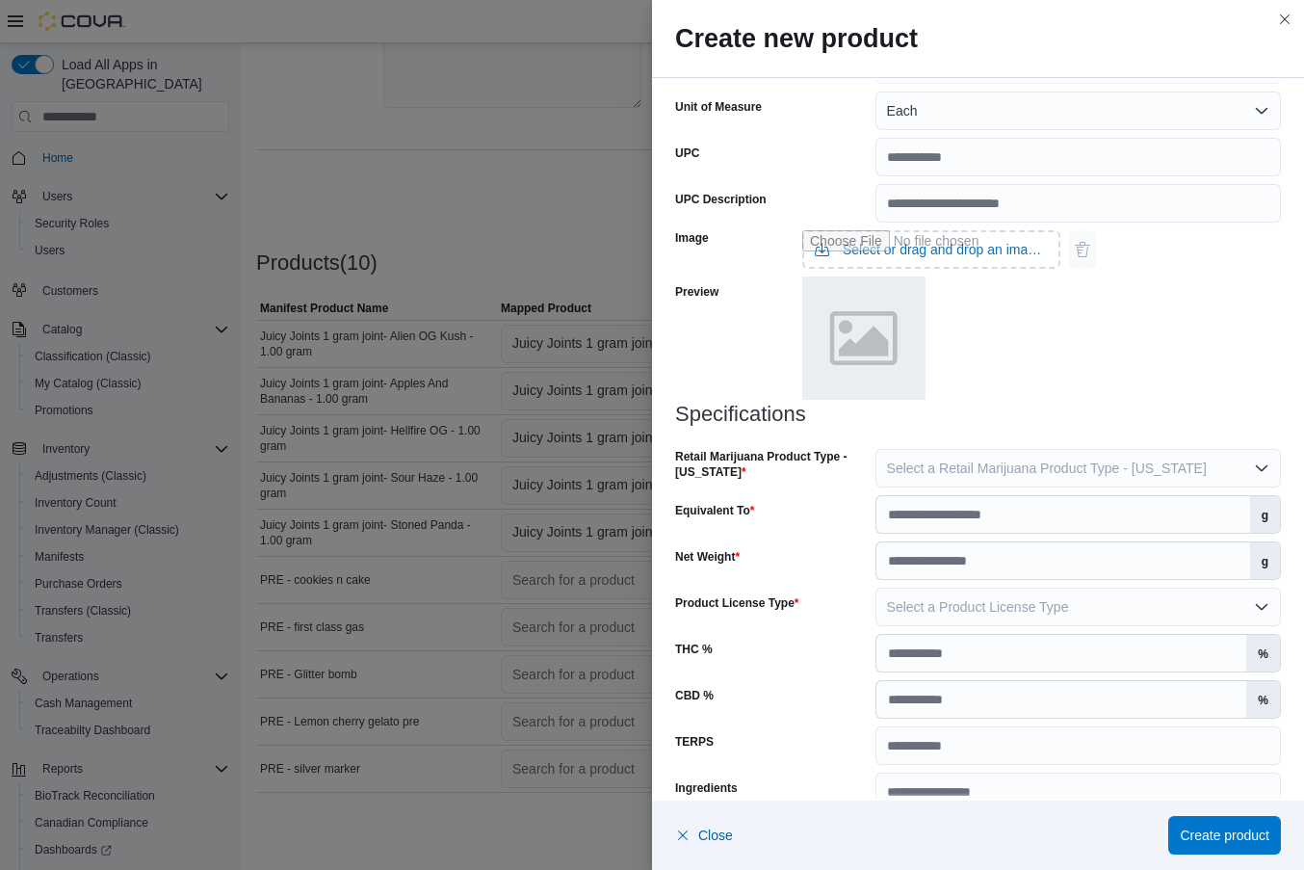
scroll to position [737, 0]
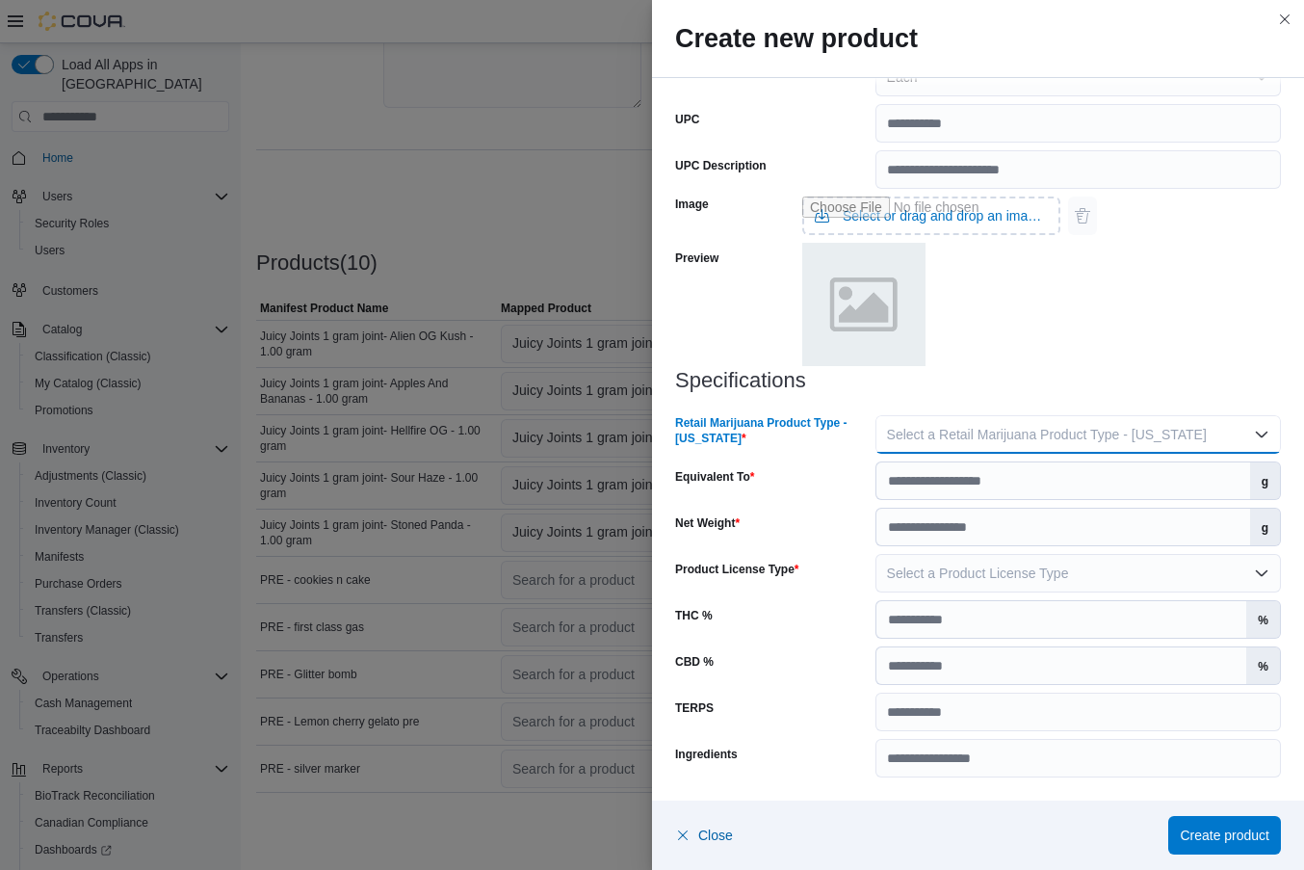
click at [979, 435] on span "Select a Retail Marijuana Product Type - [US_STATE]" at bounding box center [1047, 434] width 320 height 15
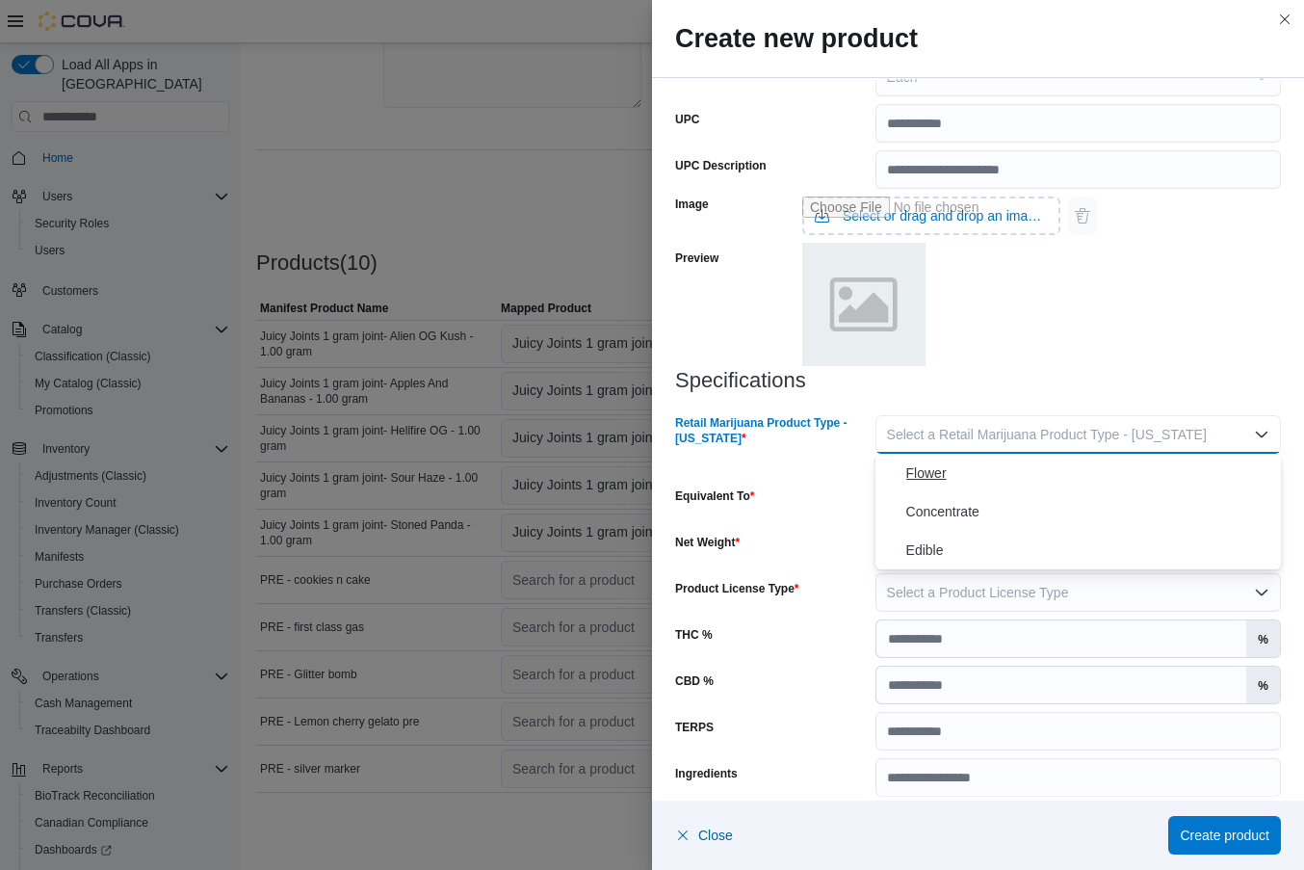
click at [969, 467] on span "Flower" at bounding box center [1089, 472] width 367 height 23
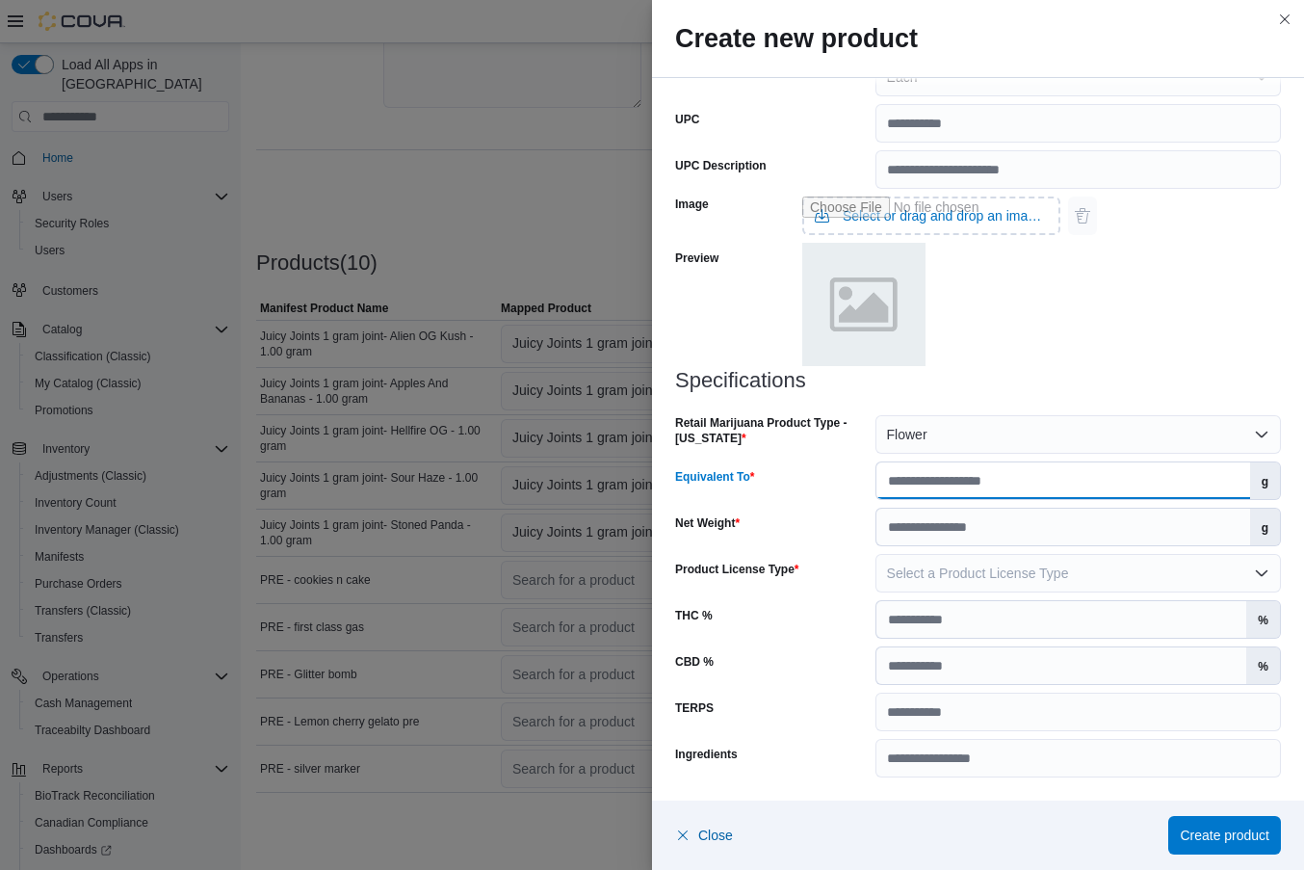
click at [969, 467] on input "Equivalent To" at bounding box center [1064, 480] width 374 height 37
type input "*"
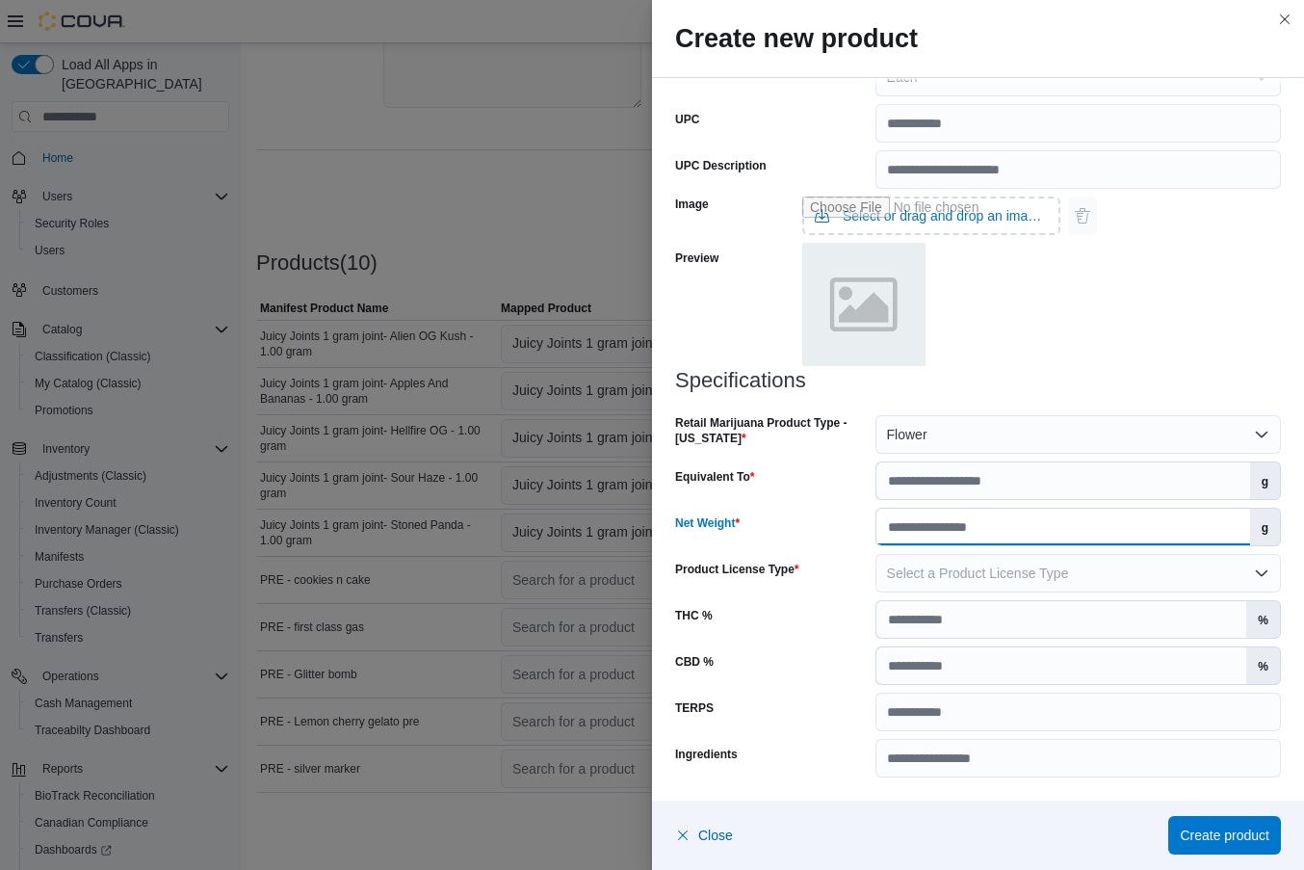
click at [944, 517] on input "Net Weight" at bounding box center [1064, 527] width 374 height 37
type input "*"
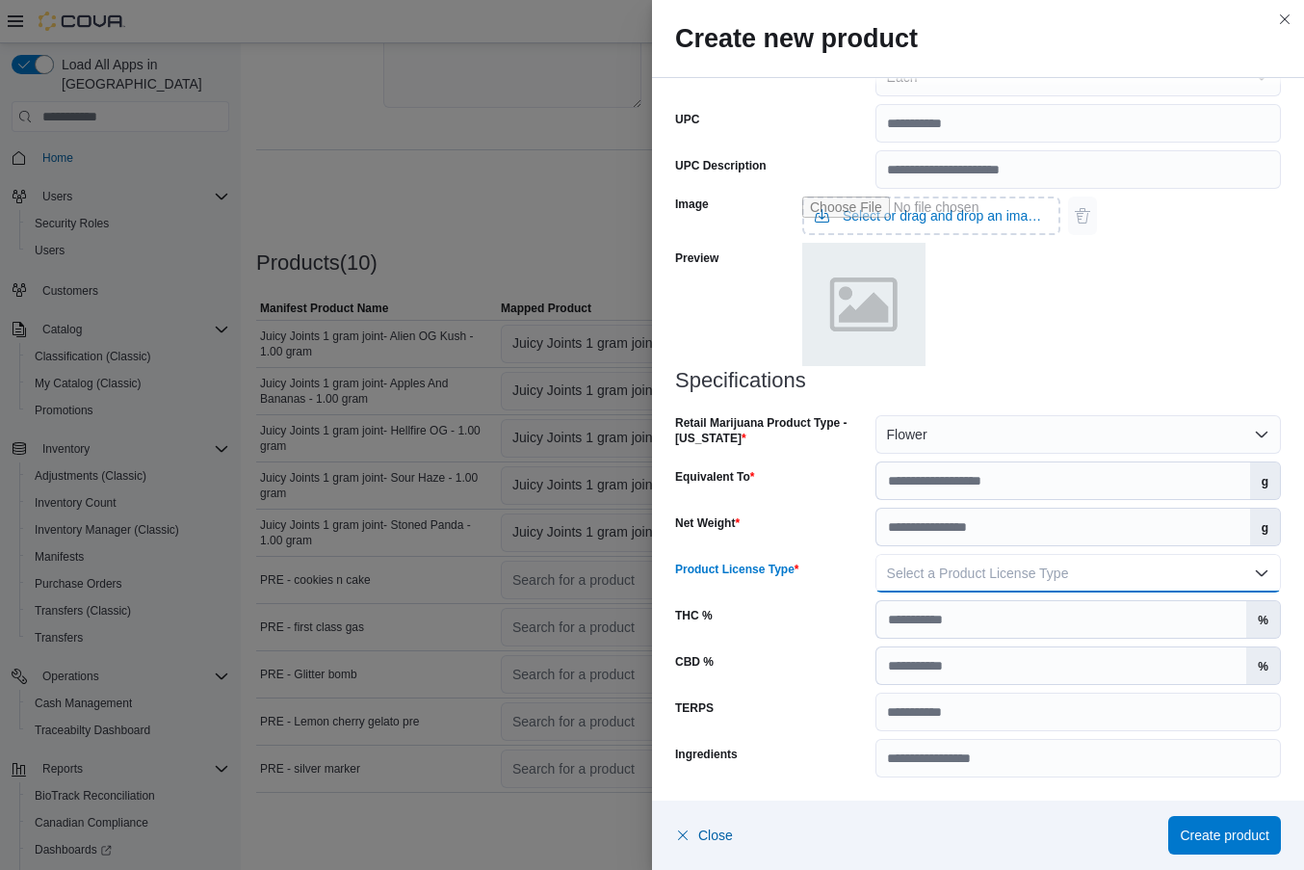
click at [934, 565] on span "Select a Product License Type" at bounding box center [978, 572] width 182 height 15
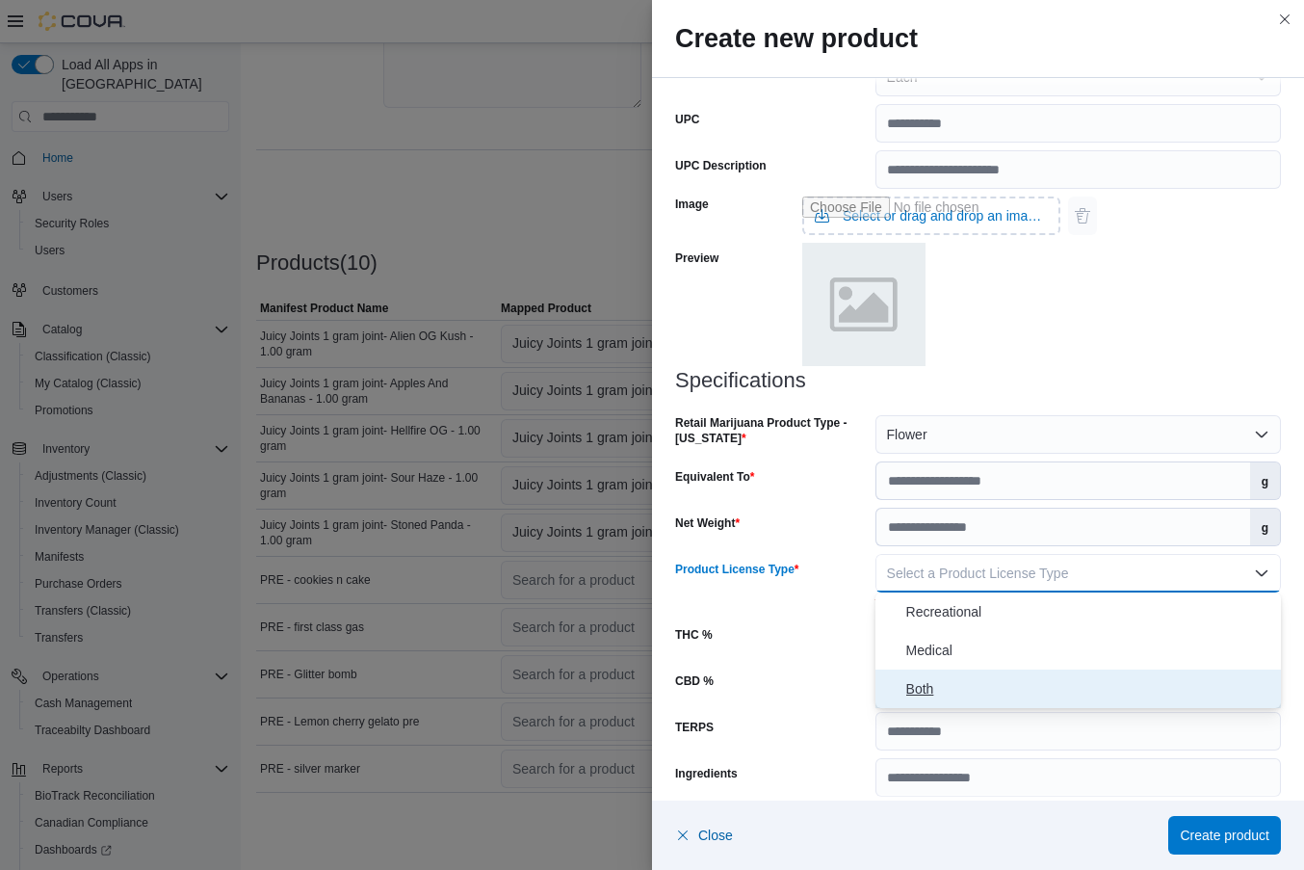
click at [903, 690] on button "Both" at bounding box center [1079, 689] width 406 height 39
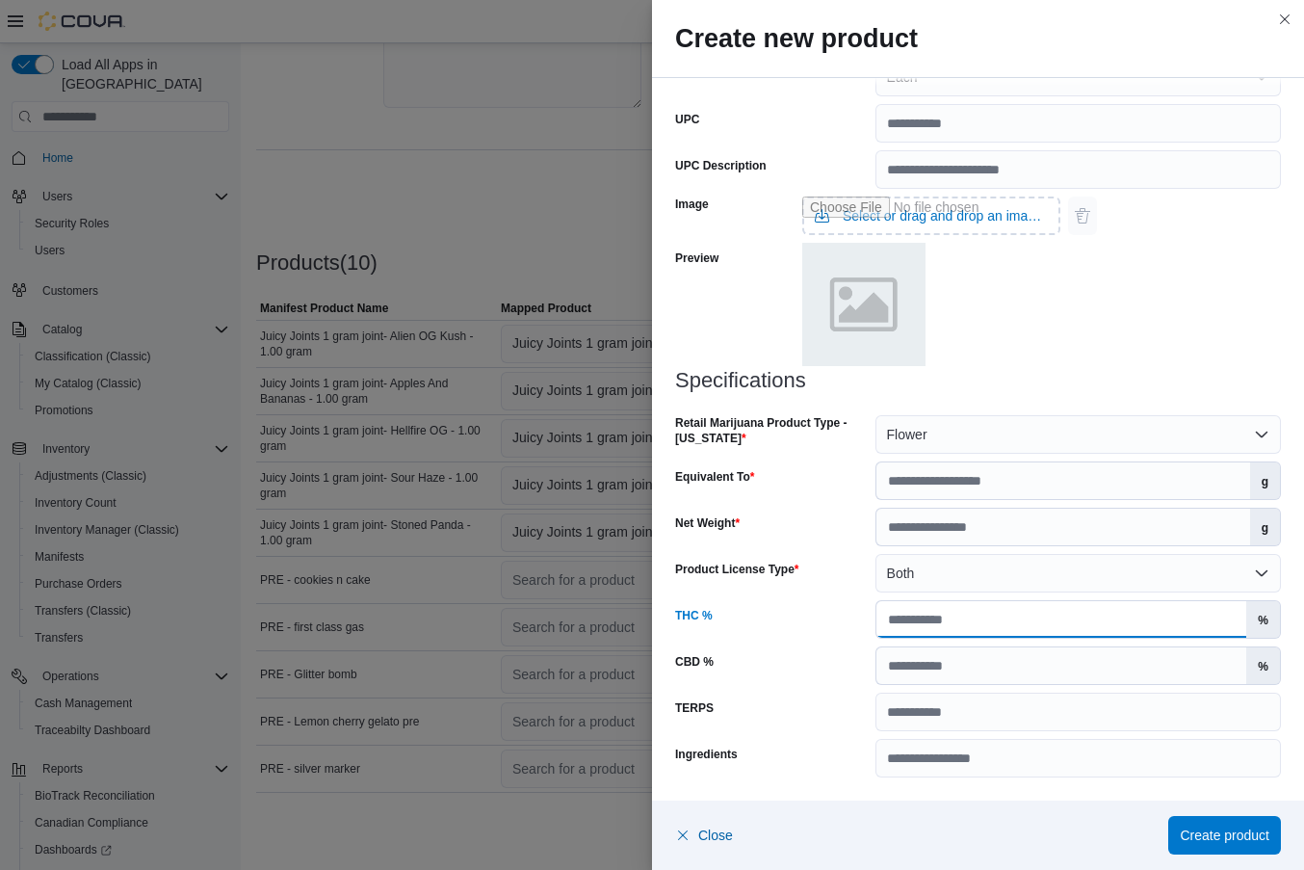
click at [938, 629] on input "THC %" at bounding box center [1062, 619] width 371 height 37
type input "*"
type input "**"
click at [1207, 832] on span "Create product" at bounding box center [1225, 834] width 90 height 19
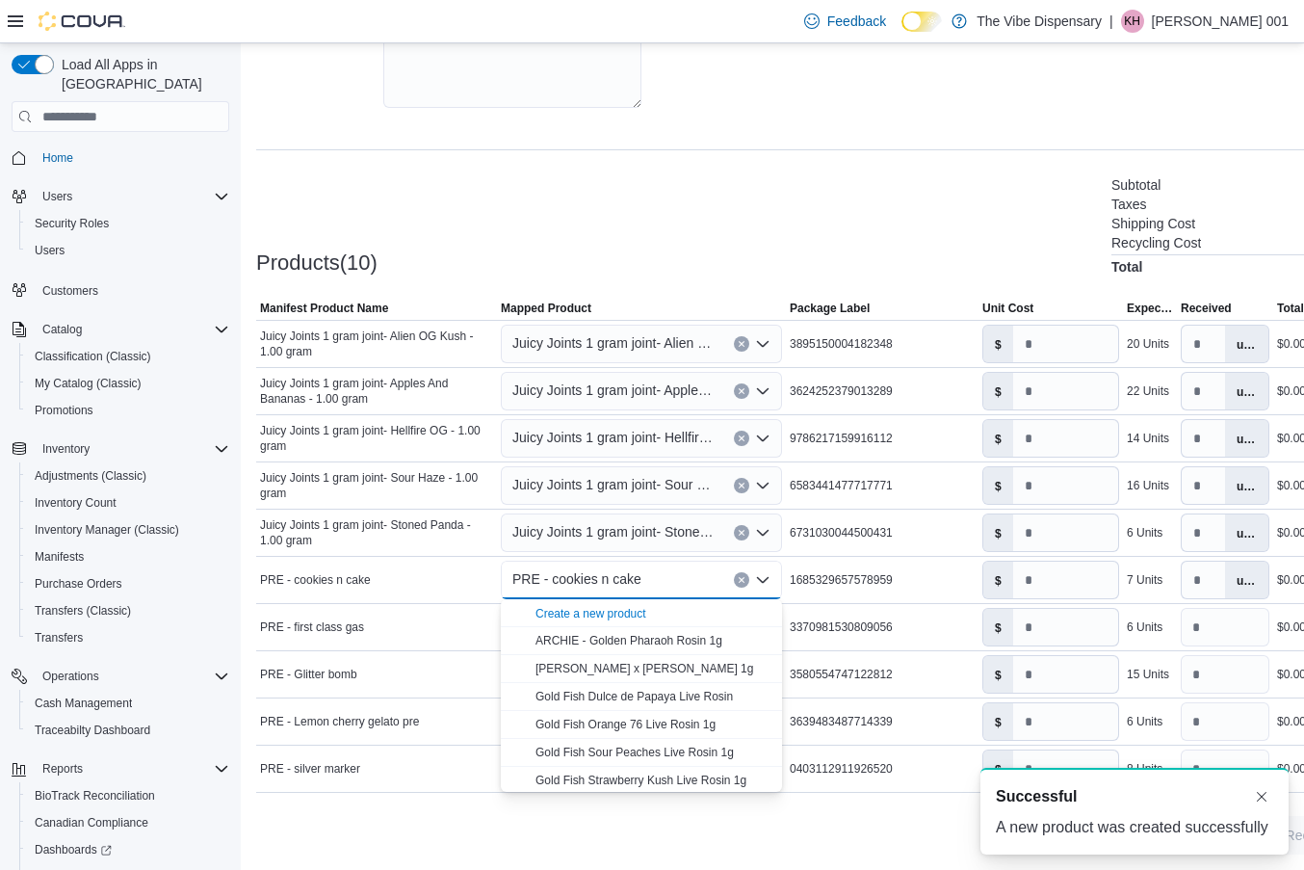
scroll to position [0, 0]
click at [889, 607] on td "Package Label 3370981530809056" at bounding box center [882, 627] width 193 height 47
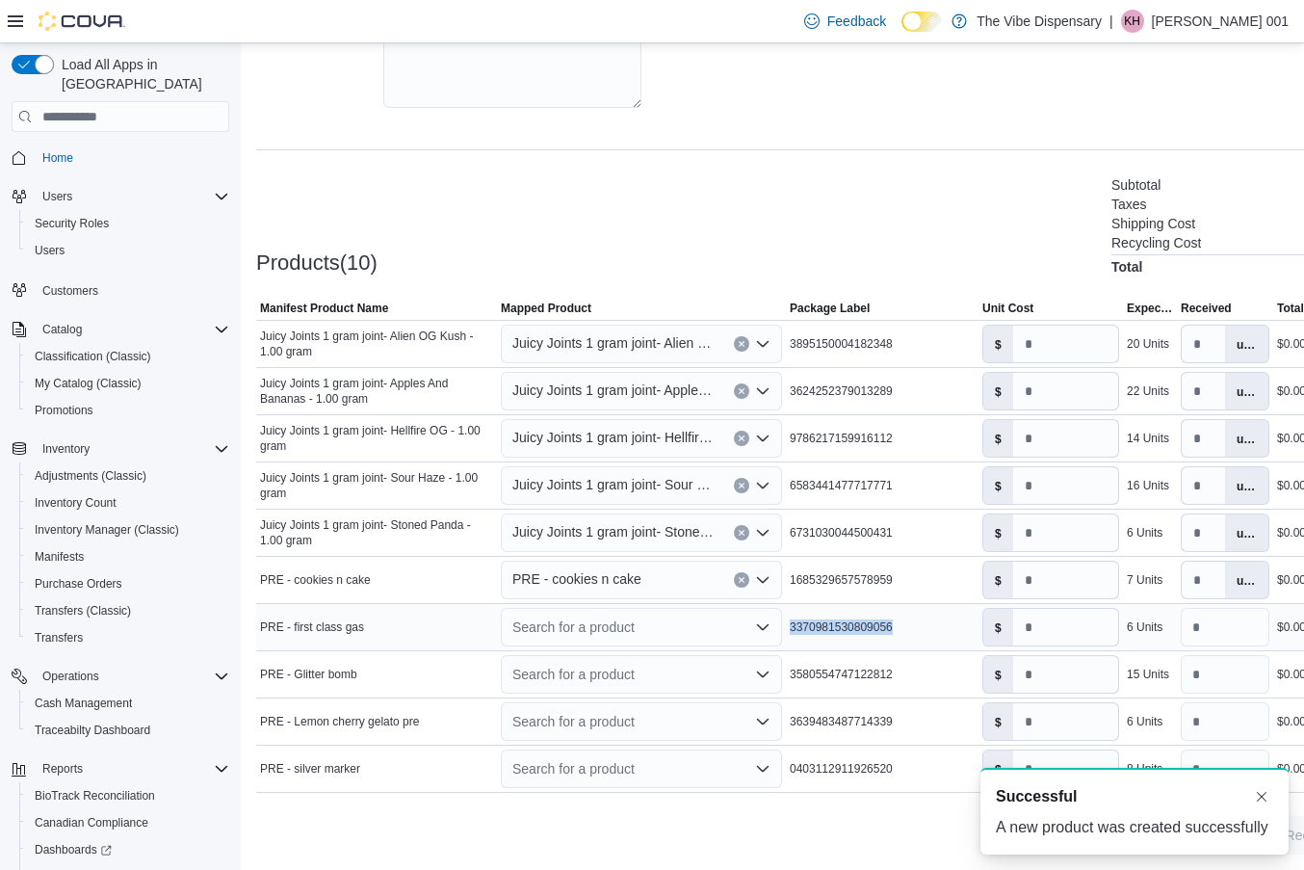
drag, startPoint x: 791, startPoint y: 628, endPoint x: 939, endPoint y: 641, distance: 148.9
click at [939, 641] on td "Package Label 3370981530809056" at bounding box center [882, 627] width 193 height 47
copy span "3370981530809056"
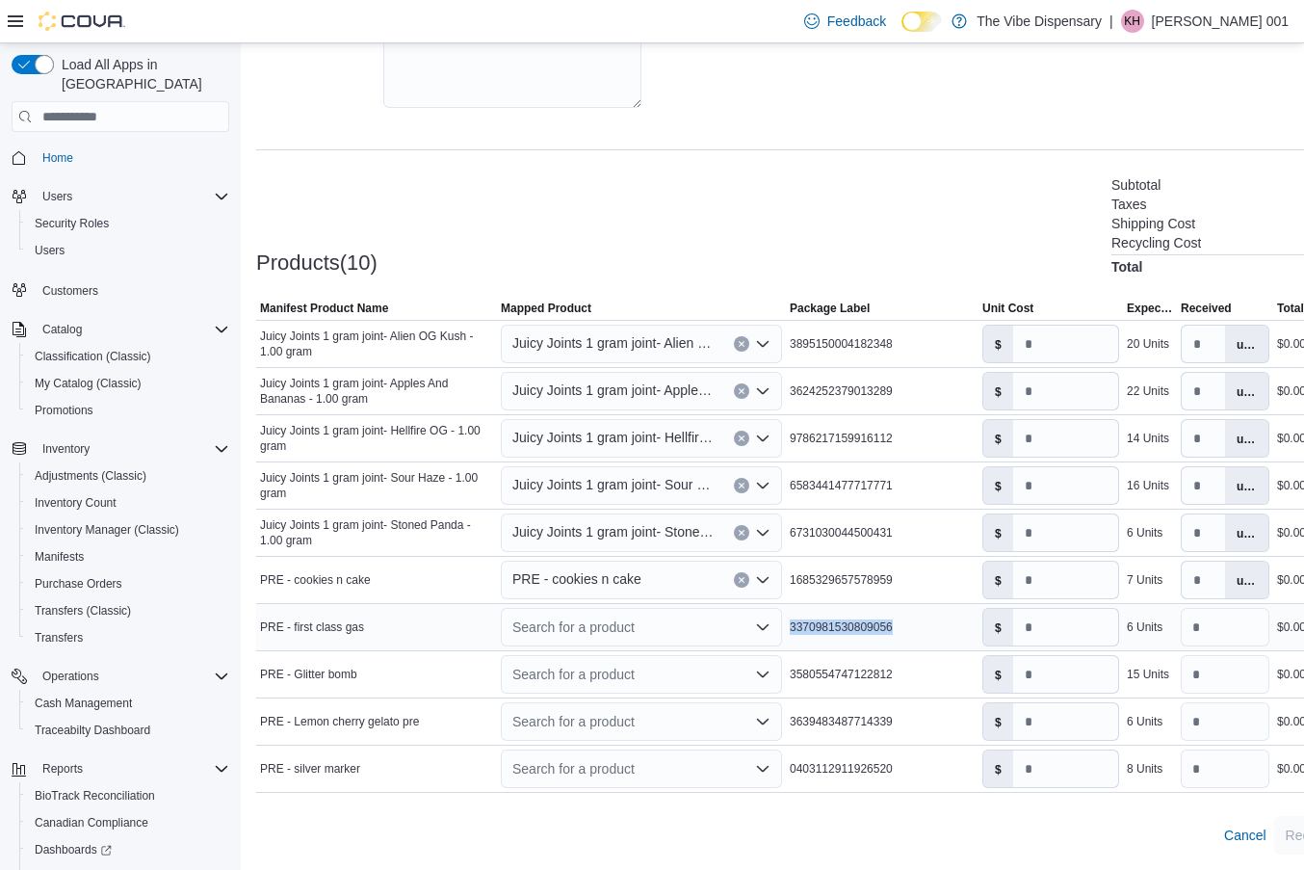
click at [762, 620] on icon "Open list of options" at bounding box center [762, 626] width 15 height 15
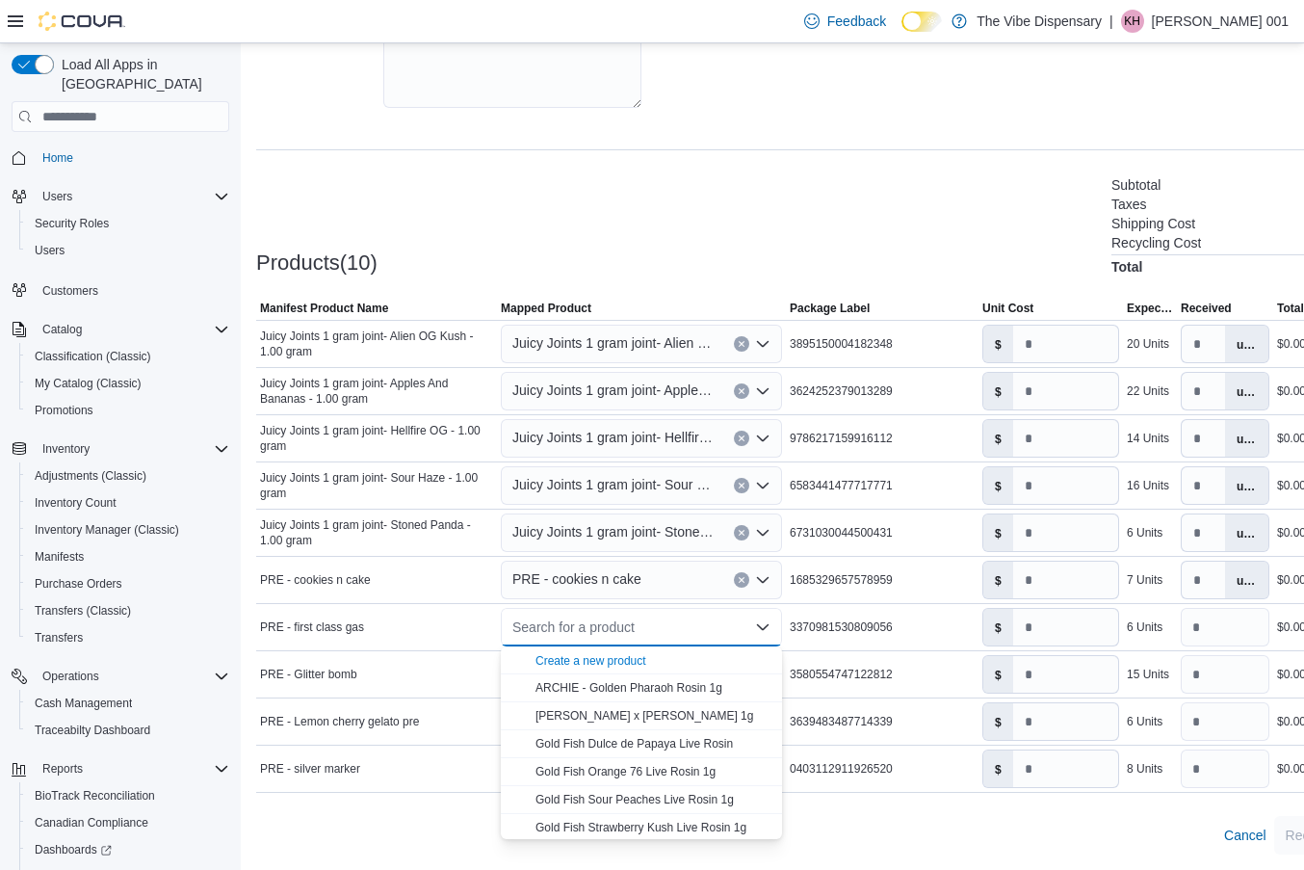
click at [679, 658] on span "Create a new product" at bounding box center [653, 659] width 235 height 19
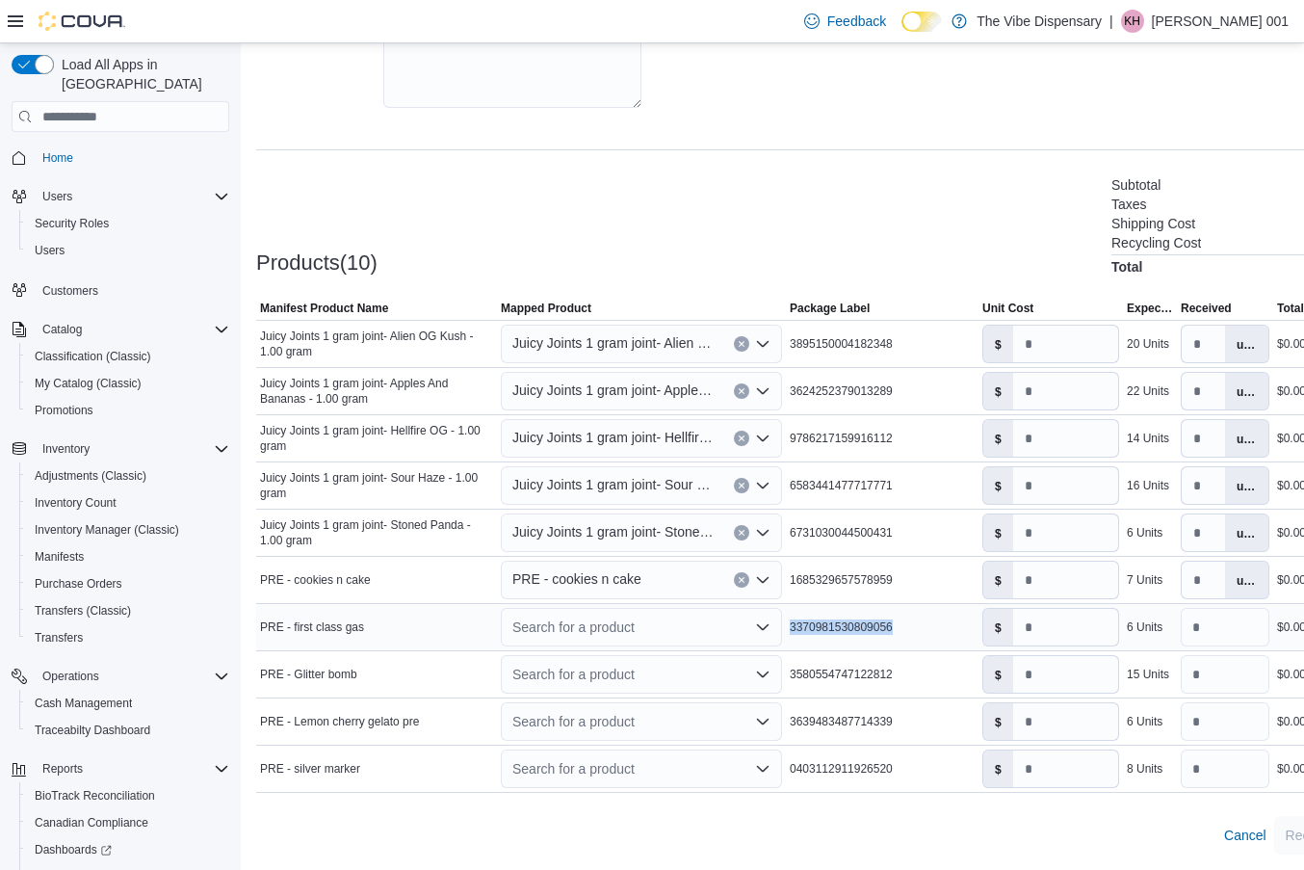
drag, startPoint x: 791, startPoint y: 628, endPoint x: 924, endPoint y: 631, distance: 133.0
click at [924, 631] on div "3370981530809056" at bounding box center [882, 627] width 193 height 23
copy span "3370981530809056"
click at [756, 620] on icon "Open list of options" at bounding box center [762, 626] width 15 height 15
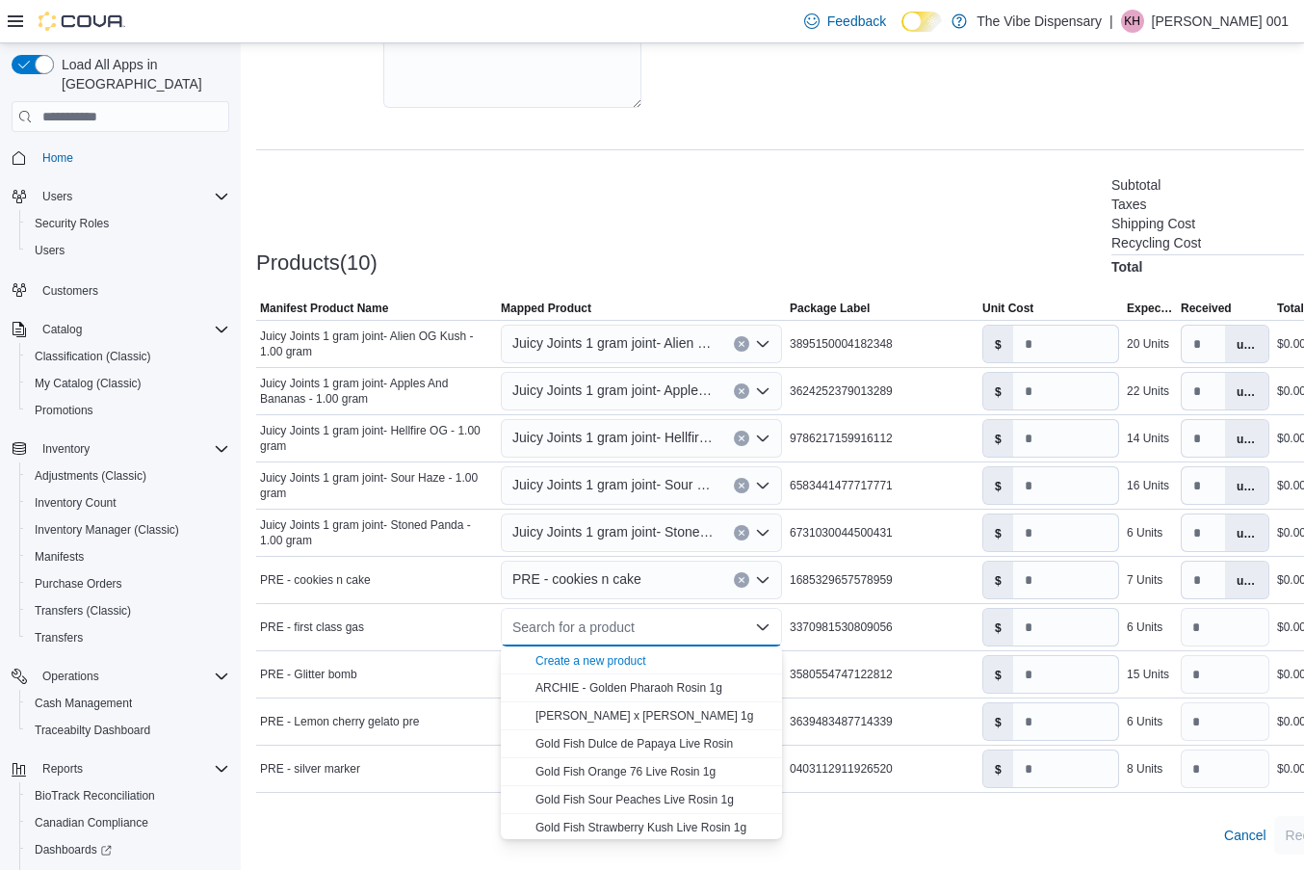
click at [667, 657] on span "Create a new product" at bounding box center [653, 659] width 235 height 19
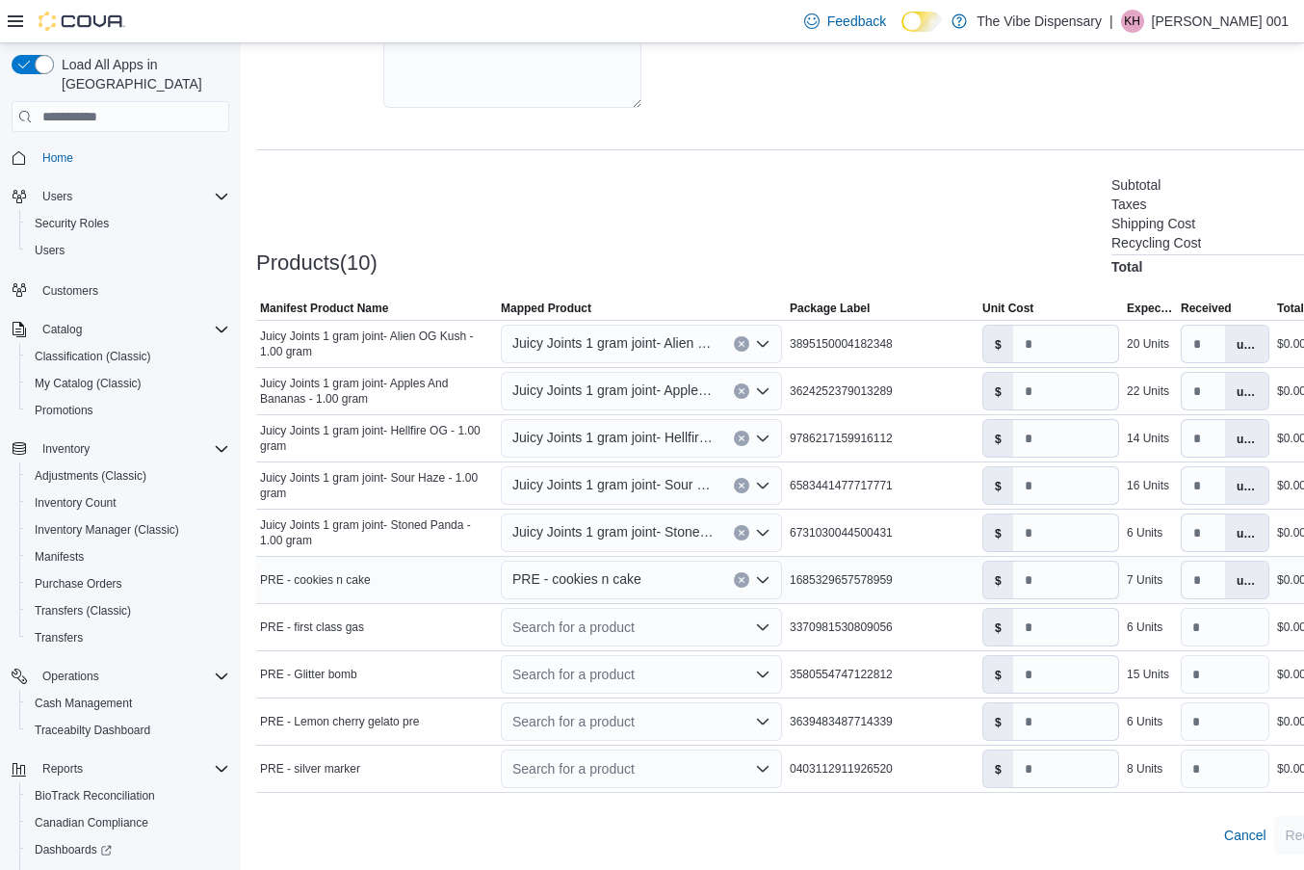
type input "*"
click at [803, 617] on div "3370981530809056" at bounding box center [882, 627] width 193 height 23
drag, startPoint x: 790, startPoint y: 626, endPoint x: 944, endPoint y: 628, distance: 154.1
click at [944, 628] on div "3370981530809056" at bounding box center [882, 627] width 193 height 23
copy span "3370981530809056"
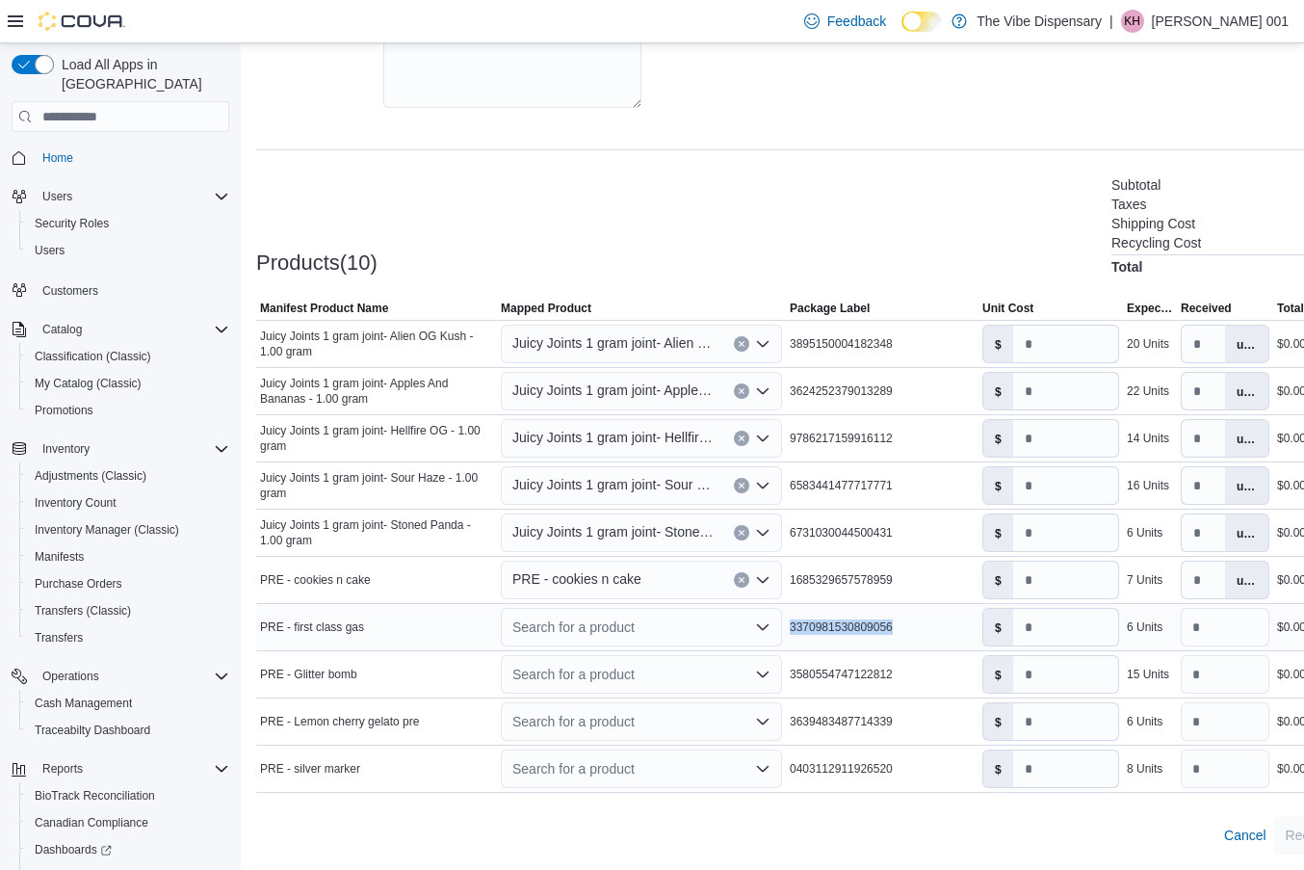
click at [763, 620] on icon "Open list of options" at bounding box center [762, 626] width 15 height 15
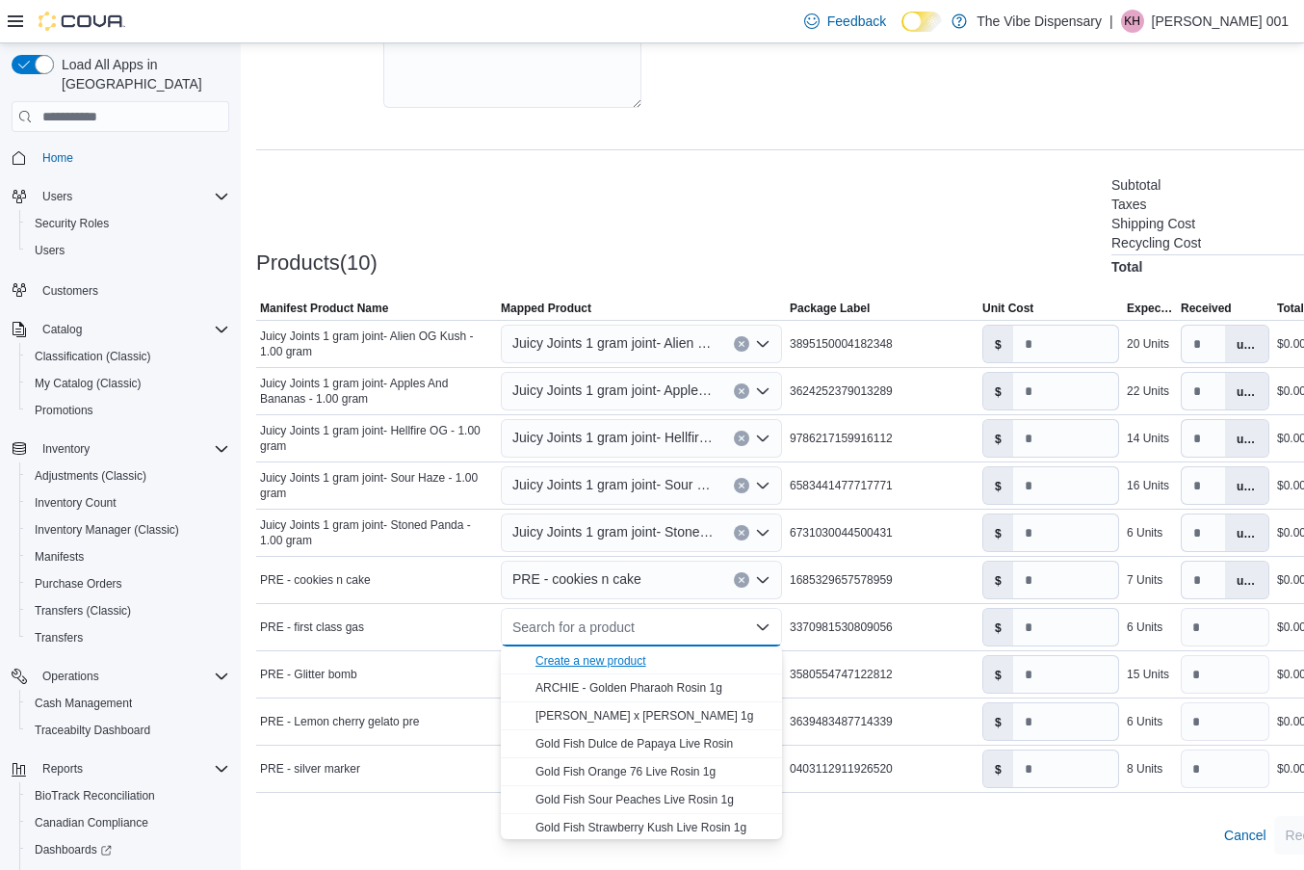
click at [610, 657] on div "Create a new product" at bounding box center [591, 660] width 111 height 15
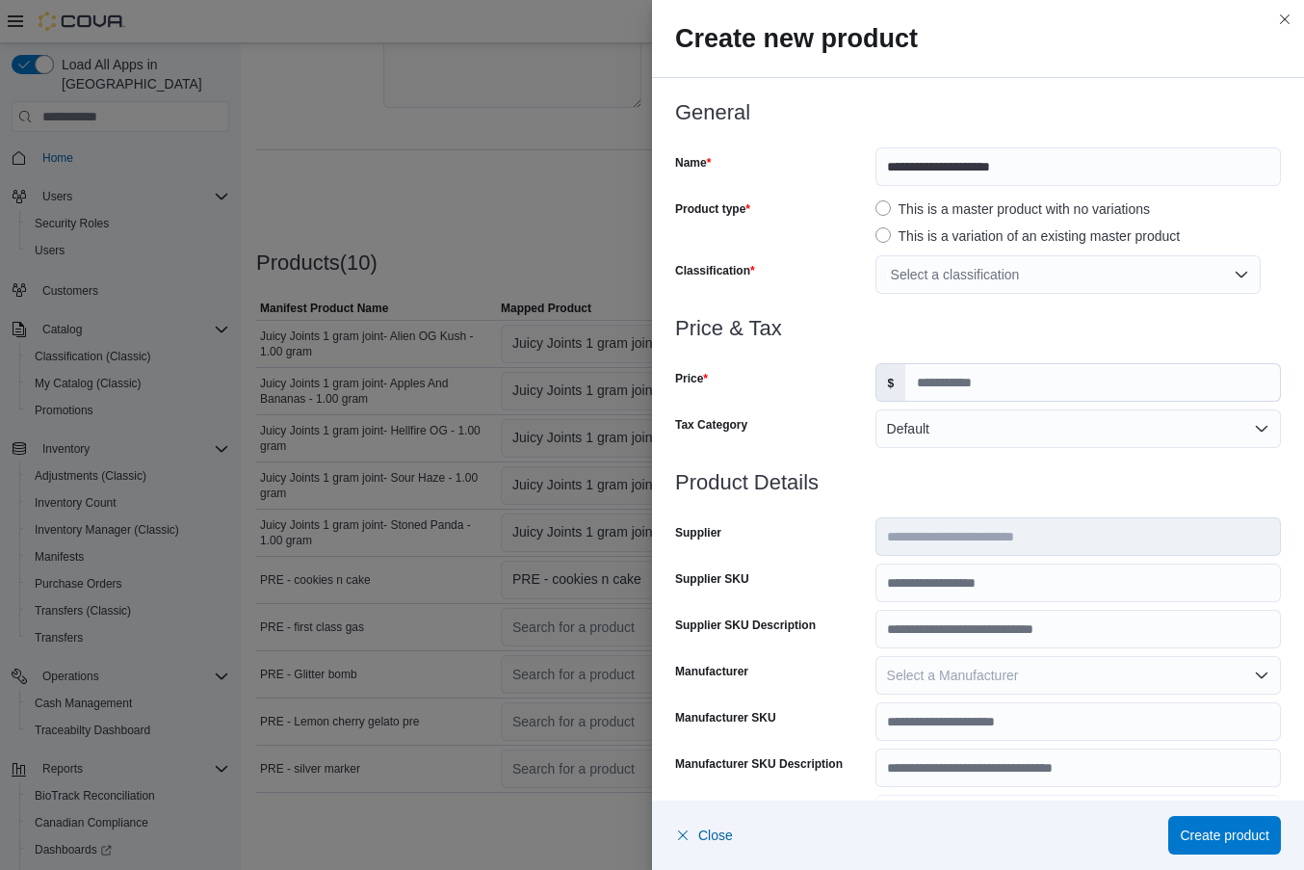
click at [1015, 276] on div "Select a classification" at bounding box center [1068, 274] width 385 height 39
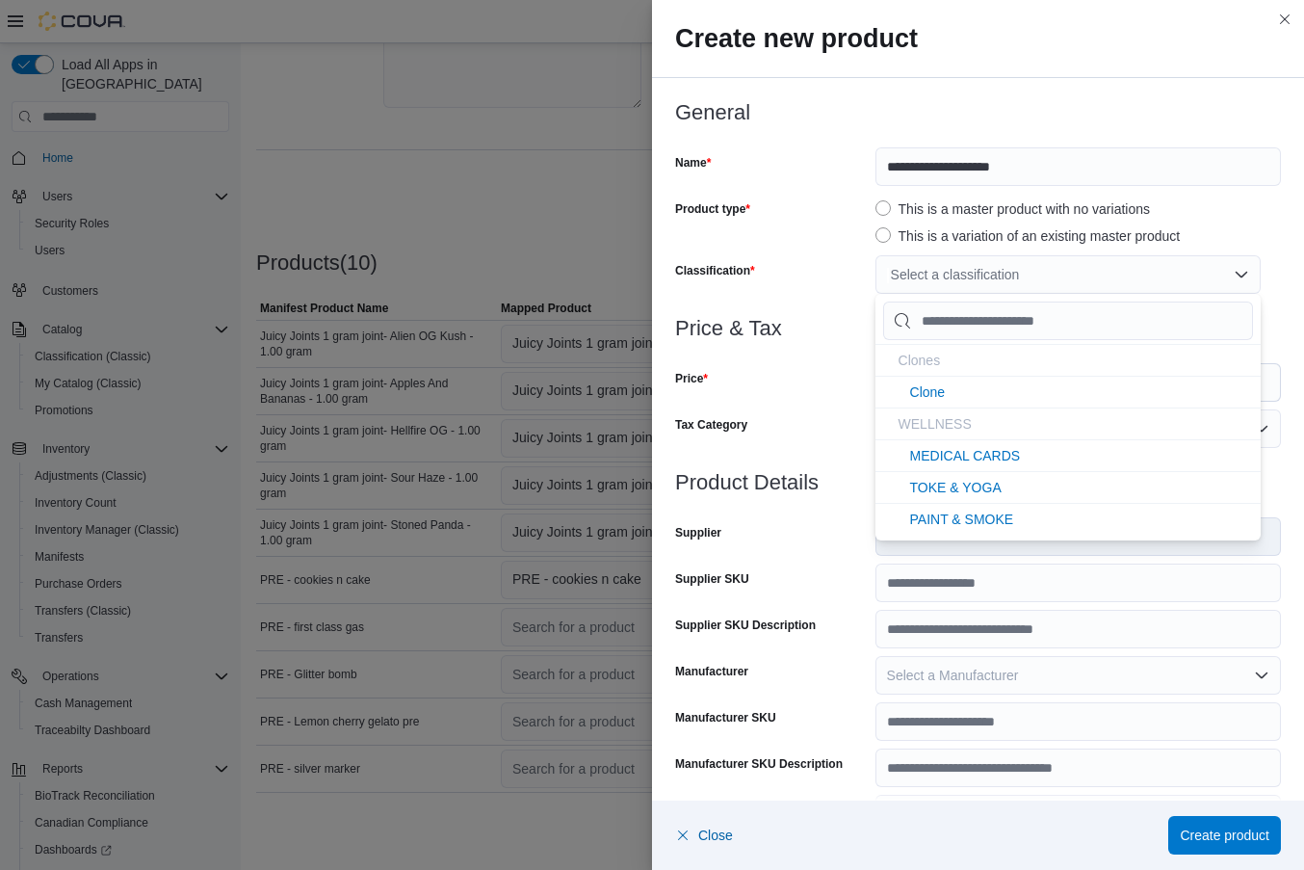
type input "*"
type input "**"
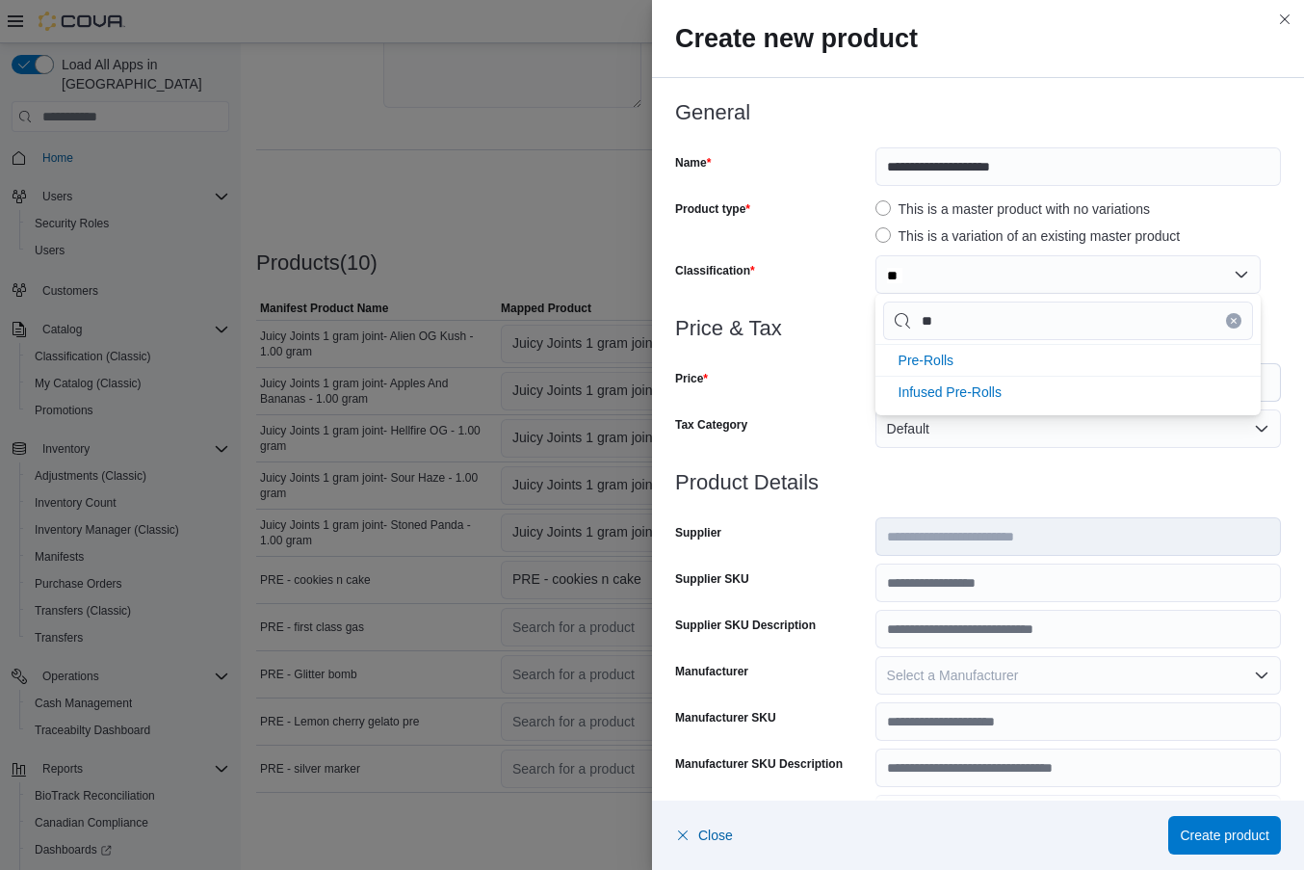
type input "***"
click at [986, 371] on li "Pre-Rolls" at bounding box center [1068, 360] width 385 height 32
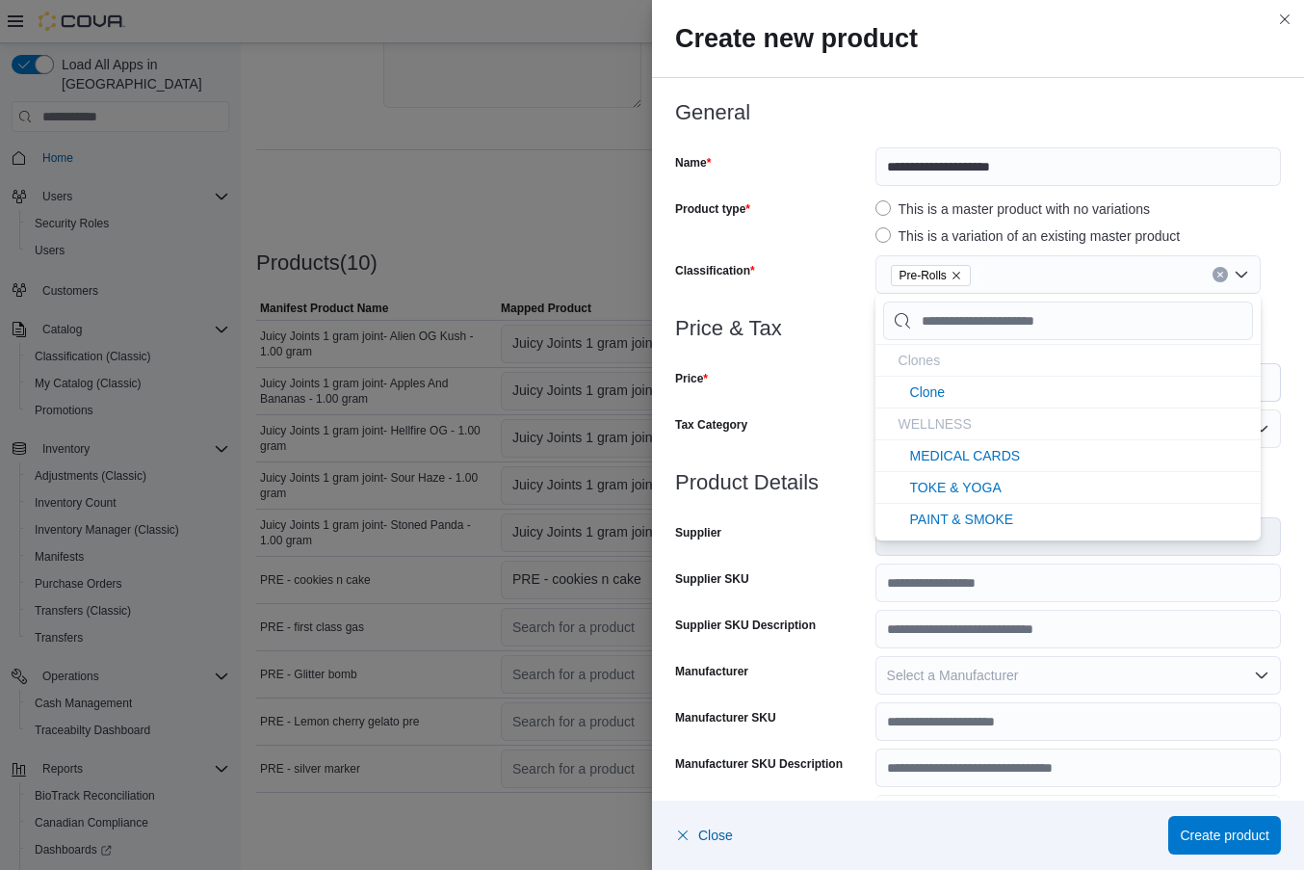
click at [853, 373] on div "Price" at bounding box center [771, 382] width 193 height 39
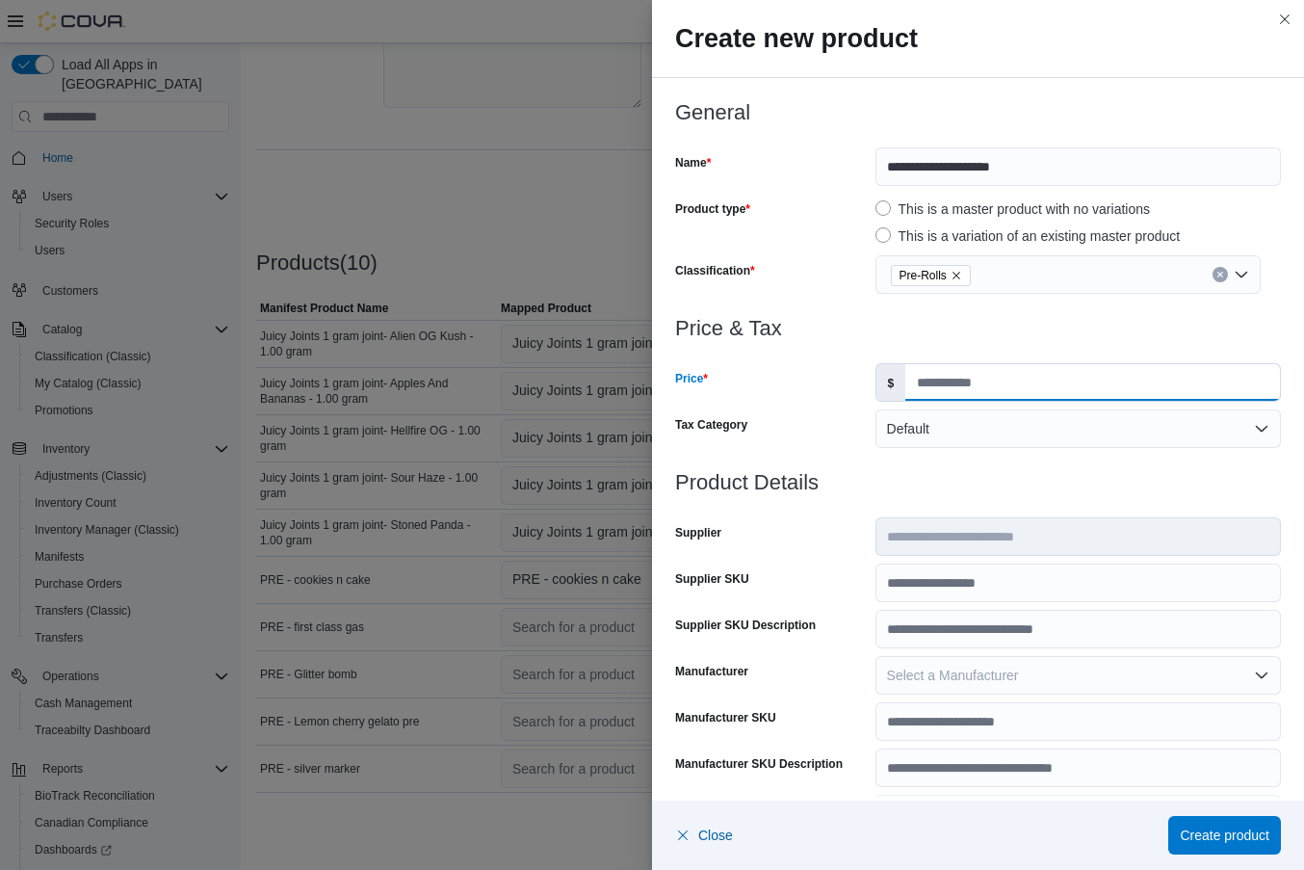
click at [962, 375] on input "Price" at bounding box center [1093, 382] width 375 height 37
type input "****"
click at [947, 578] on input "Supplier SKU" at bounding box center [1079, 583] width 406 height 39
paste input "**********"
type input "**********"
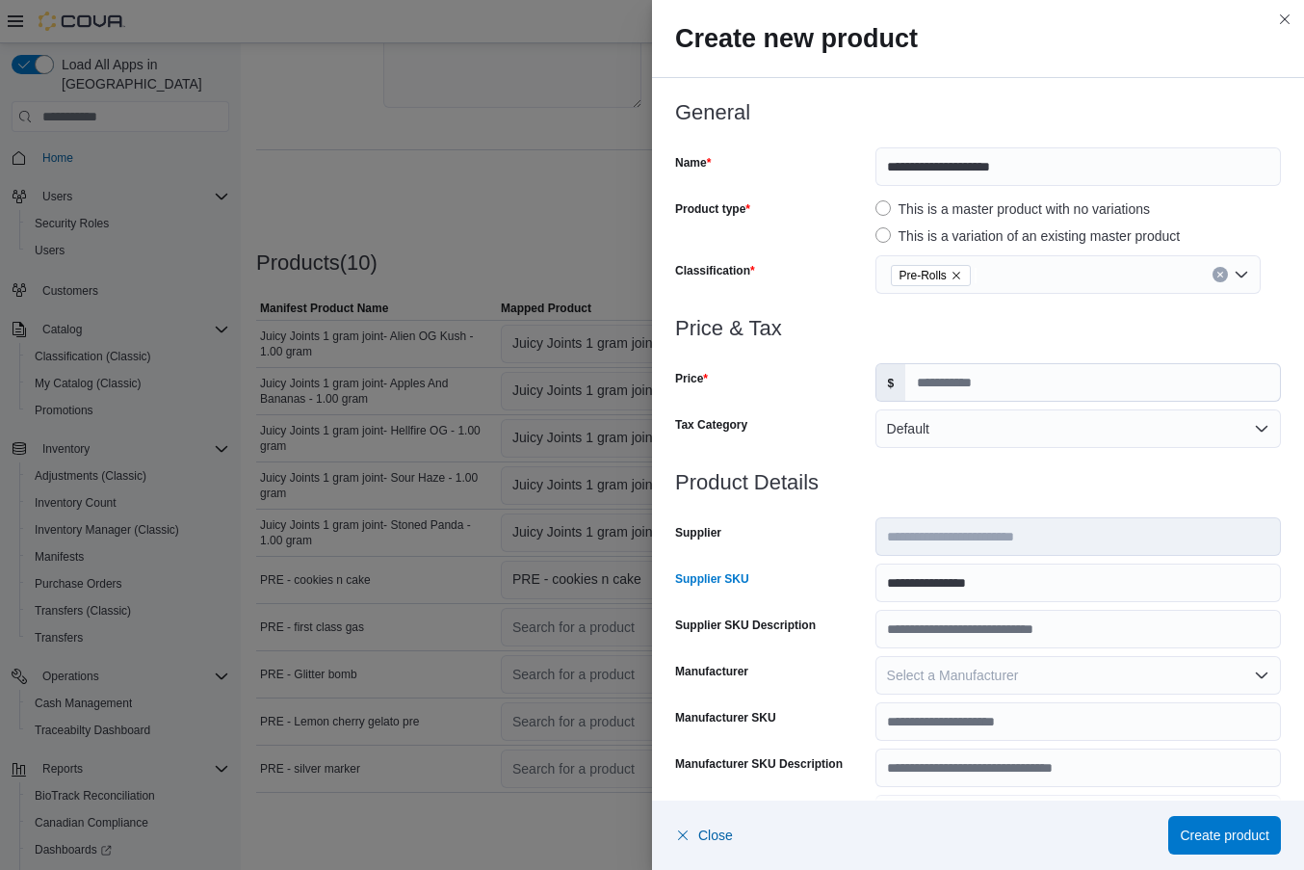
click at [849, 587] on div "Supplier SKU" at bounding box center [771, 583] width 193 height 39
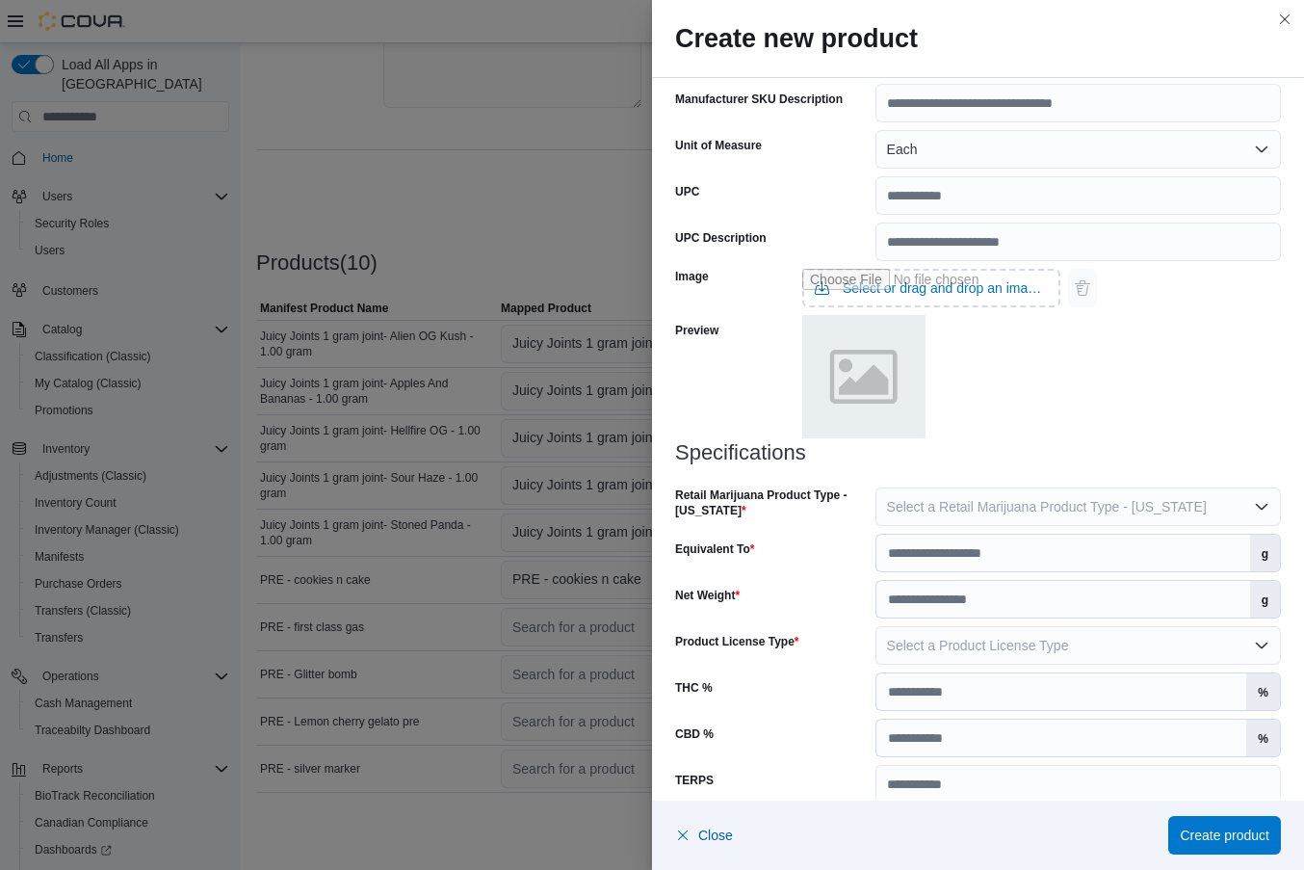
scroll to position [737, 0]
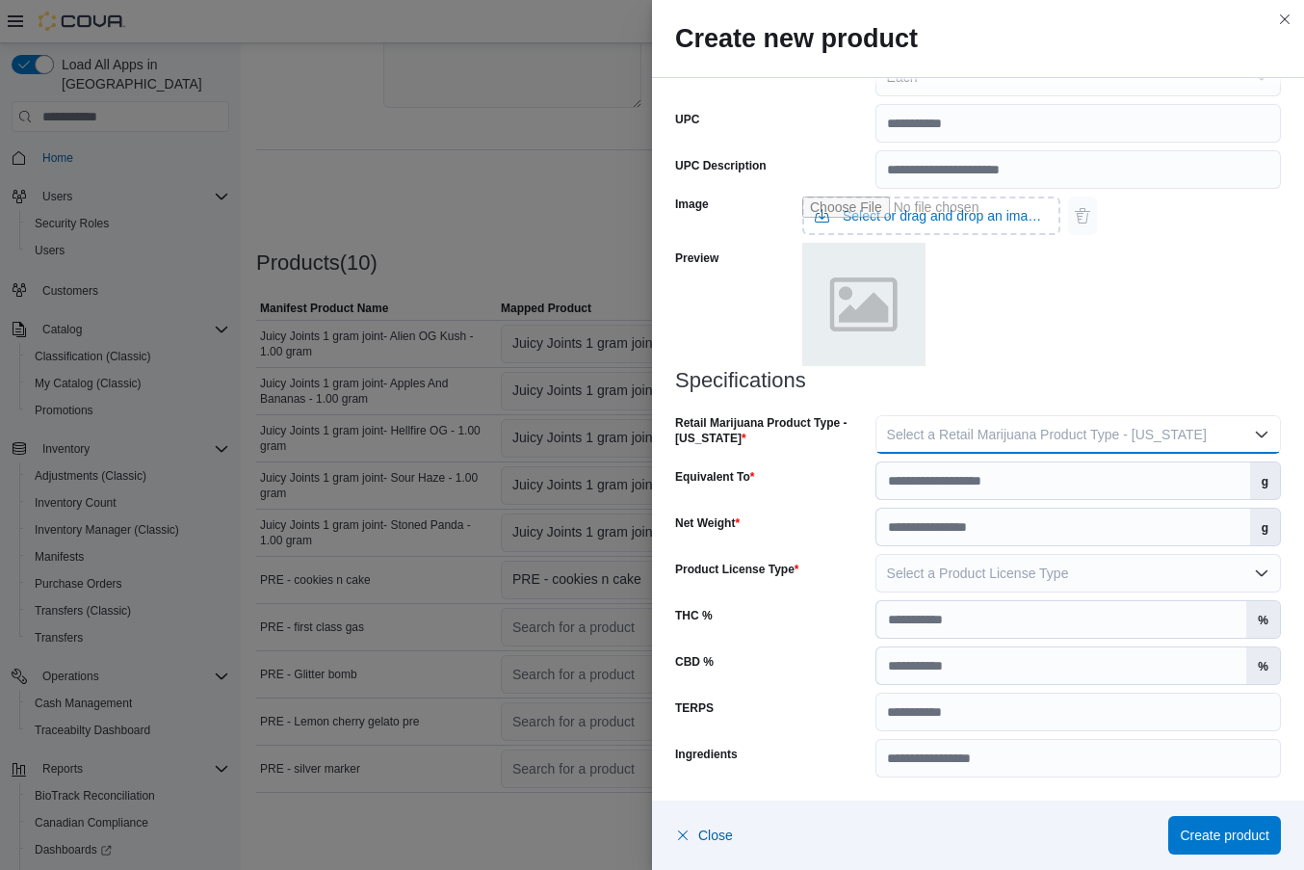
click at [1013, 436] on span "Select a Retail Marijuana Product Type - [US_STATE]" at bounding box center [1047, 434] width 320 height 15
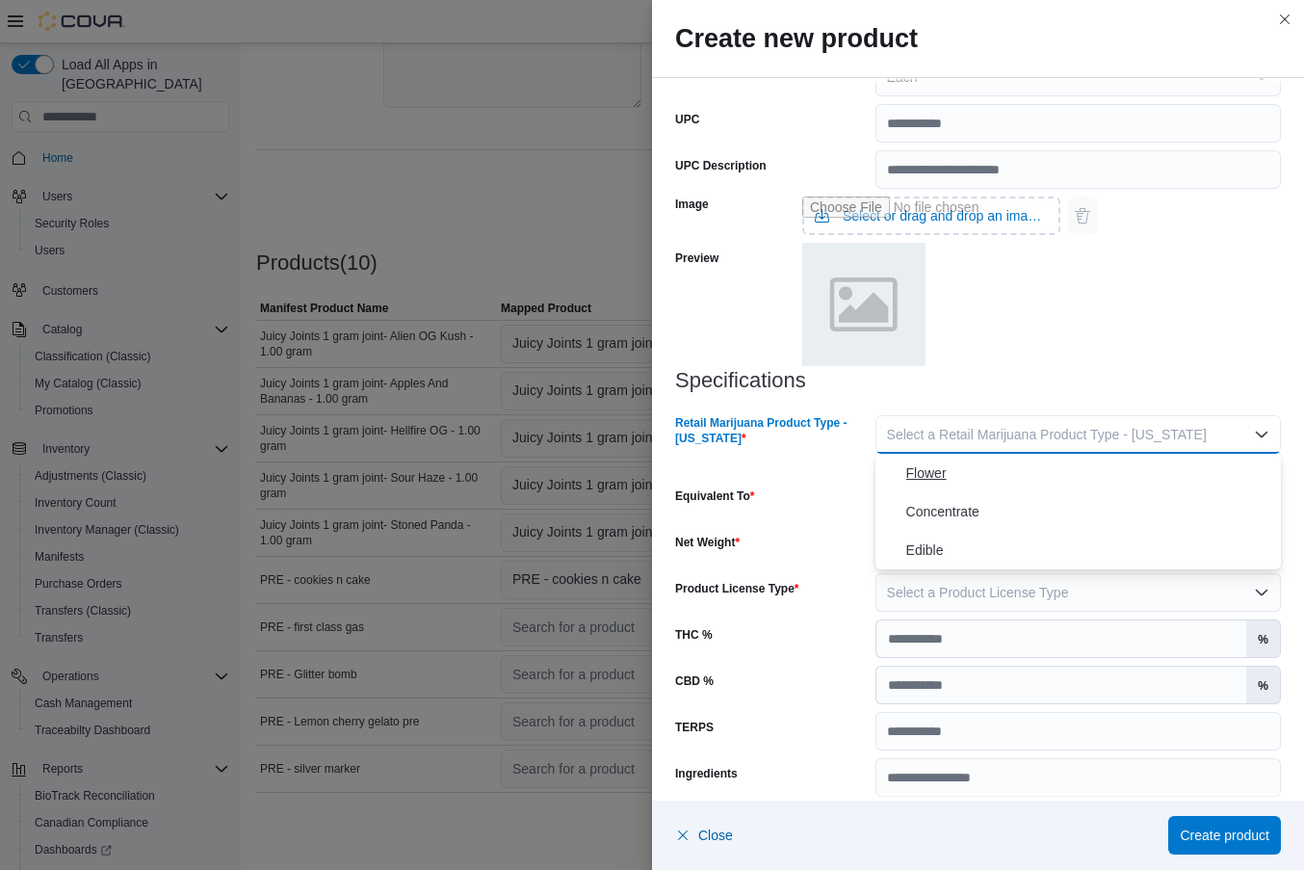
click at [983, 477] on span "Flower" at bounding box center [1089, 472] width 367 height 23
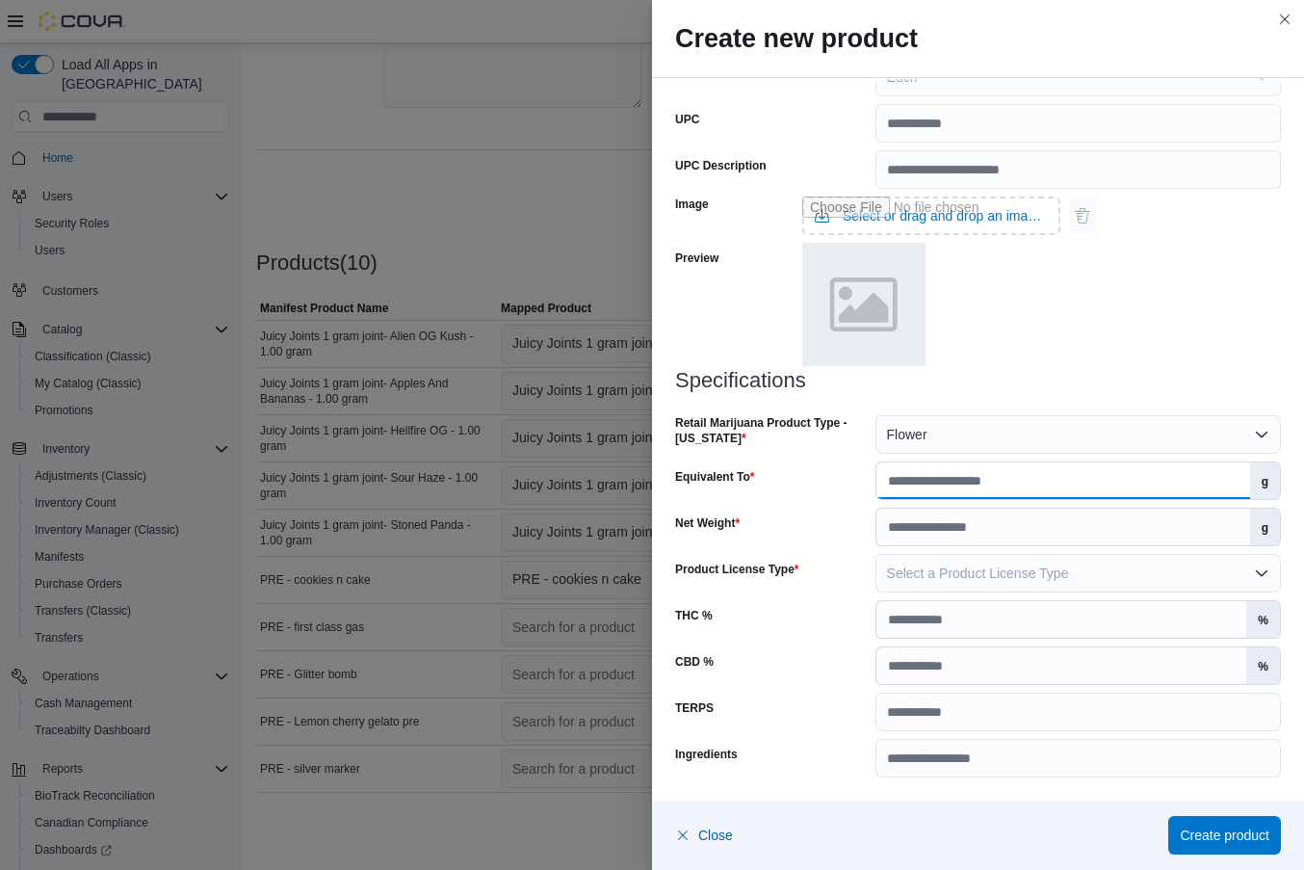
click at [982, 482] on input "Equivalent To" at bounding box center [1064, 480] width 374 height 37
type input "*"
click at [973, 518] on input "Net Weight" at bounding box center [1064, 527] width 374 height 37
type input "*"
click at [1005, 571] on span "Select a Product License Type" at bounding box center [978, 572] width 182 height 15
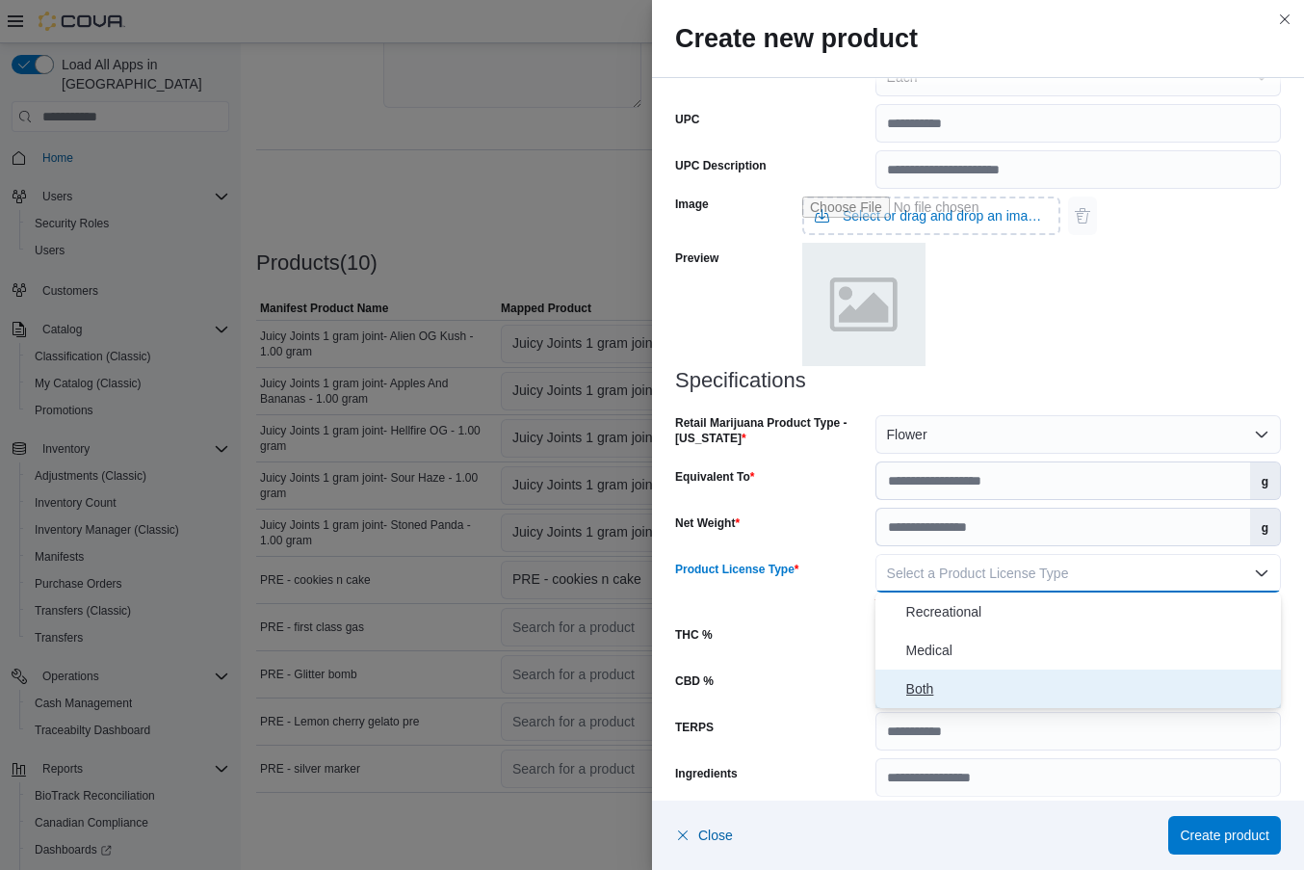
click at [960, 683] on span "Both" at bounding box center [1089, 688] width 367 height 23
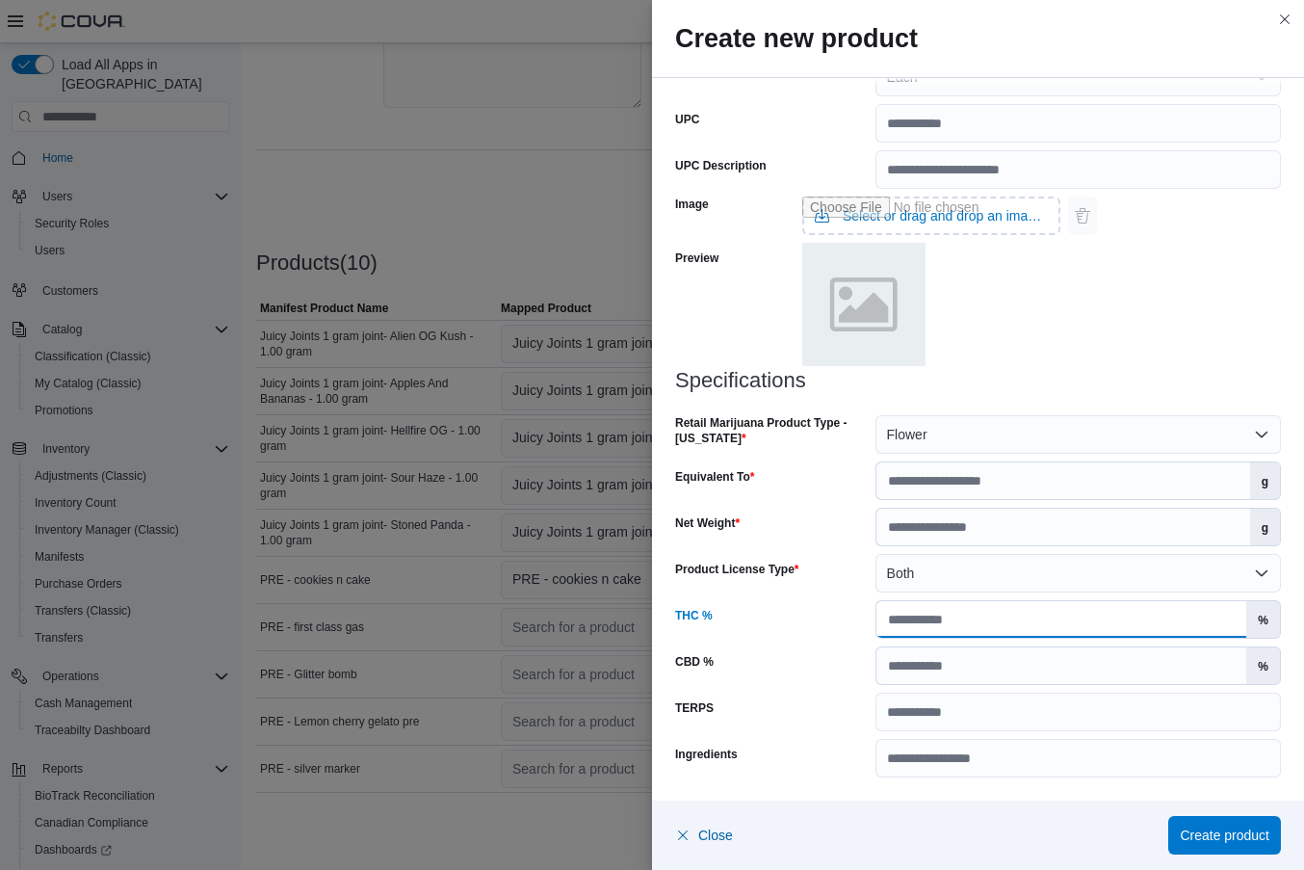
click at [988, 615] on input "THC %" at bounding box center [1062, 619] width 371 height 37
type input "**"
click at [973, 674] on input "CBD %" at bounding box center [1062, 665] width 371 height 37
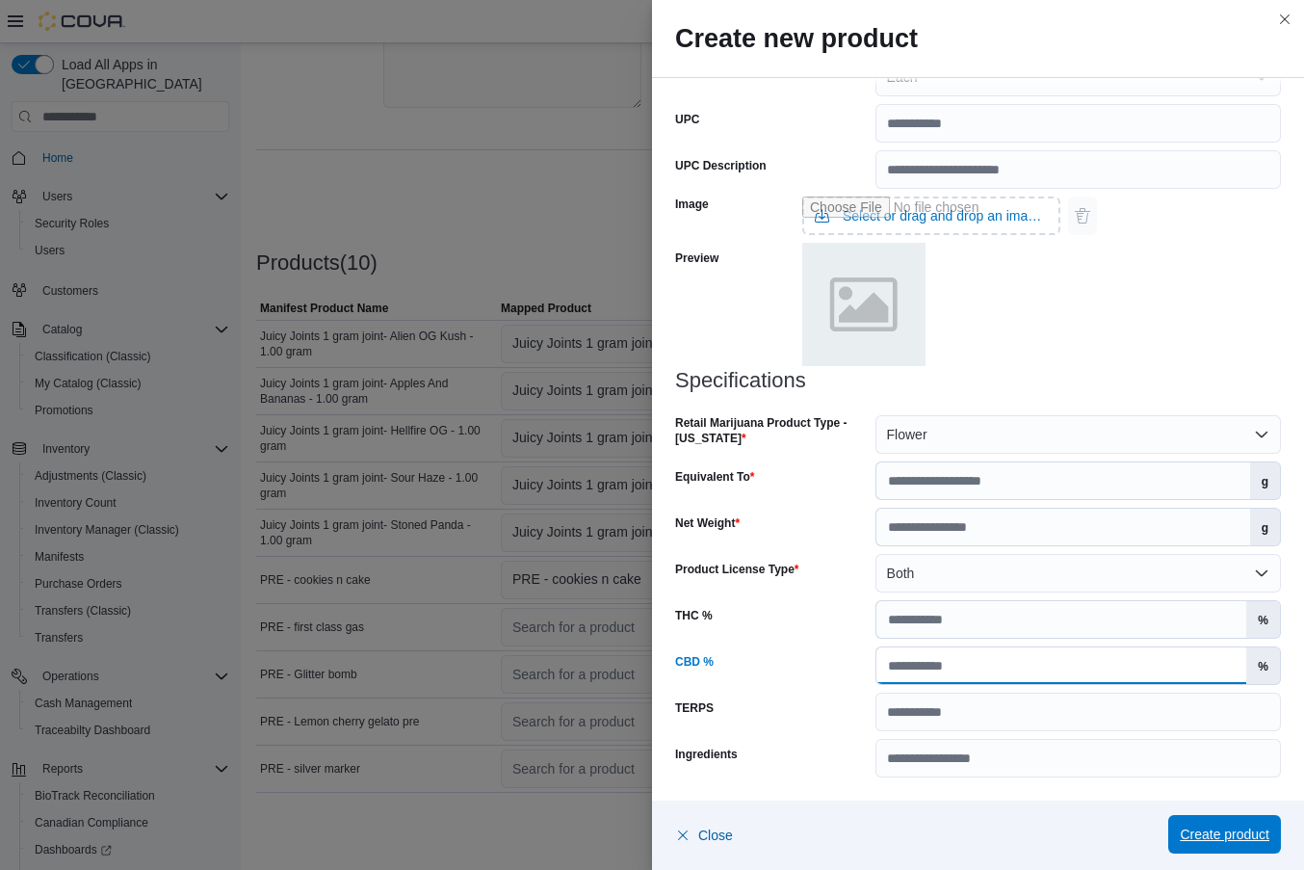
type input "*"
click at [1222, 832] on span "Create product" at bounding box center [1225, 834] width 90 height 19
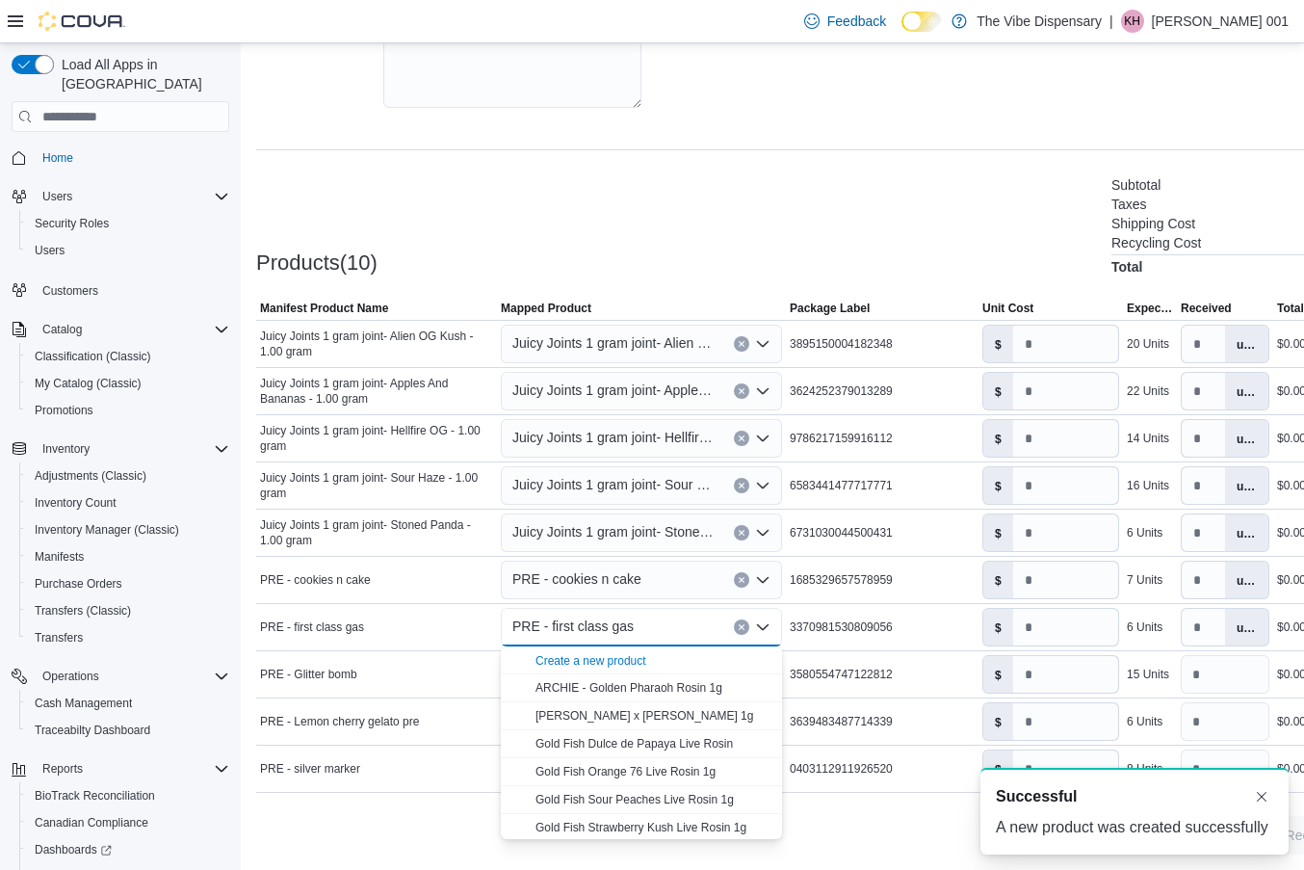
scroll to position [0, 0]
click at [949, 670] on div "3580554747122812" at bounding box center [882, 674] width 193 height 23
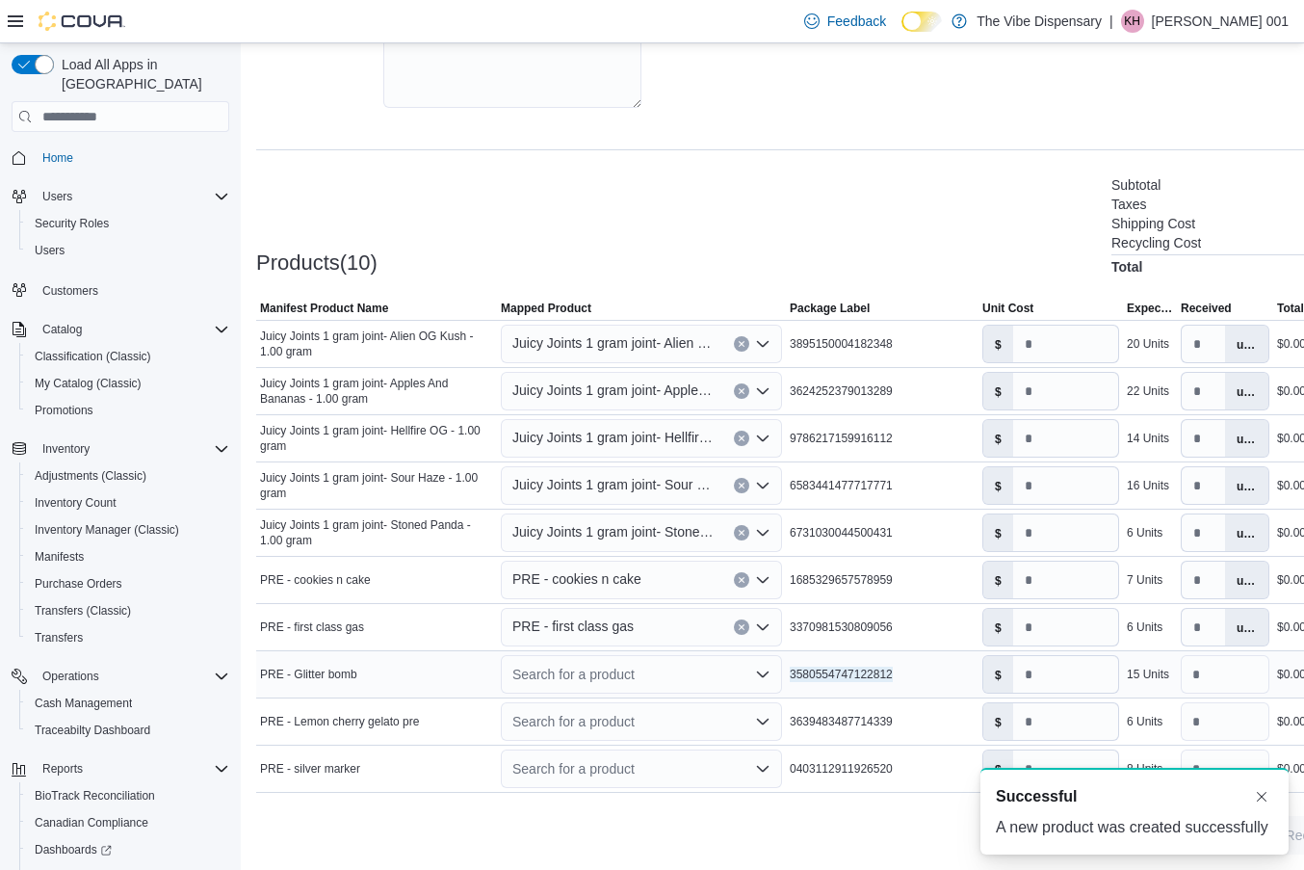
drag, startPoint x: 789, startPoint y: 674, endPoint x: 932, endPoint y: 669, distance: 142.7
click at [932, 669] on div "3580554747122812" at bounding box center [882, 674] width 193 height 23
click at [924, 674] on div "3580554747122812" at bounding box center [882, 674] width 193 height 23
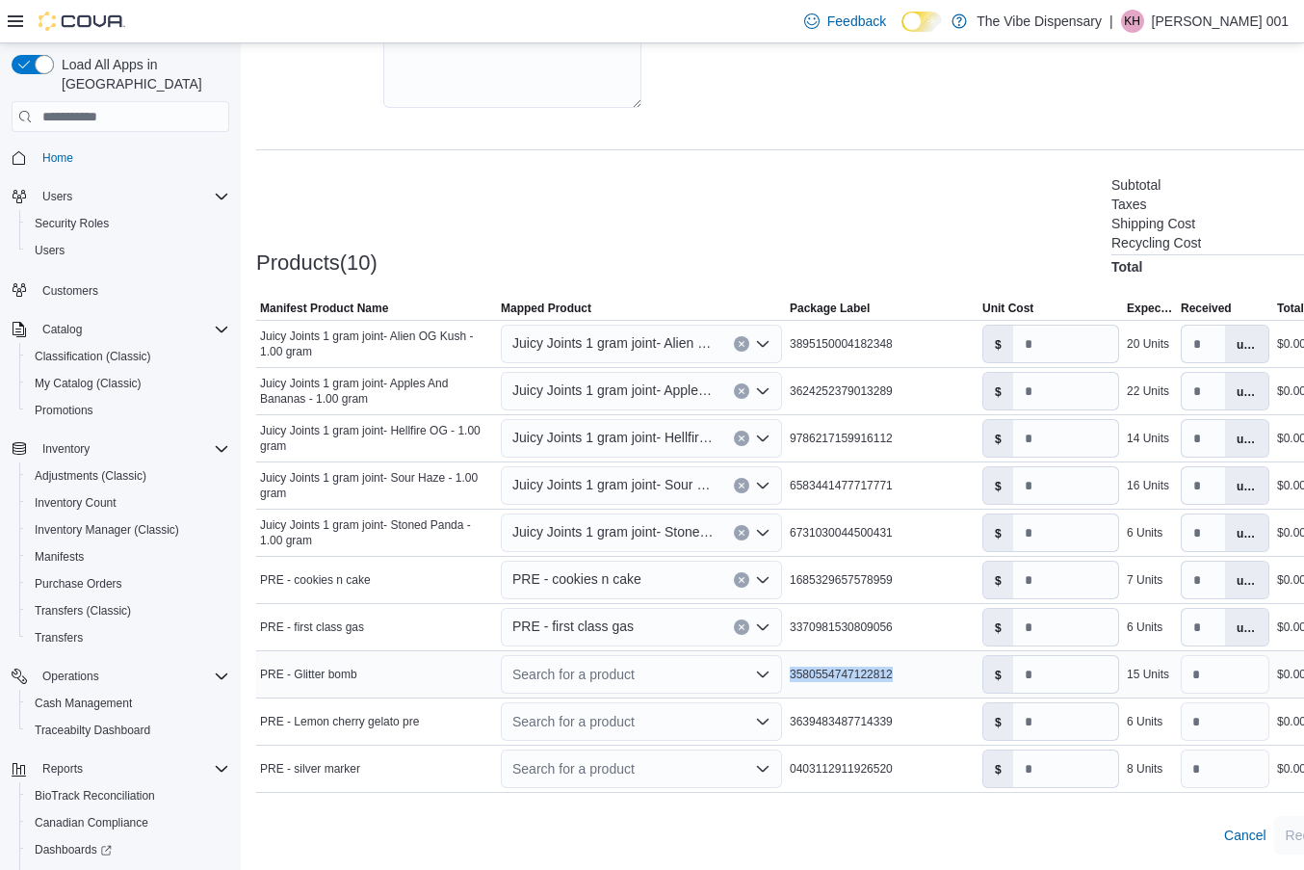
drag, startPoint x: 789, startPoint y: 675, endPoint x: 917, endPoint y: 678, distance: 128.2
click at [917, 678] on div "3580554747122812" at bounding box center [882, 674] width 193 height 23
click at [767, 670] on icon "Open list of options" at bounding box center [762, 674] width 15 height 15
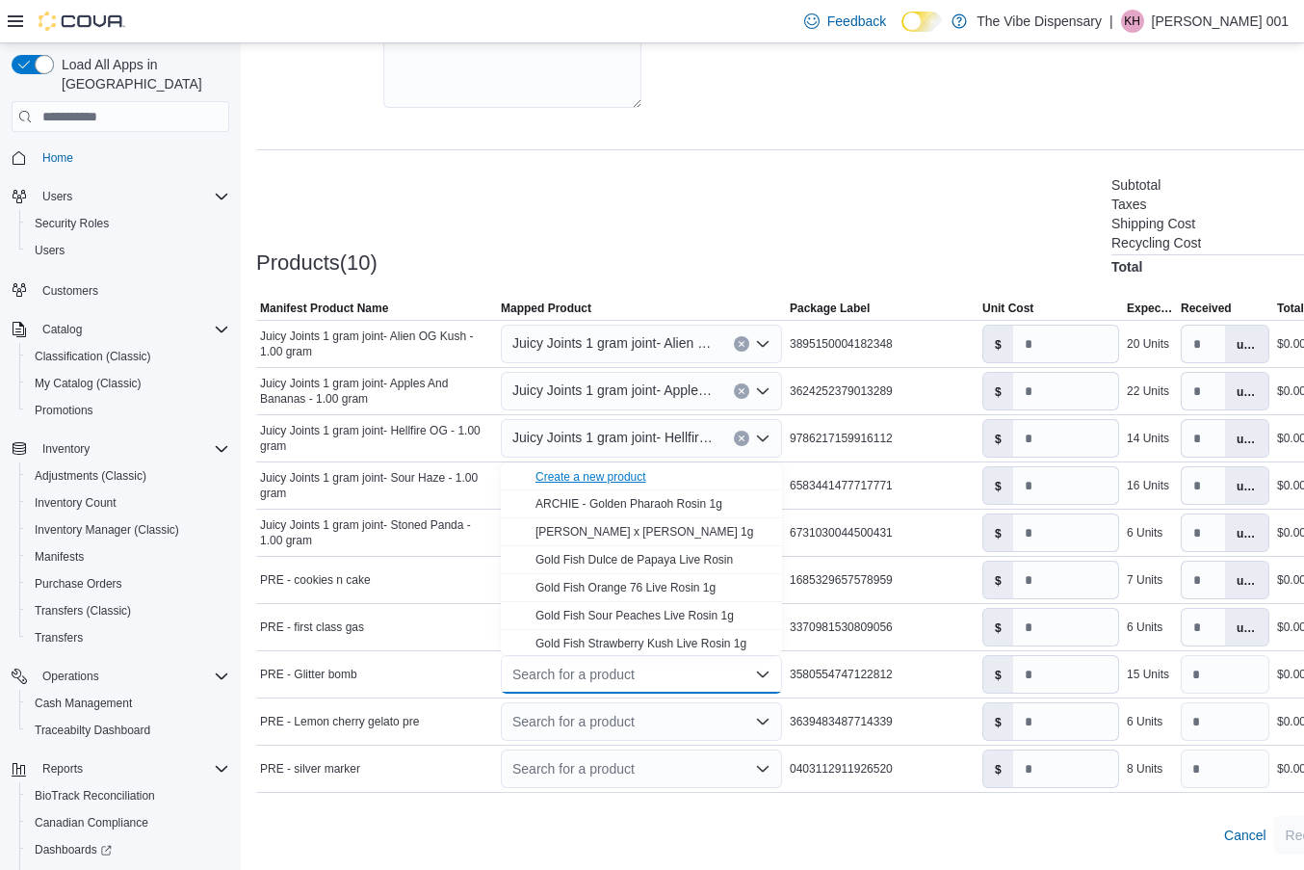
click at [646, 476] on div "Create a new product" at bounding box center [591, 476] width 111 height 15
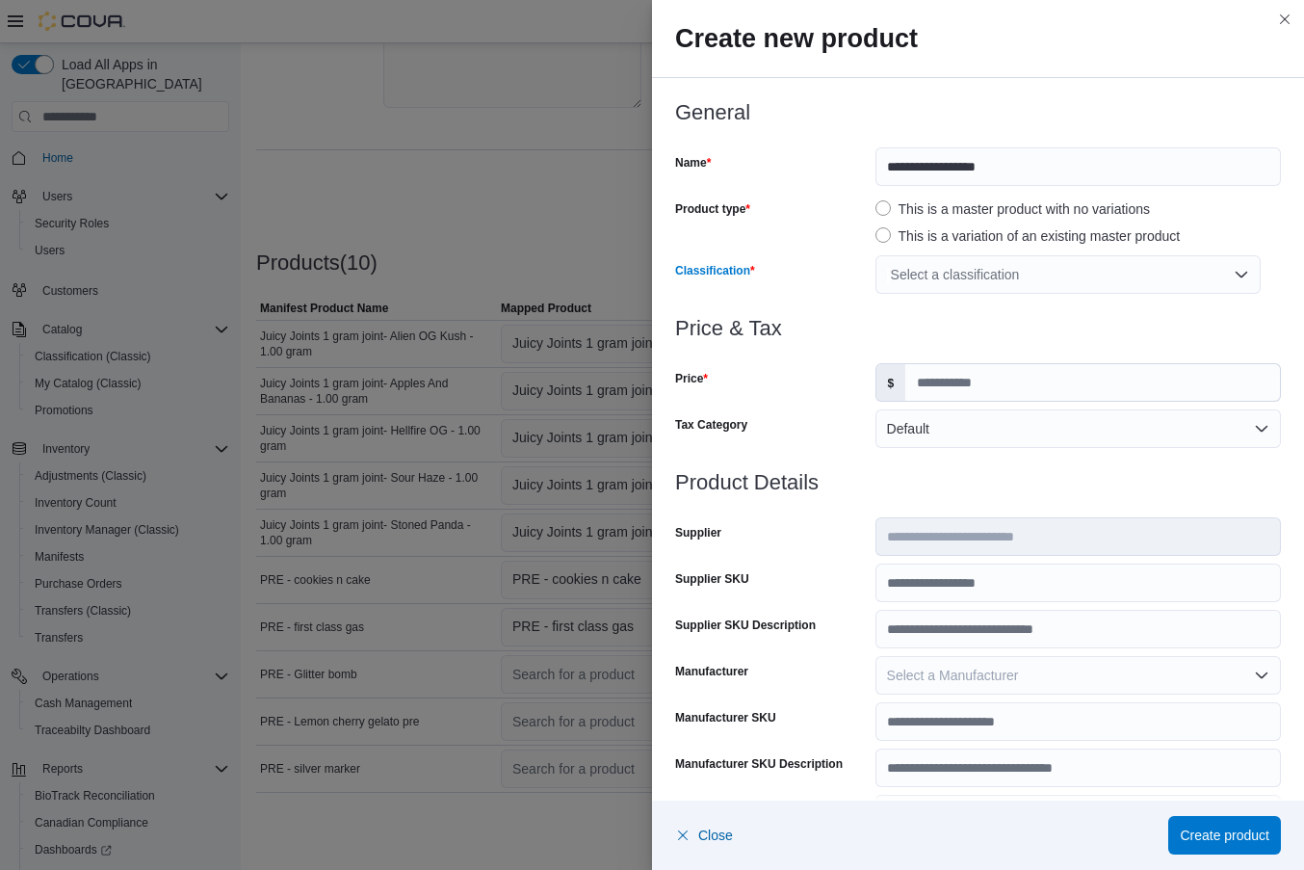
click at [1048, 272] on div "Select a classification" at bounding box center [1068, 274] width 385 height 39
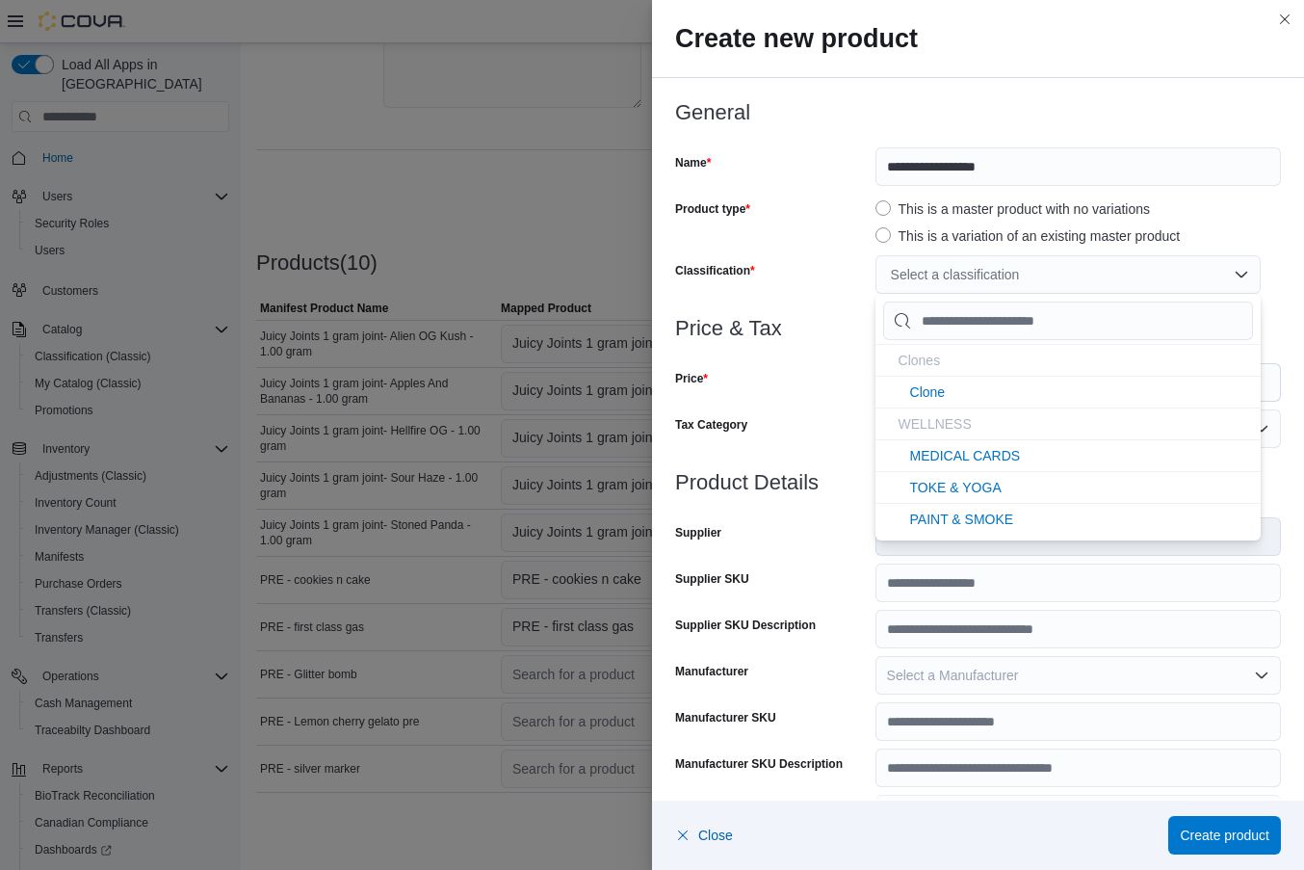
type input "*"
type input "**"
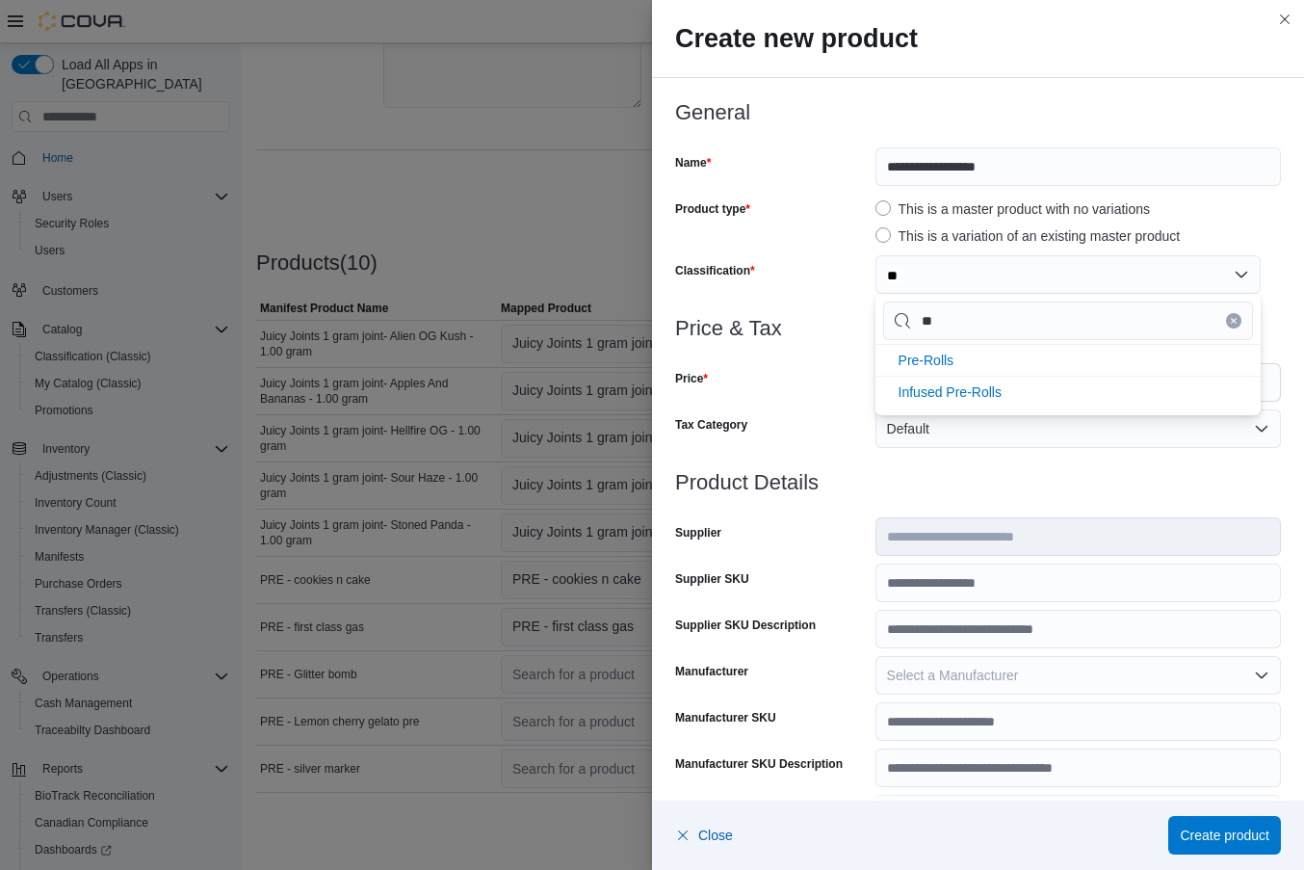
type input "***"
click at [985, 357] on li "Pre-Rolls" at bounding box center [1068, 360] width 385 height 32
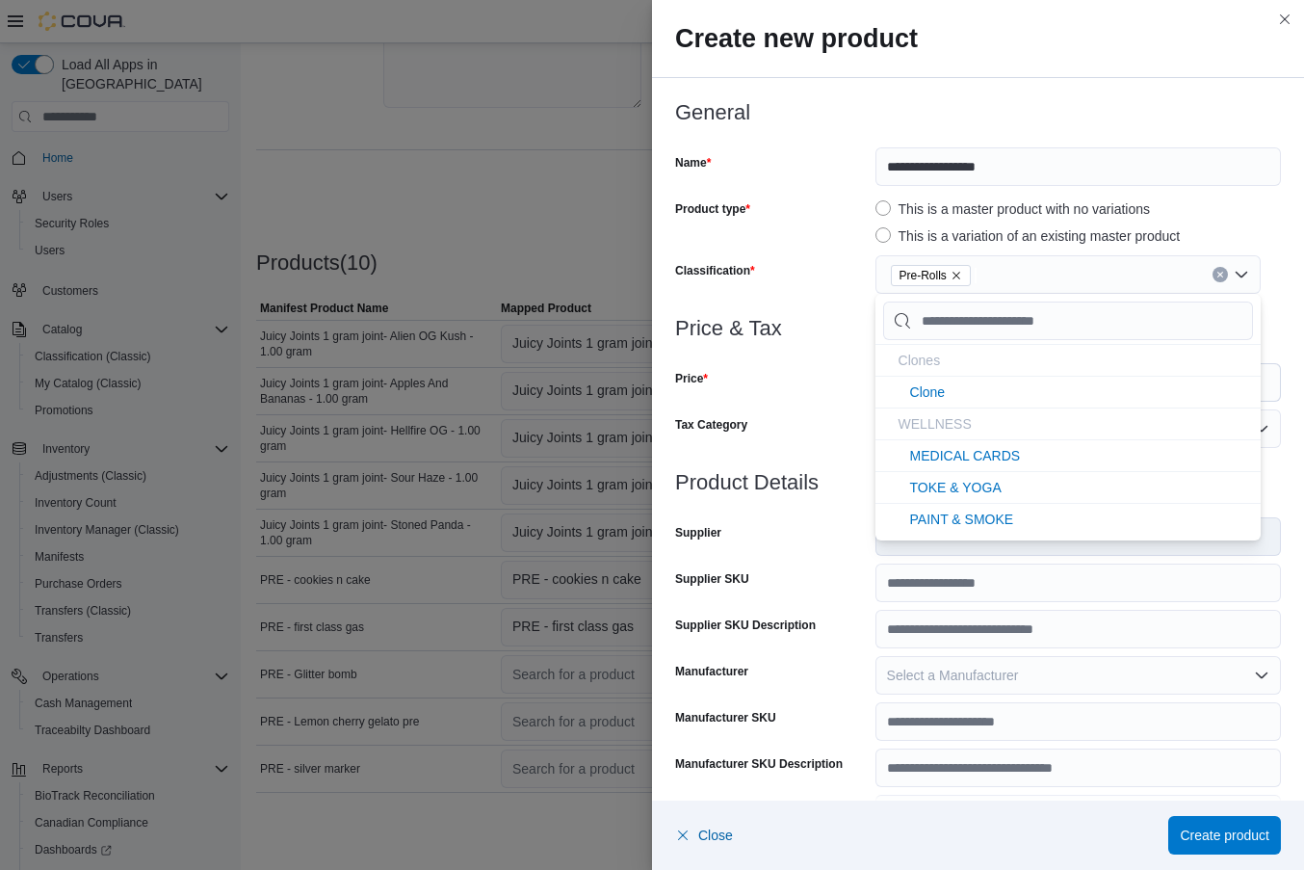
click at [858, 377] on div "Price" at bounding box center [771, 382] width 193 height 39
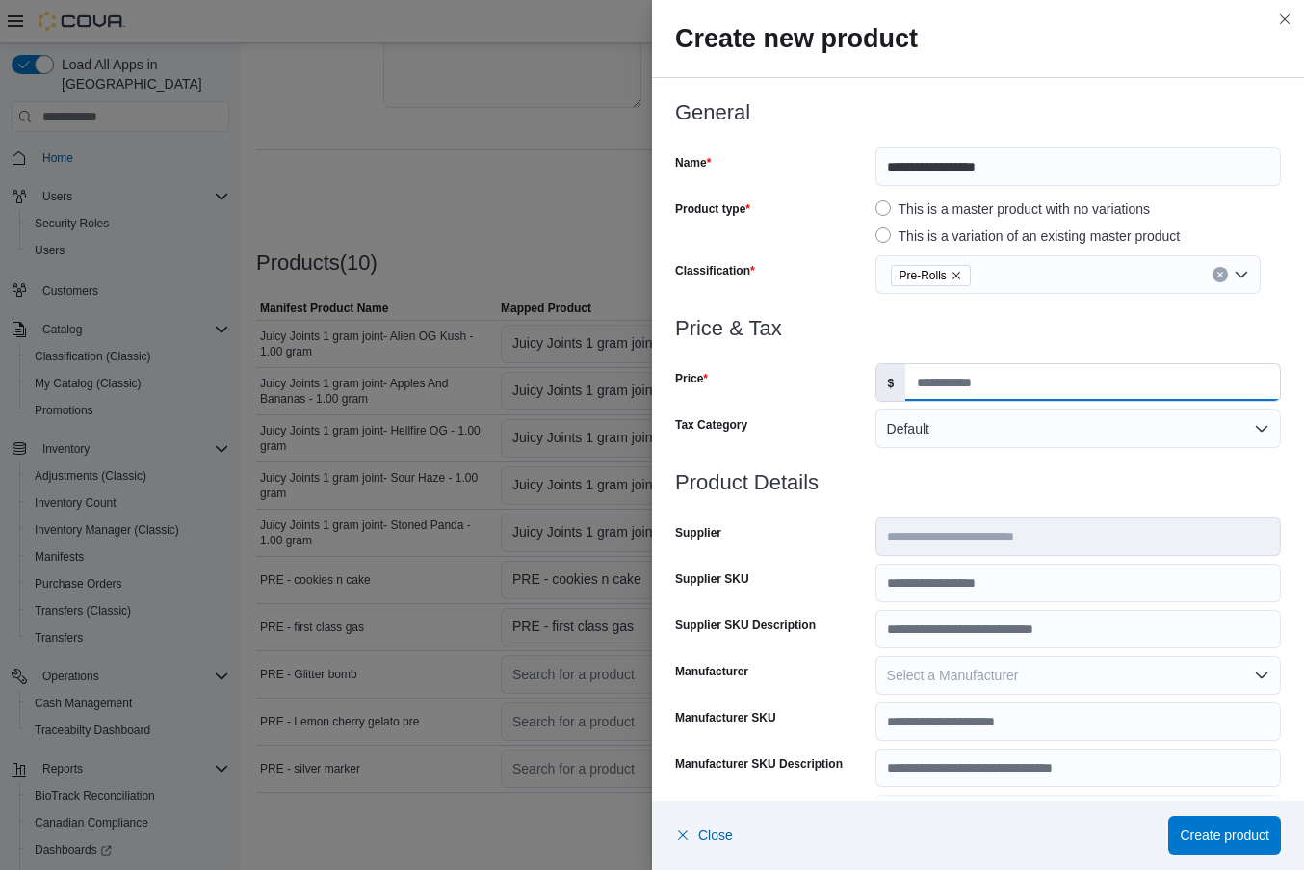
click at [964, 371] on input "Price" at bounding box center [1093, 382] width 375 height 37
type input "****"
click at [945, 579] on input "Supplier SKU" at bounding box center [1079, 583] width 406 height 39
paste input "**********"
type input "**********"
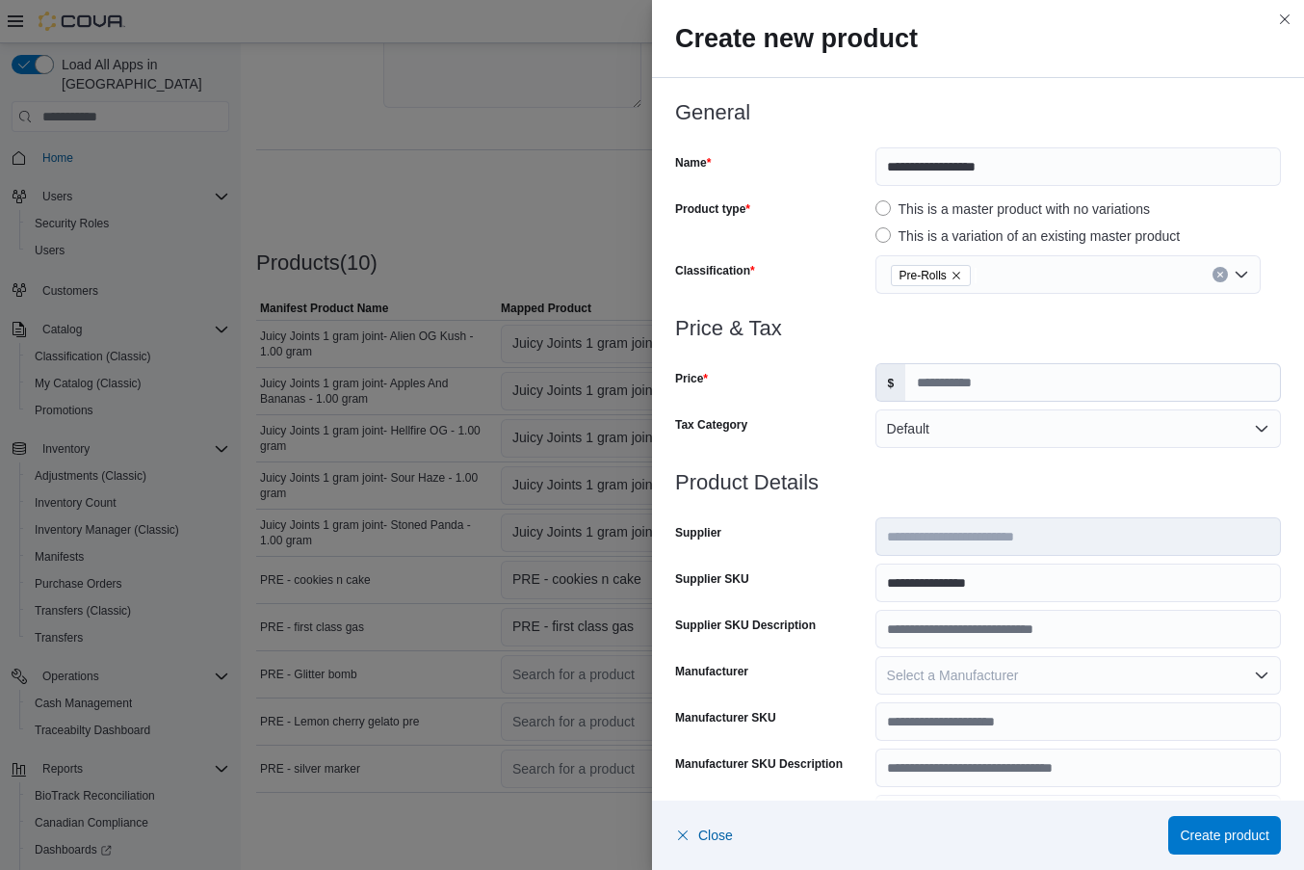
click at [858, 622] on div "Supplier SKU Description" at bounding box center [771, 629] width 193 height 39
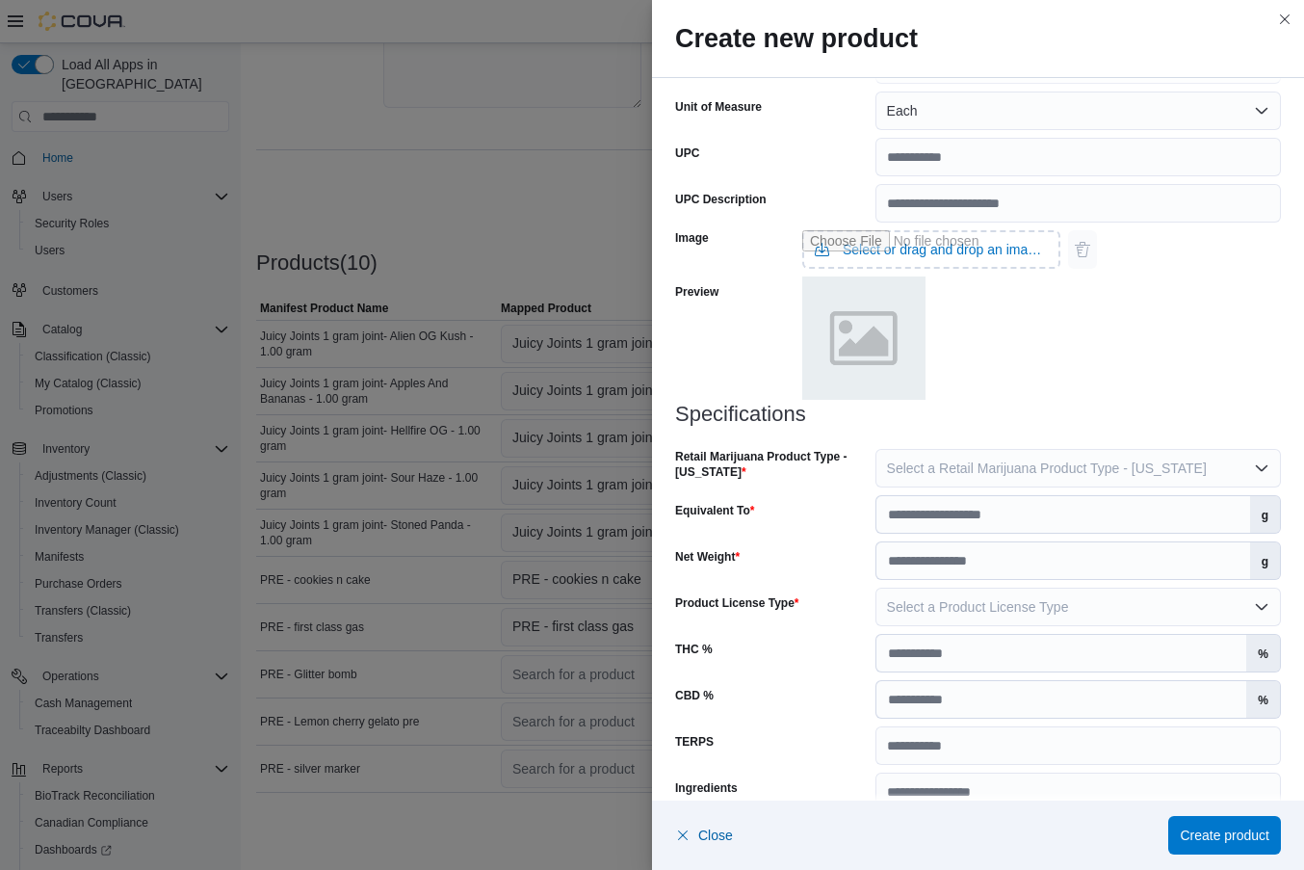
scroll to position [737, 0]
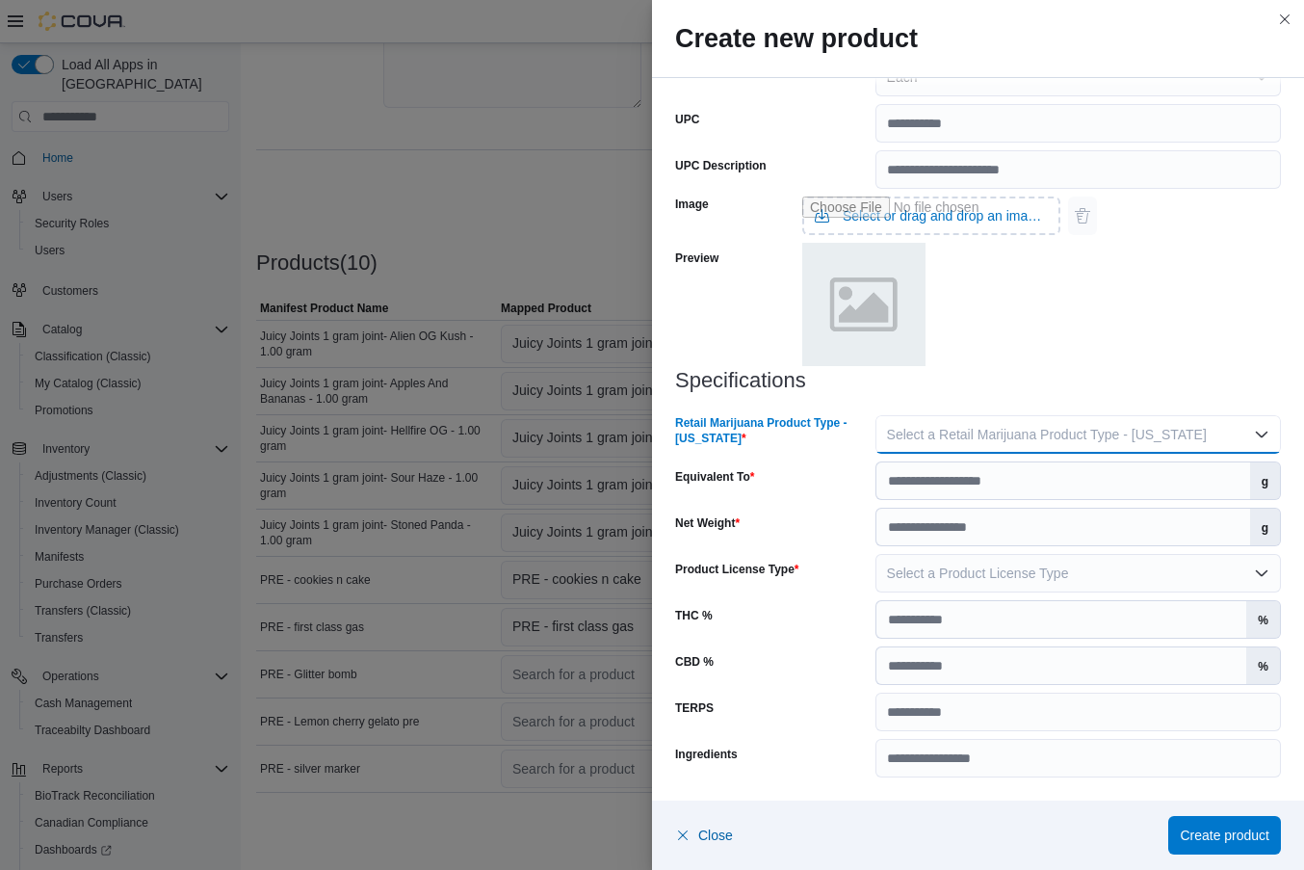
click at [1023, 448] on button "Select a Retail Marijuana Product Type - [US_STATE]" at bounding box center [1079, 434] width 406 height 39
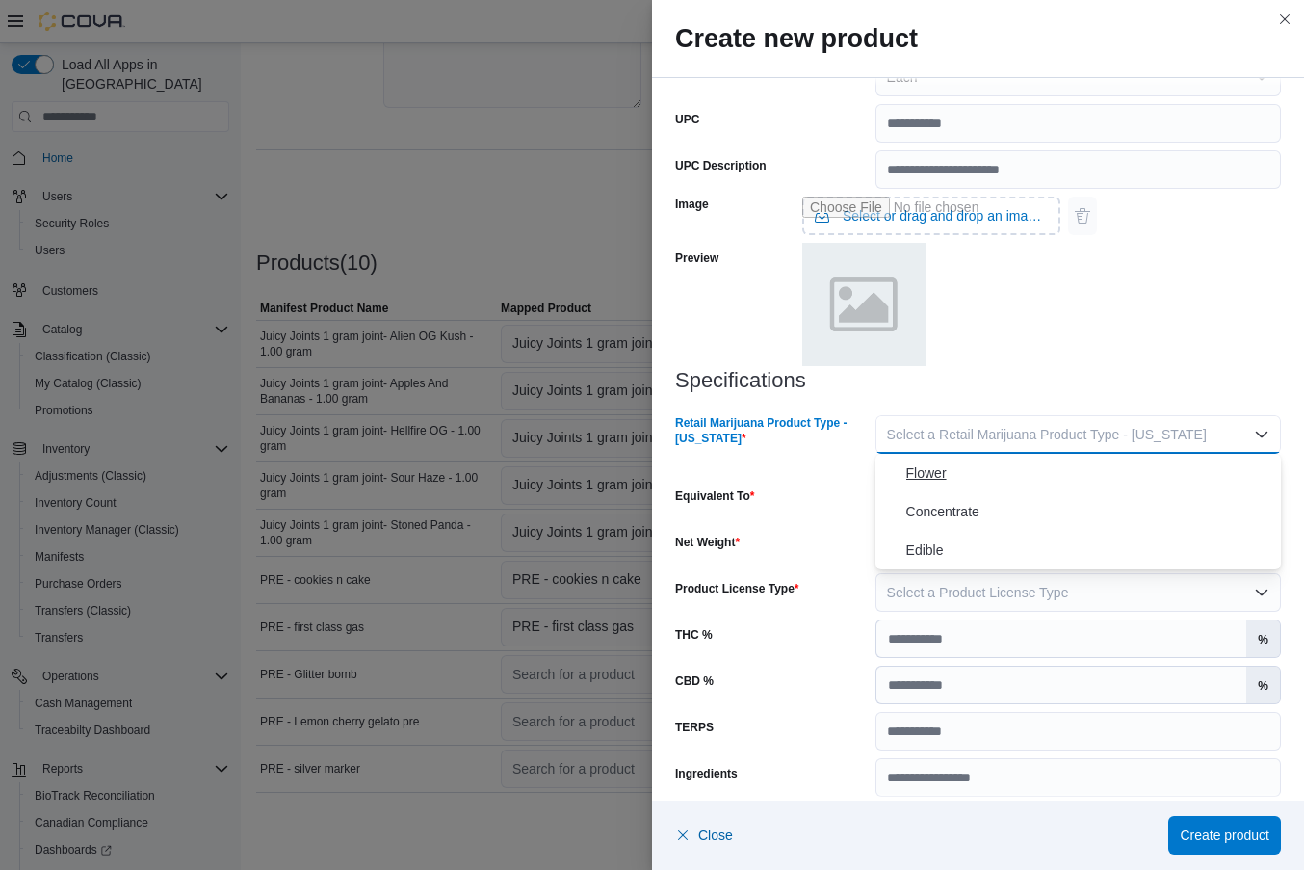
click at [989, 462] on span "Flower" at bounding box center [1089, 472] width 367 height 23
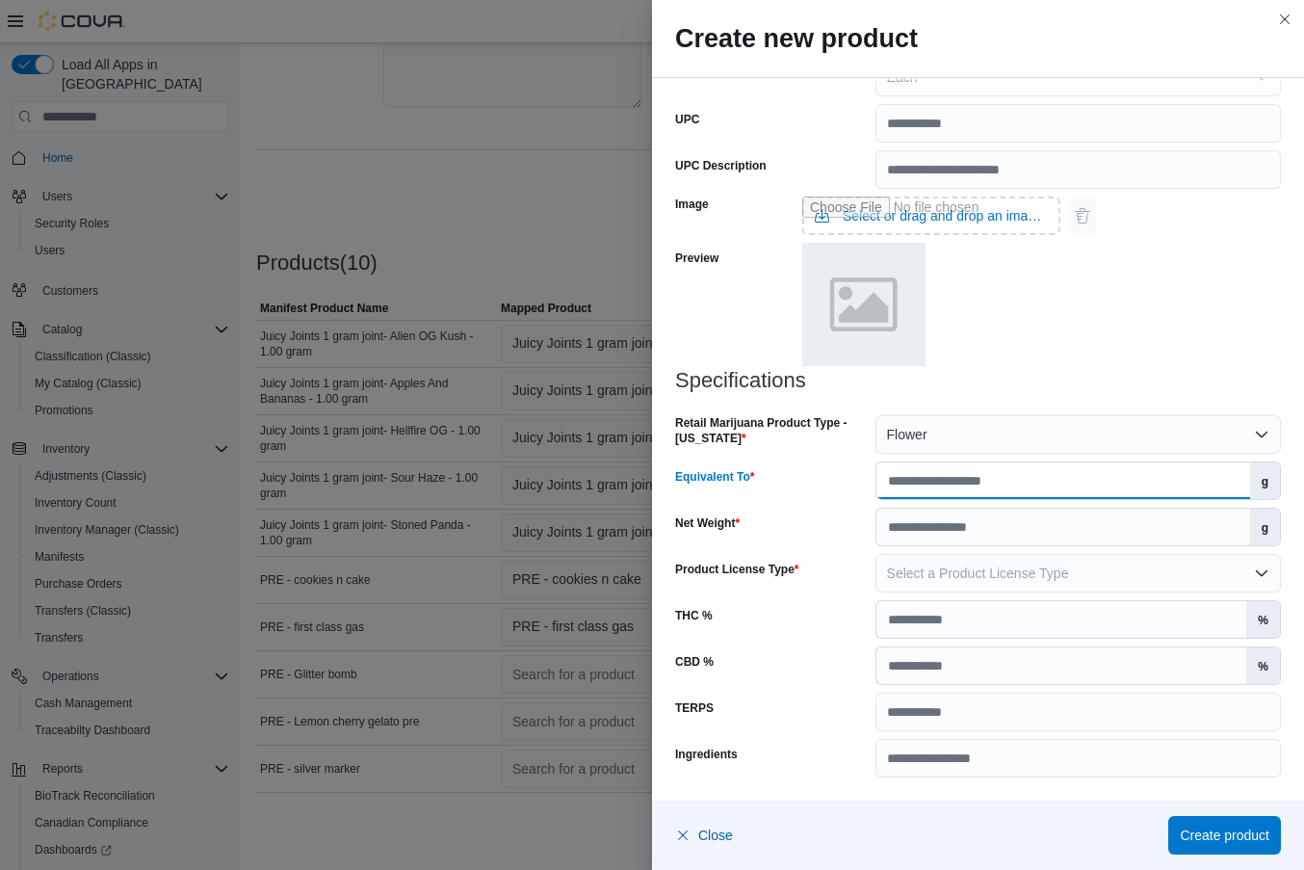
click at [978, 483] on input "Equivalent To" at bounding box center [1064, 480] width 374 height 37
type input "*"
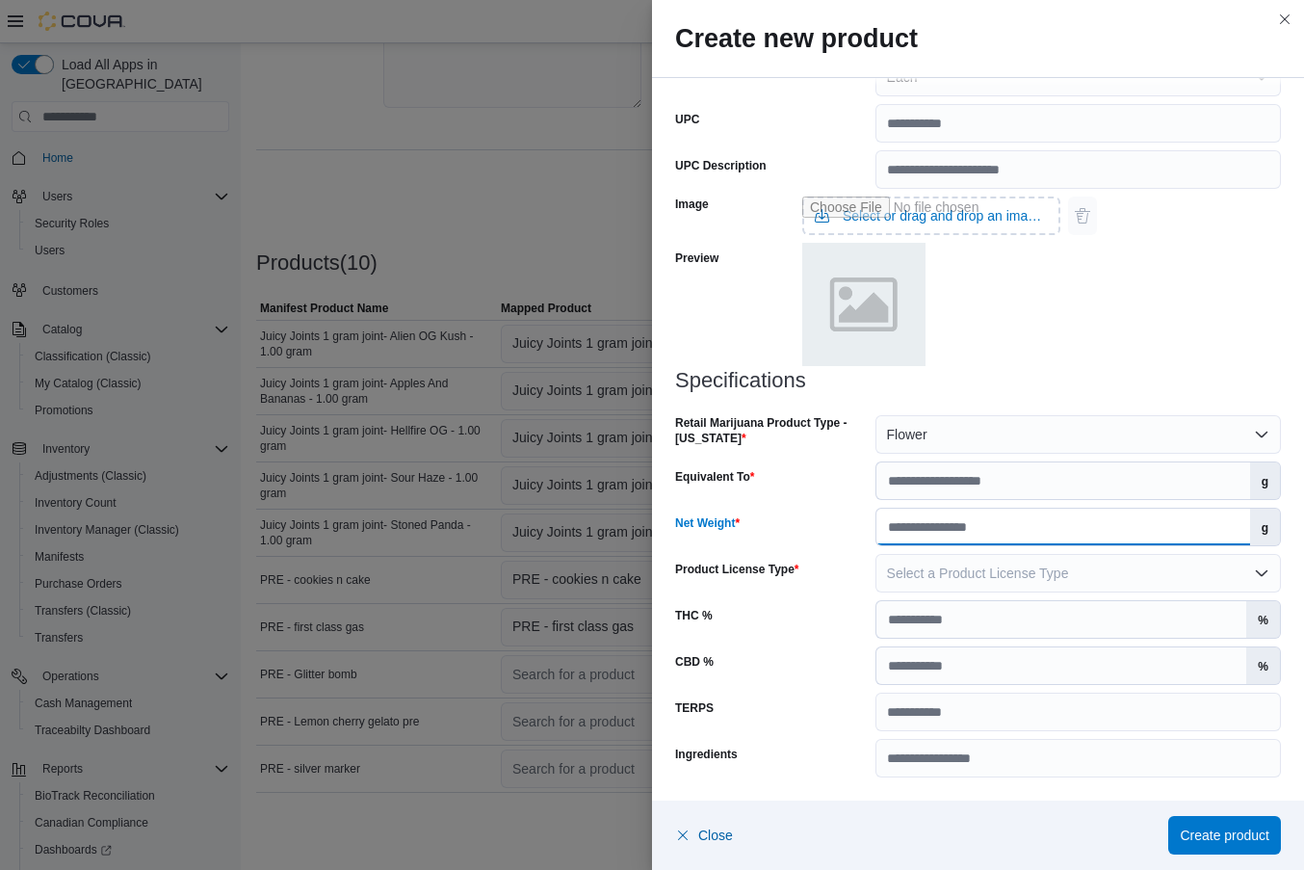
click at [954, 521] on input "Net Weight" at bounding box center [1064, 527] width 374 height 37
type input "*"
click at [1028, 579] on span "Select a Product License Type" at bounding box center [978, 572] width 182 height 15
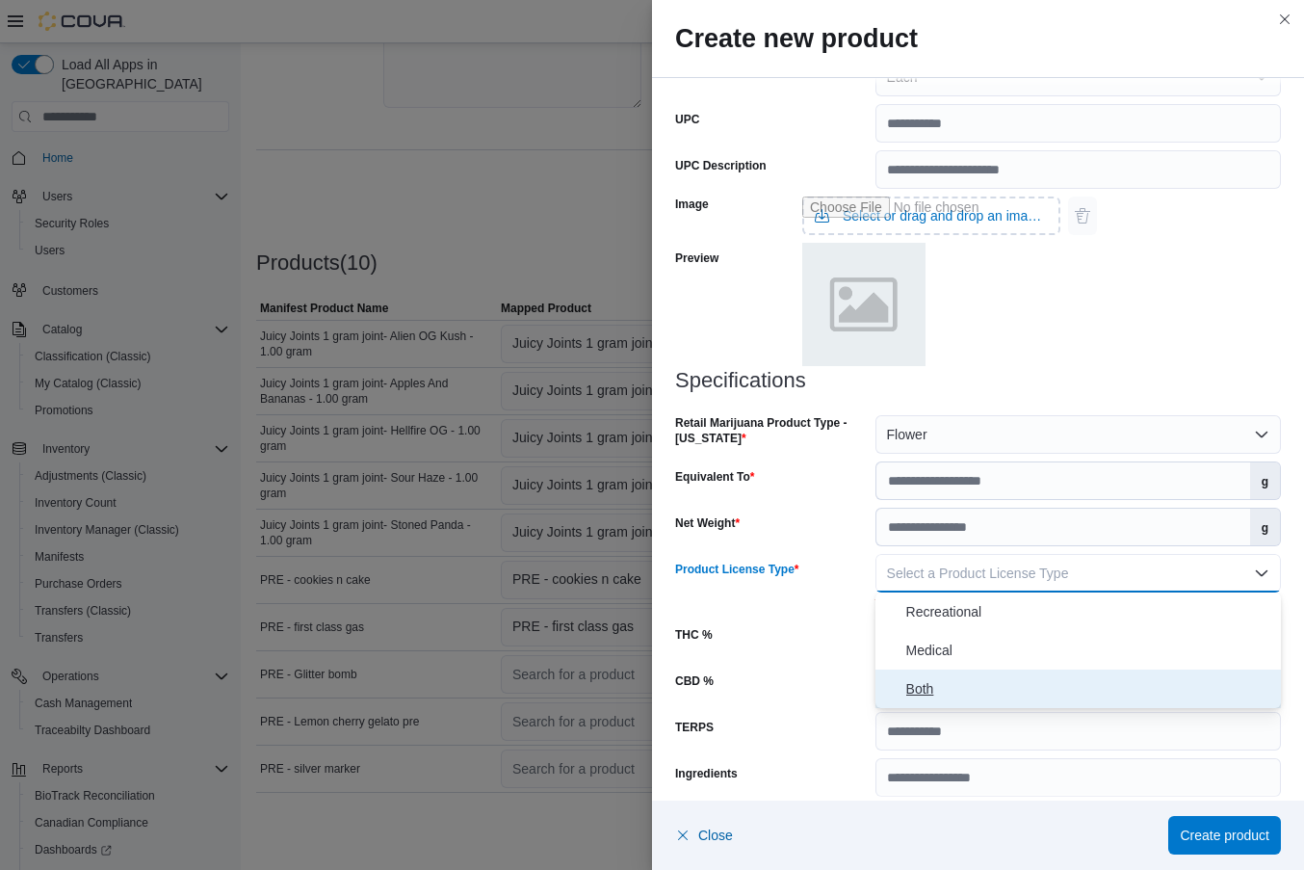
click at [975, 689] on span "Both" at bounding box center [1089, 688] width 367 height 23
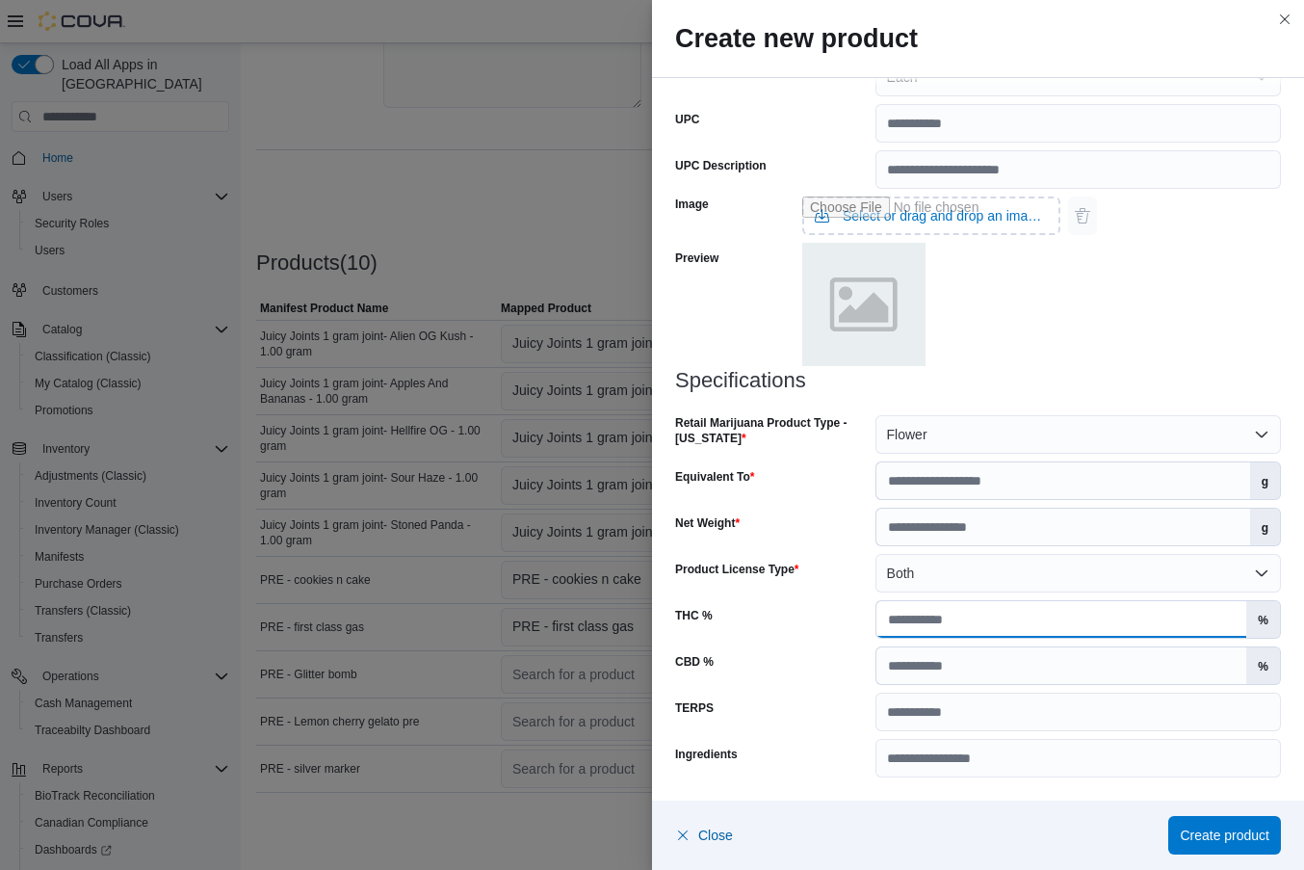
click at [983, 627] on input "THC %" at bounding box center [1062, 619] width 371 height 37
type input "**"
click at [1180, 823] on span "Create product" at bounding box center [1225, 834] width 90 height 39
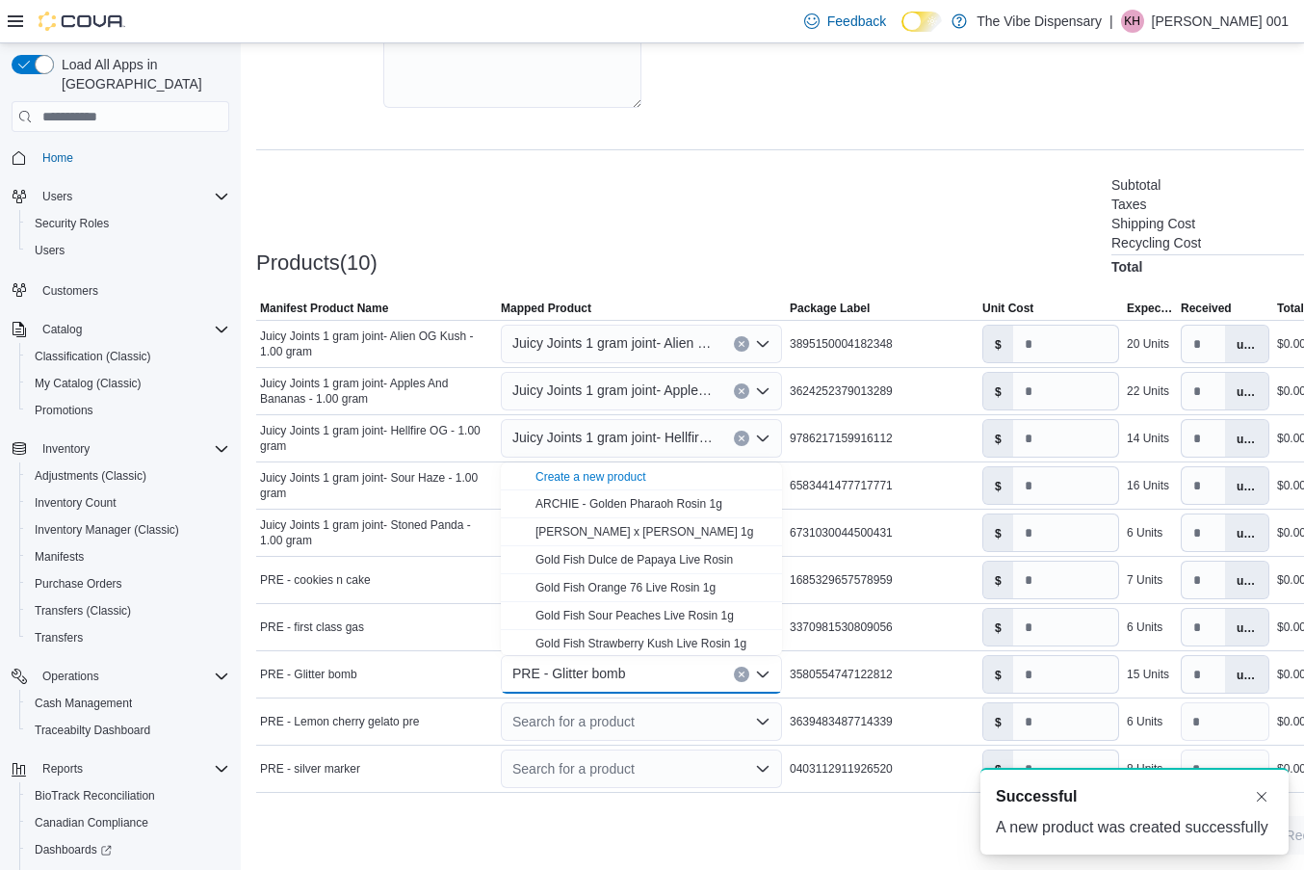
scroll to position [0, 0]
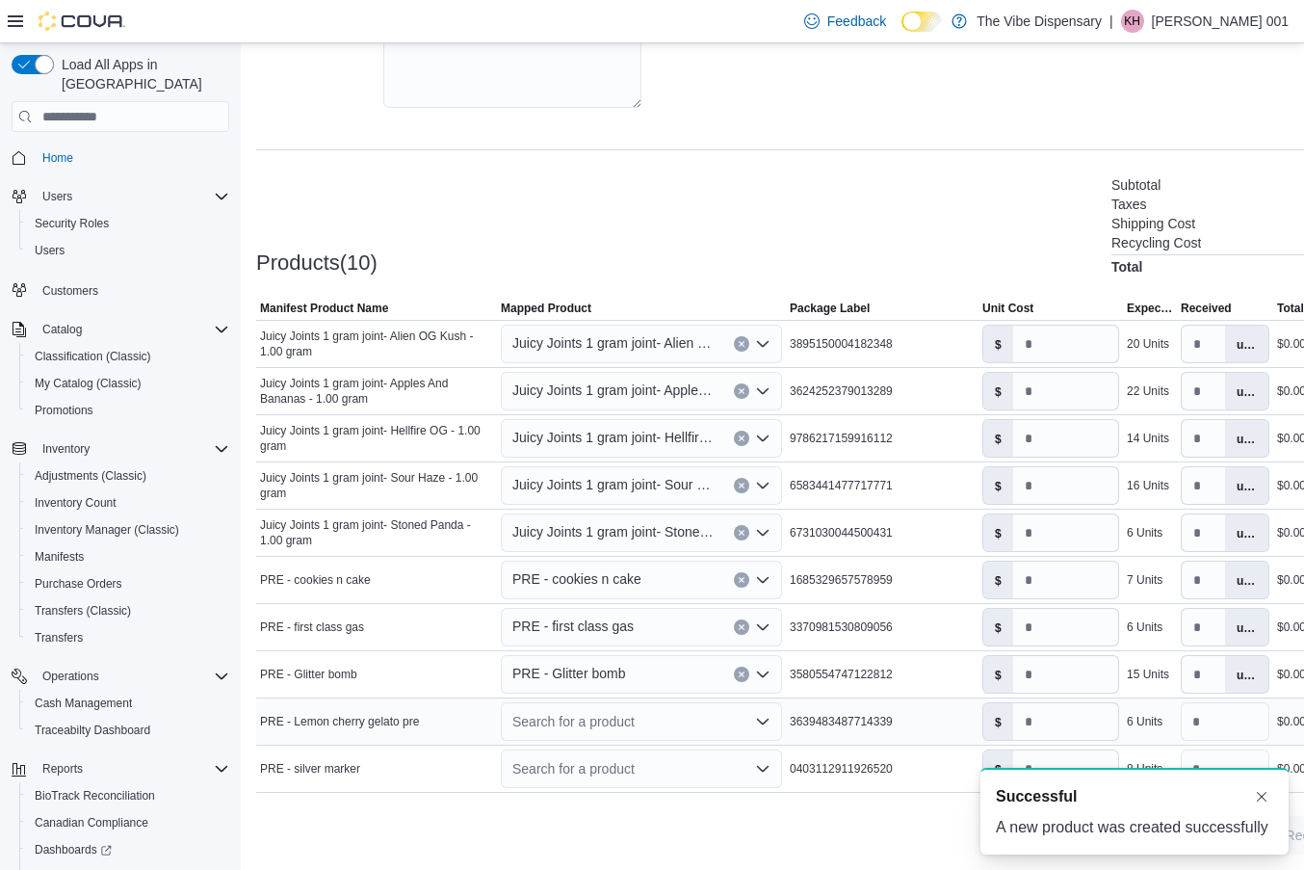
click at [843, 708] on td "Package Label 3639483487714339" at bounding box center [882, 721] width 193 height 47
drag, startPoint x: 790, startPoint y: 722, endPoint x: 916, endPoint y: 730, distance: 126.5
click at [916, 730] on div "3639483487714339" at bounding box center [882, 721] width 193 height 23
click at [764, 720] on icon "Open list of options" at bounding box center [762, 721] width 15 height 15
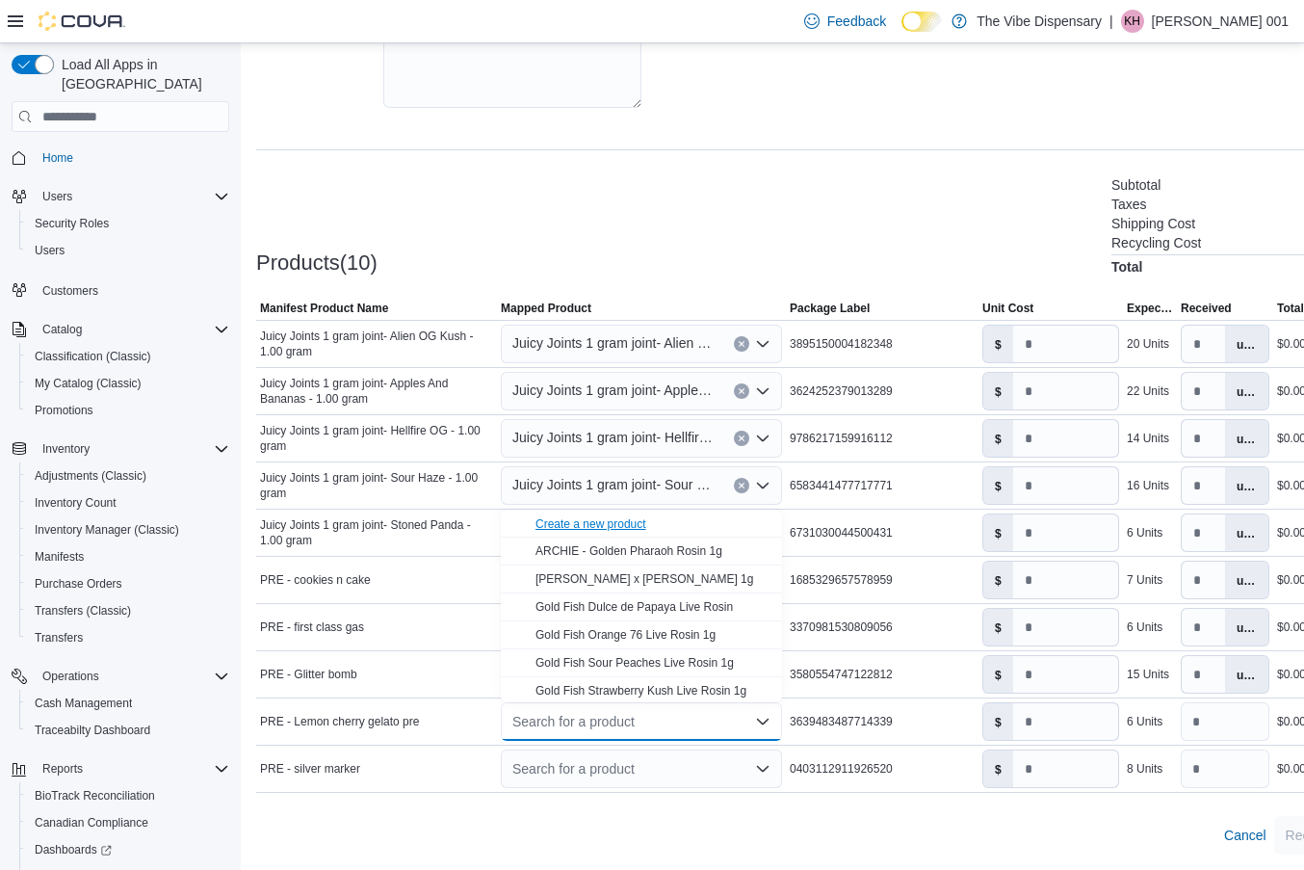
click at [646, 519] on div "Create a new product" at bounding box center [591, 523] width 111 height 15
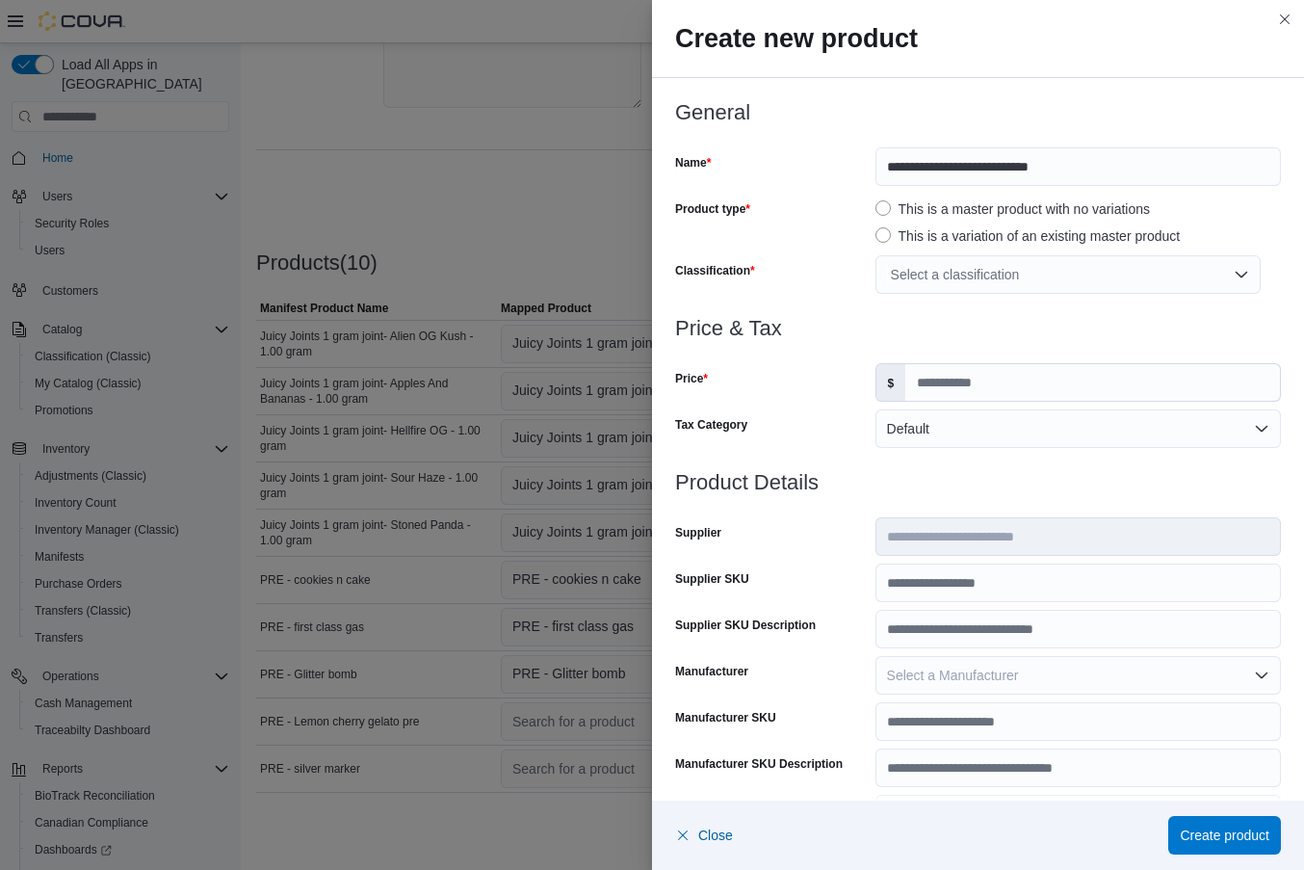
click at [1036, 276] on div "Select a classification" at bounding box center [1068, 274] width 385 height 39
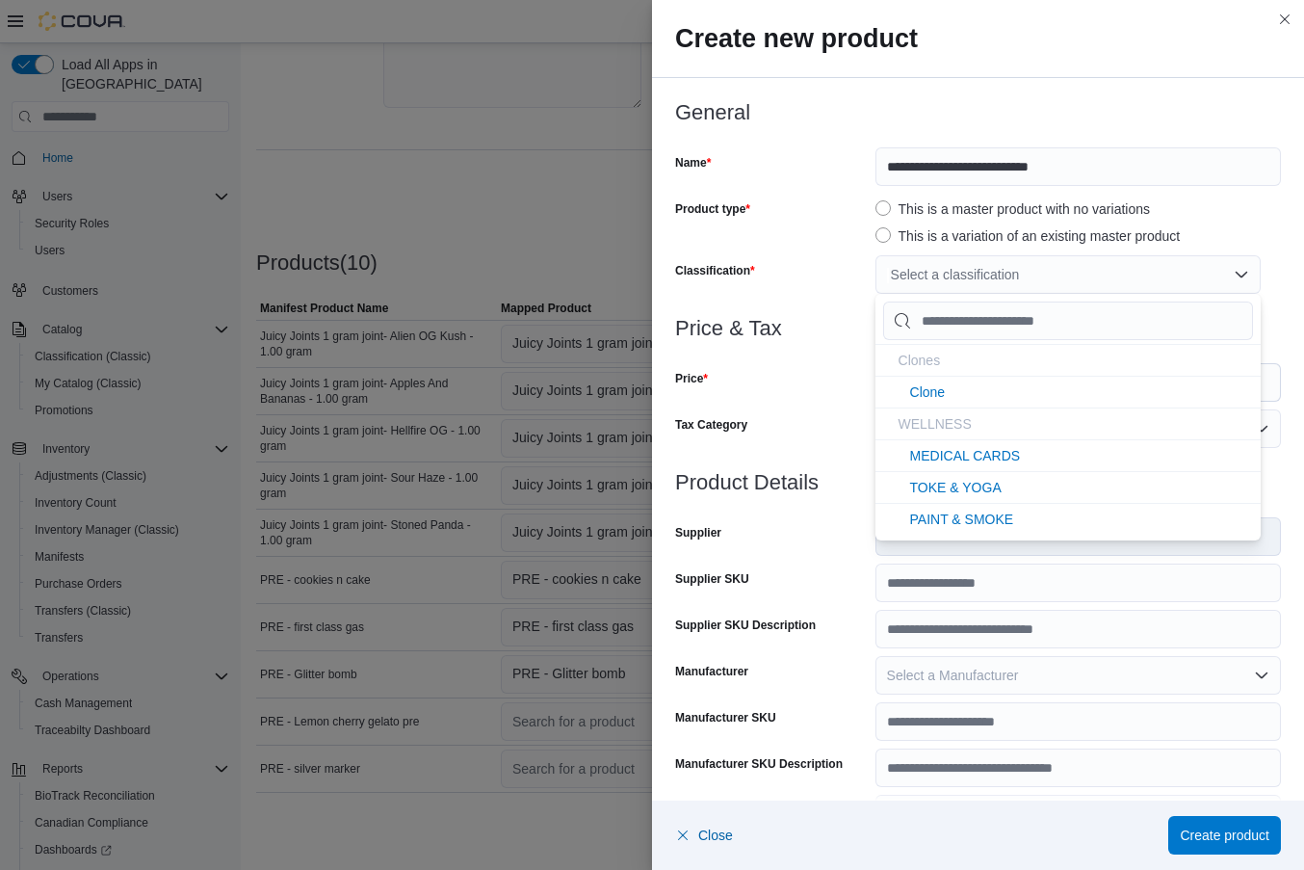
type input "*"
type input "**"
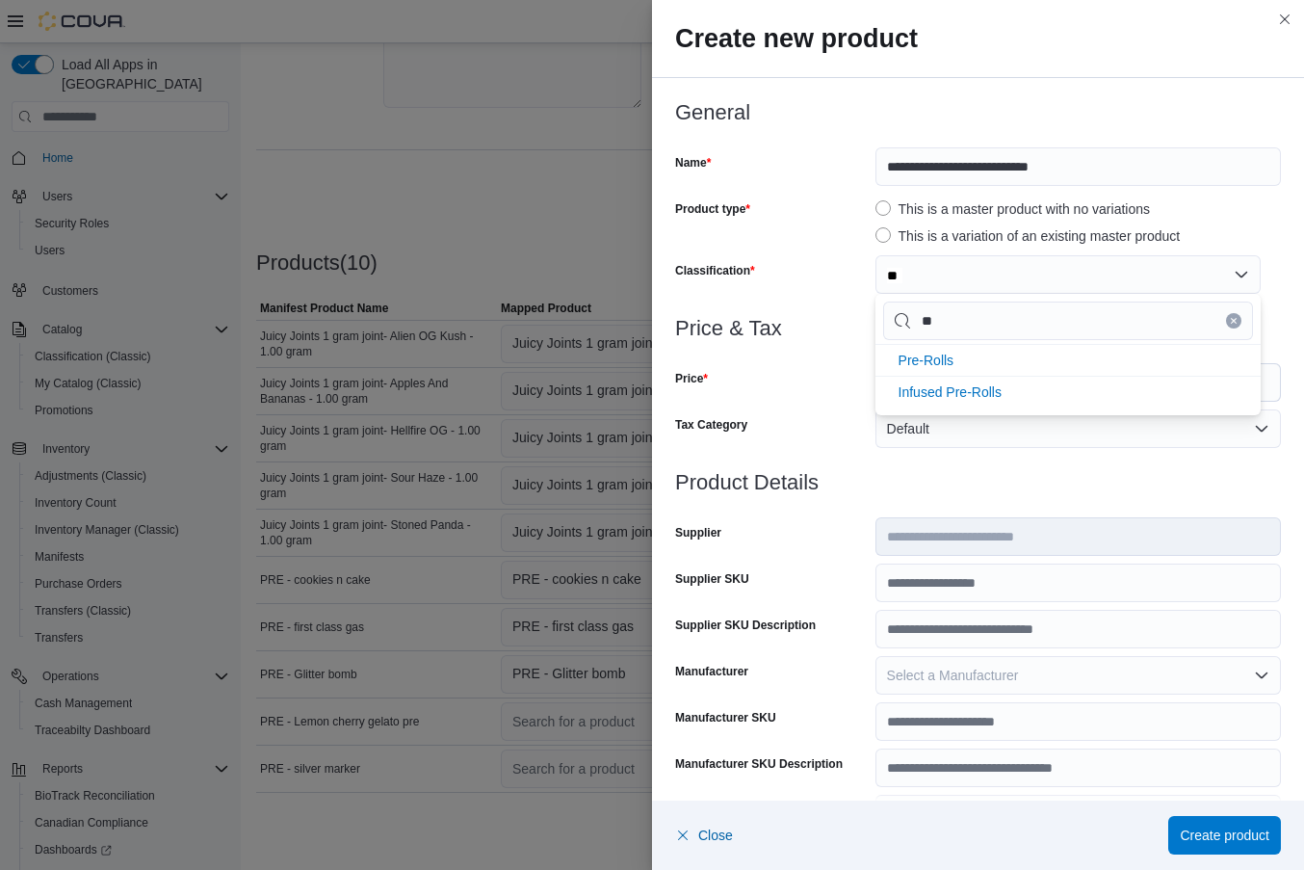
type input "***"
click at [1009, 366] on li "Pre-Rolls" at bounding box center [1068, 360] width 385 height 32
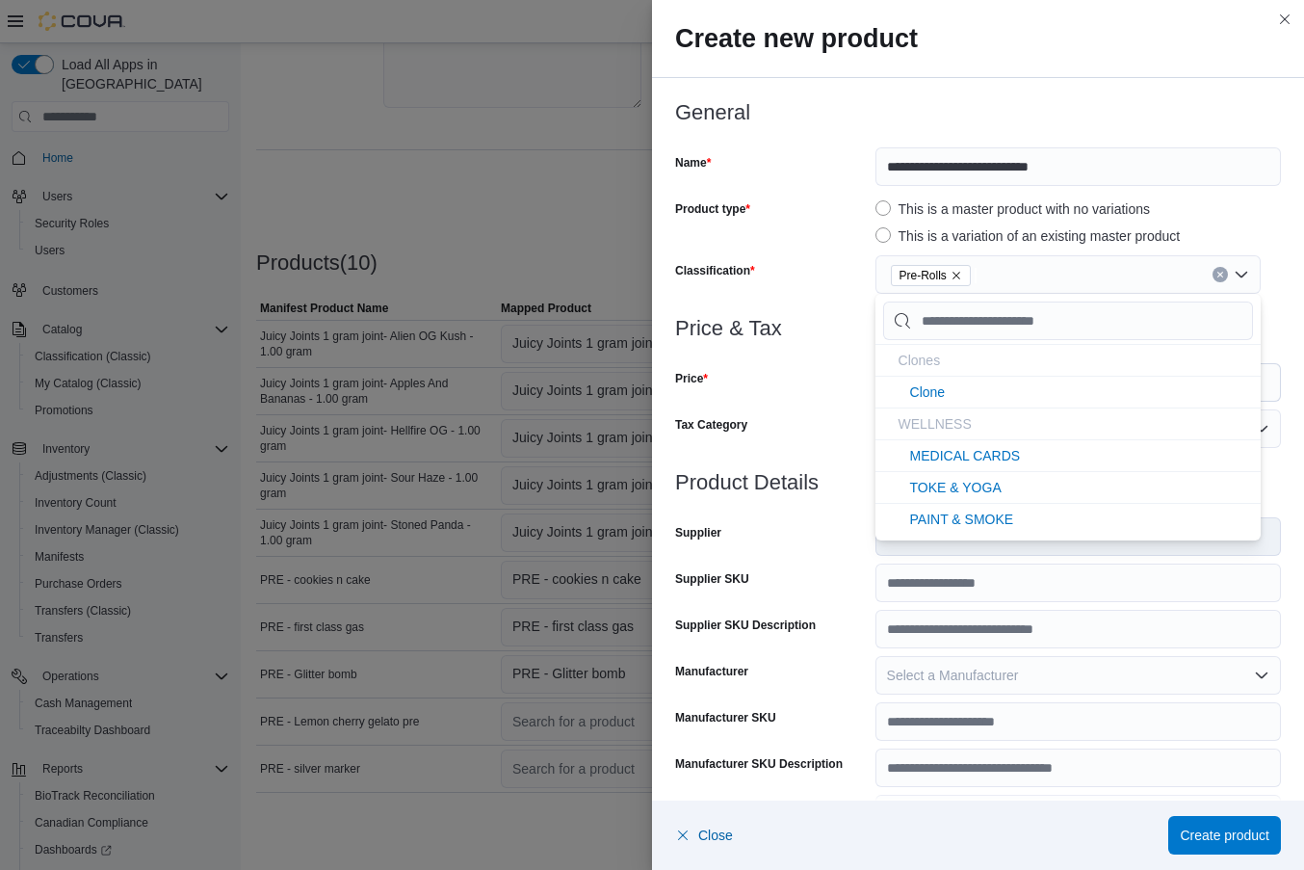
click at [859, 391] on div "Price" at bounding box center [771, 382] width 193 height 39
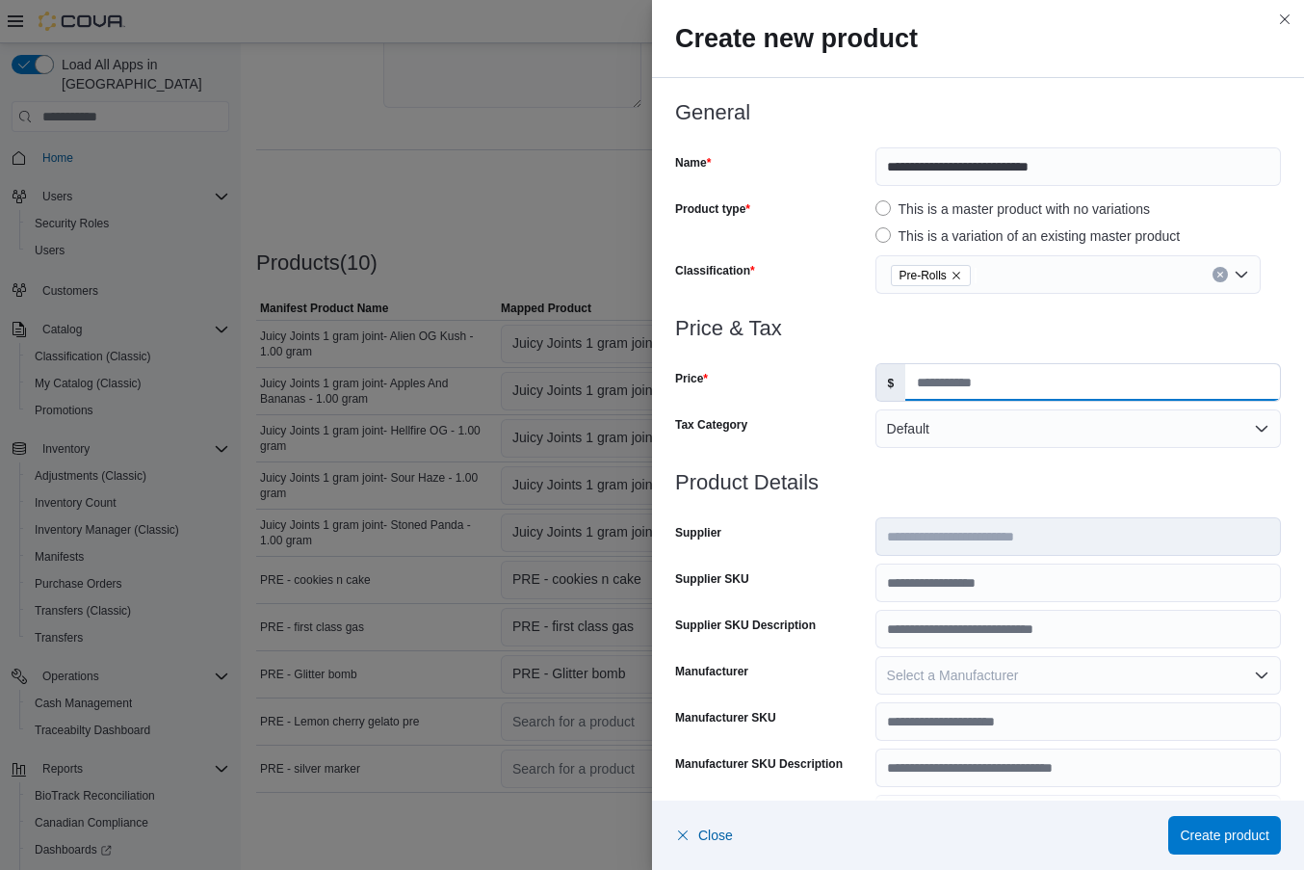
click at [953, 382] on input "Price" at bounding box center [1093, 382] width 375 height 37
type input "****"
click at [939, 584] on input "Supplier SKU" at bounding box center [1079, 583] width 406 height 39
paste input "**********"
type input "**********"
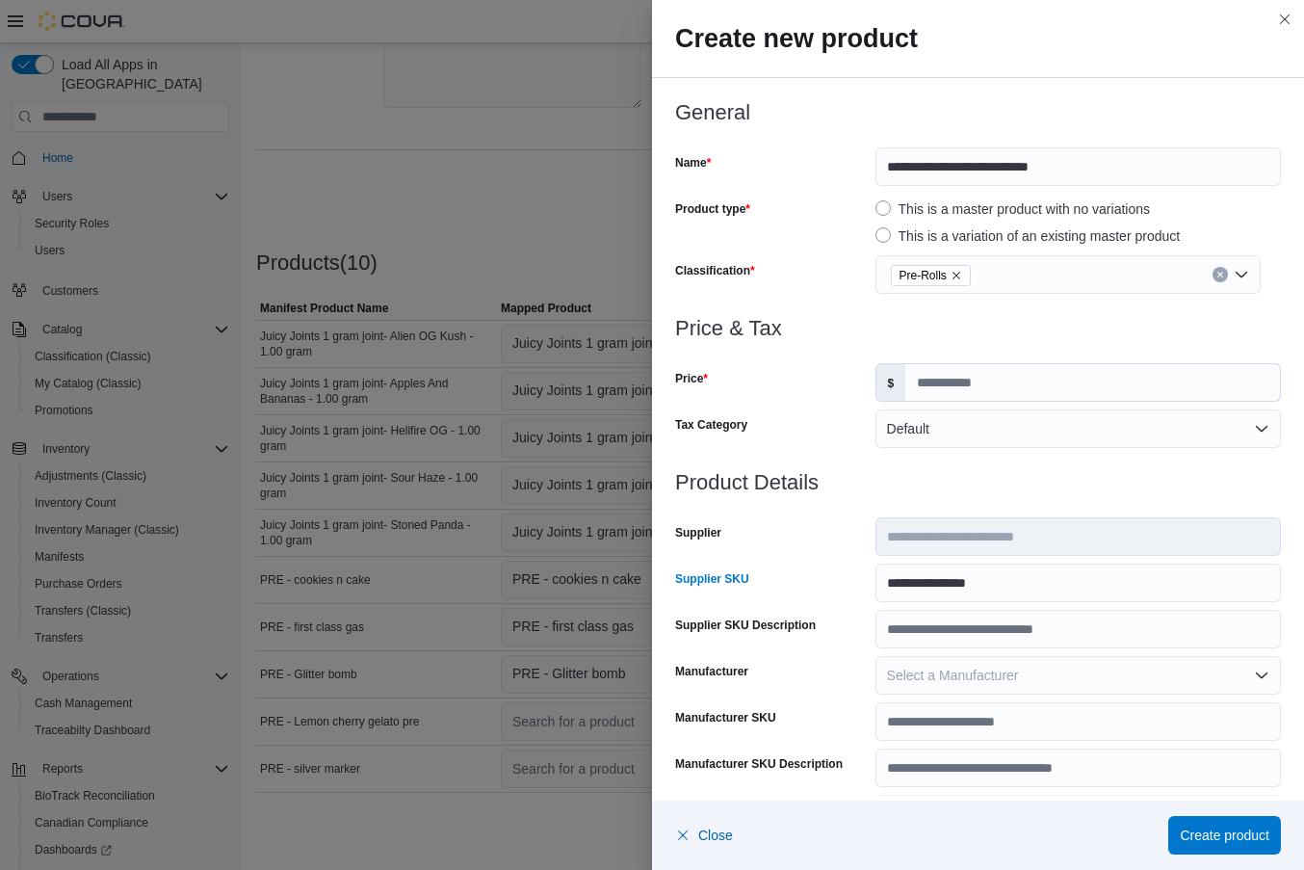
click at [836, 587] on div "Supplier SKU" at bounding box center [771, 583] width 193 height 39
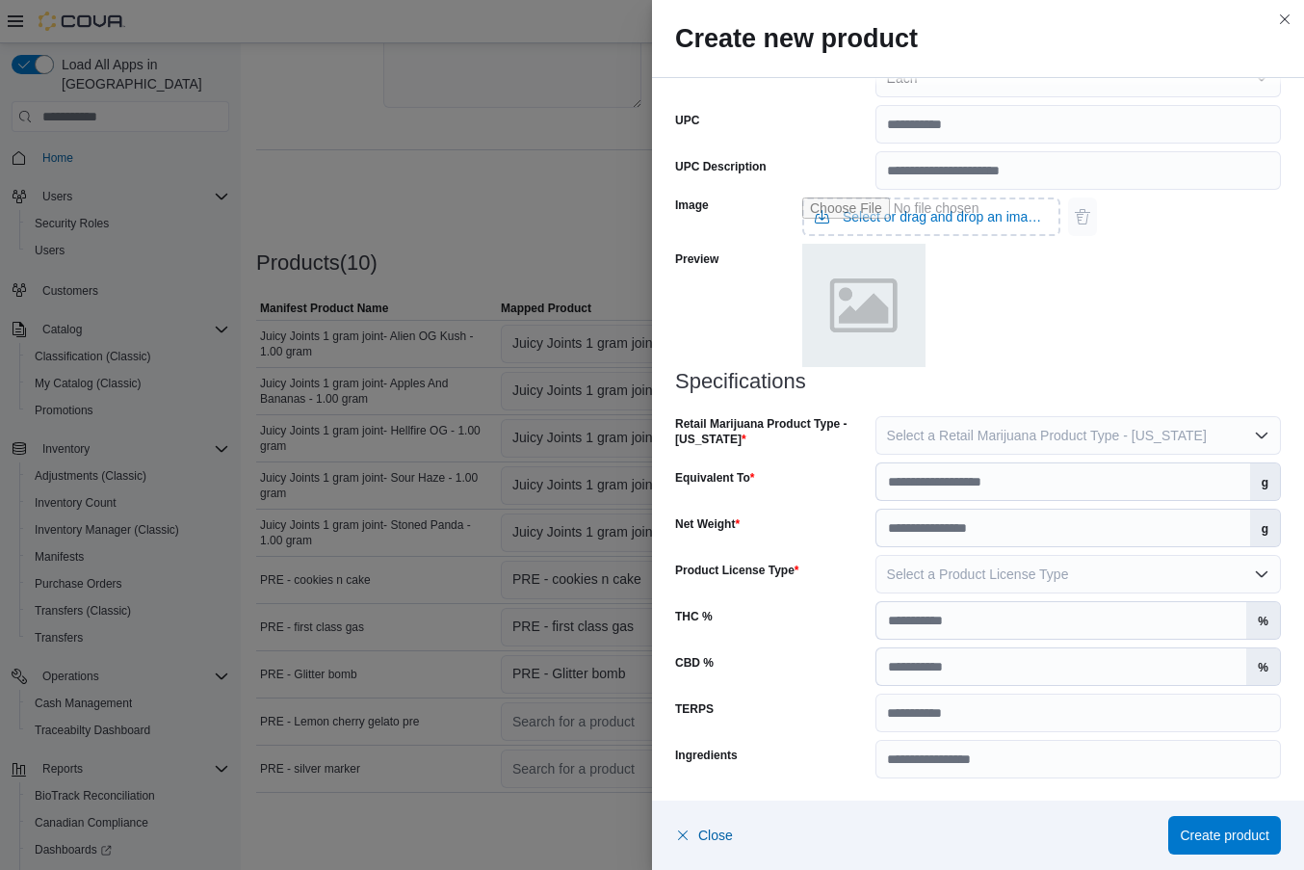
scroll to position [737, 0]
click at [952, 429] on span "Select a Retail Marijuana Product Type - [US_STATE]" at bounding box center [1047, 434] width 320 height 15
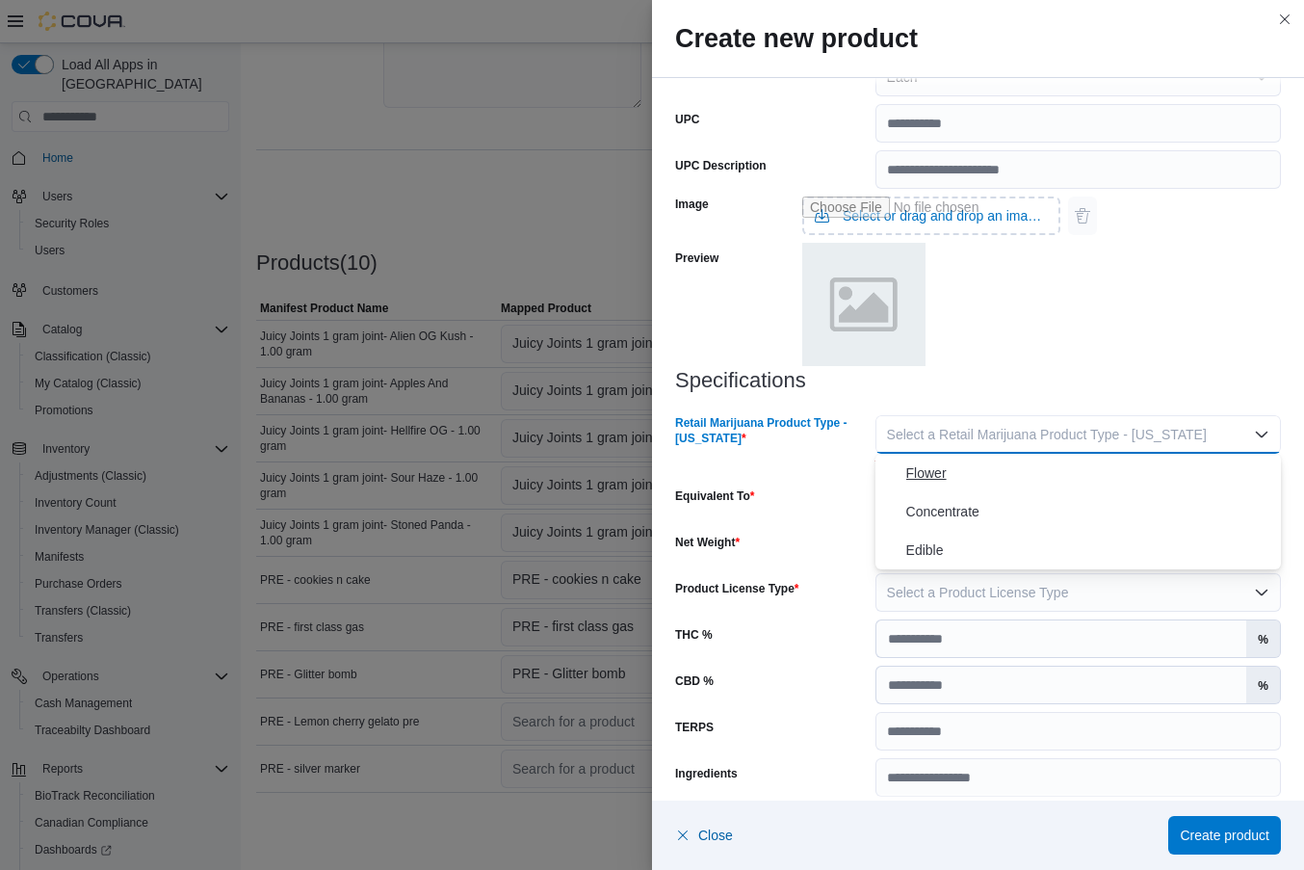
click at [929, 473] on span "Flower" at bounding box center [1089, 472] width 367 height 23
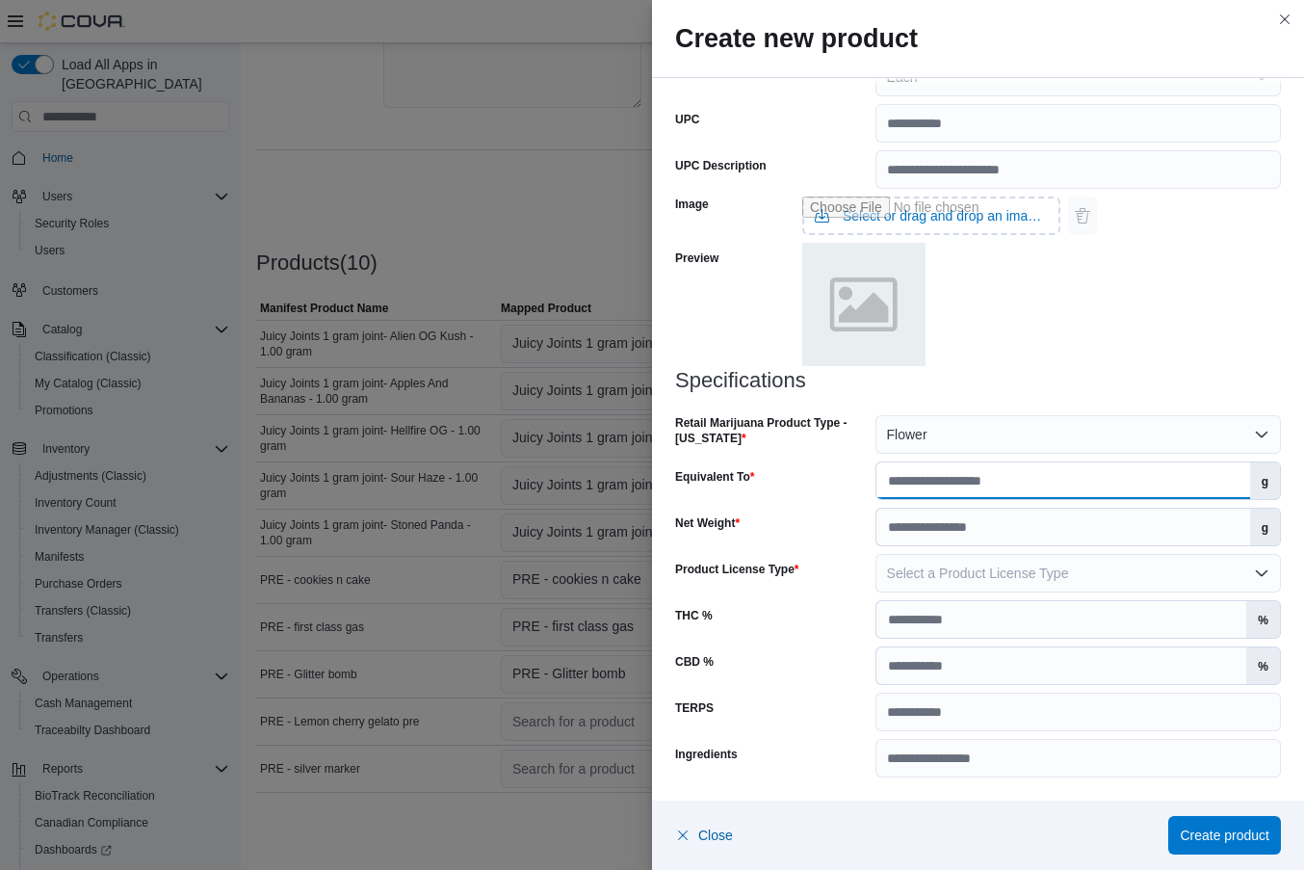
click at [927, 481] on input "Equivalent To" at bounding box center [1064, 480] width 374 height 37
type input "*"
click at [940, 546] on div "Specifications Retail Marijuana Product Type - [US_STATE] Flower Equivalent To …" at bounding box center [978, 573] width 606 height 408
click at [951, 529] on input "Net Weight" at bounding box center [1064, 527] width 374 height 37
type input "*"
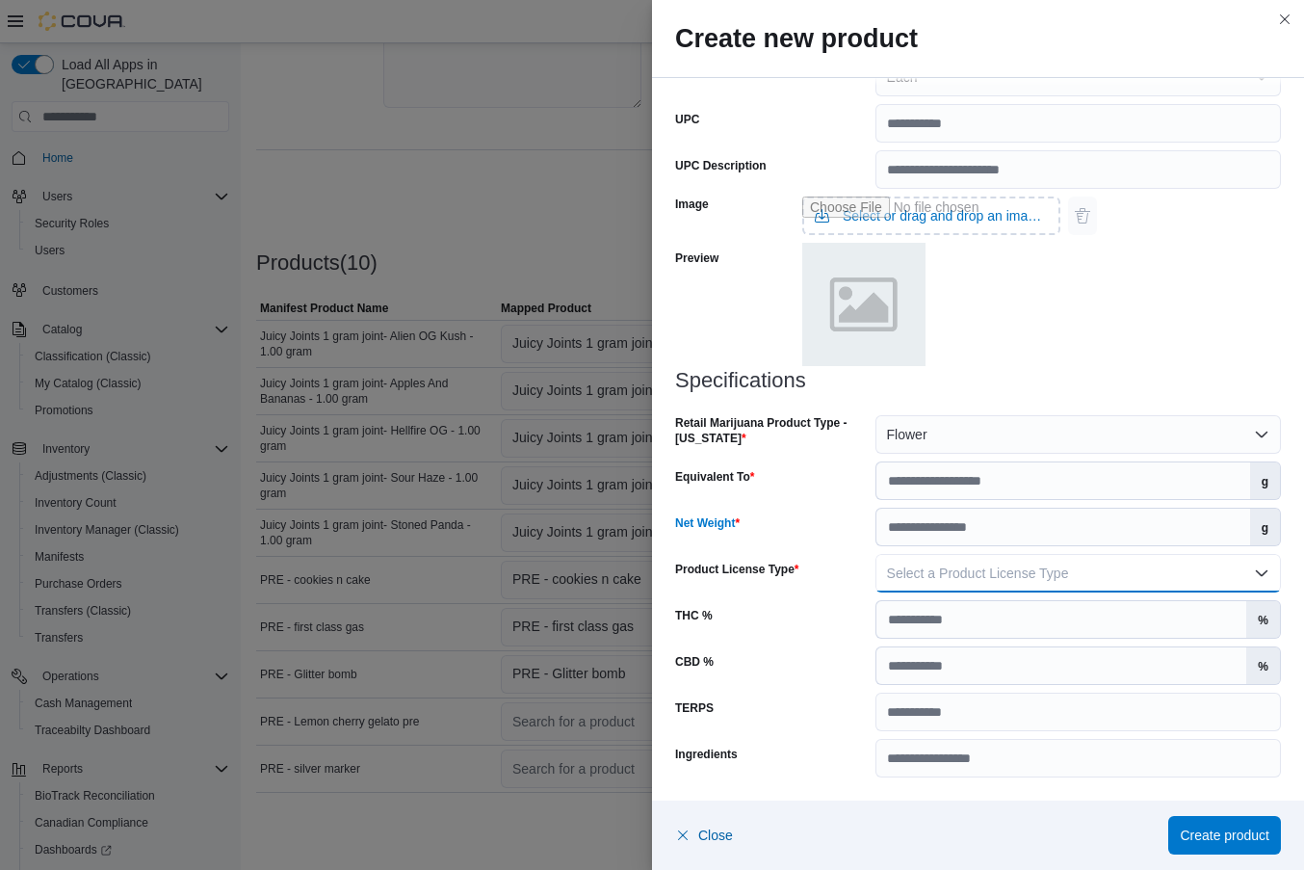
click at [1029, 579] on span "Select a Product License Type" at bounding box center [978, 572] width 182 height 15
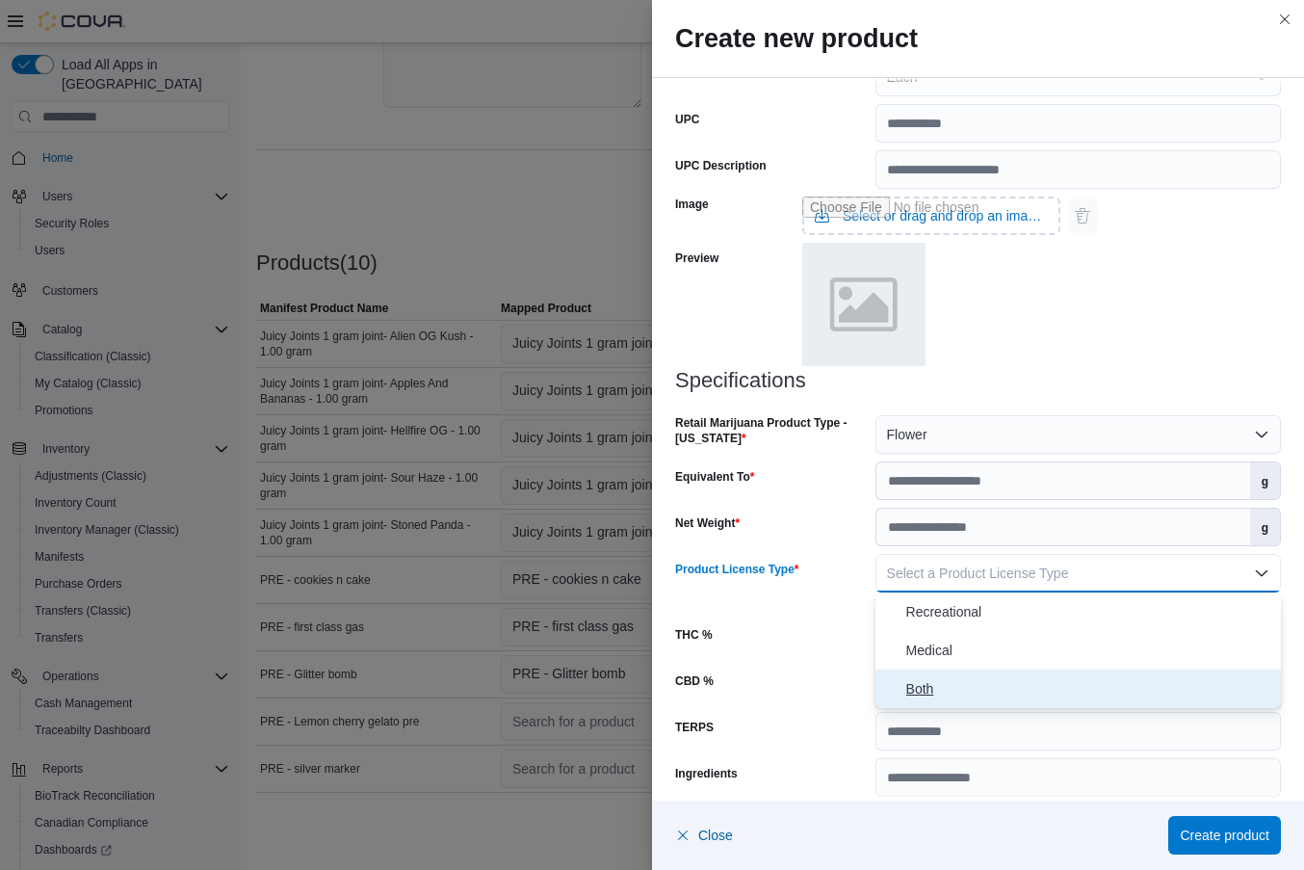
click at [972, 697] on span "Both" at bounding box center [1089, 688] width 367 height 23
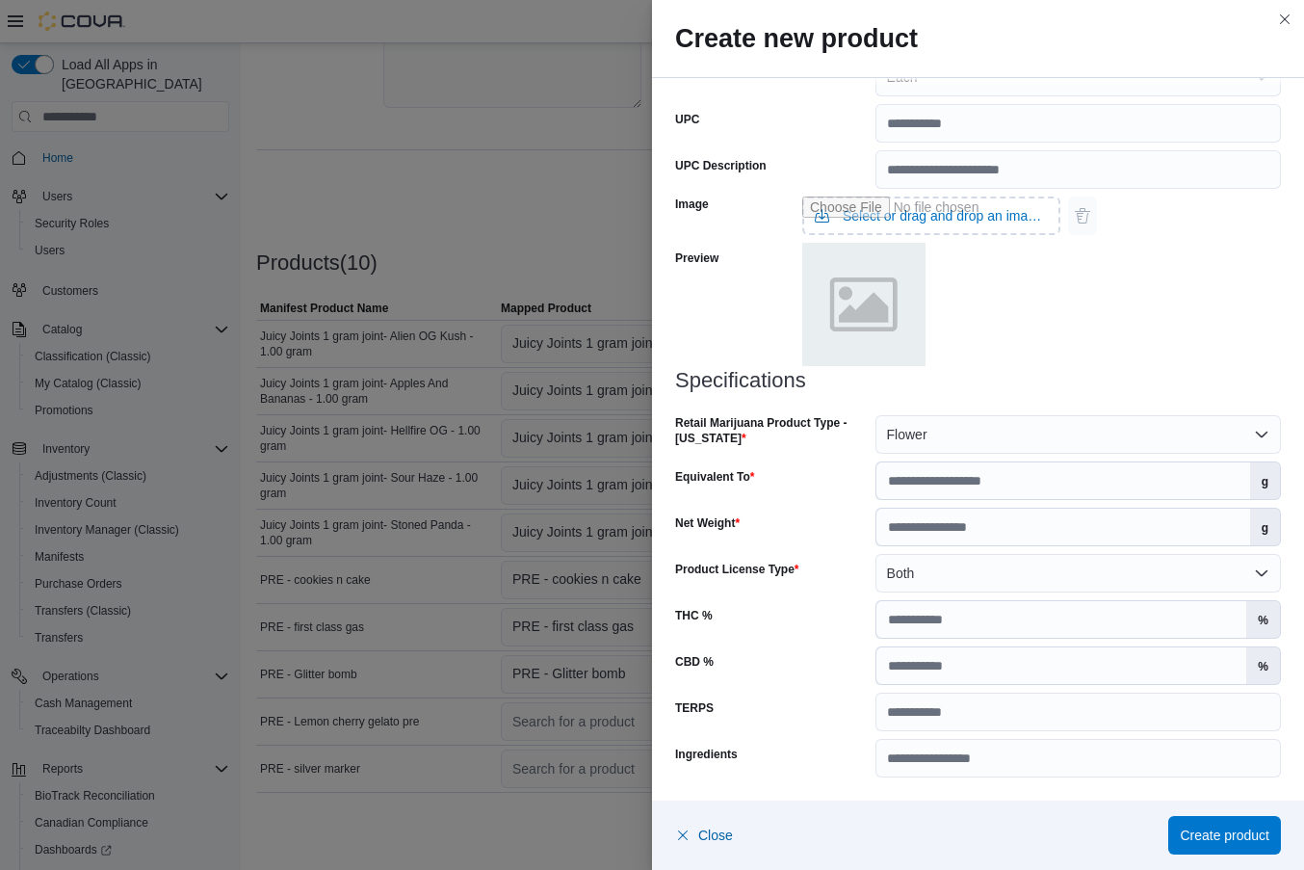
click at [978, 643] on div "Specifications Retail Marijuana Product Type - [US_STATE] Flower Equivalent To …" at bounding box center [978, 573] width 606 height 408
click at [985, 623] on input "THC %" at bounding box center [1062, 619] width 371 height 37
type input "**"
click at [1205, 846] on span "Create product" at bounding box center [1225, 834] width 90 height 39
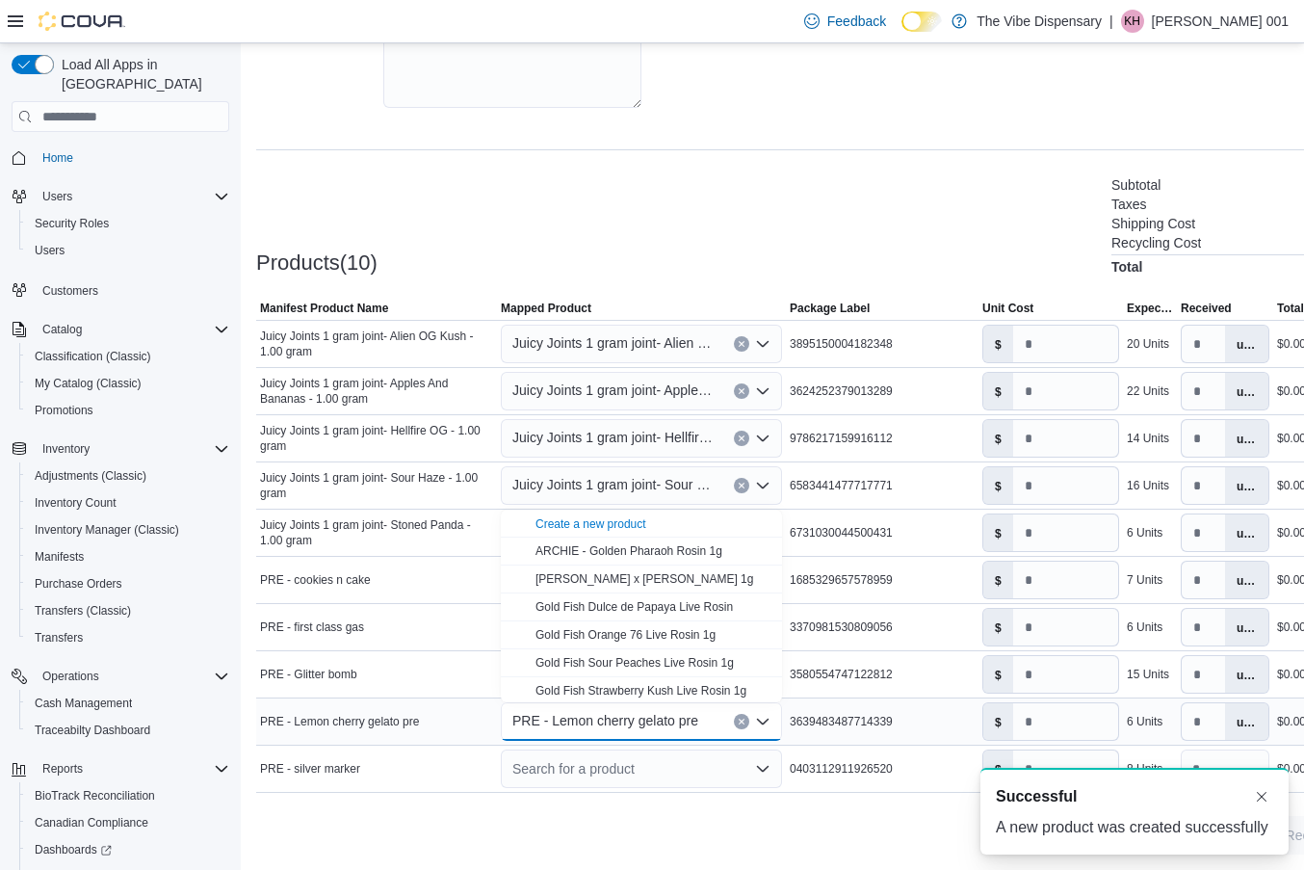
scroll to position [0, 0]
click at [796, 783] on td "Package Label 0403112911926520" at bounding box center [882, 769] width 193 height 47
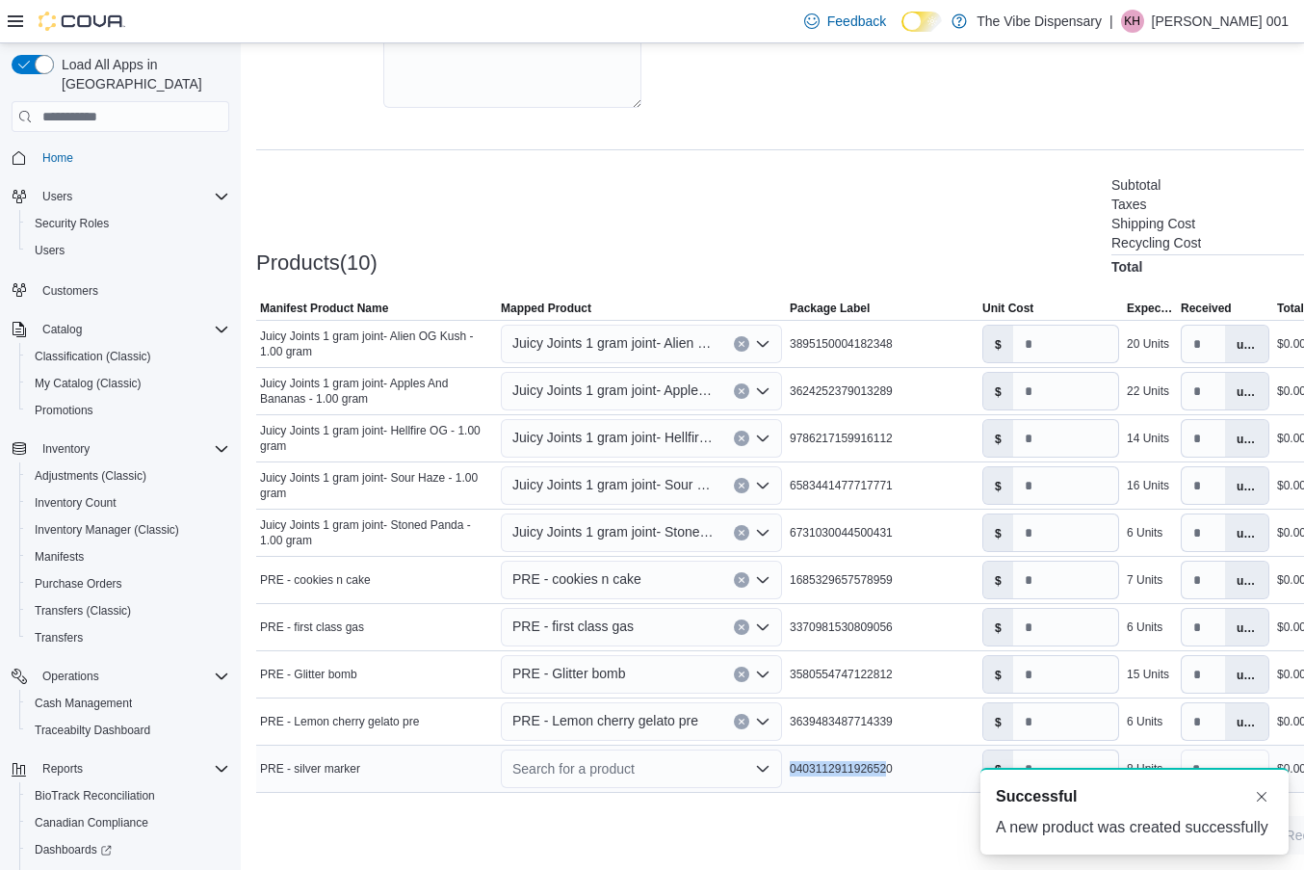
drag, startPoint x: 791, startPoint y: 767, endPoint x: 897, endPoint y: 774, distance: 106.2
click at [893, 774] on span "0403112911926520" at bounding box center [841, 768] width 103 height 15
click at [877, 807] on div at bounding box center [828, 804] width 1144 height 23
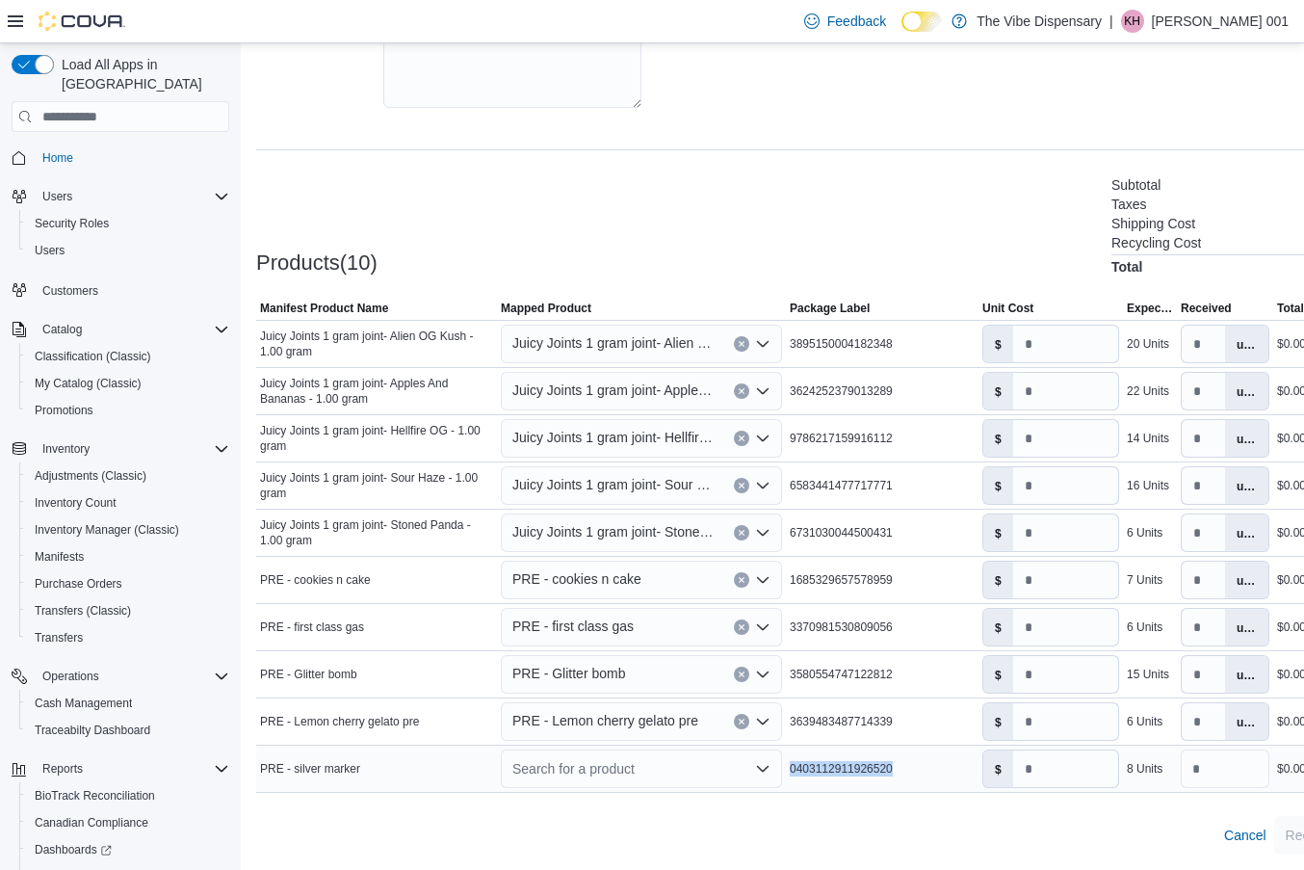
drag, startPoint x: 790, startPoint y: 765, endPoint x: 918, endPoint y: 766, distance: 128.1
click at [918, 766] on div "0403112911926520" at bounding box center [882, 768] width 193 height 23
click at [761, 766] on icon "Open list of options" at bounding box center [762, 768] width 15 height 15
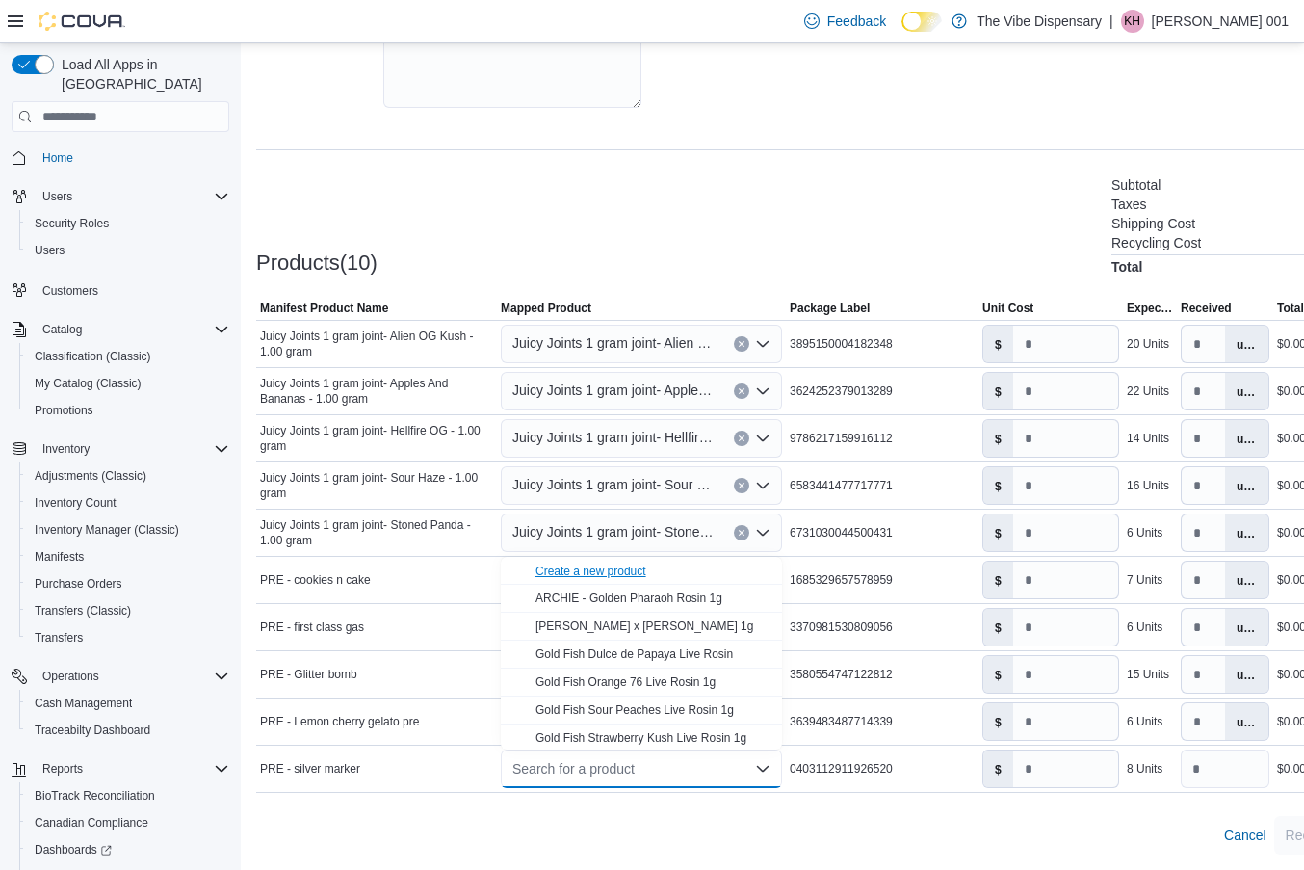
click at [602, 573] on div "Create a new product" at bounding box center [591, 571] width 111 height 15
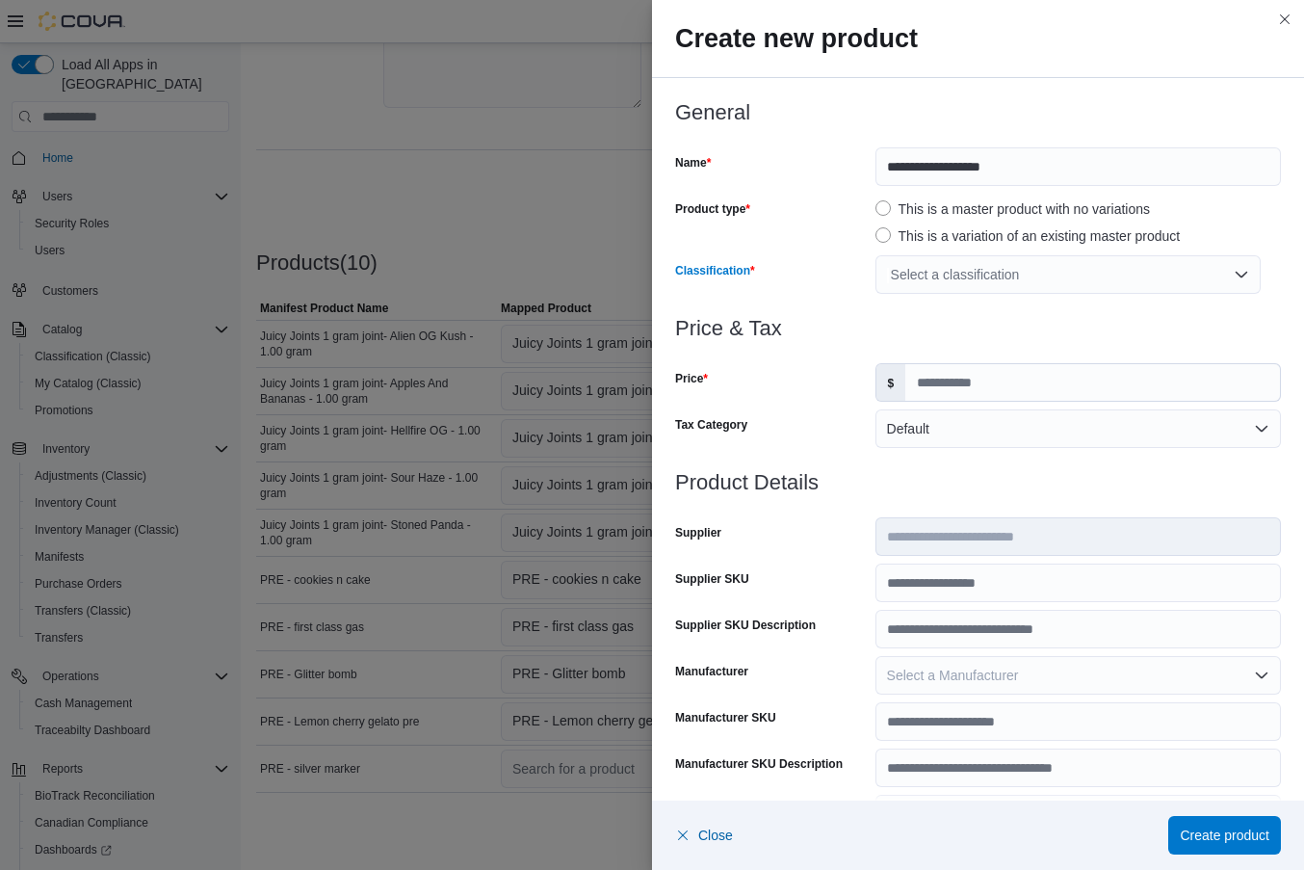
click at [996, 271] on div "Select a classification" at bounding box center [1068, 274] width 385 height 39
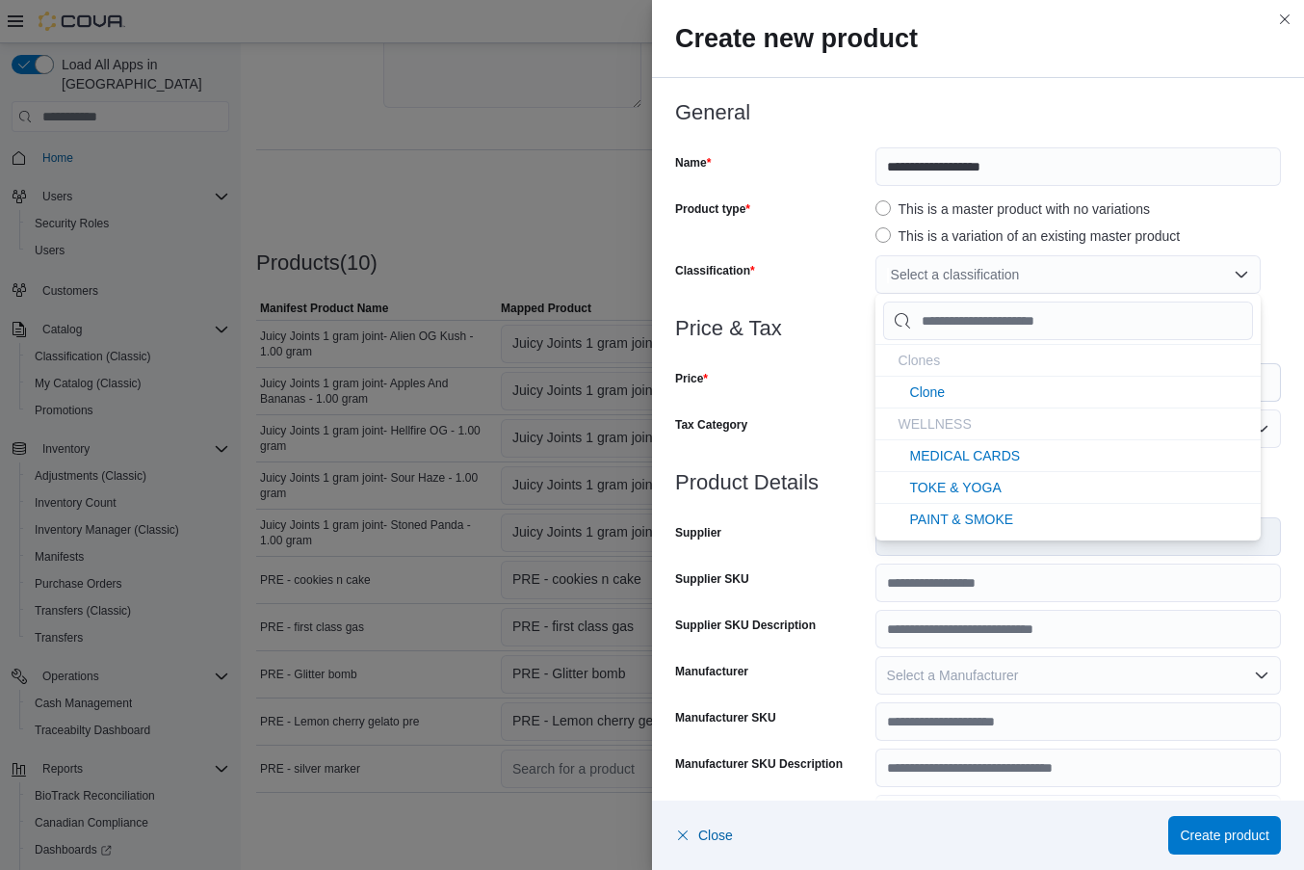
type input "*"
type input "**"
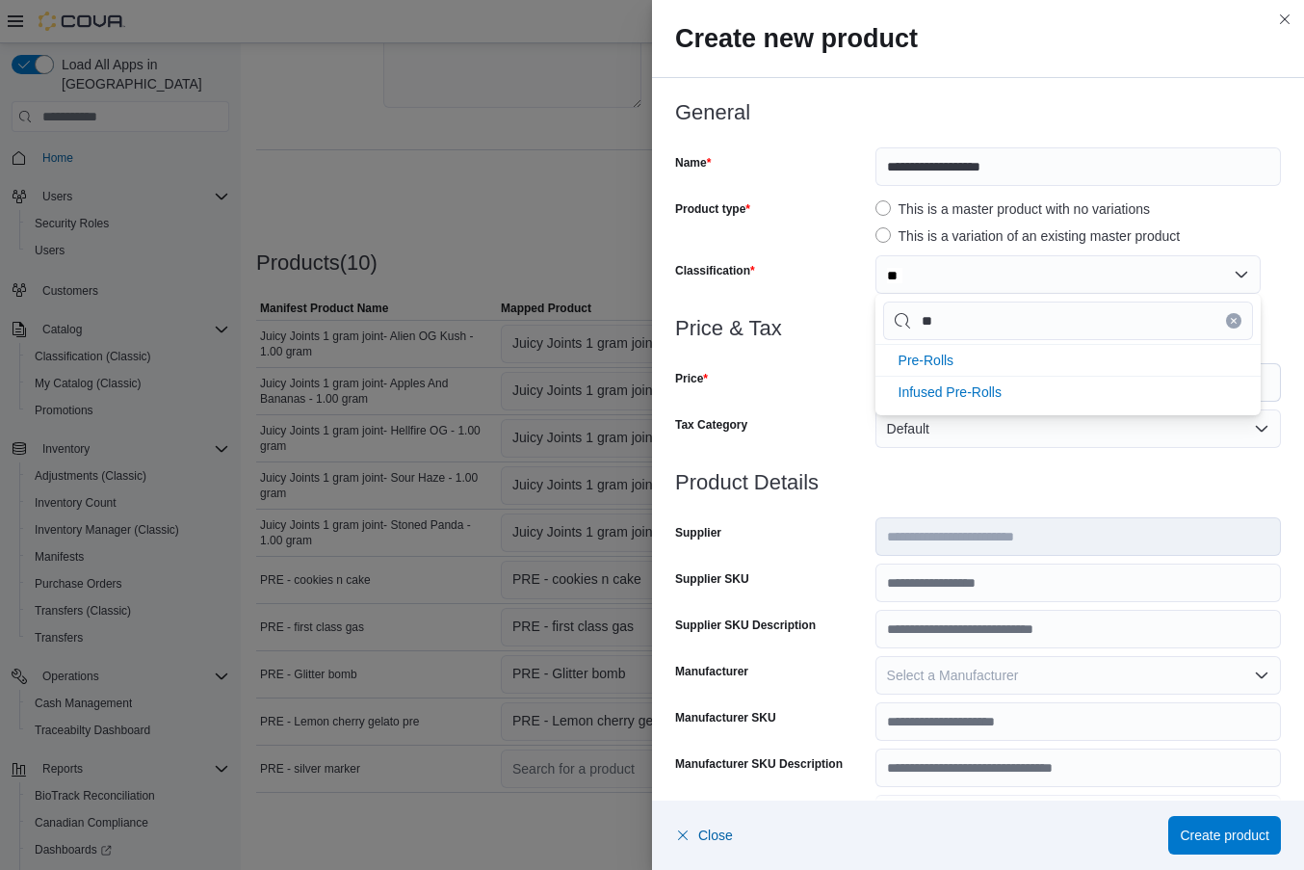
type input "***"
click at [967, 355] on li "Pre-Rolls" at bounding box center [1068, 360] width 385 height 32
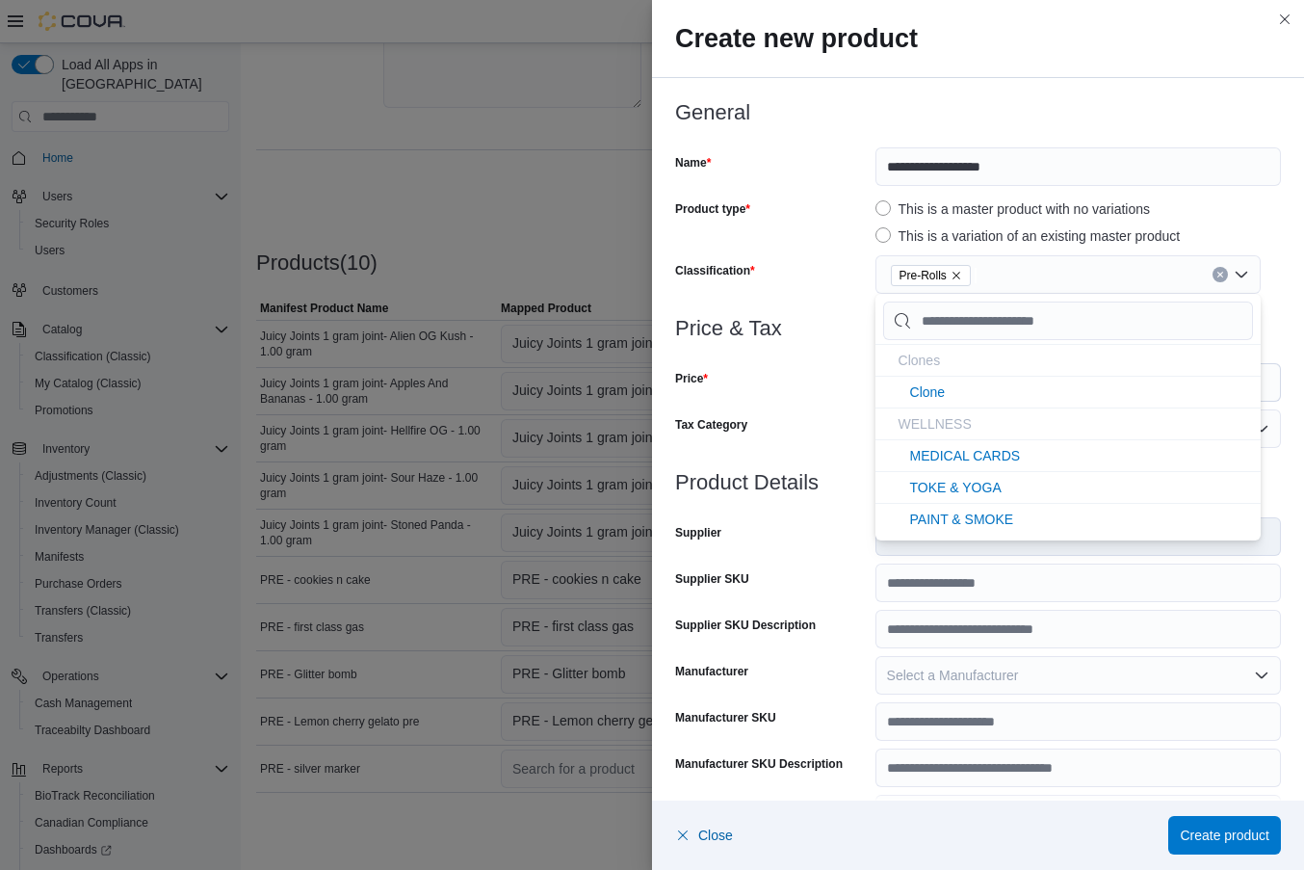
click at [853, 427] on div "Tax Category" at bounding box center [771, 428] width 193 height 39
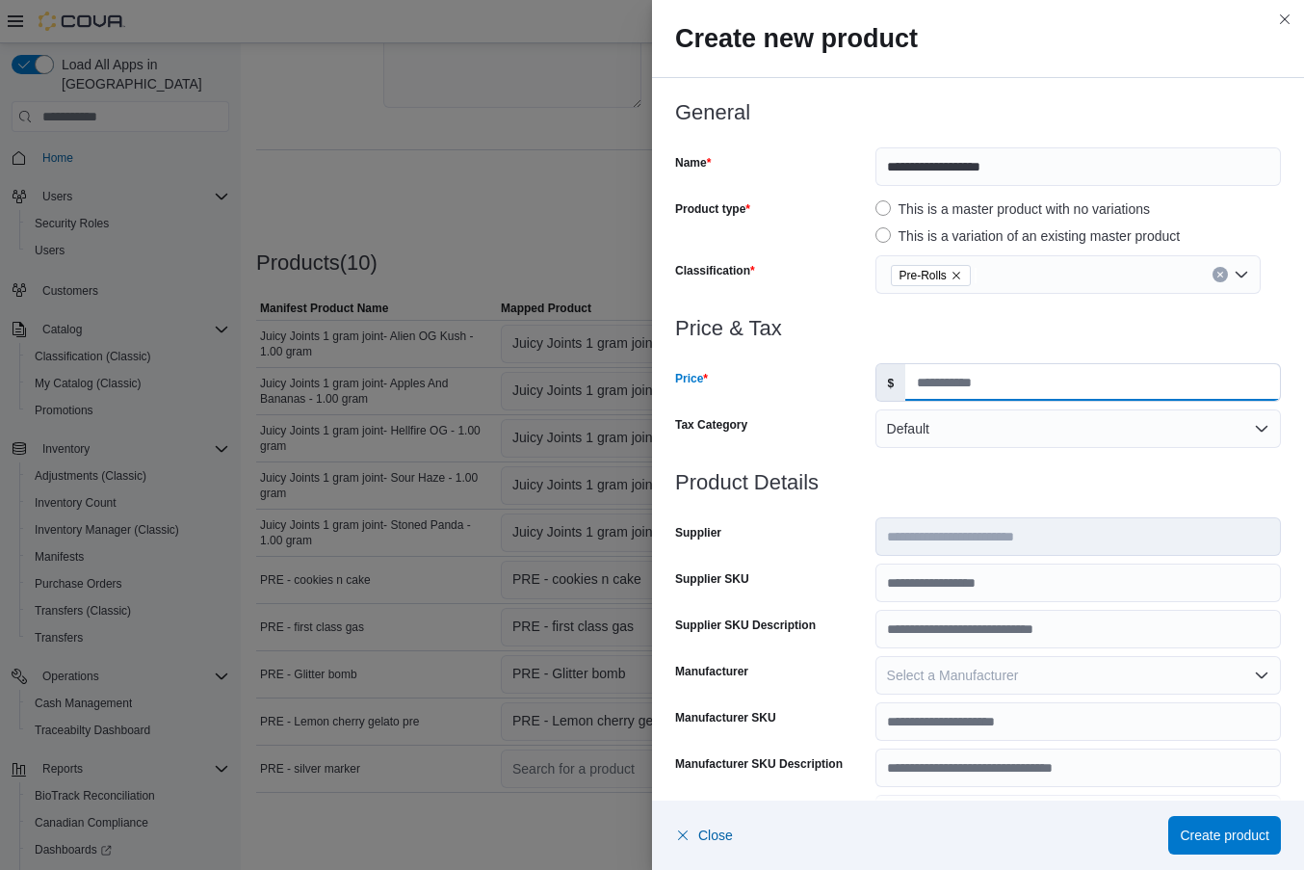
click at [948, 386] on input "Price" at bounding box center [1093, 382] width 375 height 37
type input "****"
click at [927, 592] on input "Supplier SKU" at bounding box center [1079, 583] width 406 height 39
paste input "**********"
type input "**********"
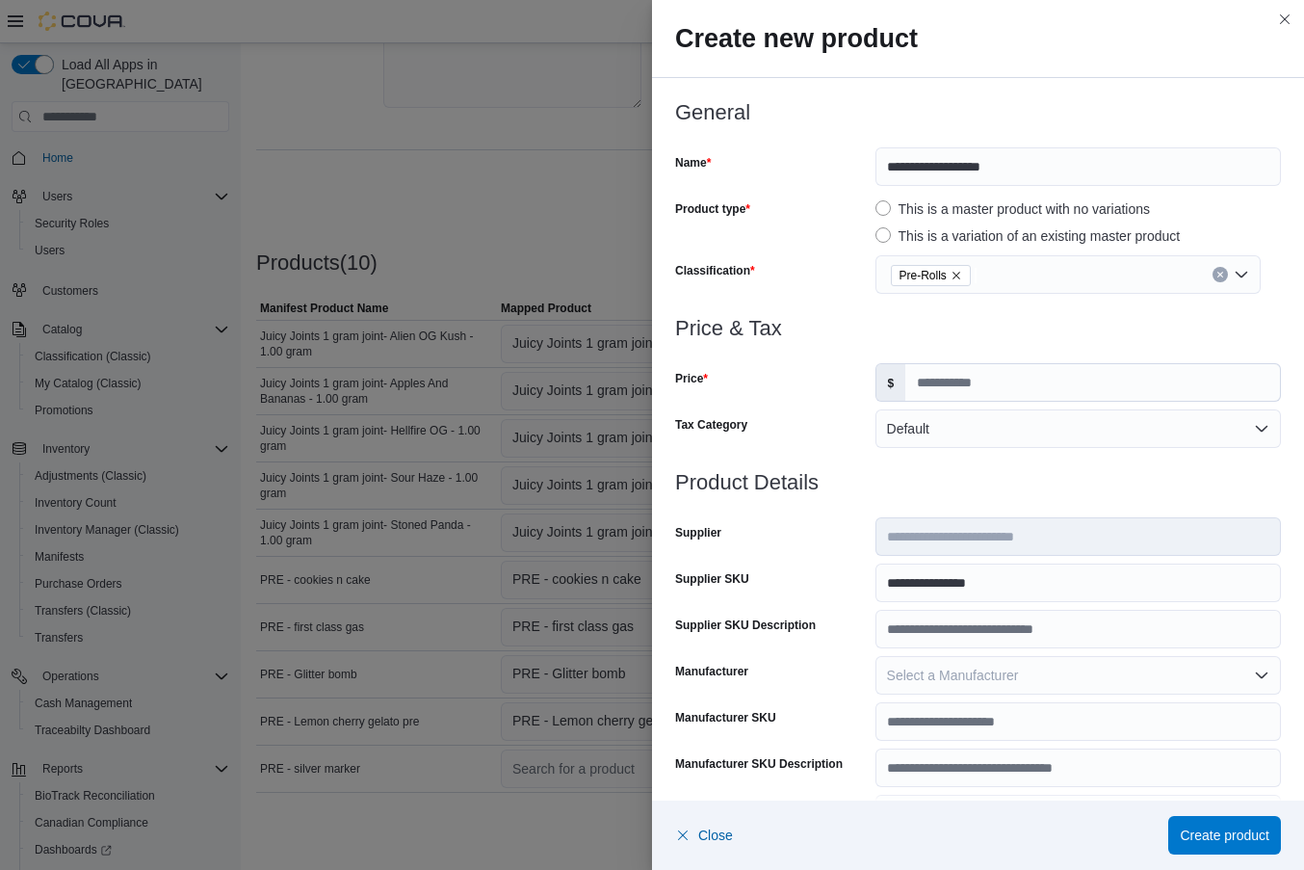
click at [846, 577] on div "Supplier SKU" at bounding box center [771, 583] width 193 height 39
click at [830, 585] on div "Supplier SKU" at bounding box center [771, 583] width 193 height 39
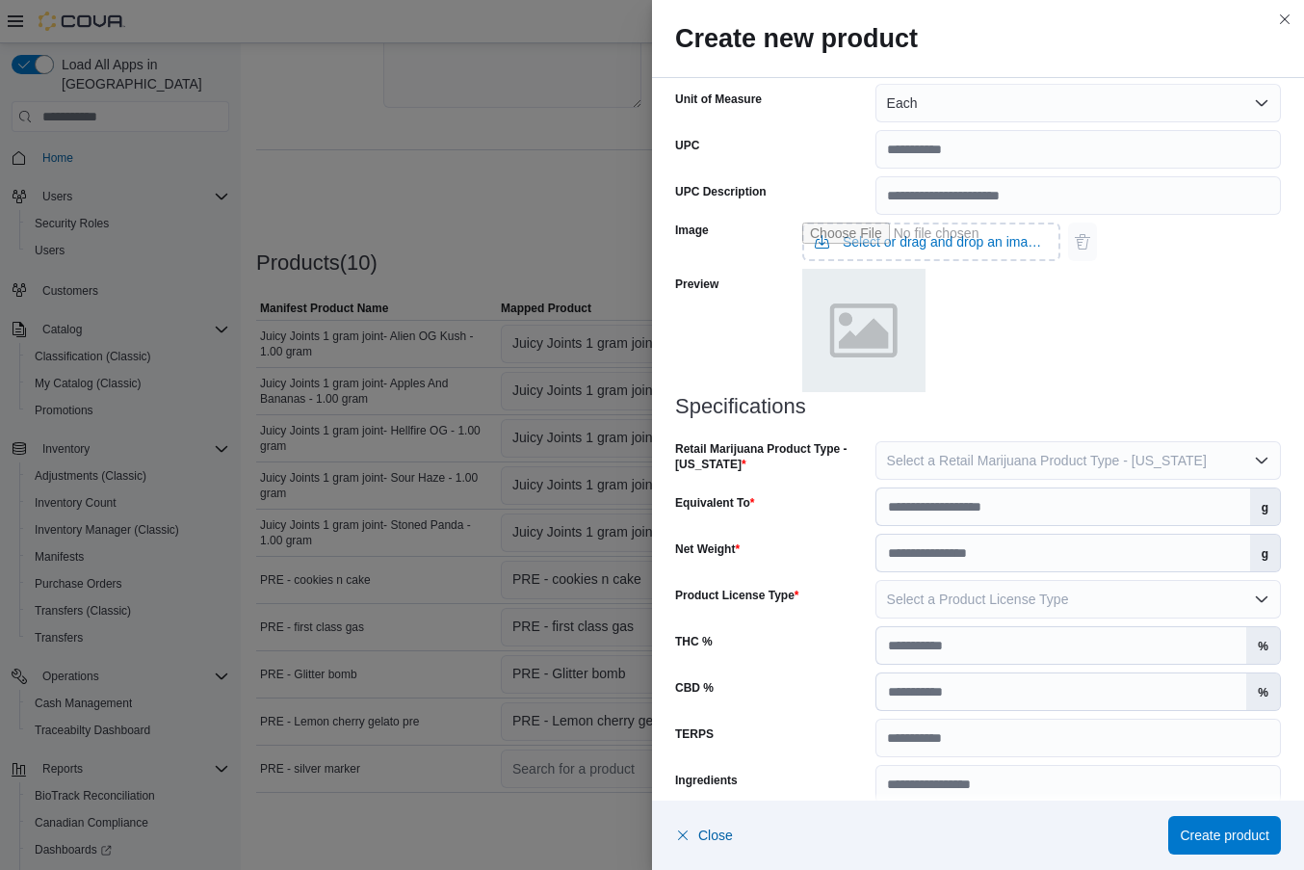
scroll to position [737, 0]
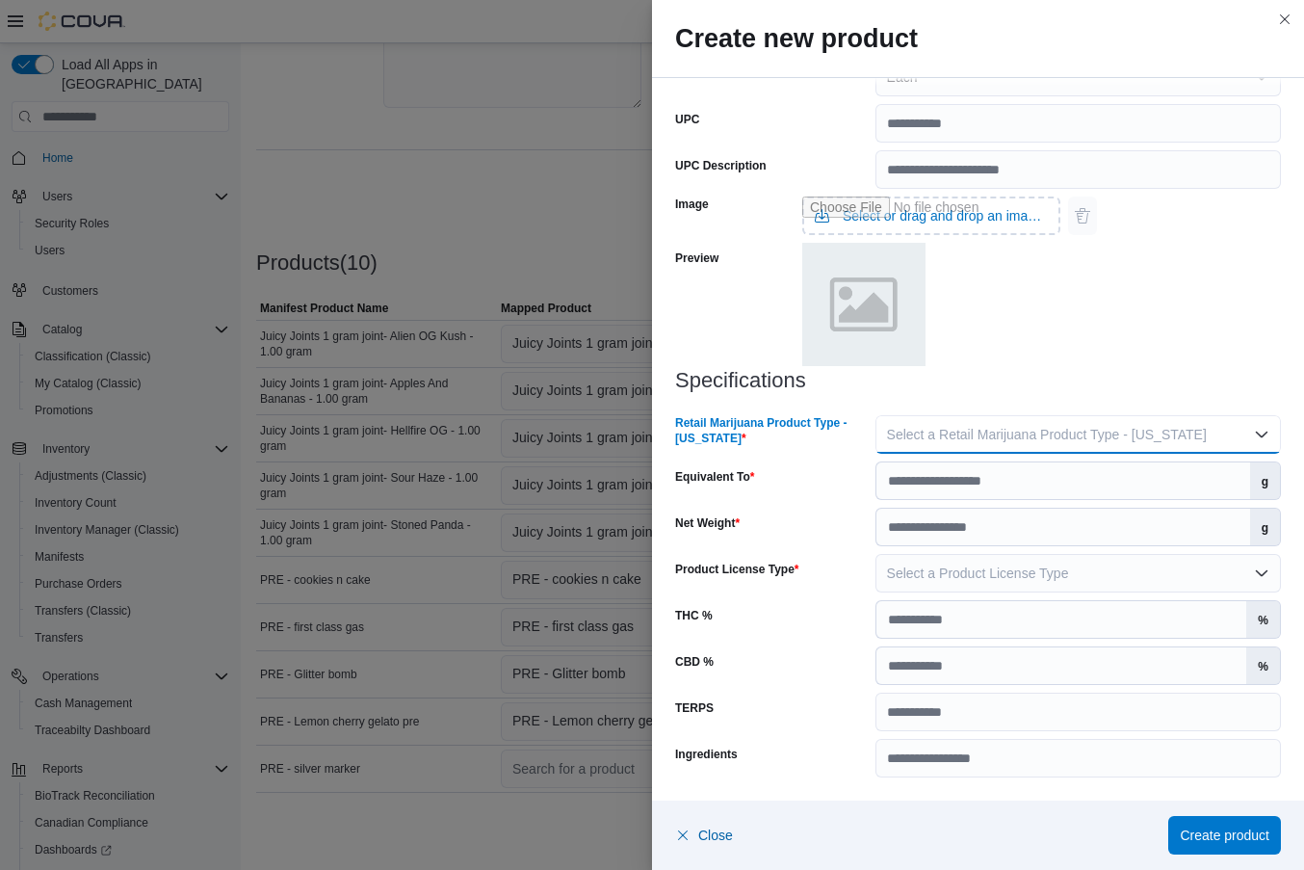
click at [944, 433] on span "Select a Retail Marijuana Product Type - [US_STATE]" at bounding box center [1047, 434] width 320 height 15
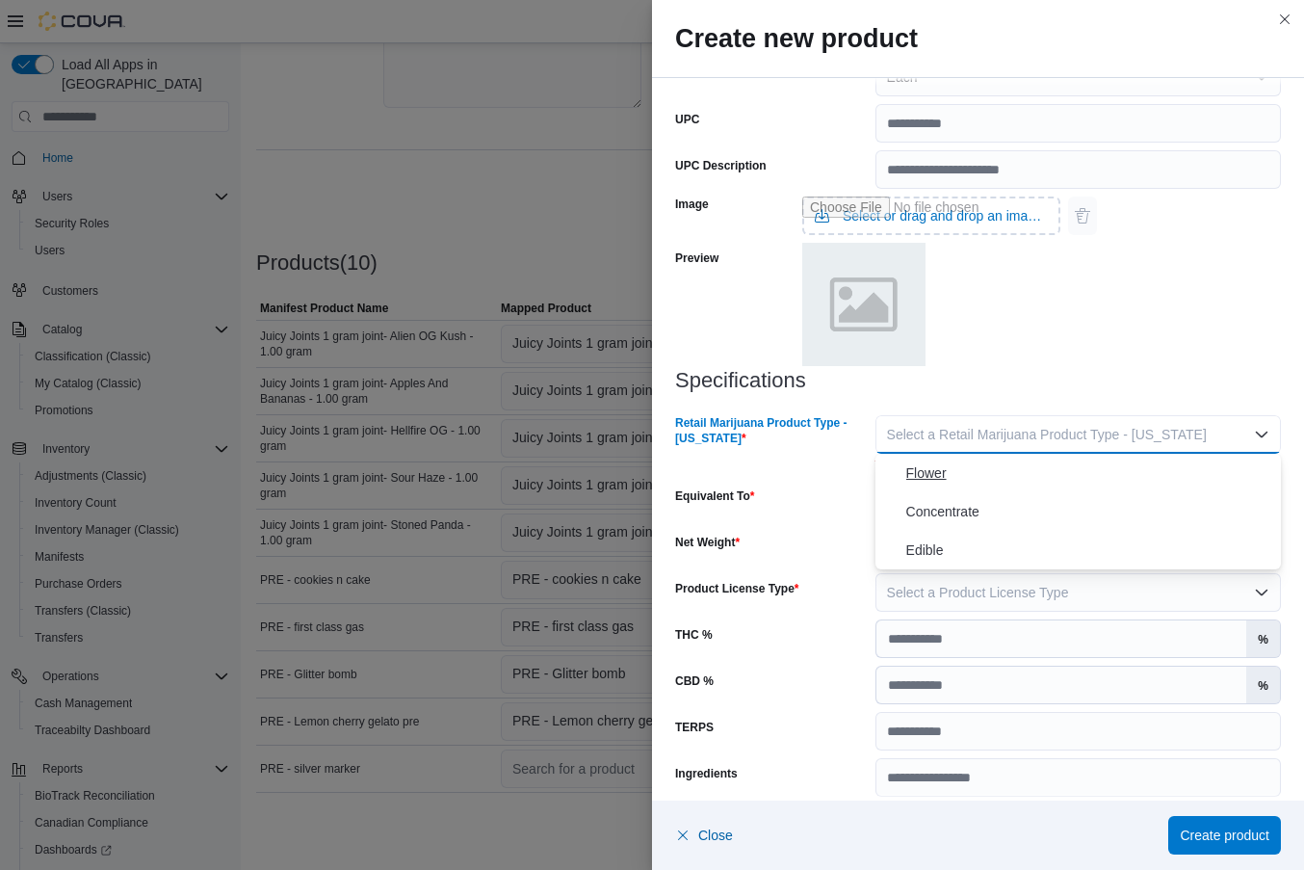
click at [917, 478] on span "Flower" at bounding box center [1089, 472] width 367 height 23
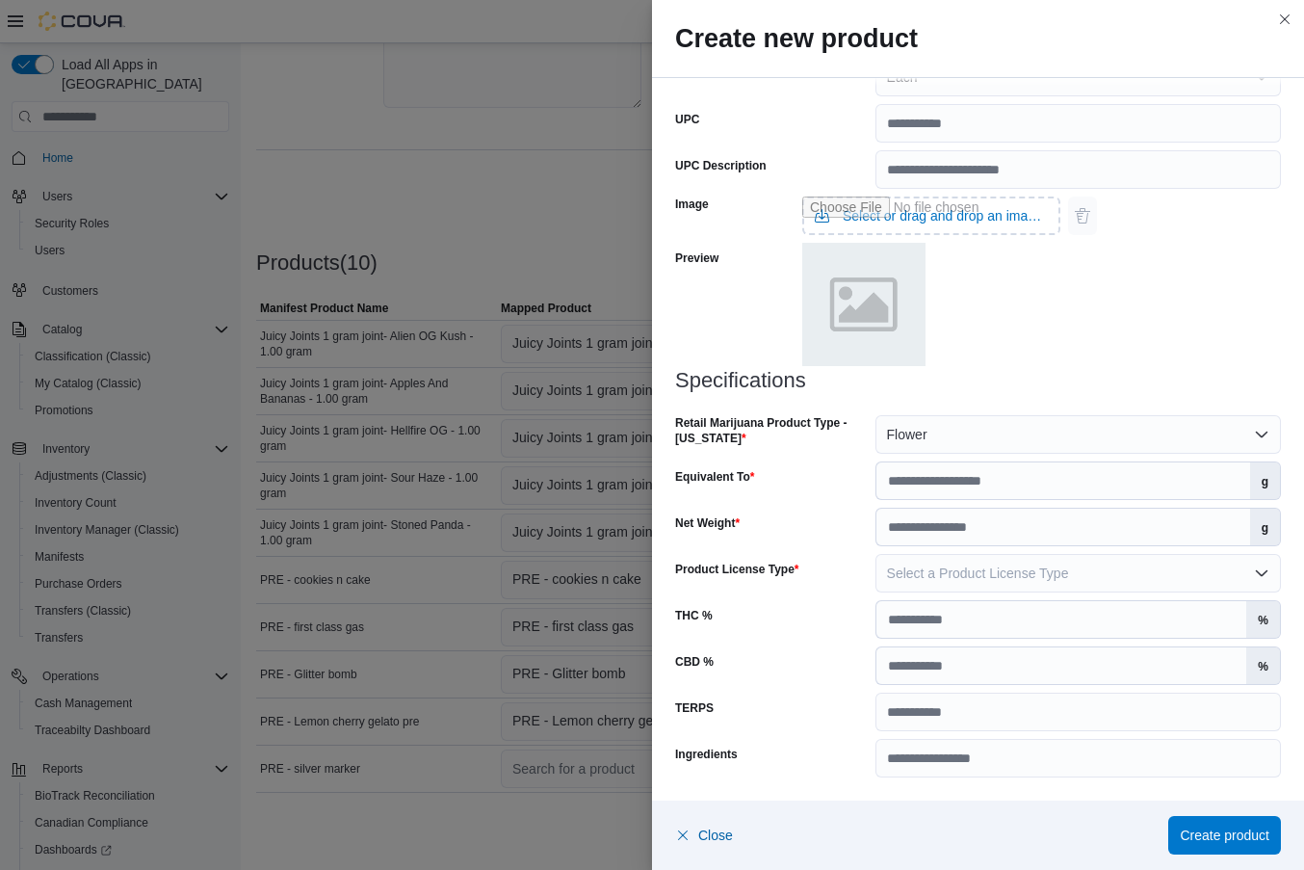
click at [895, 500] on div "Specifications Retail Marijuana Product Type - [US_STATE] Flower Equivalent To …" at bounding box center [978, 573] width 606 height 408
click at [906, 478] on input "Equivalent To" at bounding box center [1064, 480] width 374 height 37
type input "*"
click at [919, 535] on input "Net Weight" at bounding box center [1064, 527] width 374 height 37
type input "*"
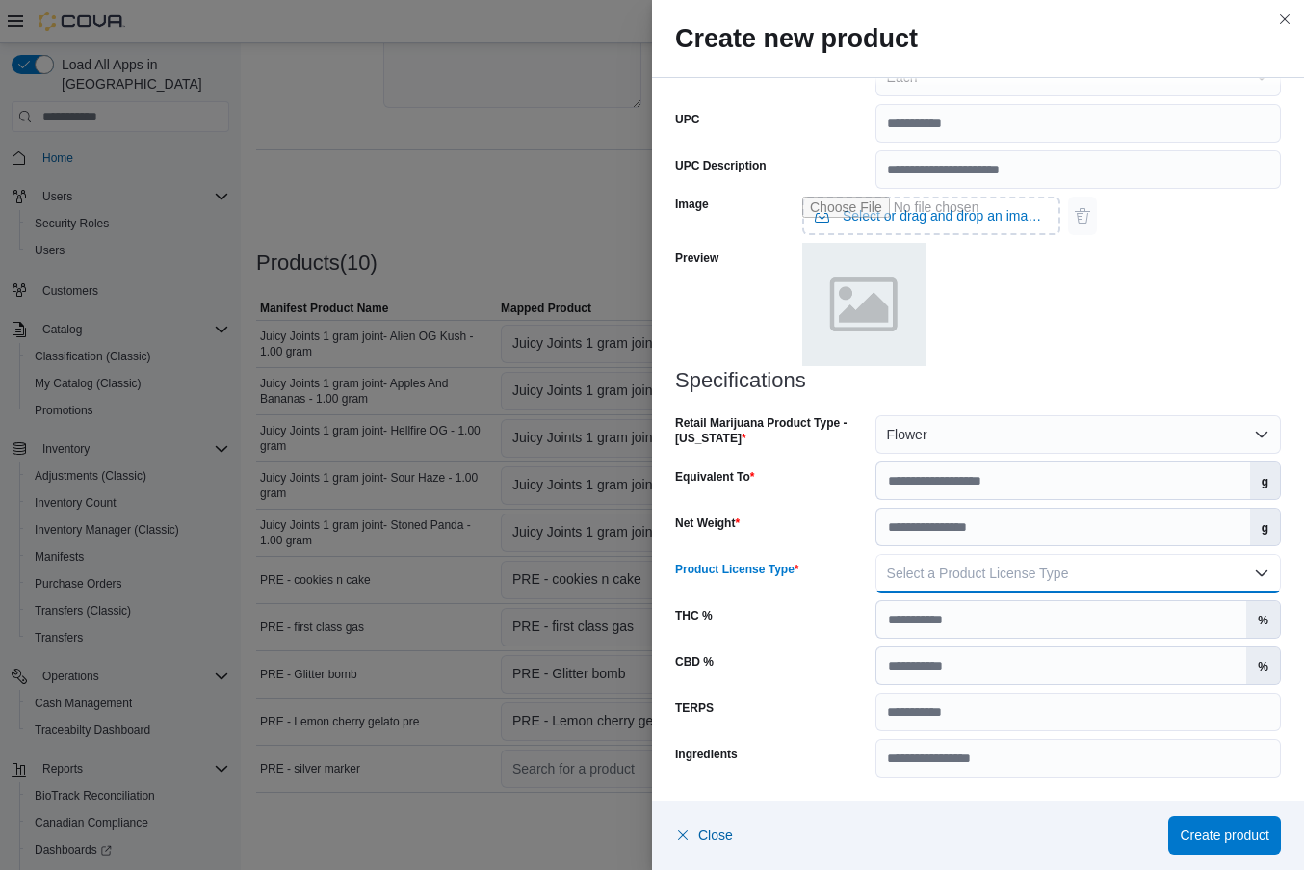
click at [1004, 579] on span "Select a Product License Type" at bounding box center [978, 572] width 182 height 15
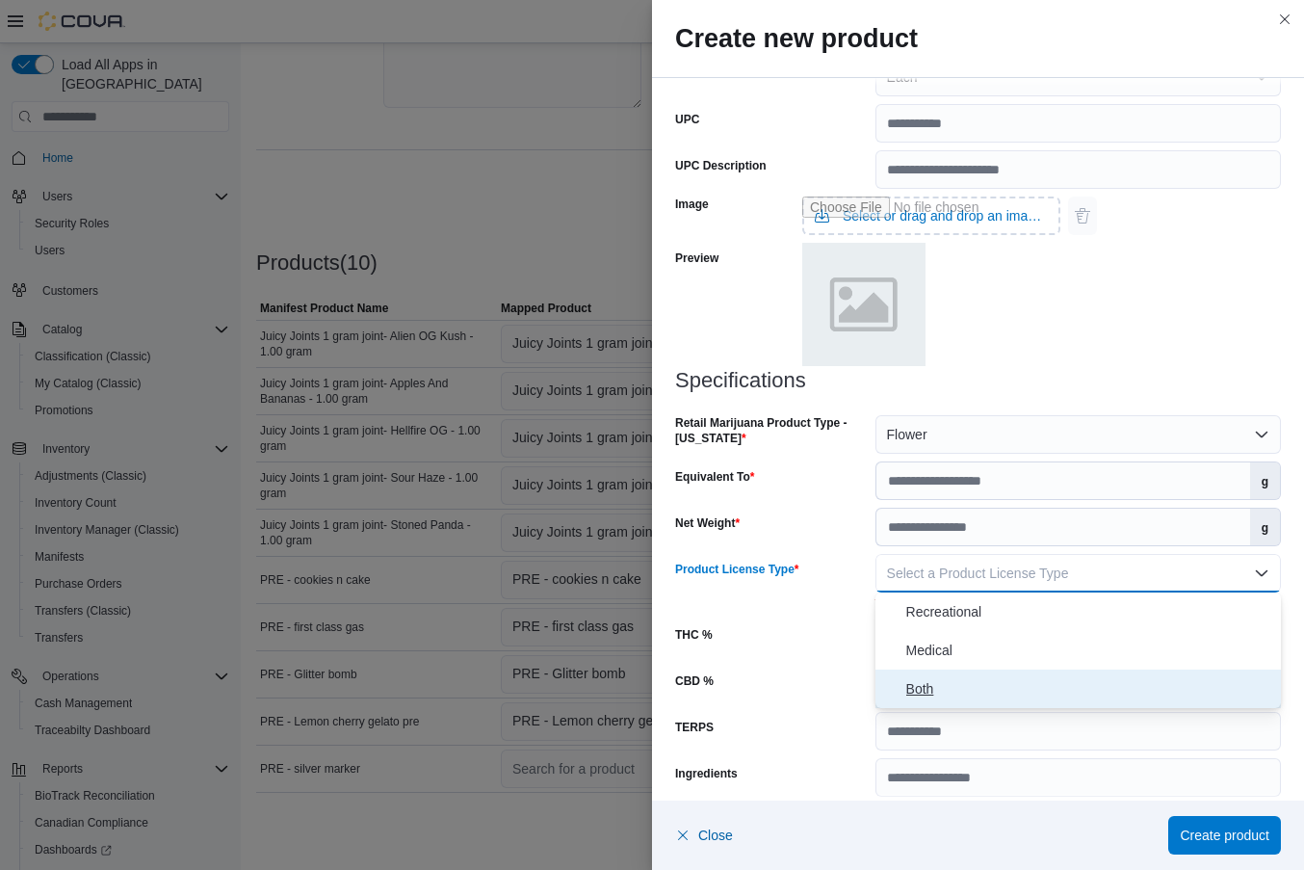
click at [956, 683] on span "Both" at bounding box center [1089, 688] width 367 height 23
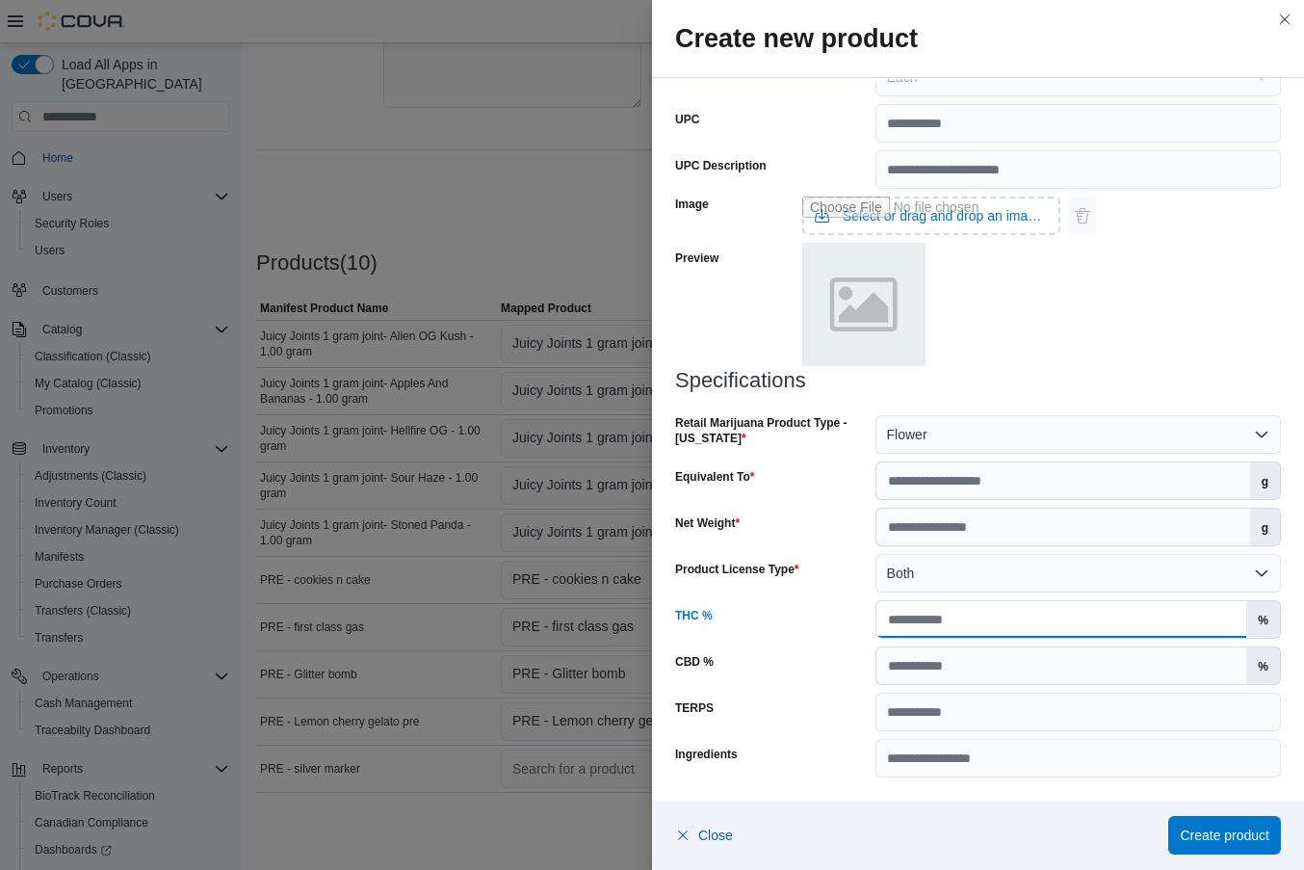
click at [968, 628] on input "THC %" at bounding box center [1062, 619] width 371 height 37
type input "**"
click at [1234, 829] on span "Create product" at bounding box center [1225, 834] width 90 height 19
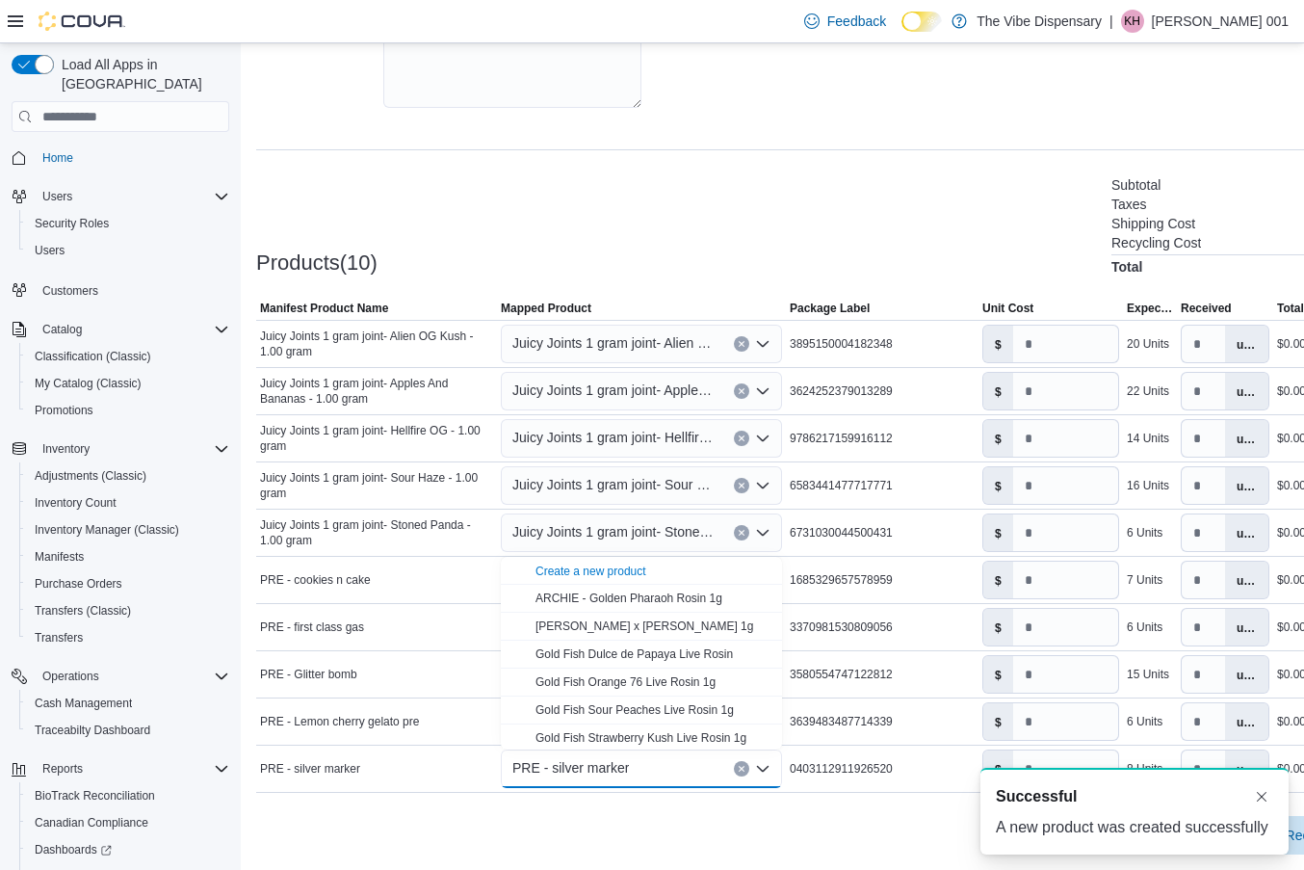
scroll to position [0, 0]
click at [942, 820] on div "A new notification appears Successful A new product was created successfully" at bounding box center [1111, 811] width 385 height 118
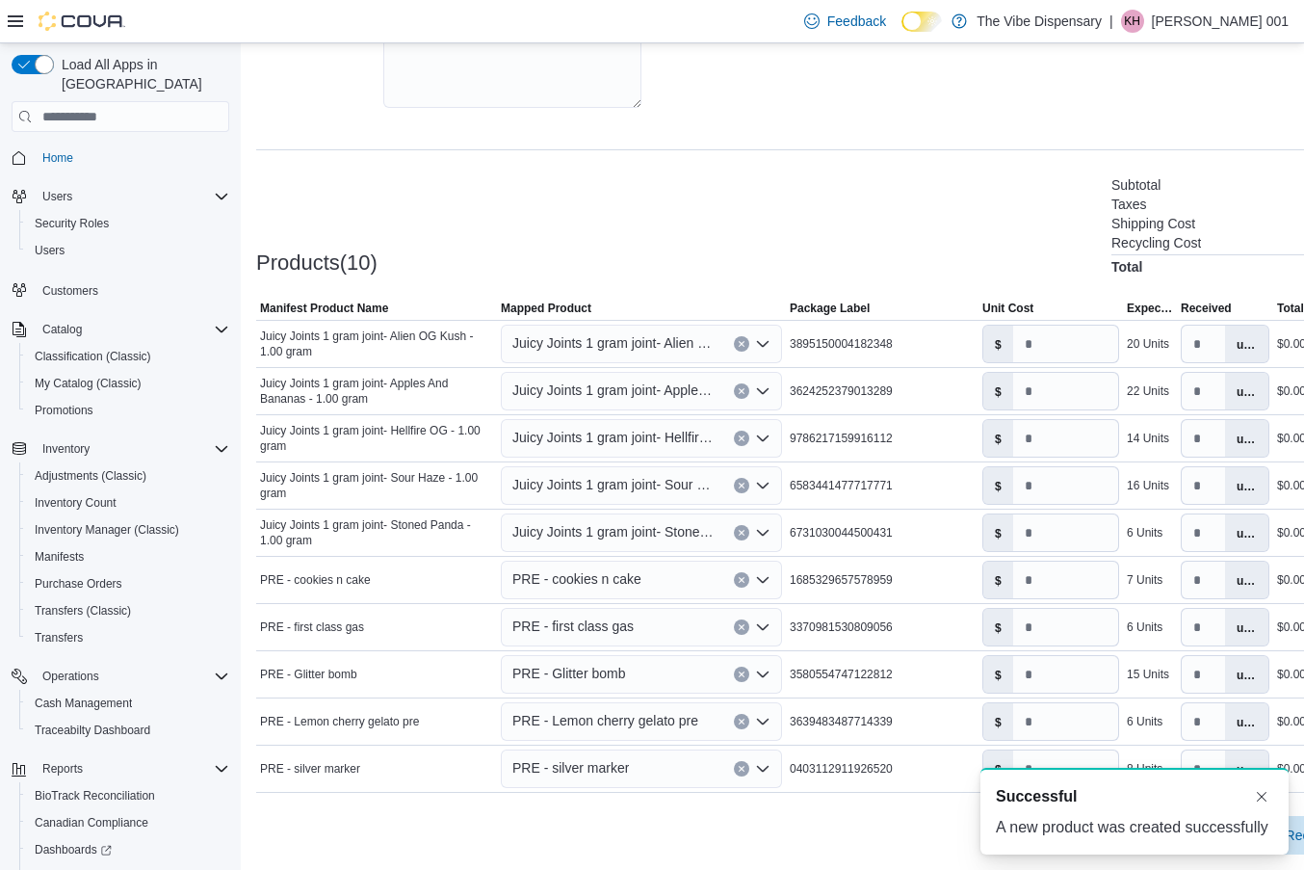
click at [866, 866] on div "**********" at bounding box center [828, 243] width 1175 height 1254
click at [1262, 784] on button "Dismiss toast" at bounding box center [1261, 795] width 23 height 23
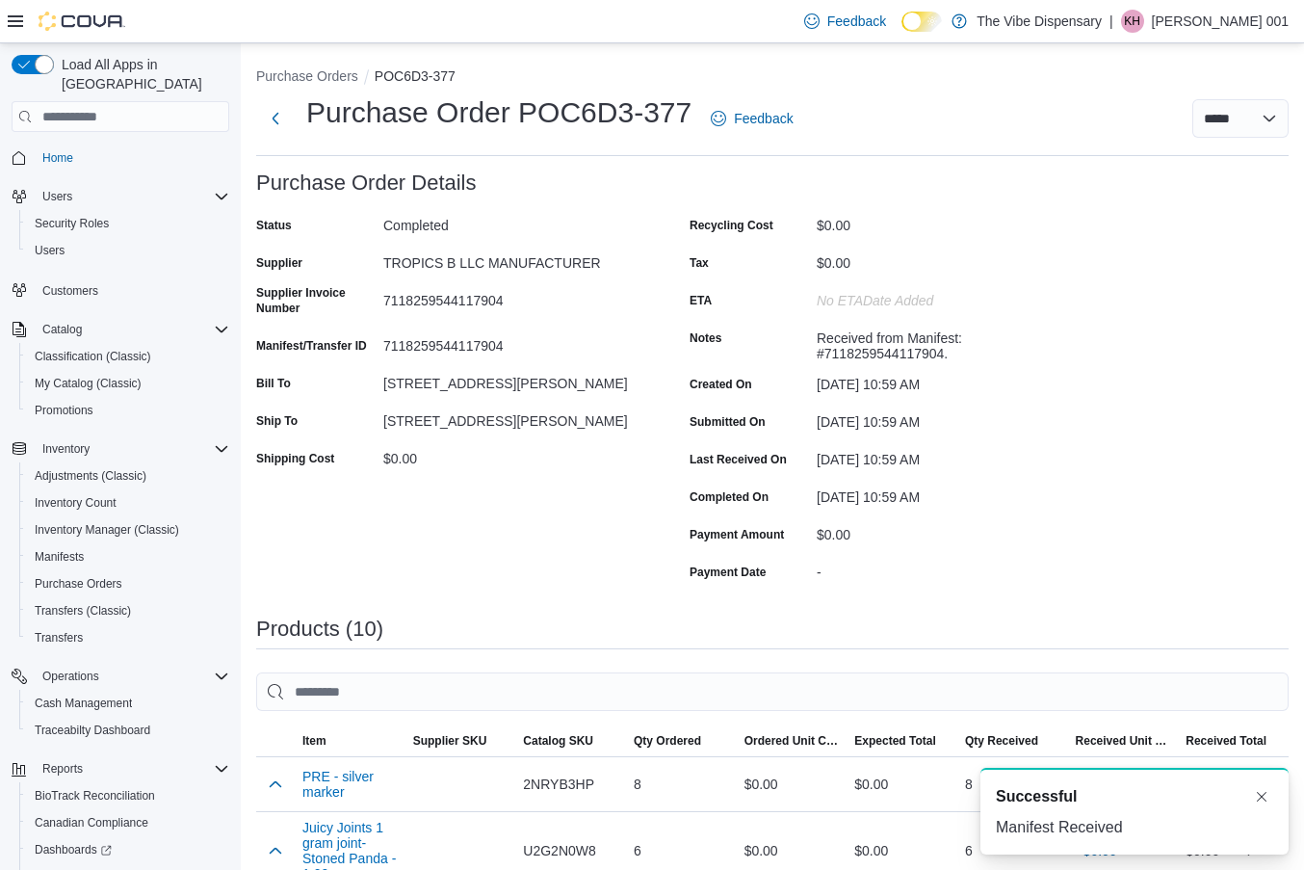
click at [158, 145] on span "Home" at bounding box center [132, 157] width 195 height 24
